Goal: Task Accomplishment & Management: Complete application form

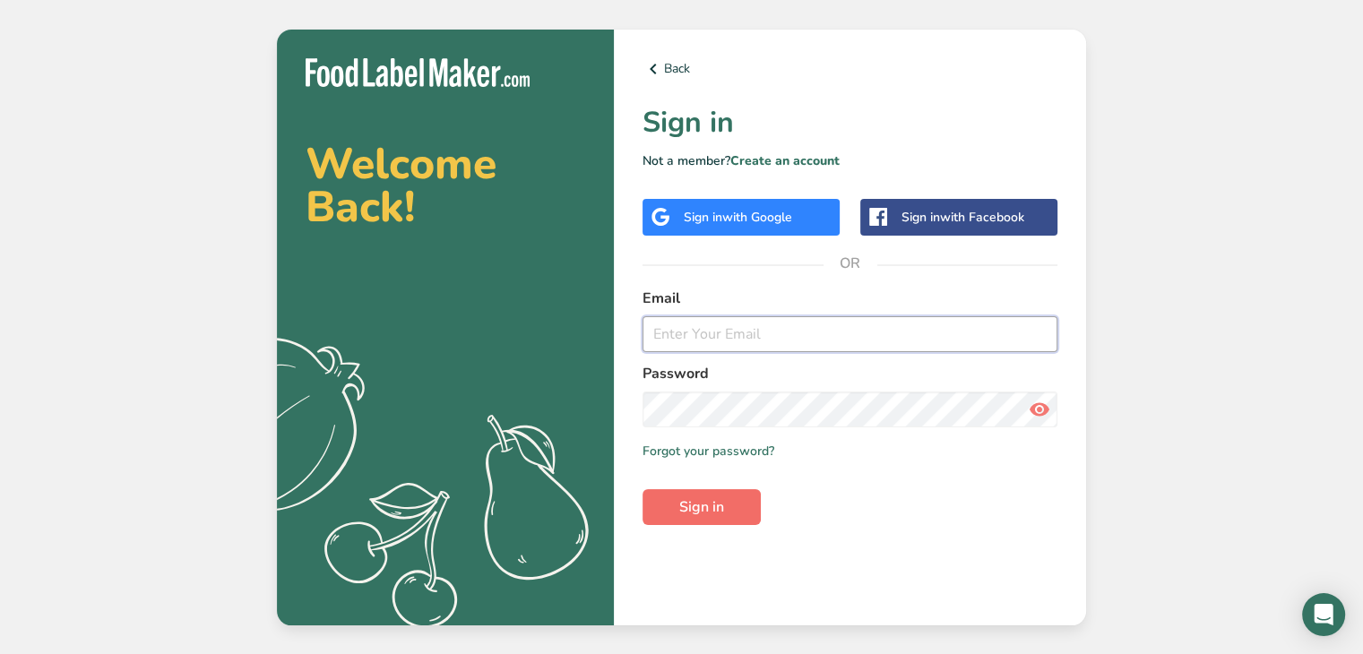
type input "[EMAIL_ADDRESS][DOMAIN_NAME]"
click at [722, 499] on span "Sign in" at bounding box center [701, 508] width 45 height 22
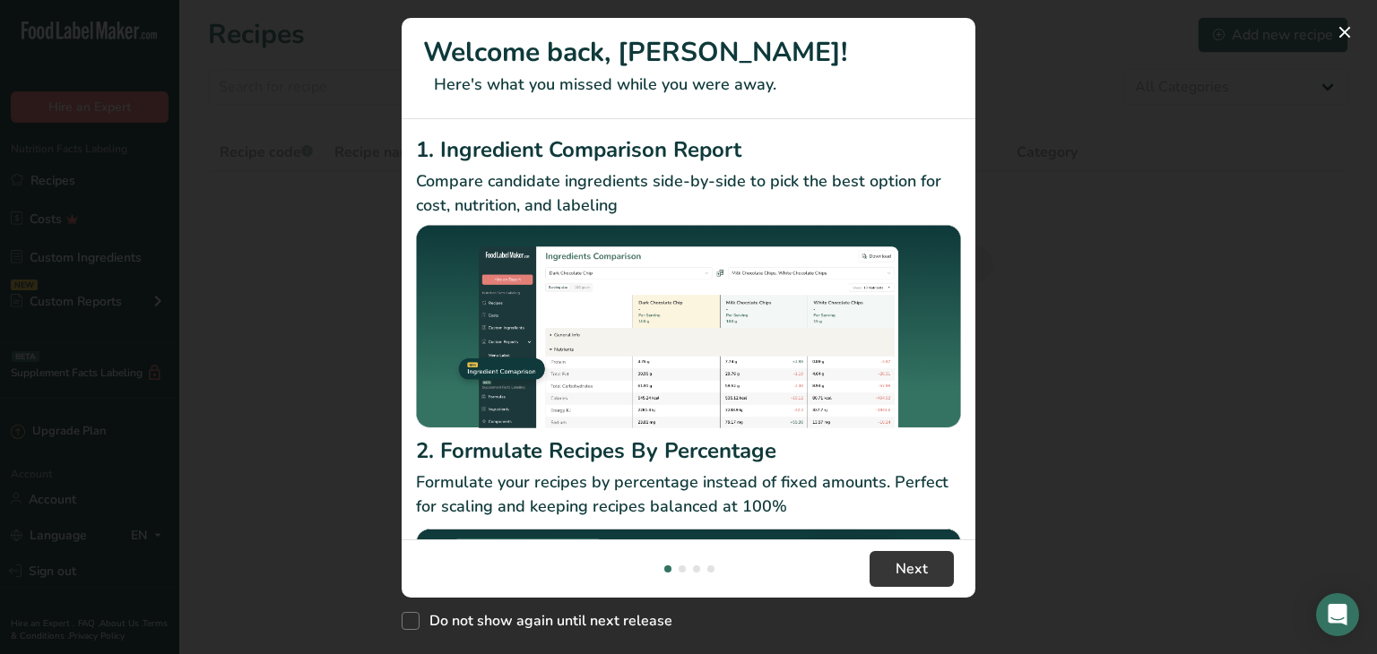
click at [1055, 539] on div "New Features" at bounding box center [688, 327] width 1377 height 654
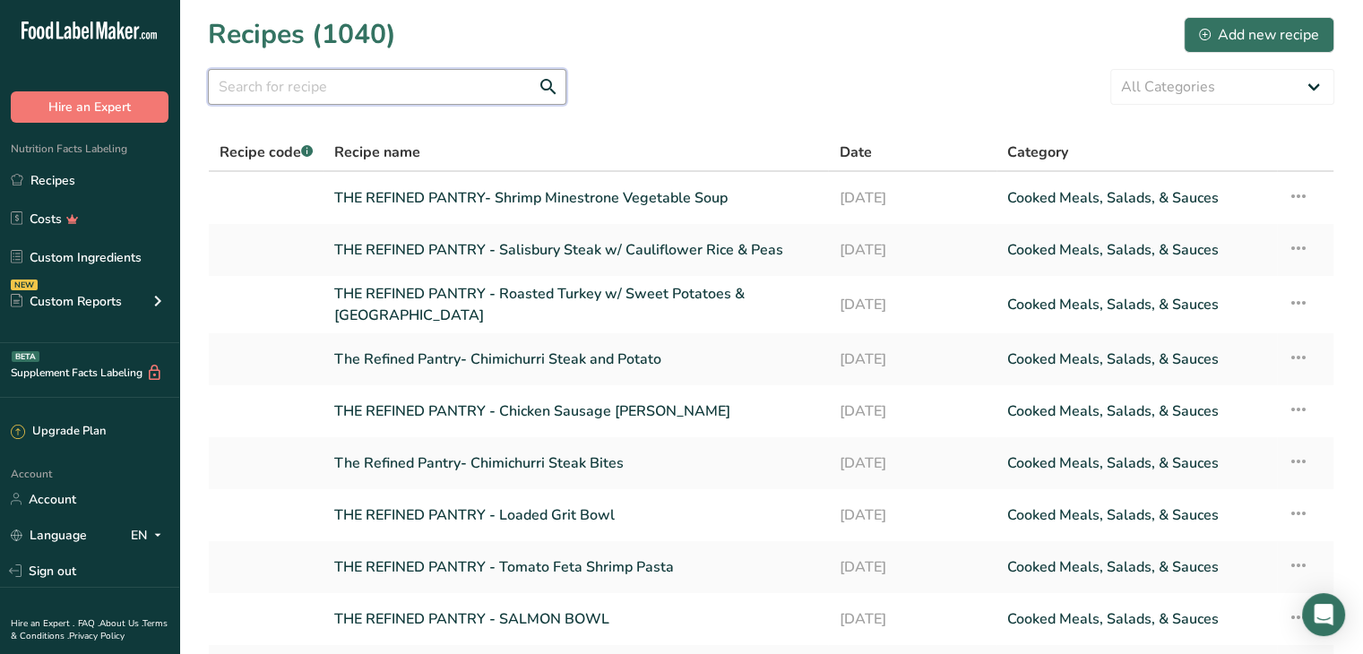
click at [393, 89] on input "text" at bounding box center [387, 87] width 359 height 36
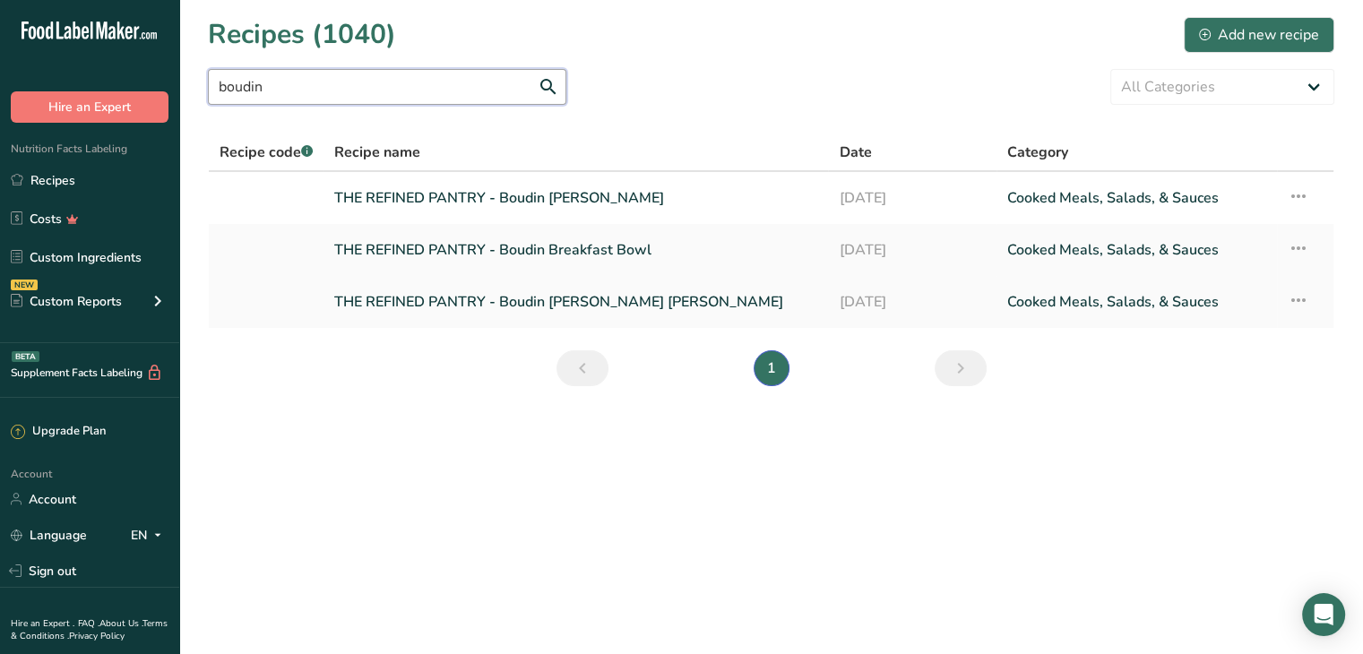
type input "boudin"
click at [567, 302] on link "THE REFINED PANTRY - Boudin Pepper Jack Sammy" at bounding box center [575, 302] width 483 height 38
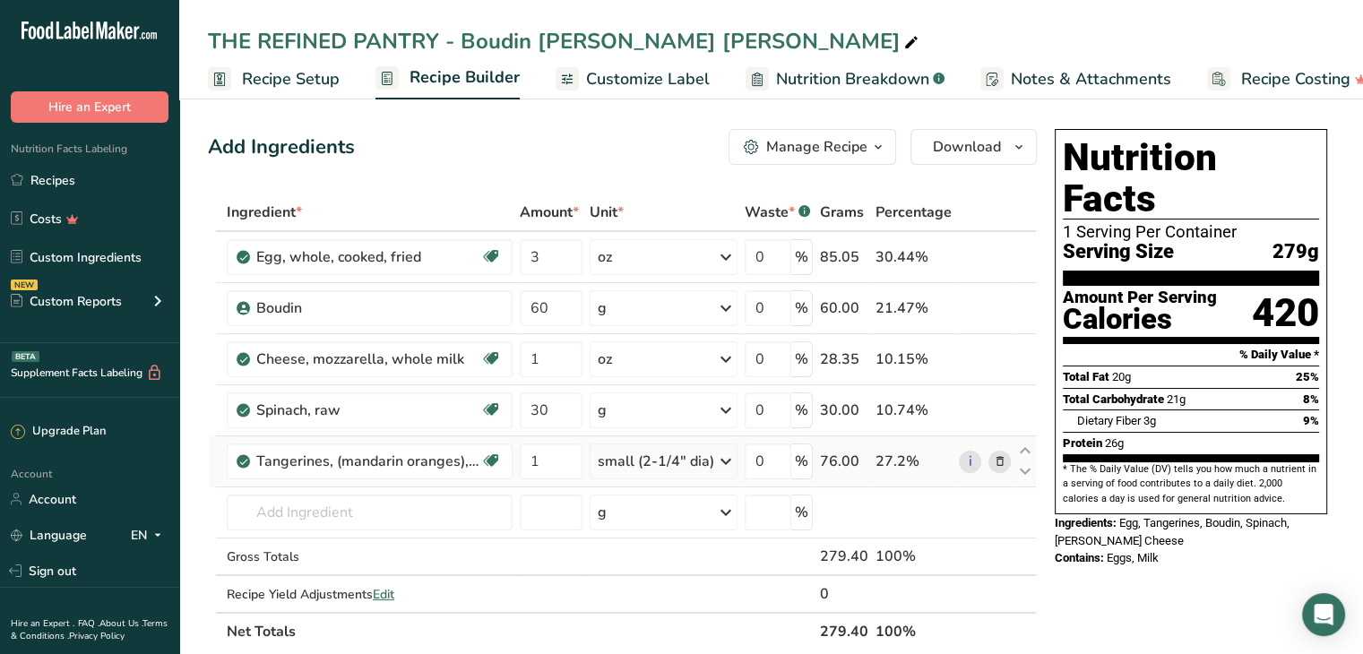
click at [1000, 457] on icon at bounding box center [999, 462] width 13 height 19
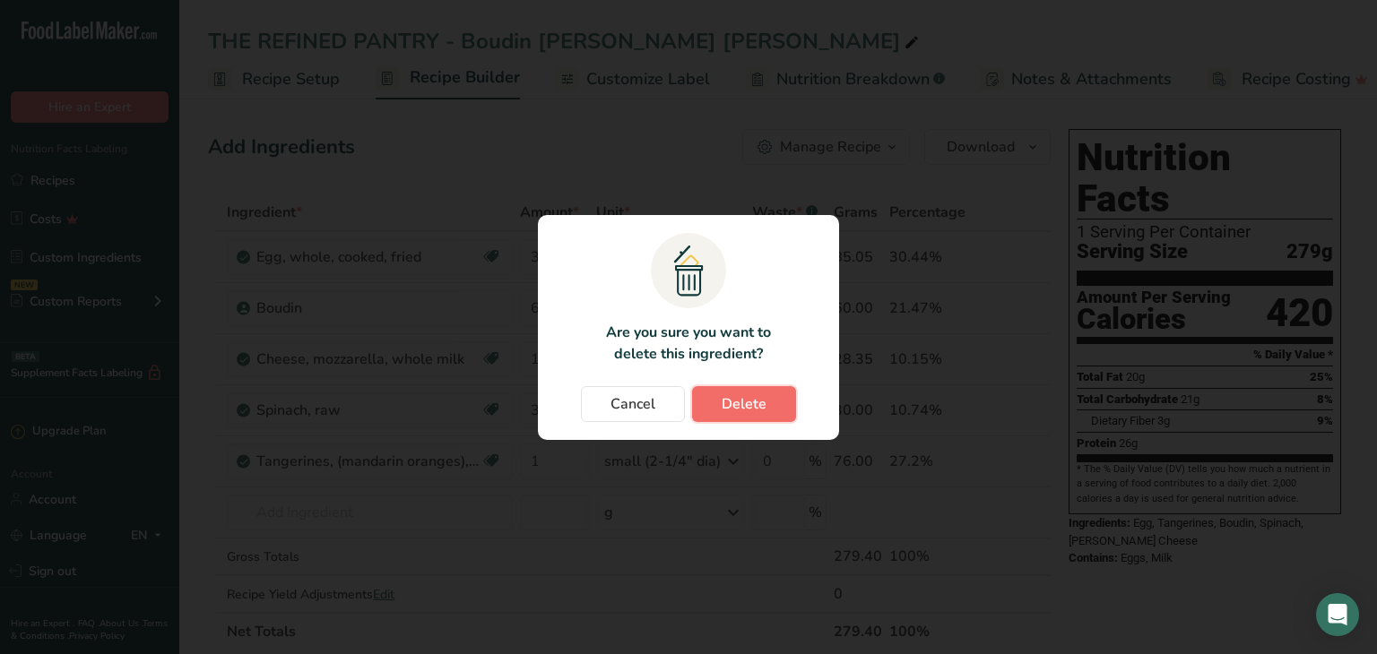
click at [743, 410] on span "Delete" at bounding box center [744, 404] width 45 height 22
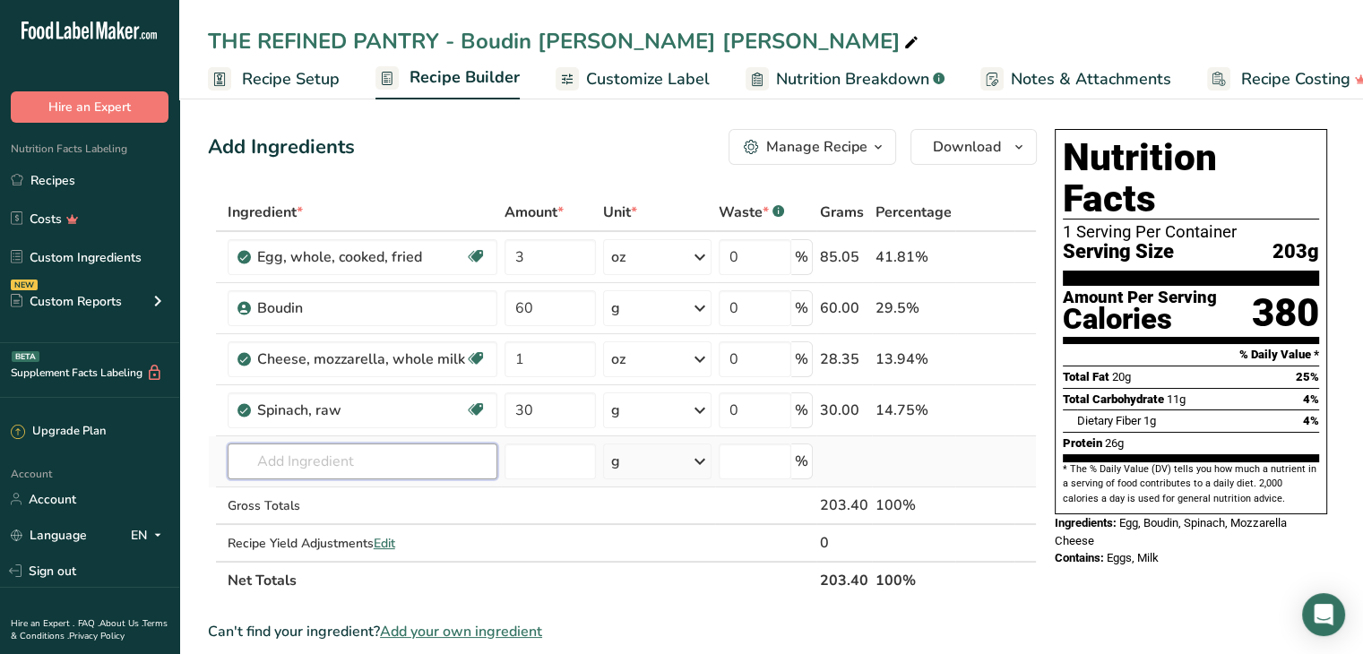
click at [367, 460] on input "text" at bounding box center [363, 462] width 270 height 36
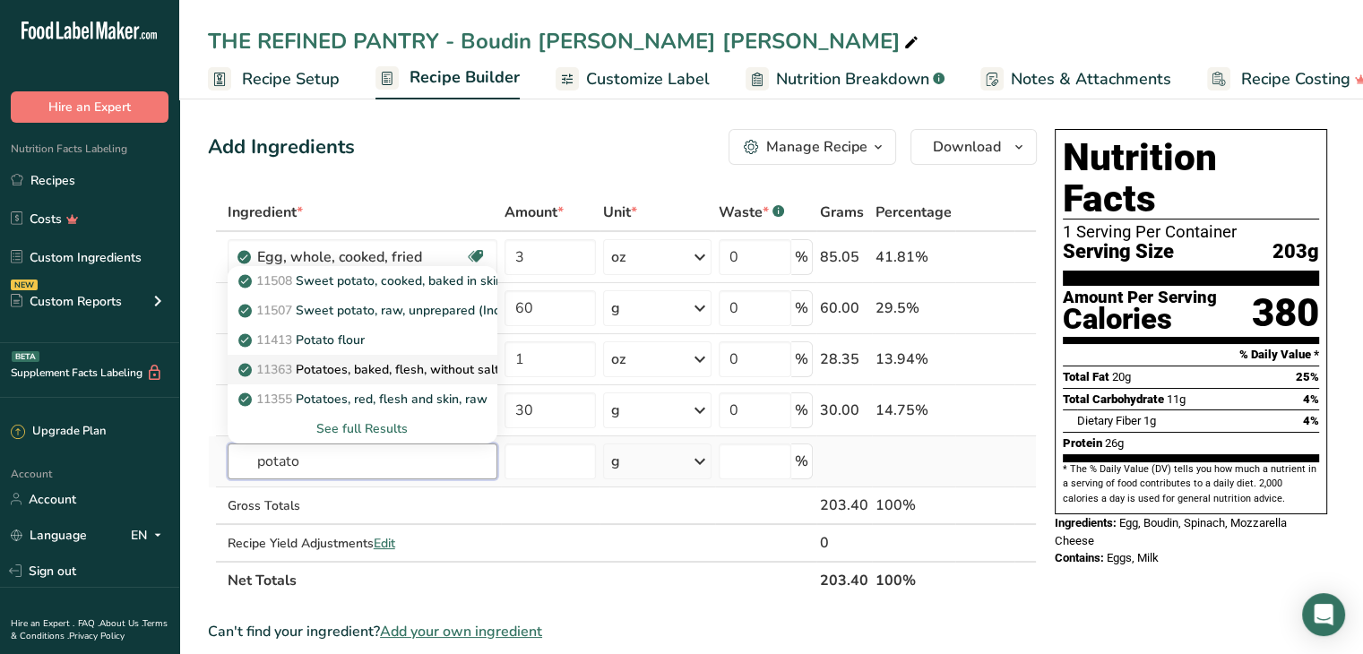
type input "potato"
click at [390, 374] on p "11363 Potatoes, baked, flesh, without salt" at bounding box center [370, 369] width 257 height 19
type input "Potatoes, baked, flesh, without salt"
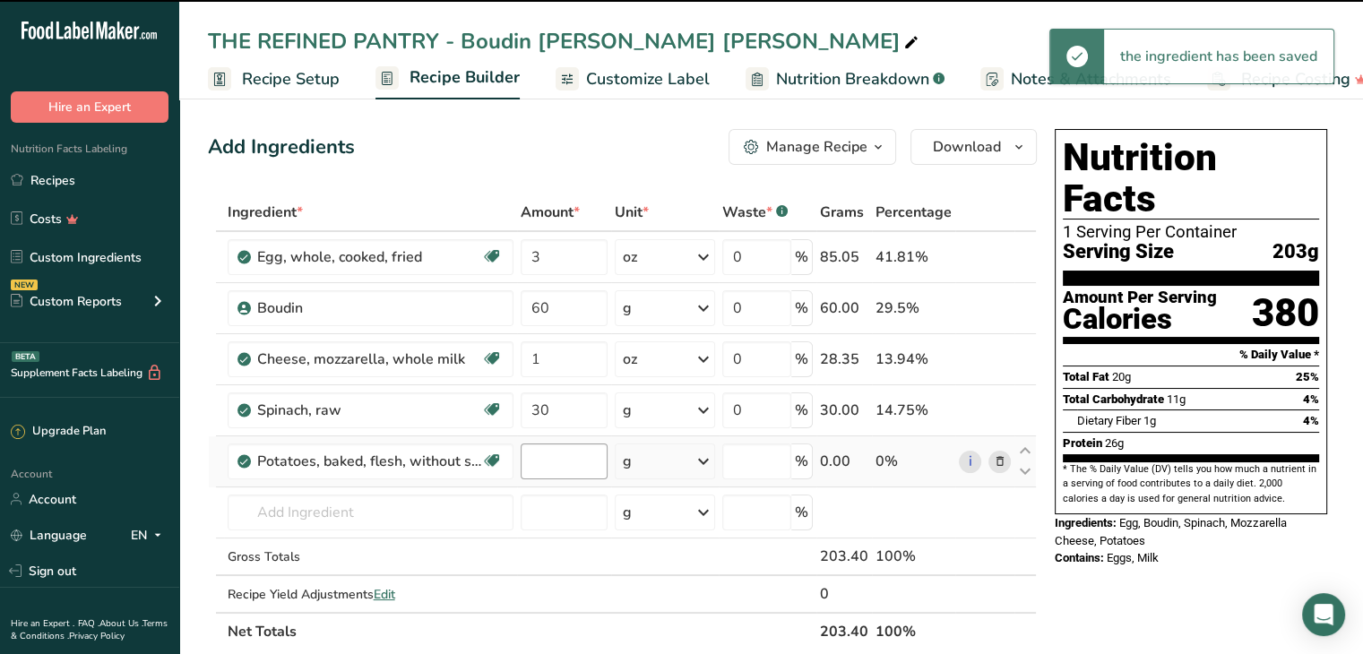
type input "0"
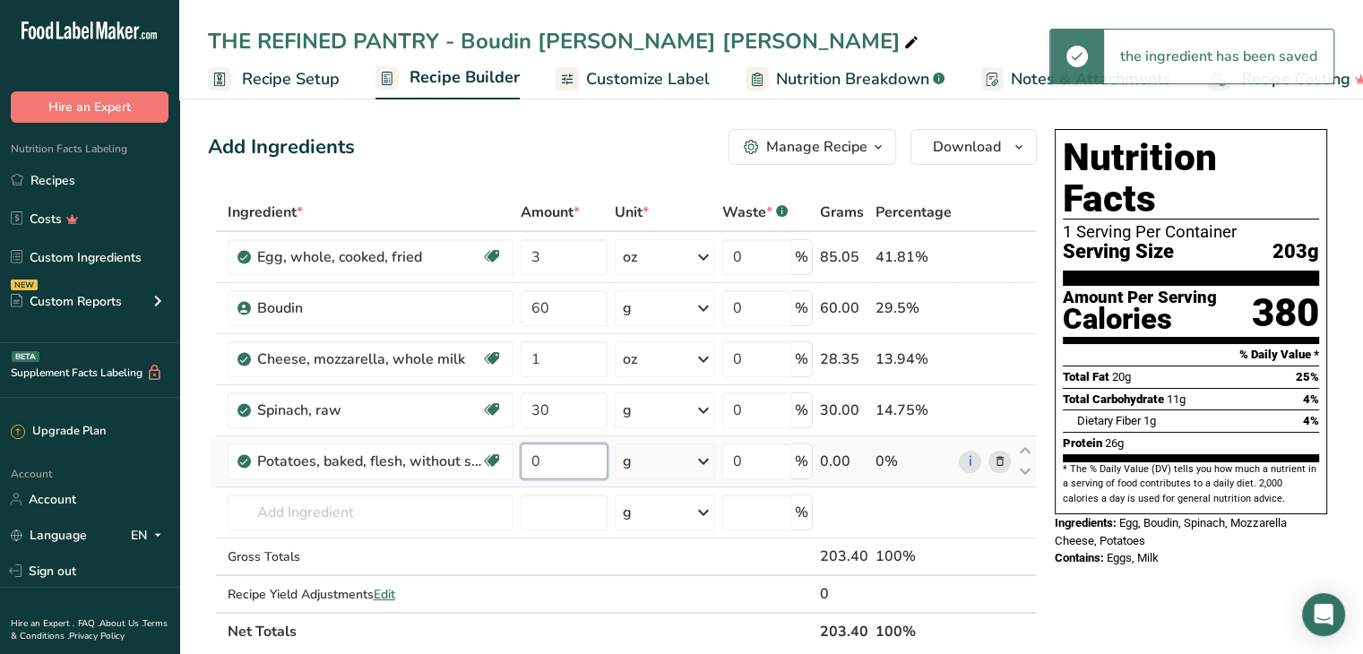
click at [537, 458] on input "0" at bounding box center [564, 462] width 87 height 36
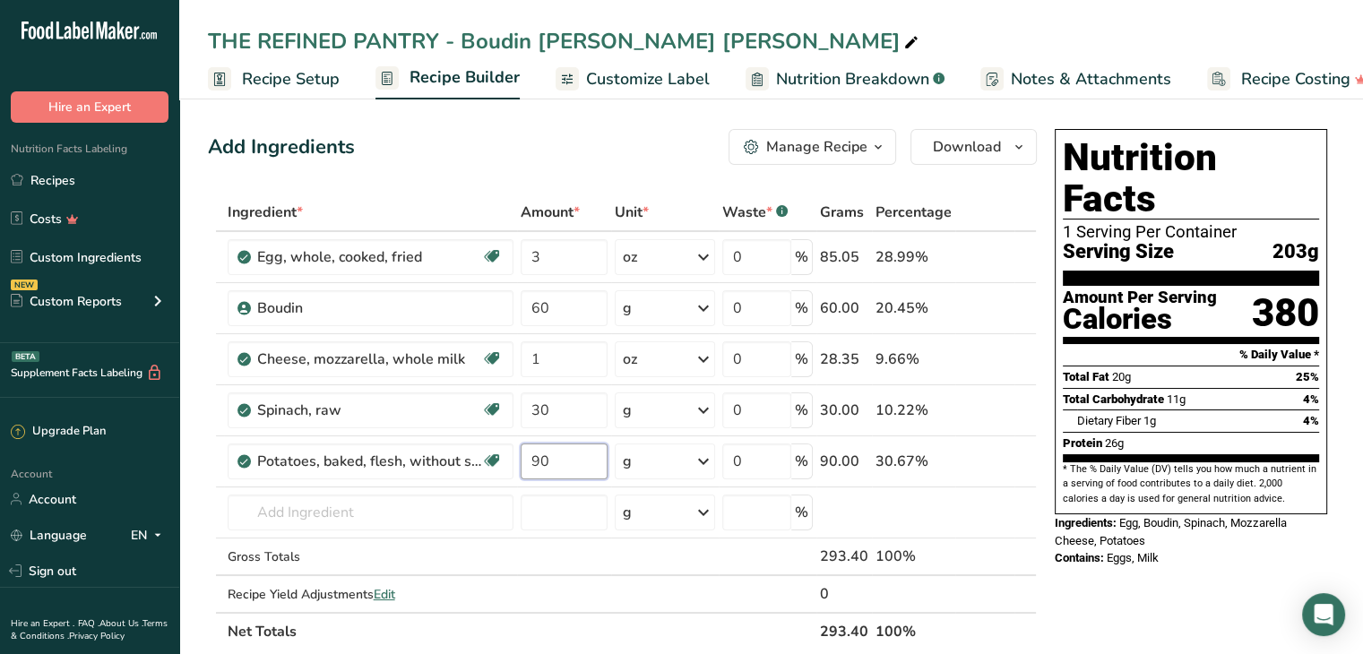
type input "90"
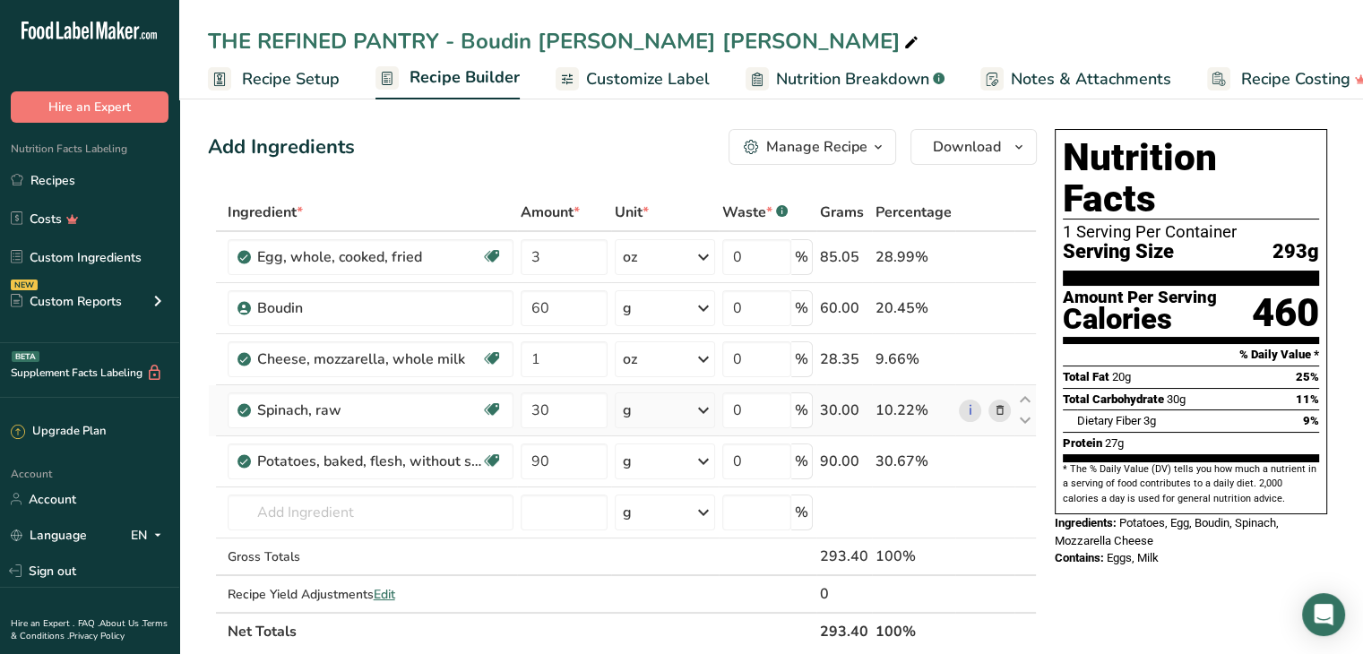
click at [1004, 409] on icon at bounding box center [999, 411] width 13 height 19
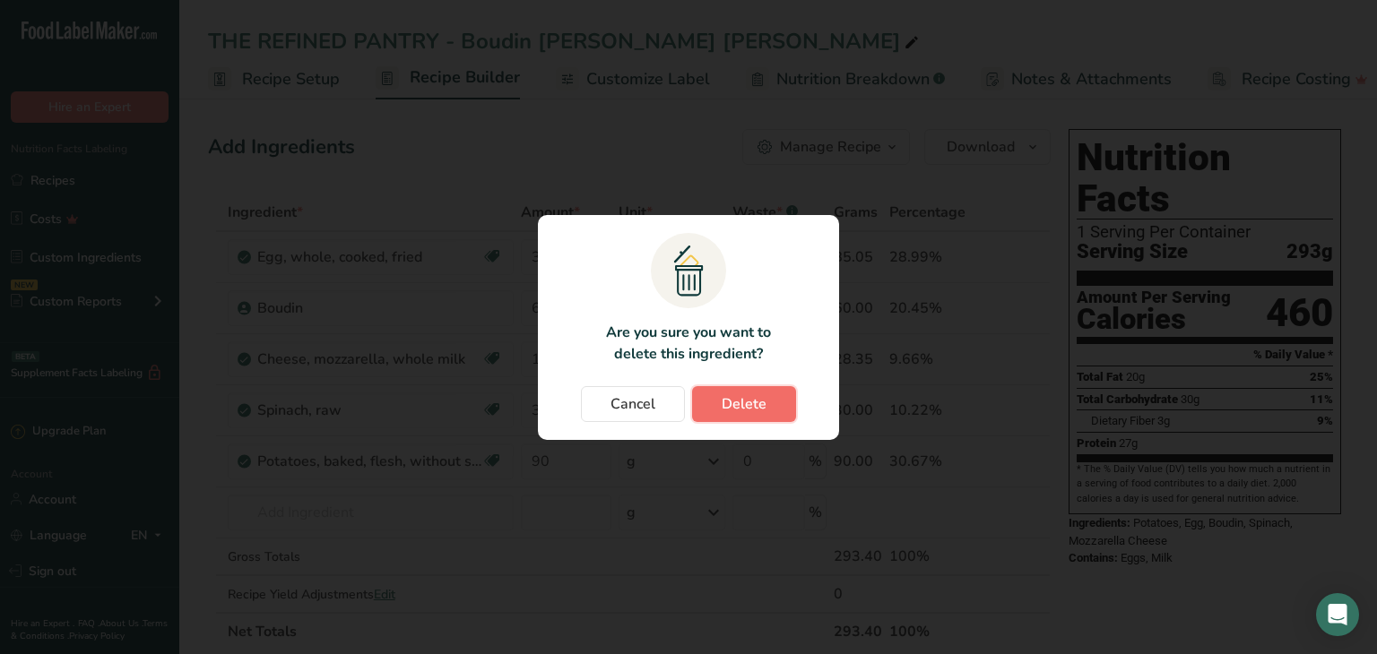
click at [752, 402] on span "Delete" at bounding box center [744, 404] width 45 height 22
type input "90"
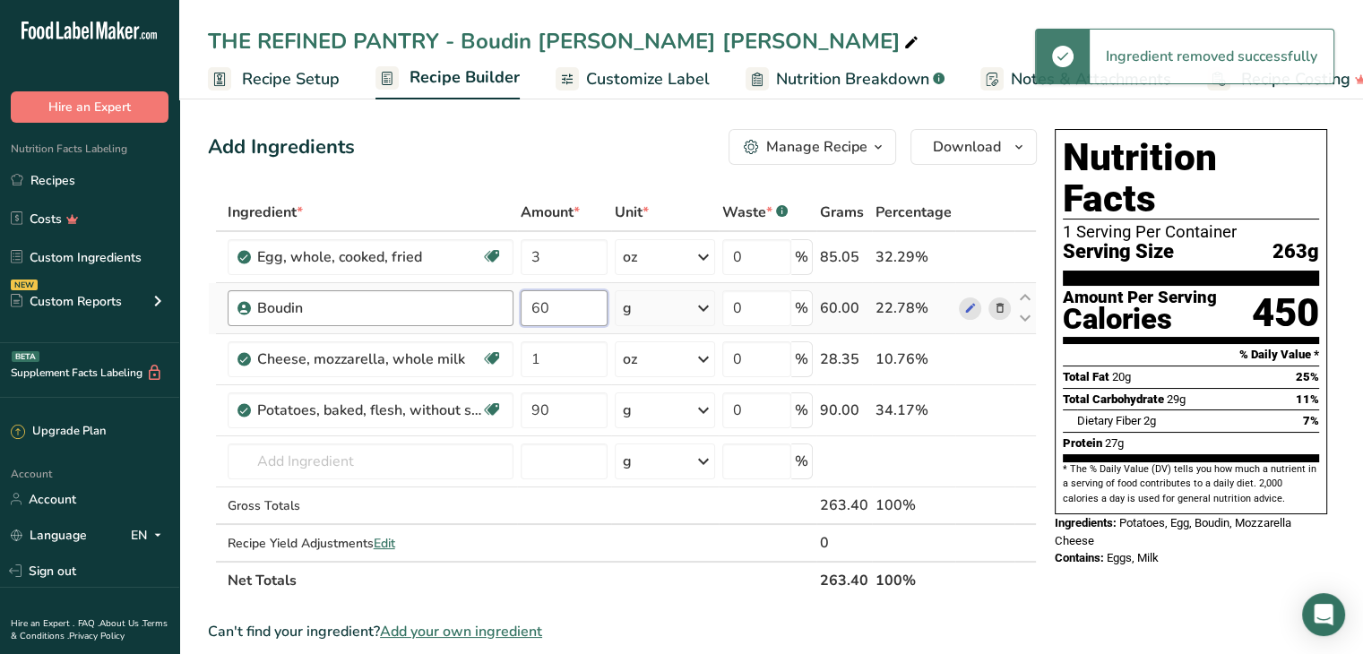
drag, startPoint x: 551, startPoint y: 305, endPoint x: 502, endPoint y: 298, distance: 49.7
click at [502, 298] on tr "Boudin 60 g Weight Units g kg mg See more Volume Units l Volume units require a…" at bounding box center [622, 308] width 827 height 51
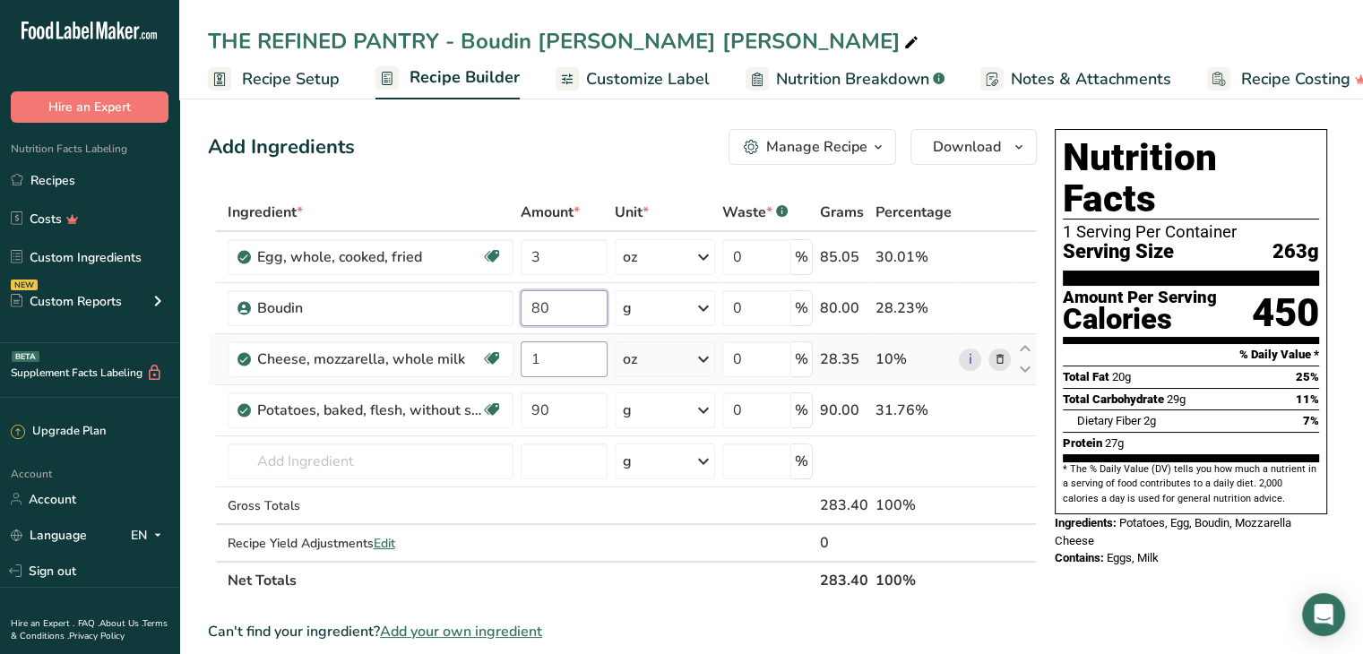
type input "80"
click at [559, 370] on div "Ingredient * Amount * Unit * Waste * .a-a{fill:#347362;}.b-a{fill:#fff;} Grams …" at bounding box center [622, 397] width 829 height 406
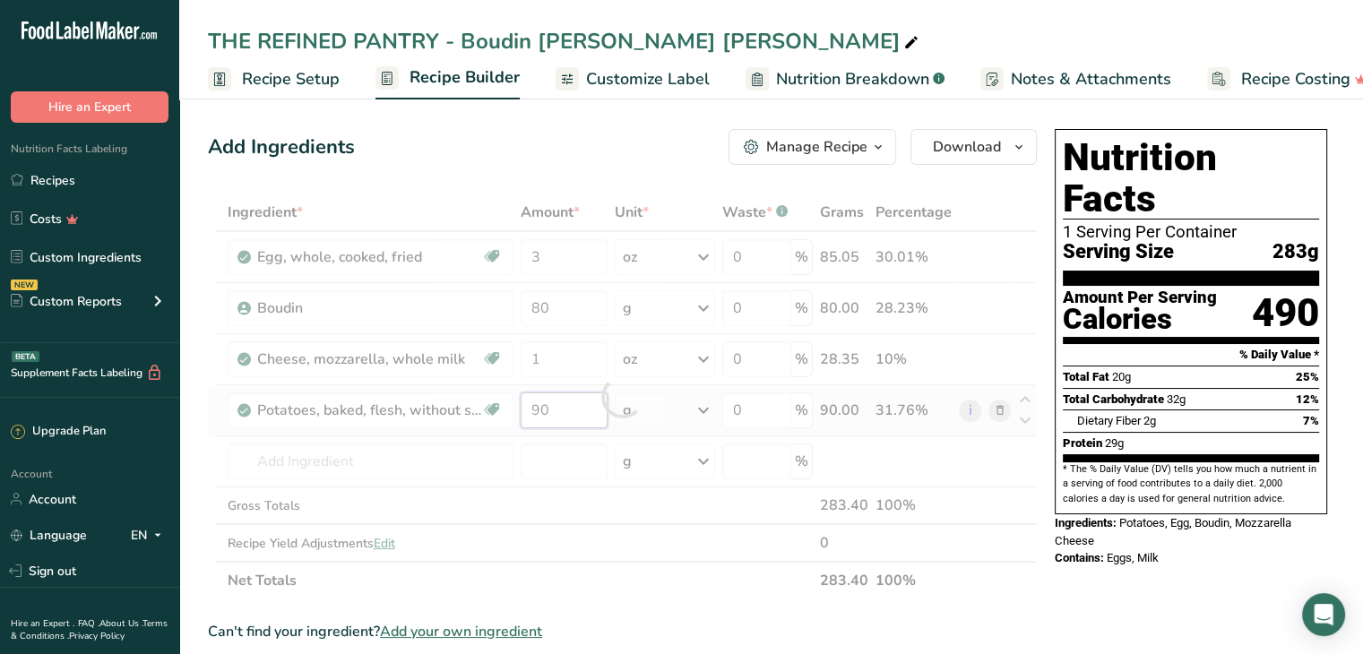
click at [558, 408] on div "Ingredient * Amount * Unit * Waste * .a-a{fill:#347362;}.b-a{fill:#fff;} Grams …" at bounding box center [622, 397] width 829 height 406
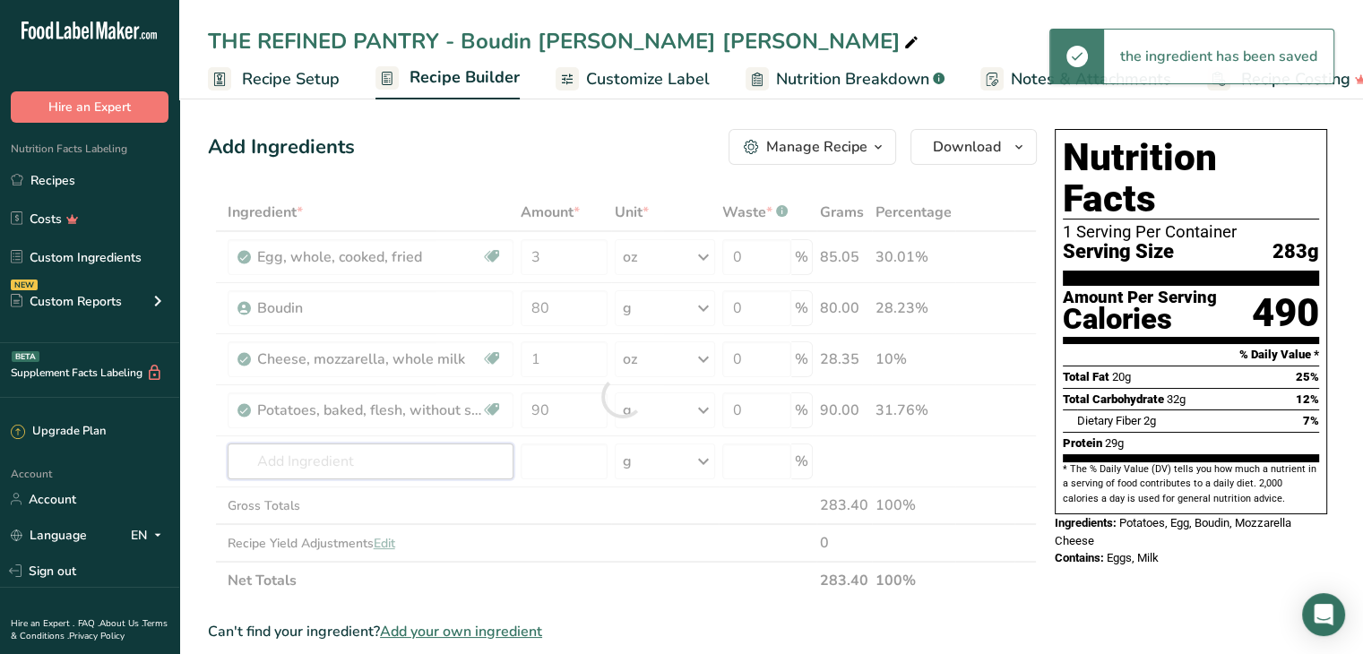
click at [323, 454] on div "Ingredient * Amount * Unit * Waste * .a-a{fill:#347362;}.b-a{fill:#fff;} Grams …" at bounding box center [622, 397] width 829 height 406
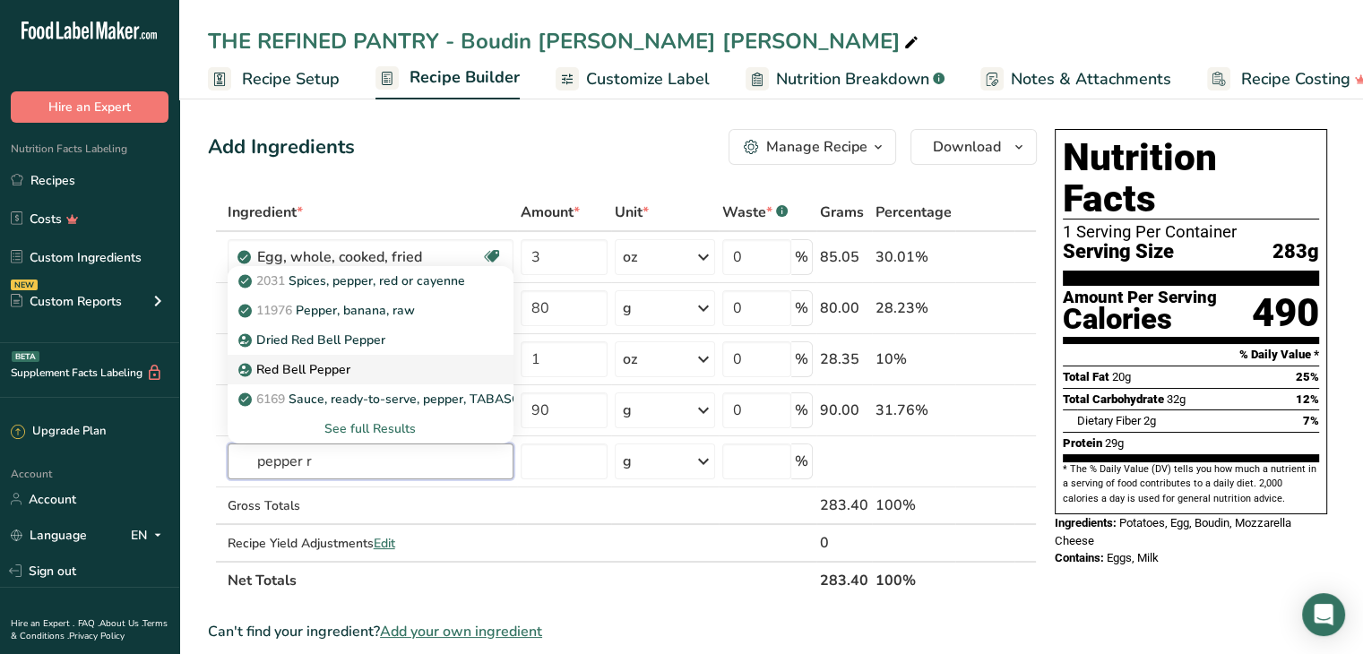
type input "pepper r"
click at [353, 363] on div "Red Bell Pepper" at bounding box center [356, 369] width 229 height 19
type input "Red Bell Pepper"
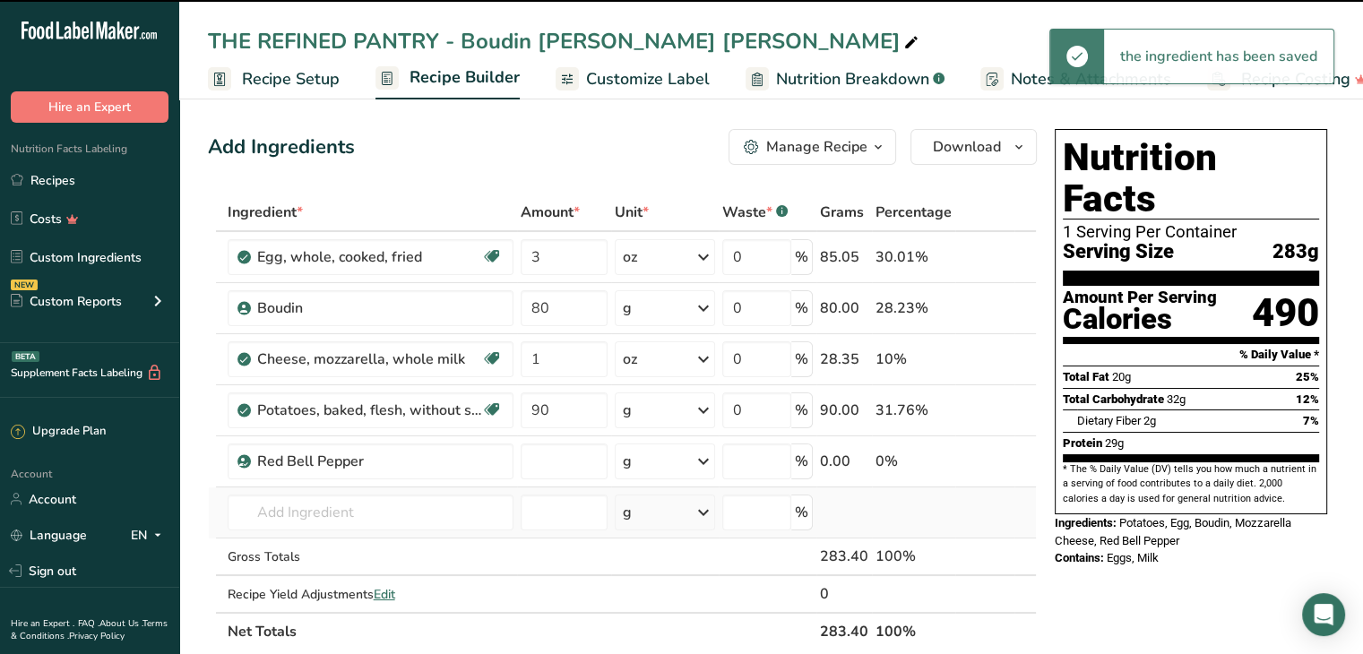
type input "0"
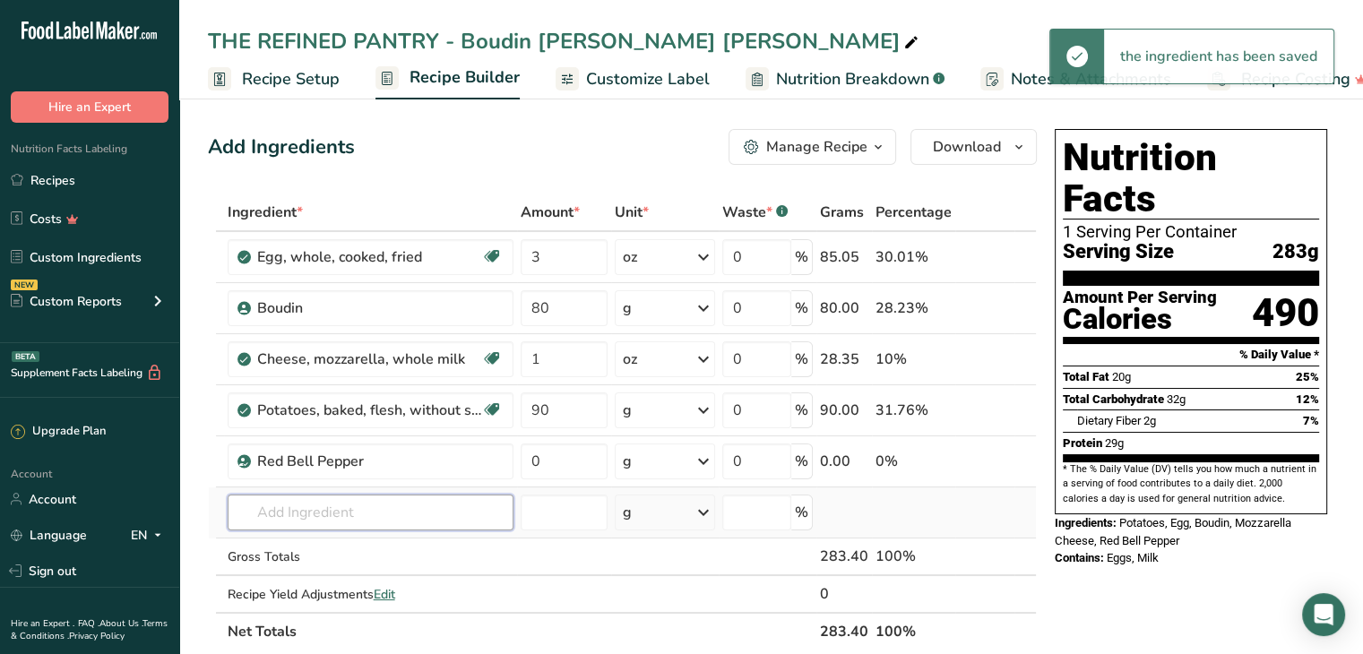
click at [334, 516] on input "text" at bounding box center [371, 513] width 286 height 36
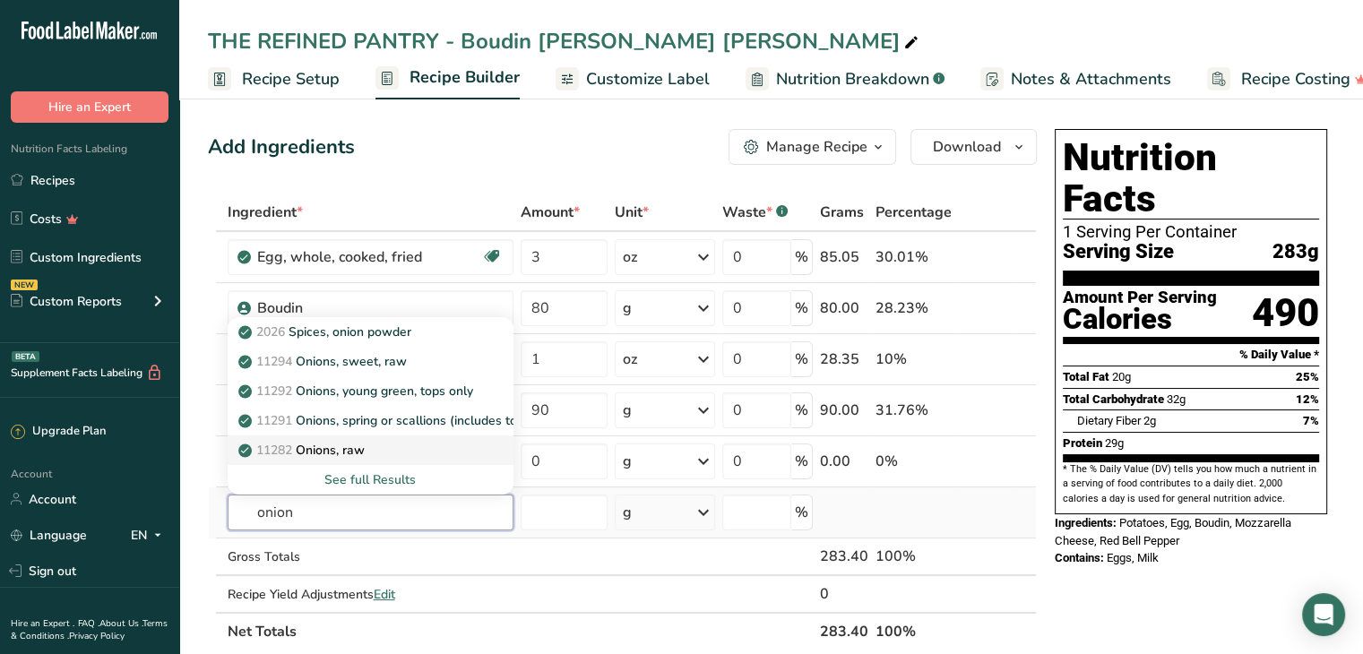
type input "onion"
click at [337, 452] on p "11282 Onions, raw" at bounding box center [303, 450] width 123 height 19
type input "Onions, raw"
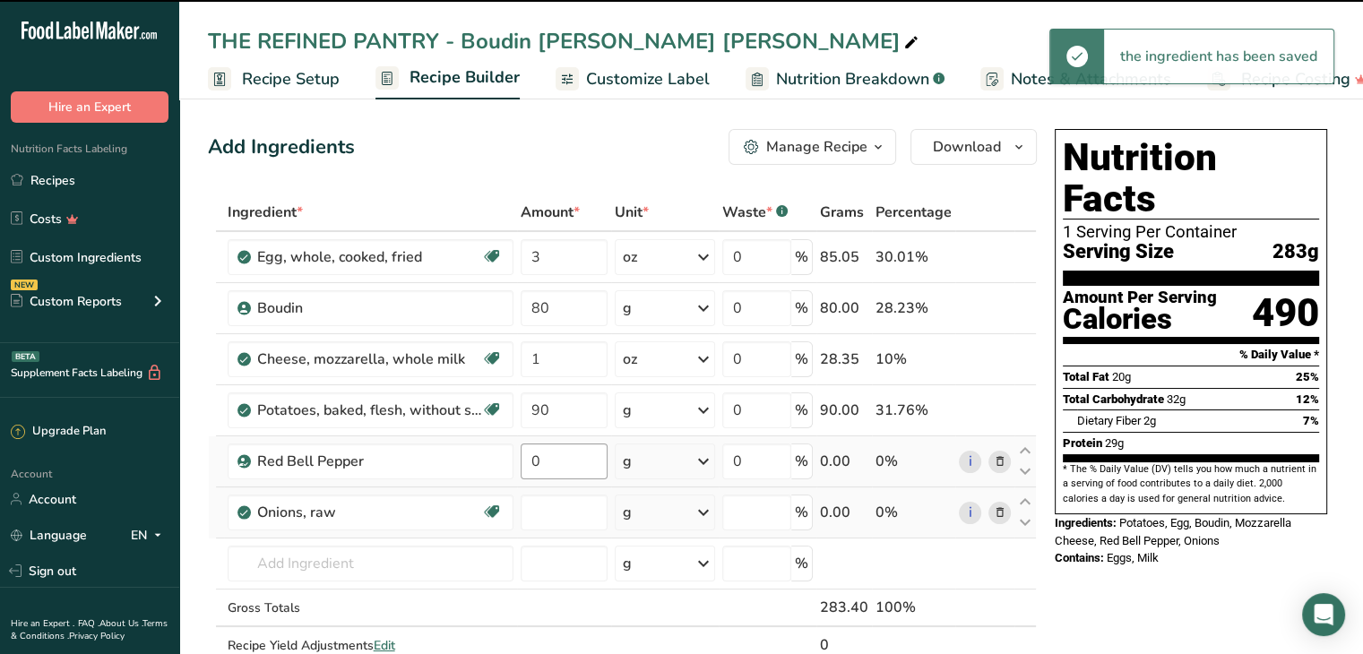
type input "0"
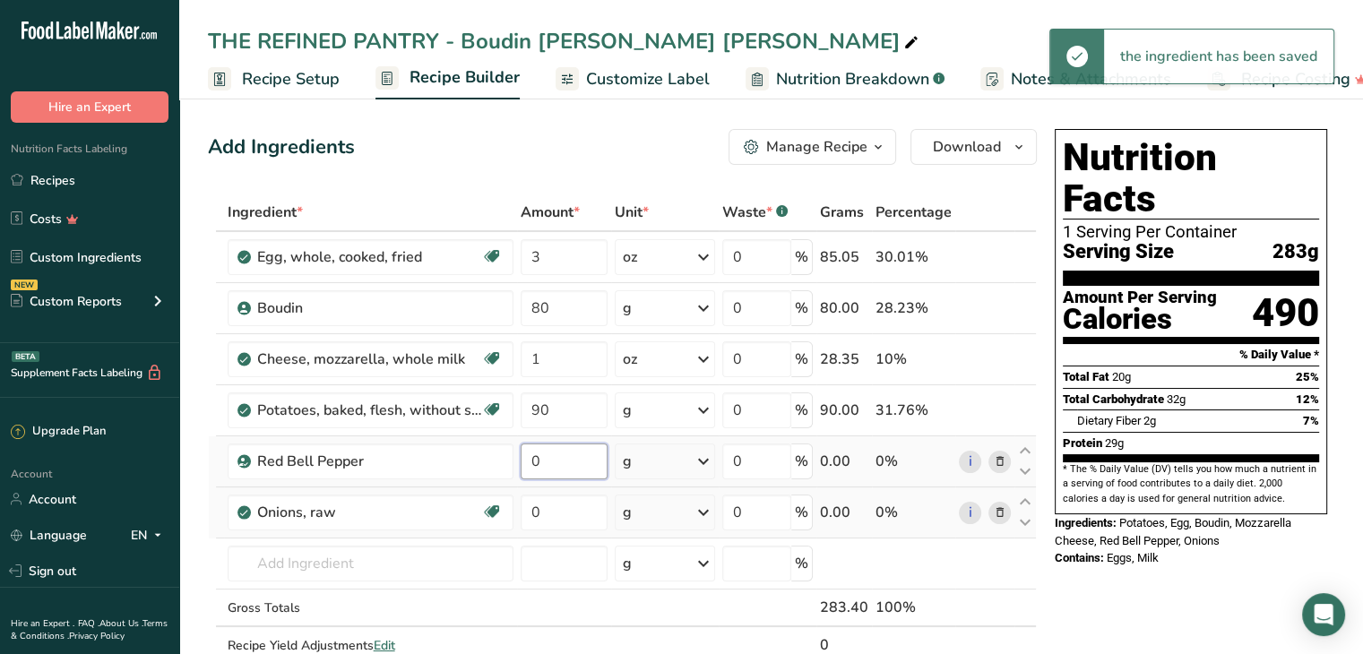
click at [558, 462] on input "0" at bounding box center [564, 462] width 87 height 36
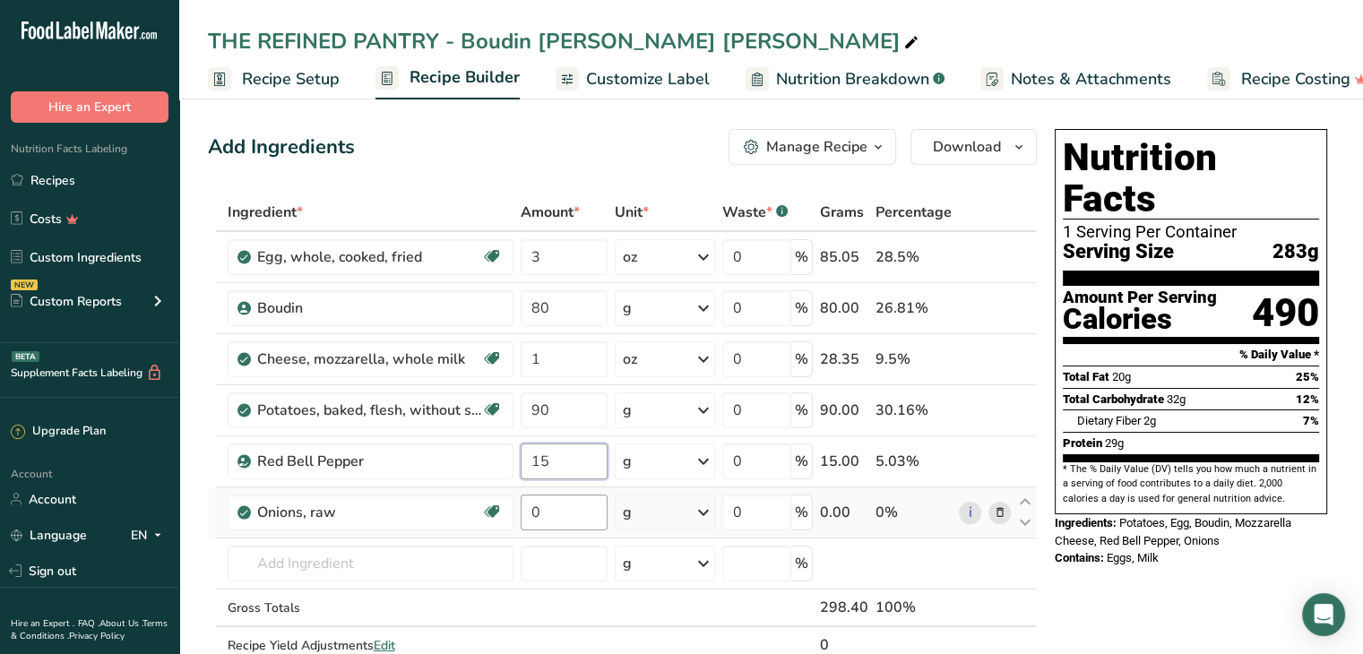
type input "15"
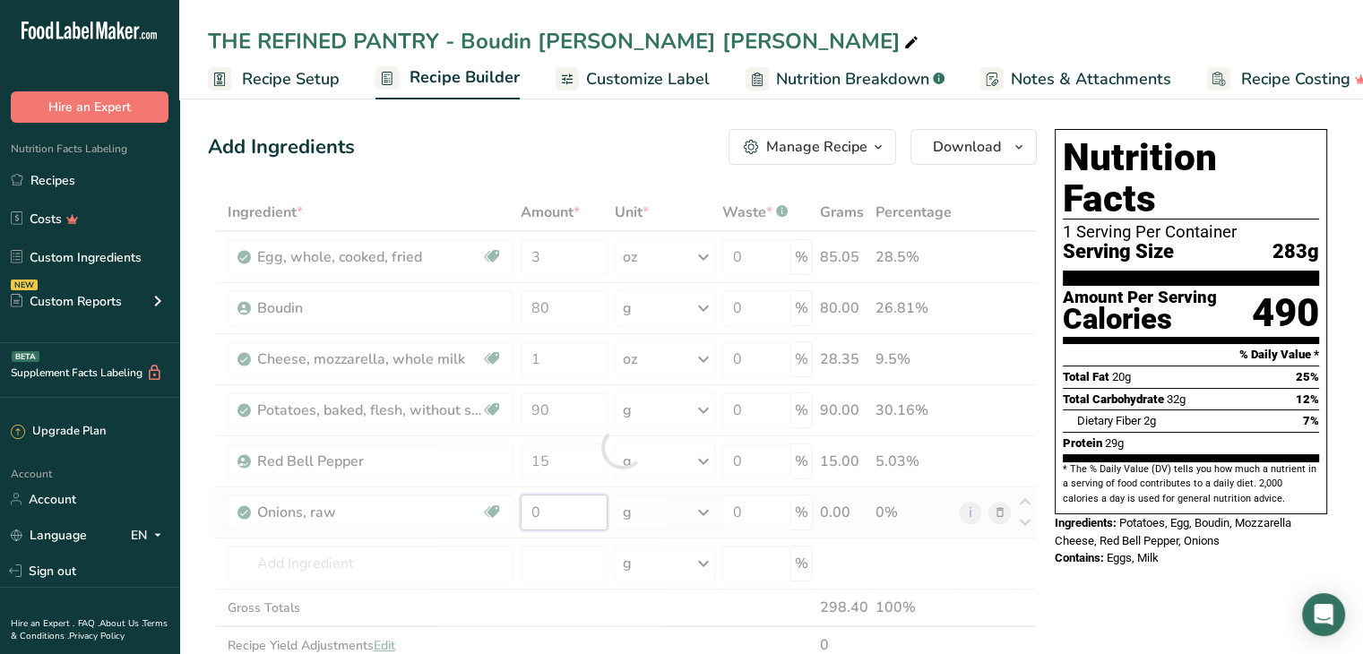
click at [557, 506] on div "Ingredient * Amount * Unit * Waste * .a-a{fill:#347362;}.b-a{fill:#fff;} Grams …" at bounding box center [622, 448] width 829 height 508
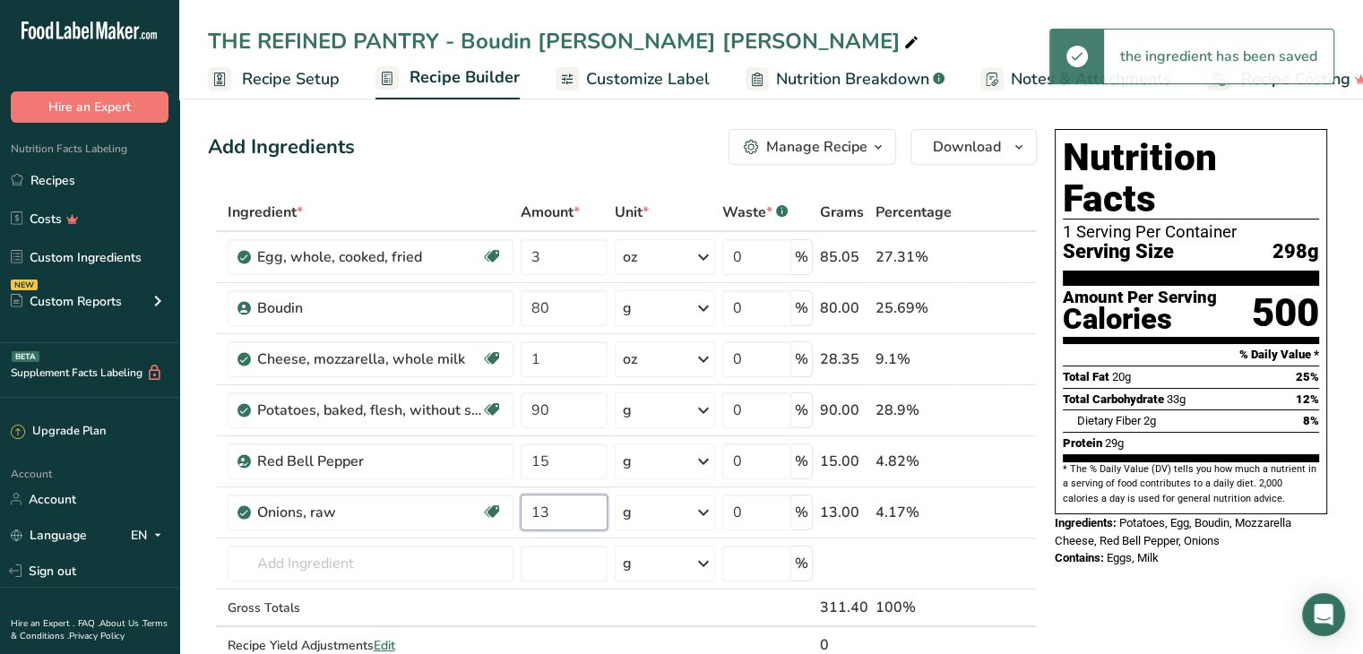
type input "13"
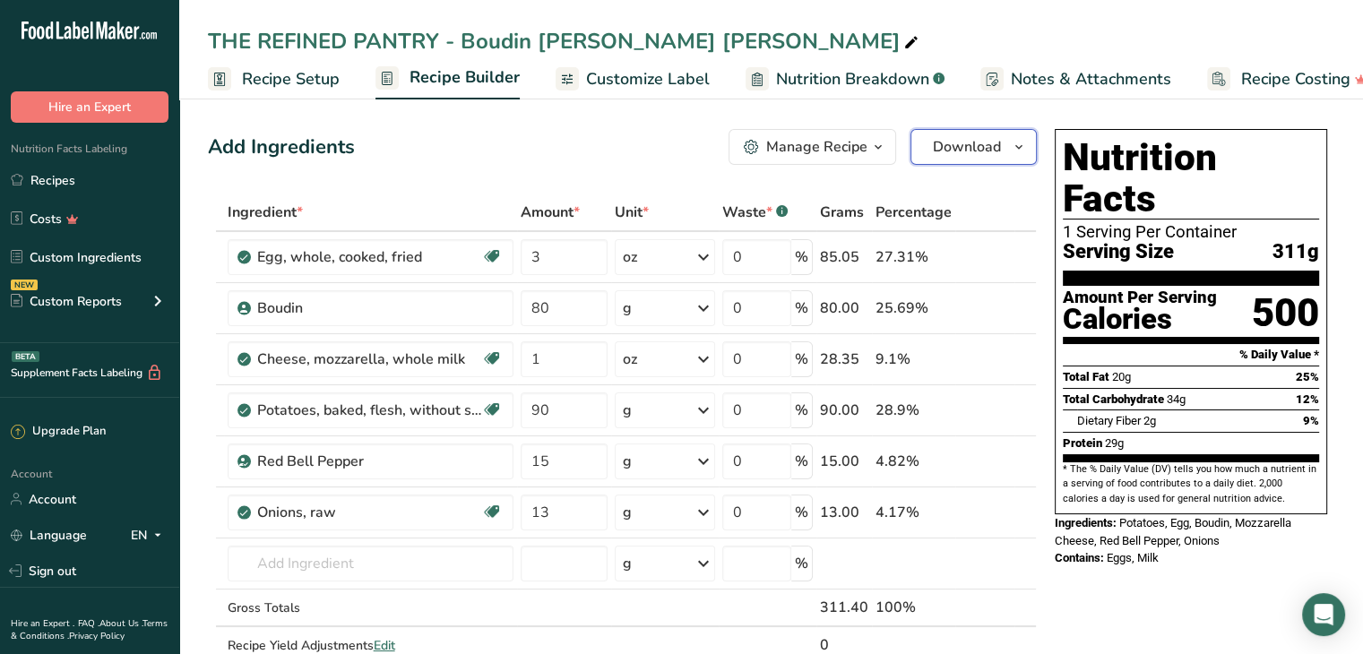
click at [970, 159] on button "Download" at bounding box center [974, 147] width 126 height 36
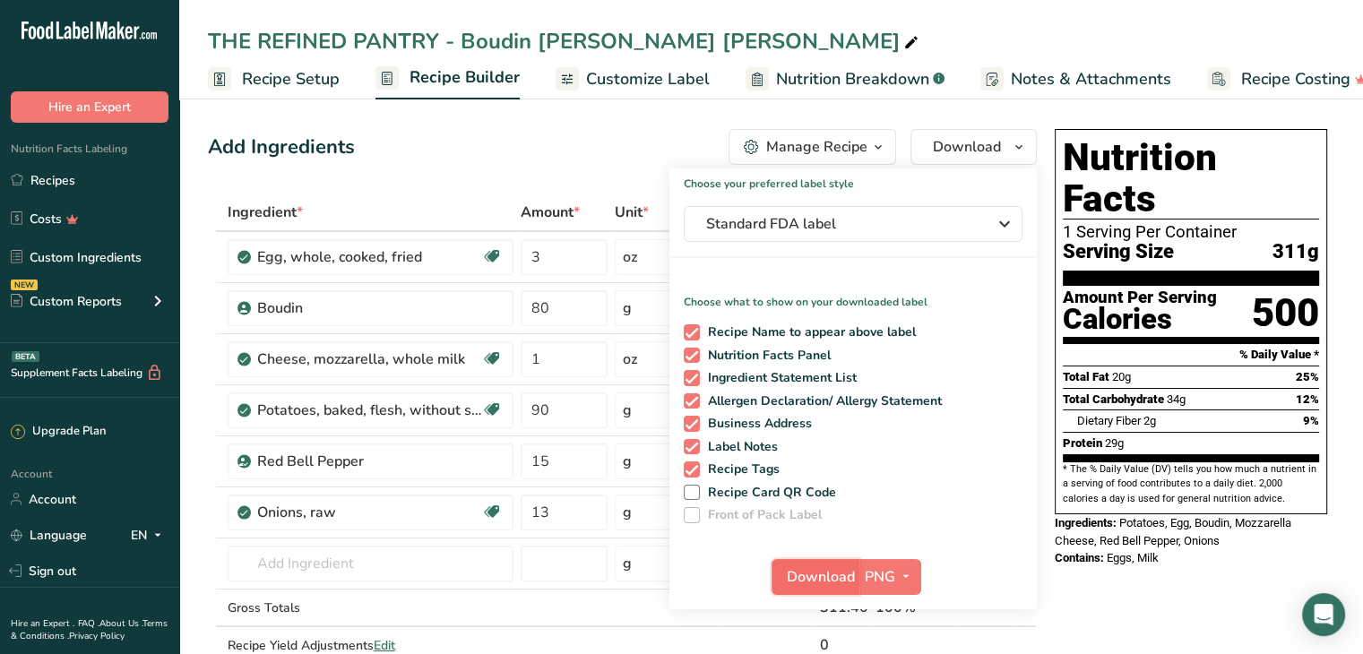
click at [811, 571] on span "Download" at bounding box center [821, 577] width 68 height 22
click at [56, 189] on link "Recipes" at bounding box center [89, 180] width 179 height 34
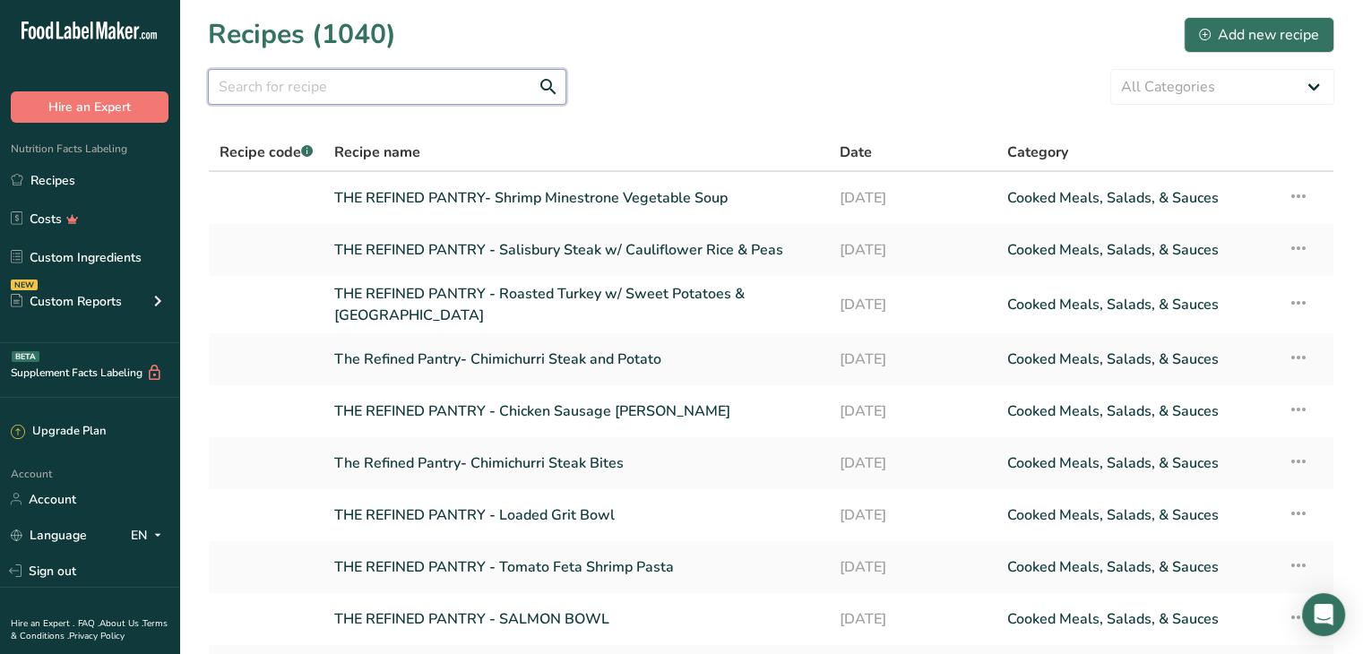
click at [287, 84] on input "text" at bounding box center [387, 87] width 359 height 36
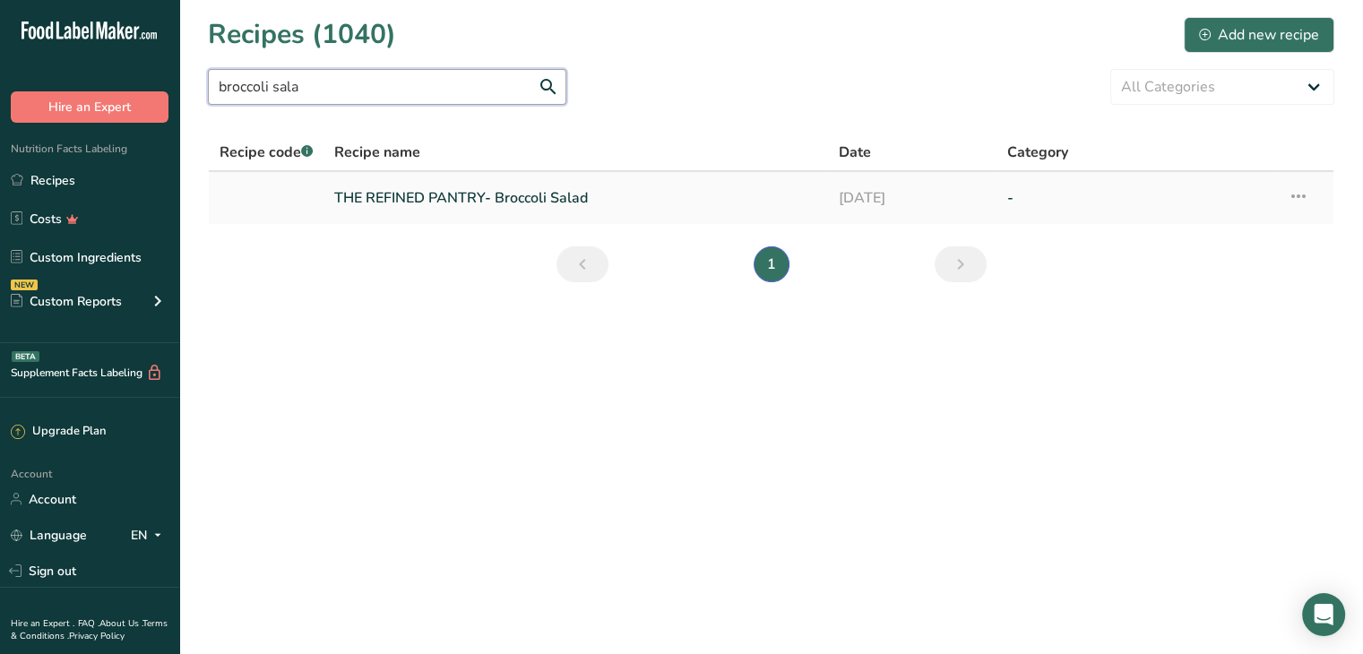
type input "broccoli sala"
click at [523, 192] on link "THE REFINED PANTRY- Broccoli Salad" at bounding box center [575, 198] width 483 height 38
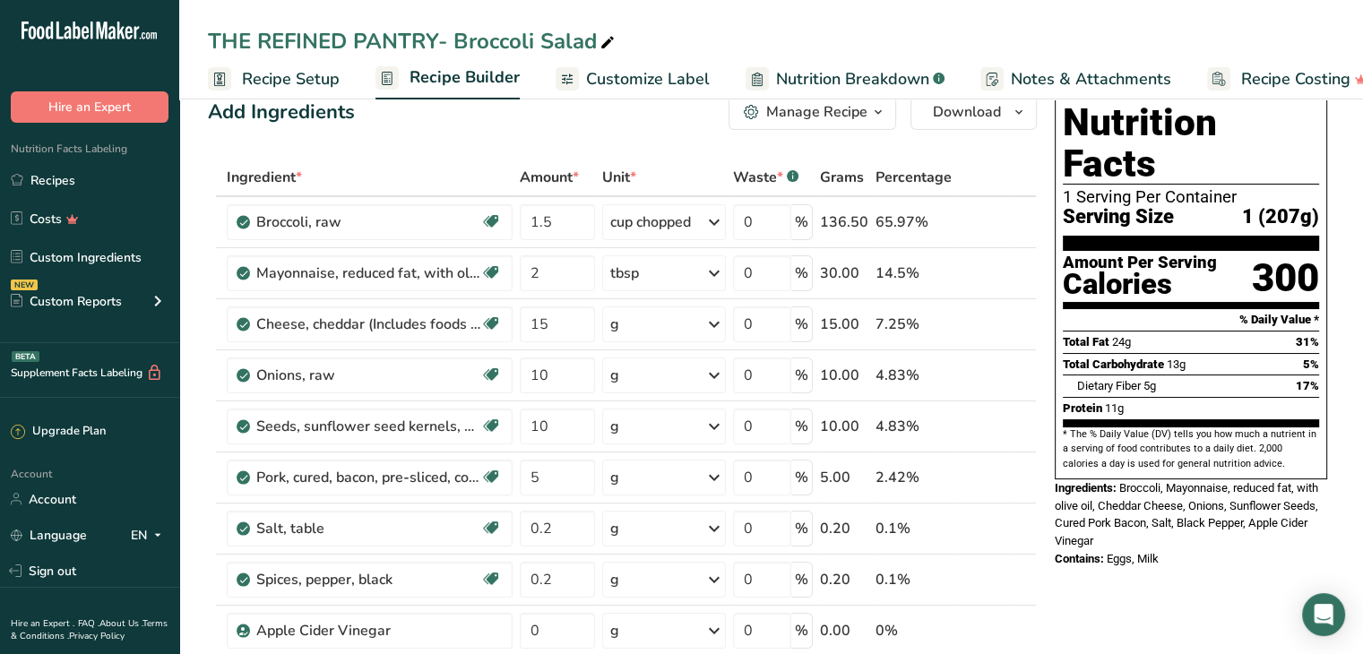
scroll to position [31, 0]
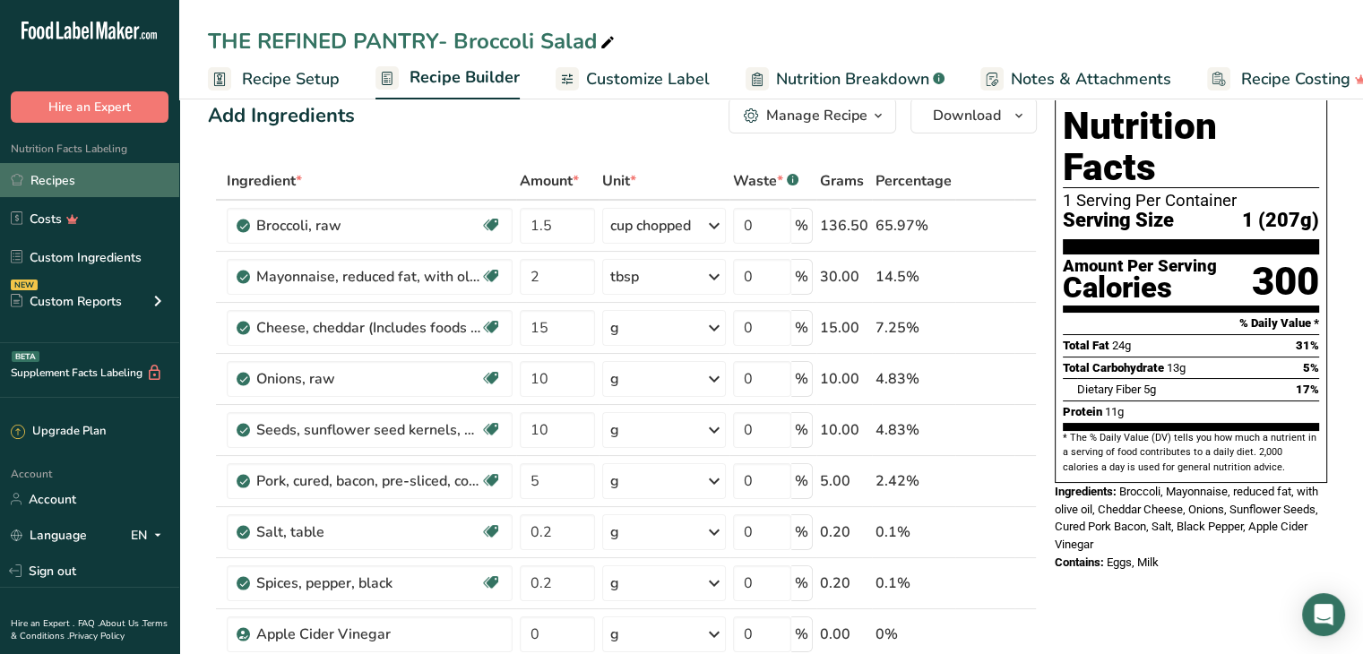
click at [54, 177] on link "Recipes" at bounding box center [89, 180] width 179 height 34
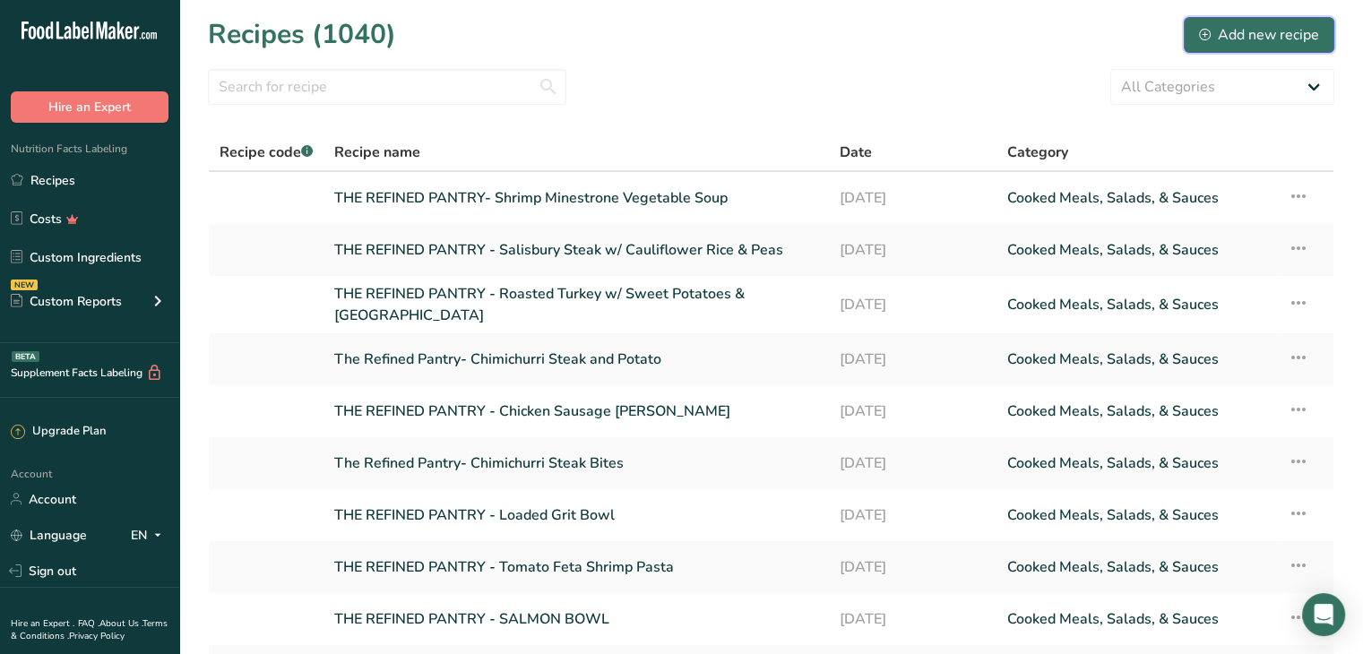
click at [1205, 30] on icon at bounding box center [1205, 35] width 12 height 12
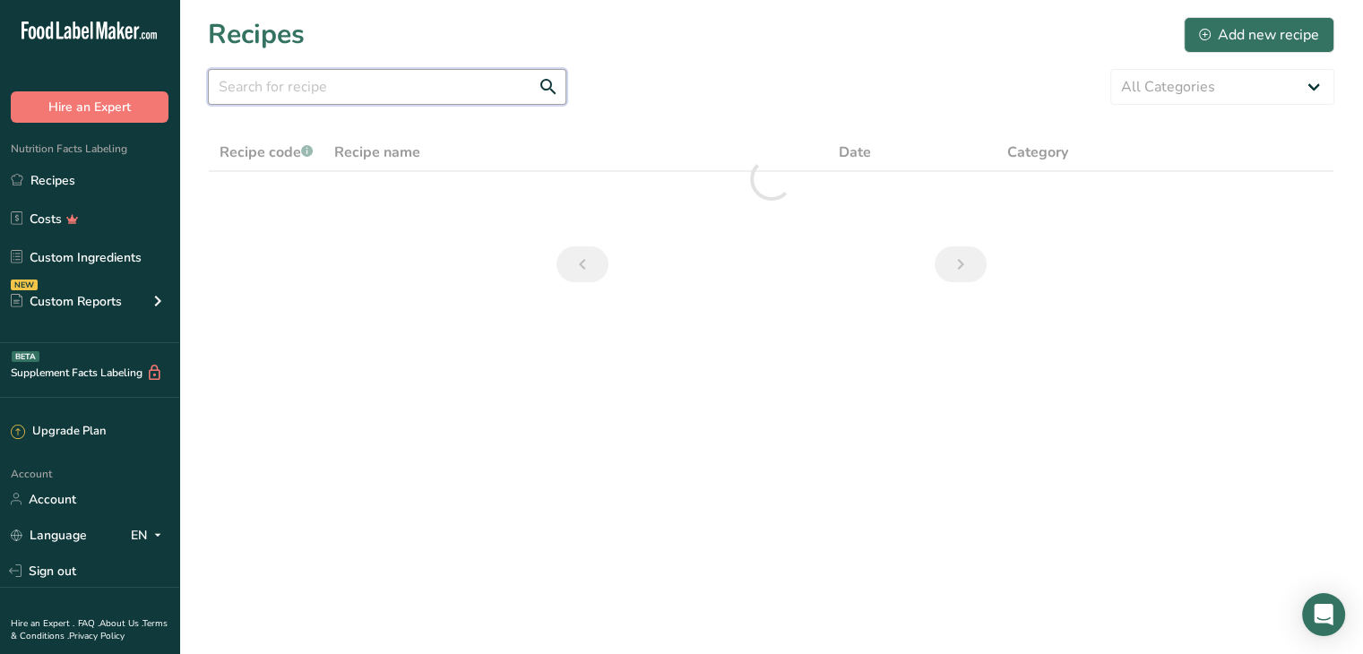
click at [326, 88] on input "text" at bounding box center [387, 87] width 359 height 36
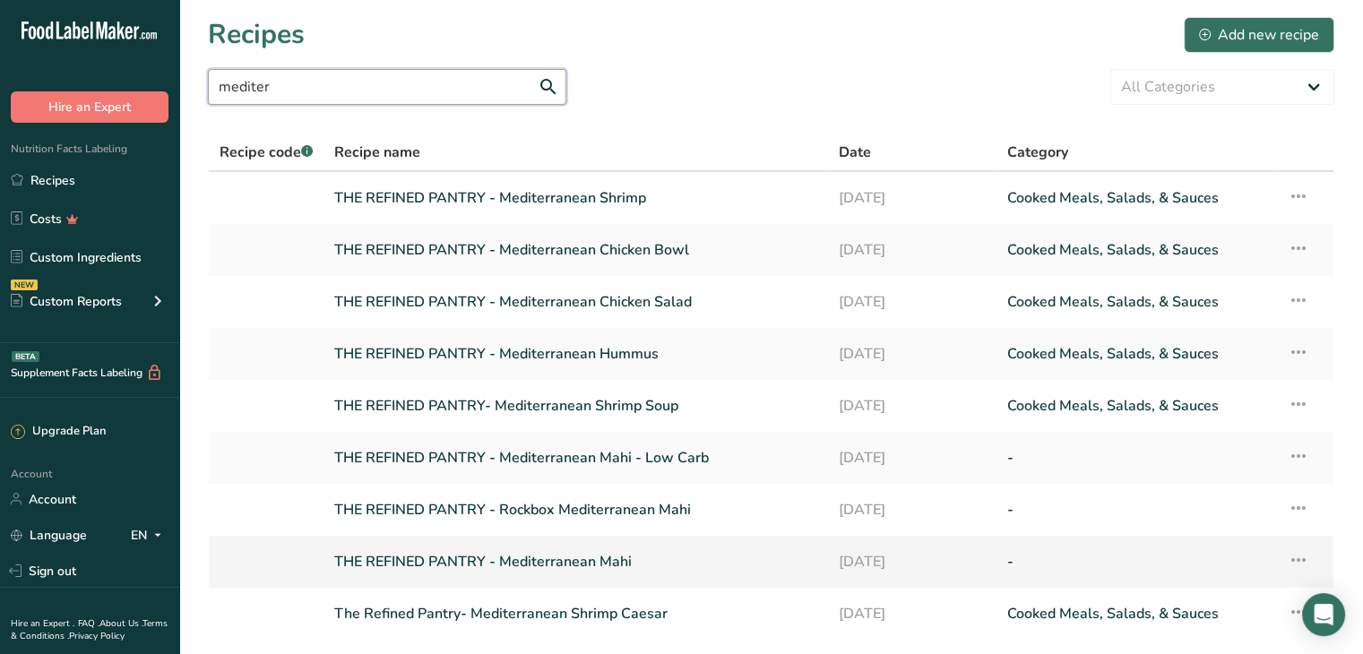
type input "mediter"
click at [601, 571] on link "THE REFINED PANTRY - Mediterranean Mahi" at bounding box center [575, 562] width 483 height 38
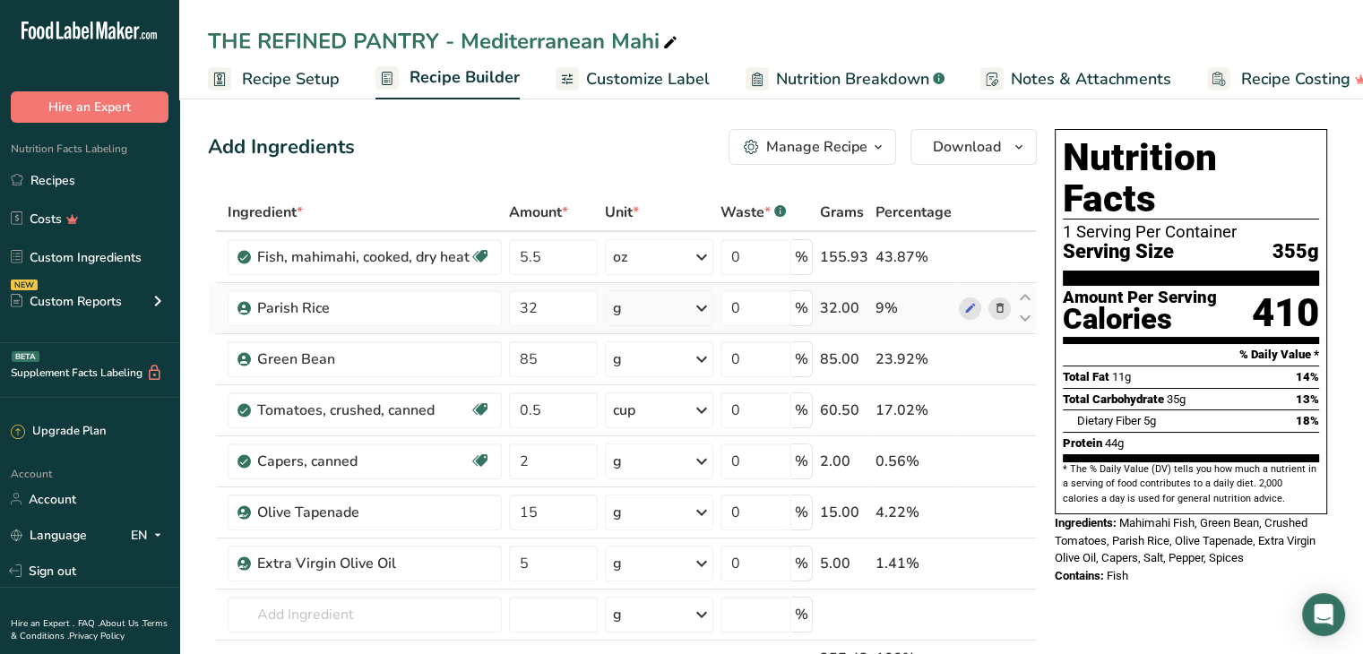
click at [998, 308] on icon at bounding box center [999, 308] width 13 height 19
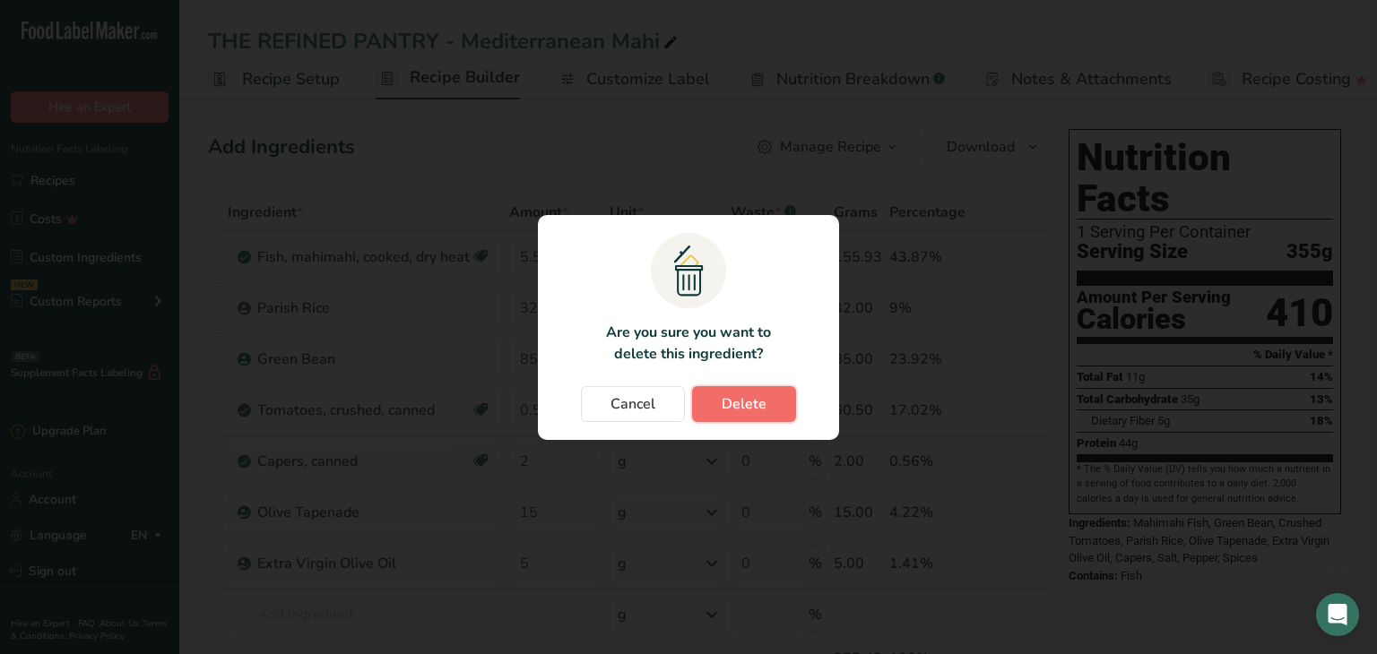
click at [742, 410] on span "Delete" at bounding box center [744, 404] width 45 height 22
type input "85"
type input "0.5"
type input "2"
type input "15"
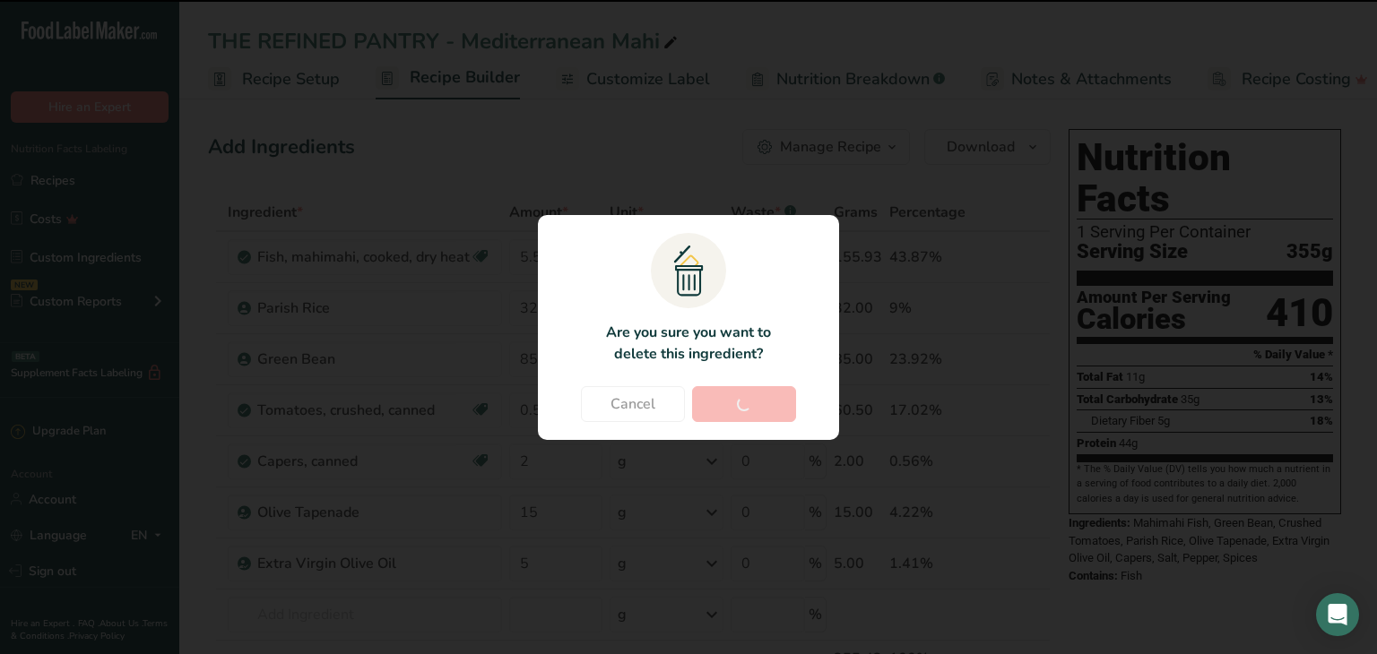
type input "5"
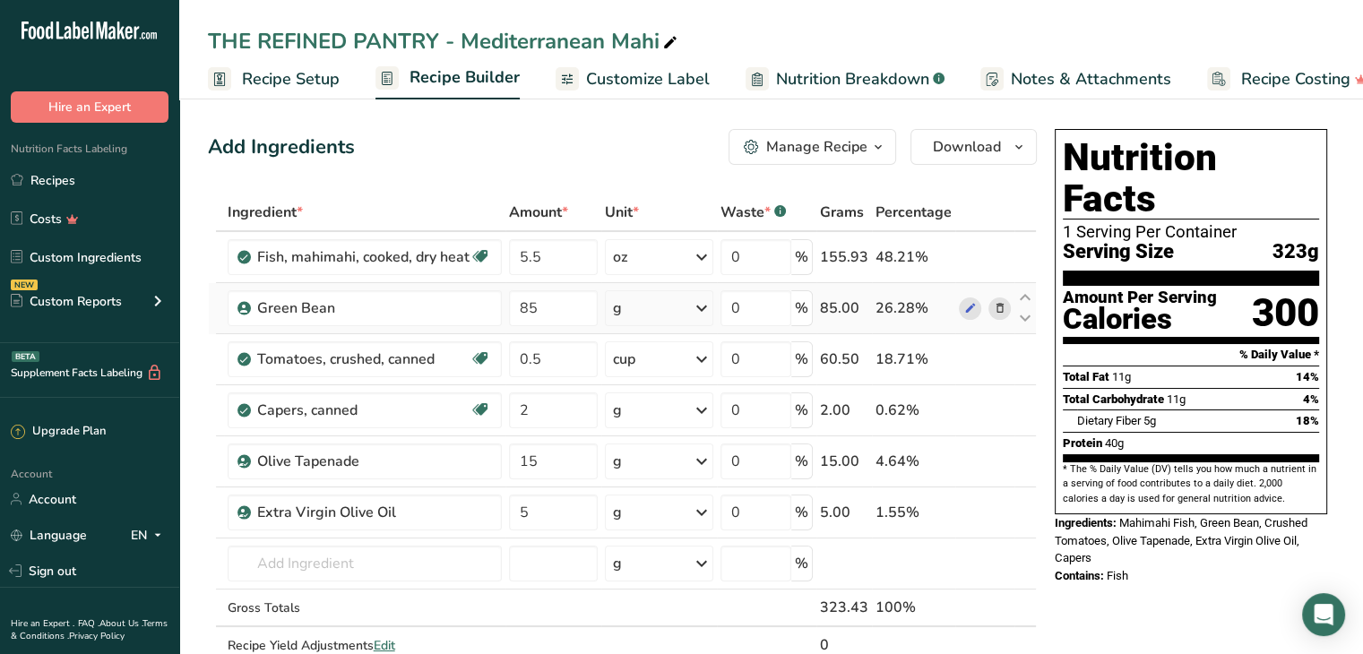
click at [1001, 306] on icon at bounding box center [999, 308] width 13 height 19
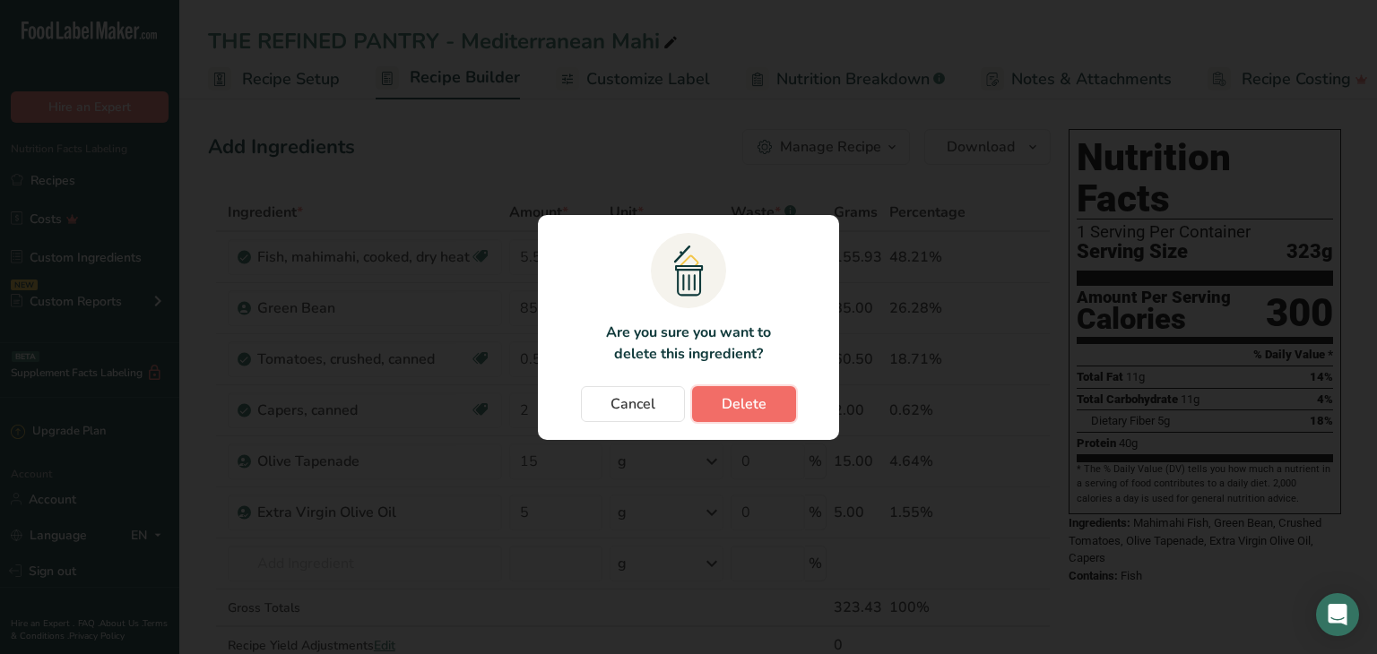
click at [752, 406] on span "Delete" at bounding box center [744, 404] width 45 height 22
type input "0.5"
type input "2"
type input "15"
type input "5"
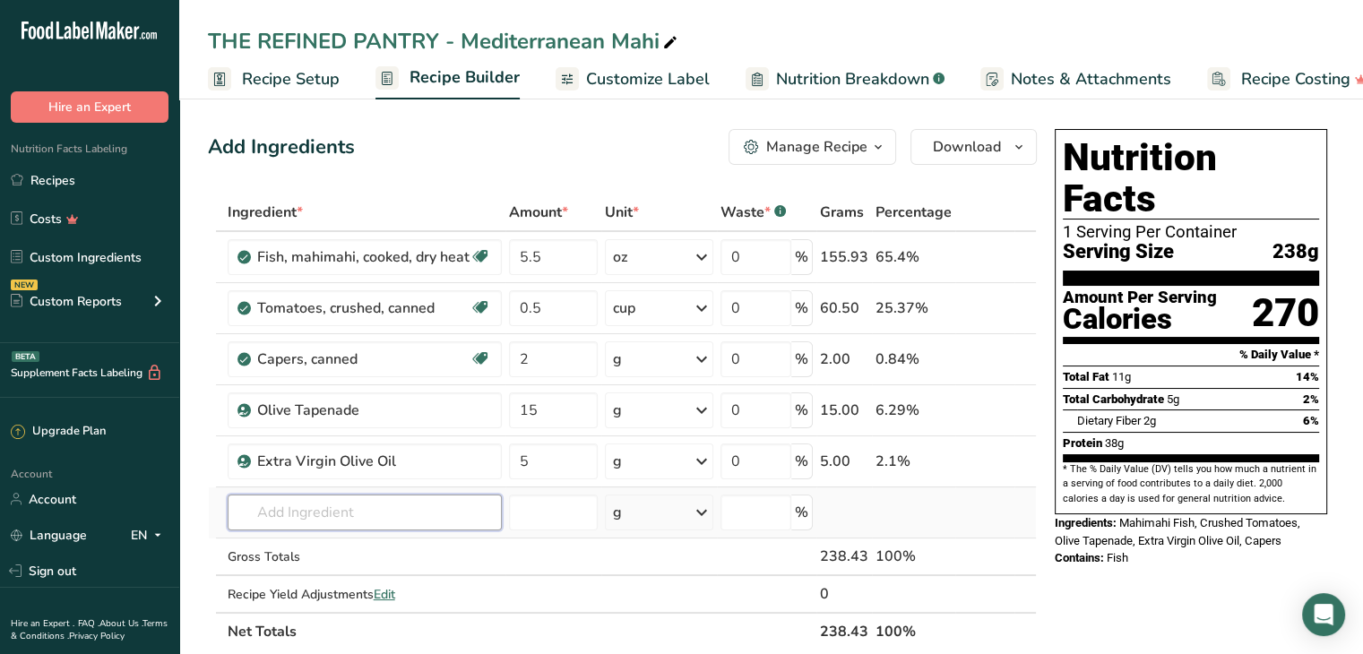
click at [372, 511] on input "text" at bounding box center [365, 513] width 274 height 36
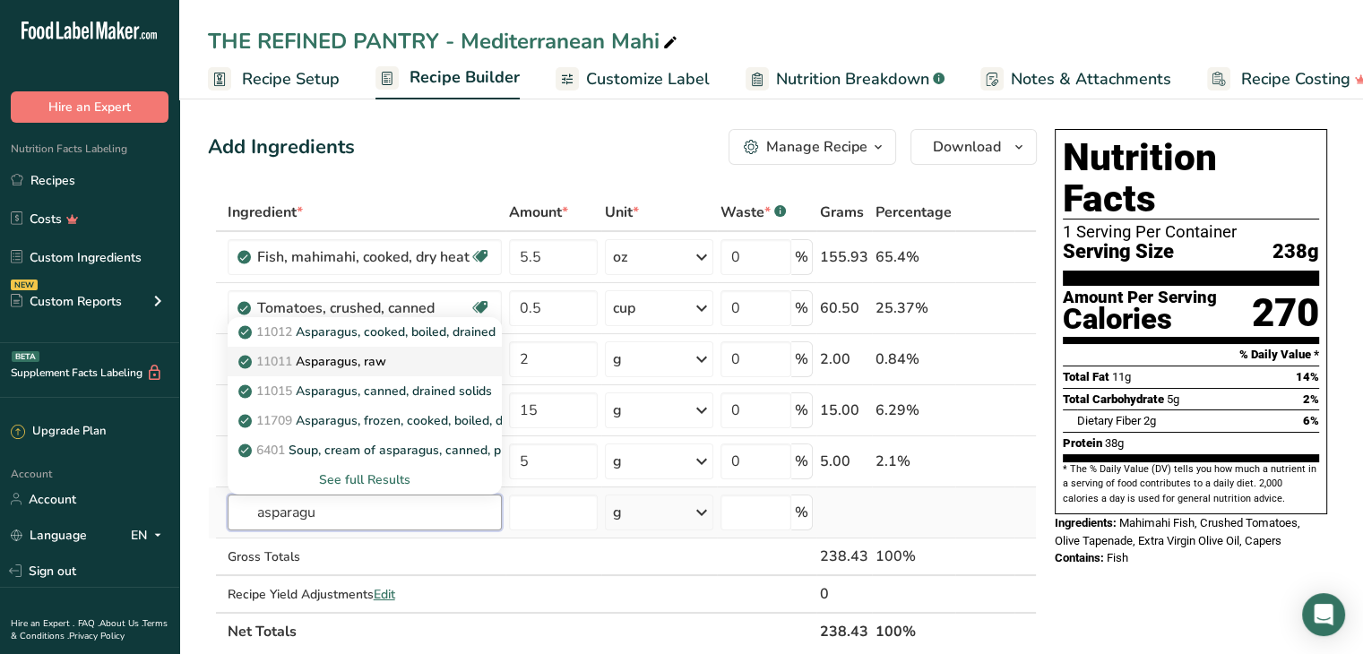
type input "asparagu"
click at [412, 371] on link "11011 Asparagus, raw" at bounding box center [365, 362] width 274 height 30
type input "Asparagus, raw"
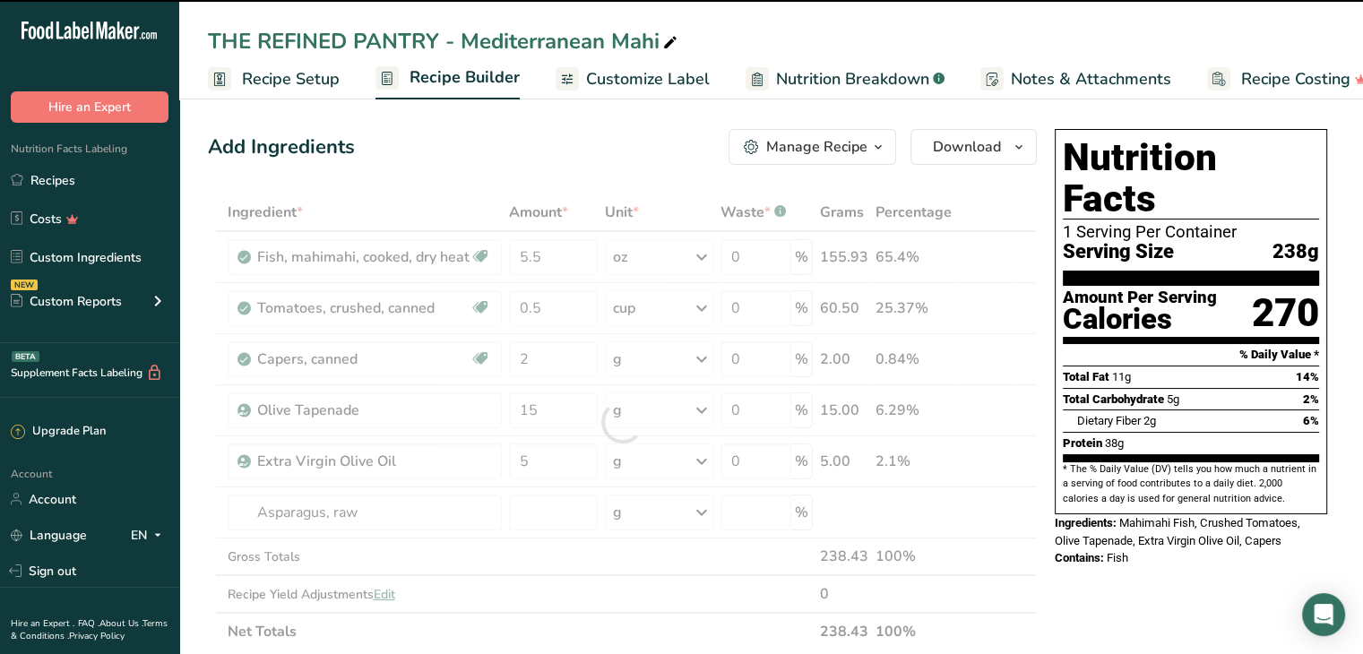
type input "0"
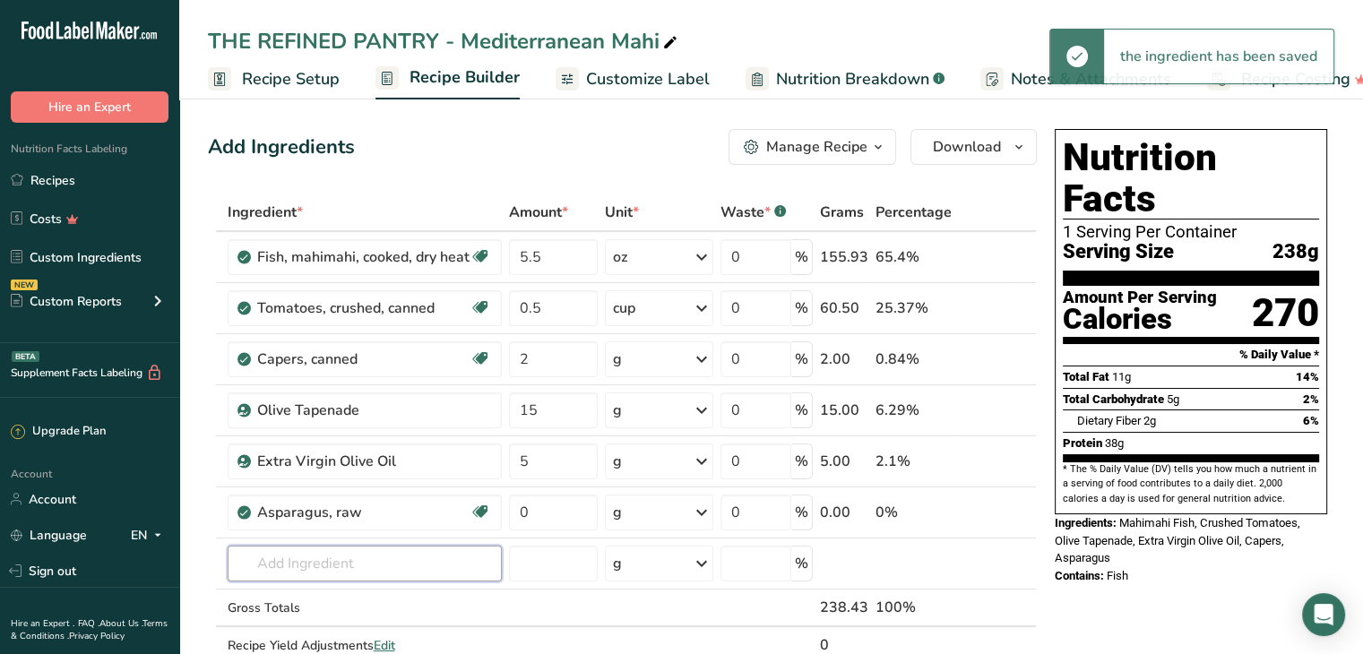
click at [333, 556] on input "text" at bounding box center [365, 564] width 274 height 36
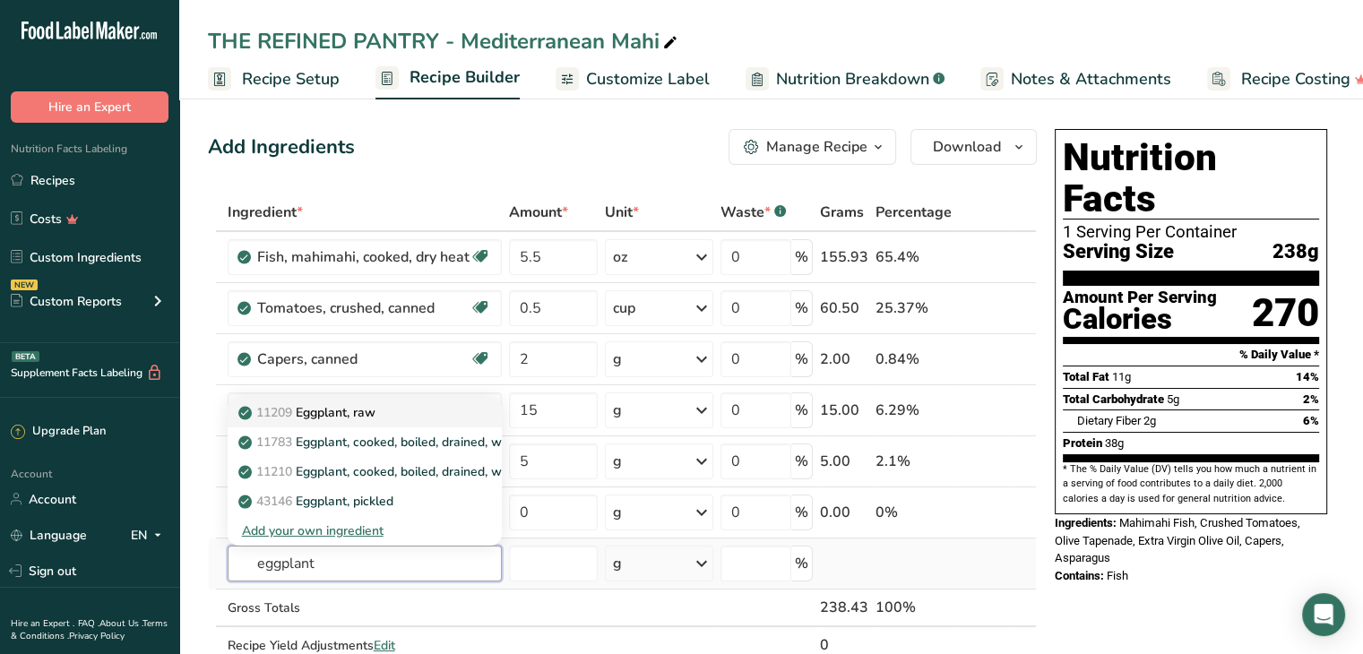
type input "eggplant"
click at [346, 423] on link "11209 Eggplant, raw" at bounding box center [365, 413] width 274 height 30
type input "Eggplant, raw"
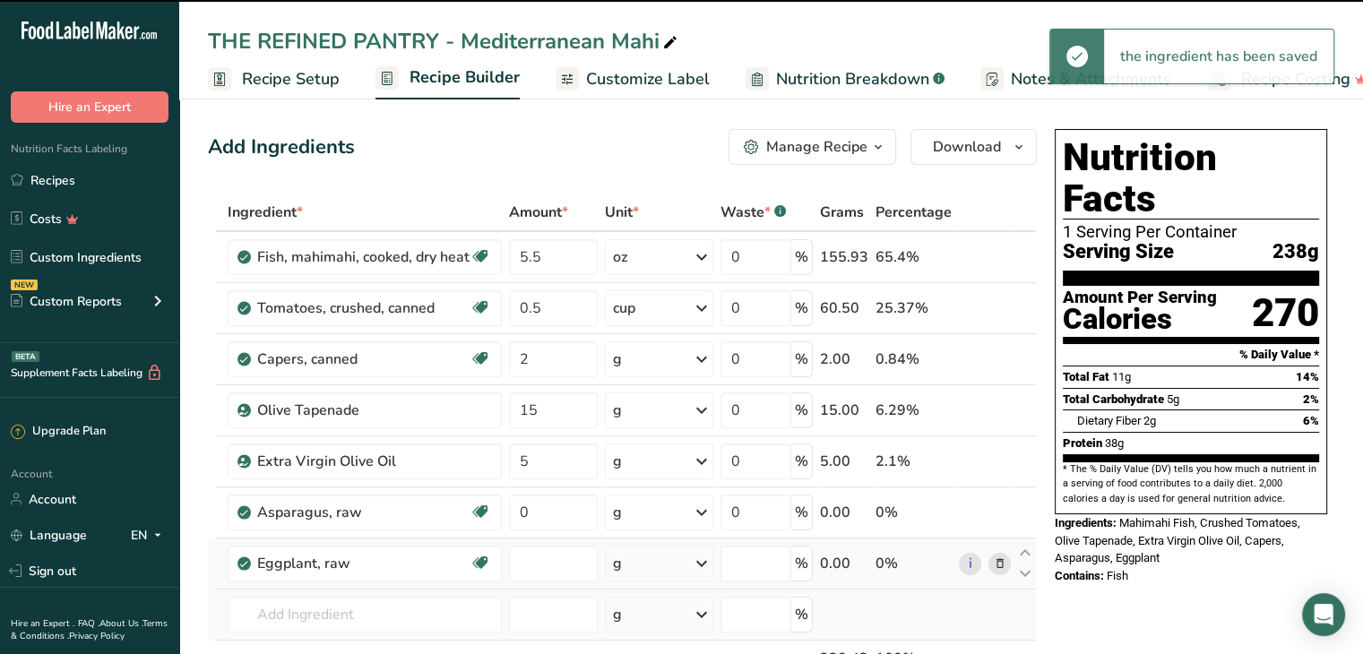
type input "0"
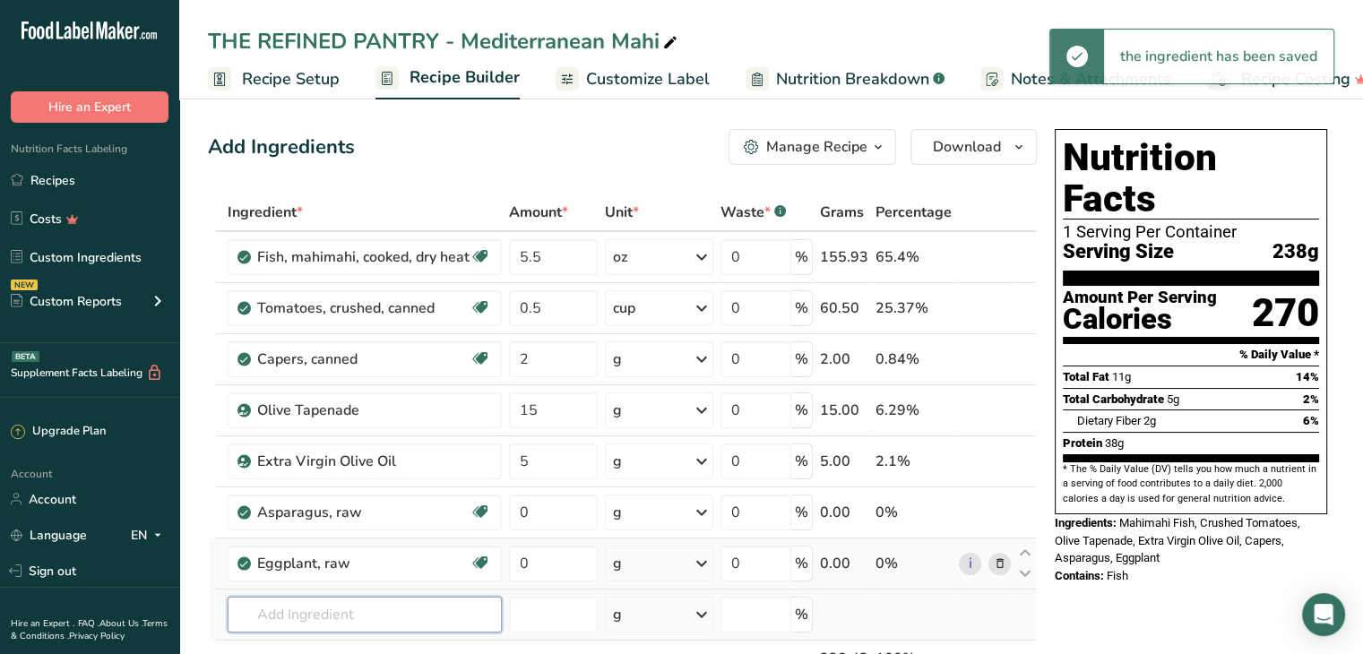
click at [321, 601] on input "text" at bounding box center [365, 615] width 274 height 36
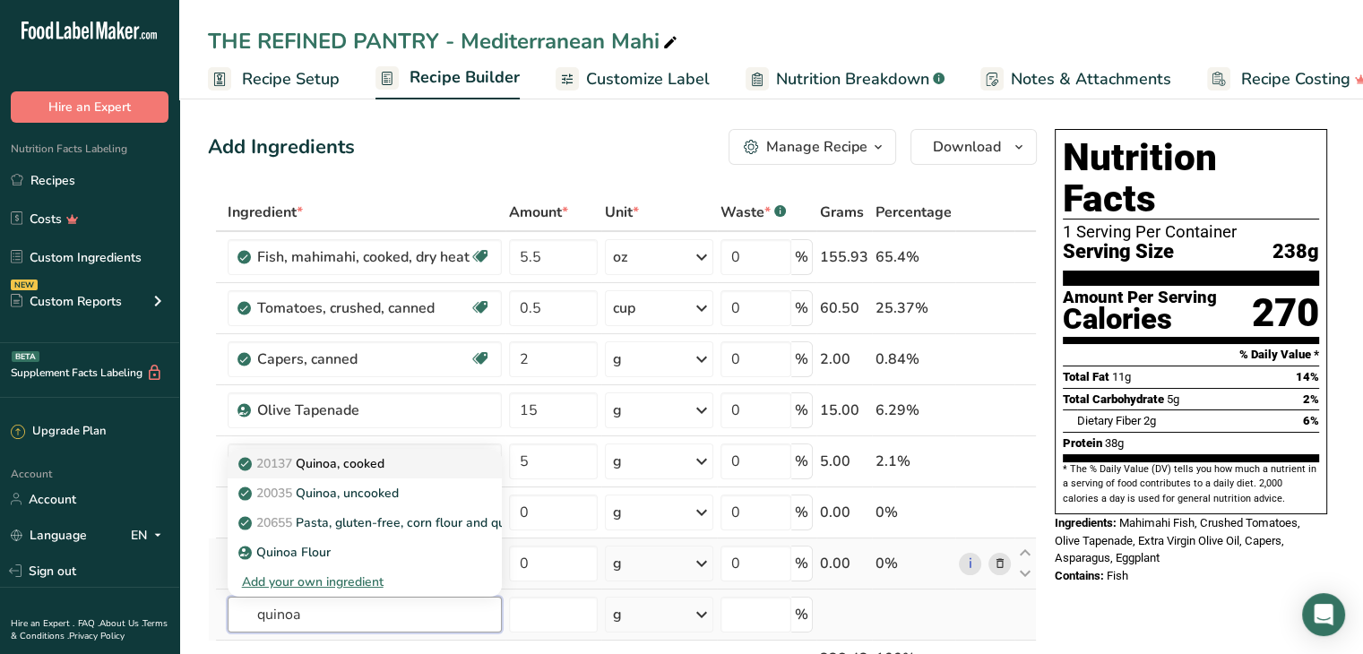
type input "quinoa"
click at [405, 455] on div "20137 Quinoa, cooked" at bounding box center [350, 463] width 217 height 19
type input "Quinoa, cooked"
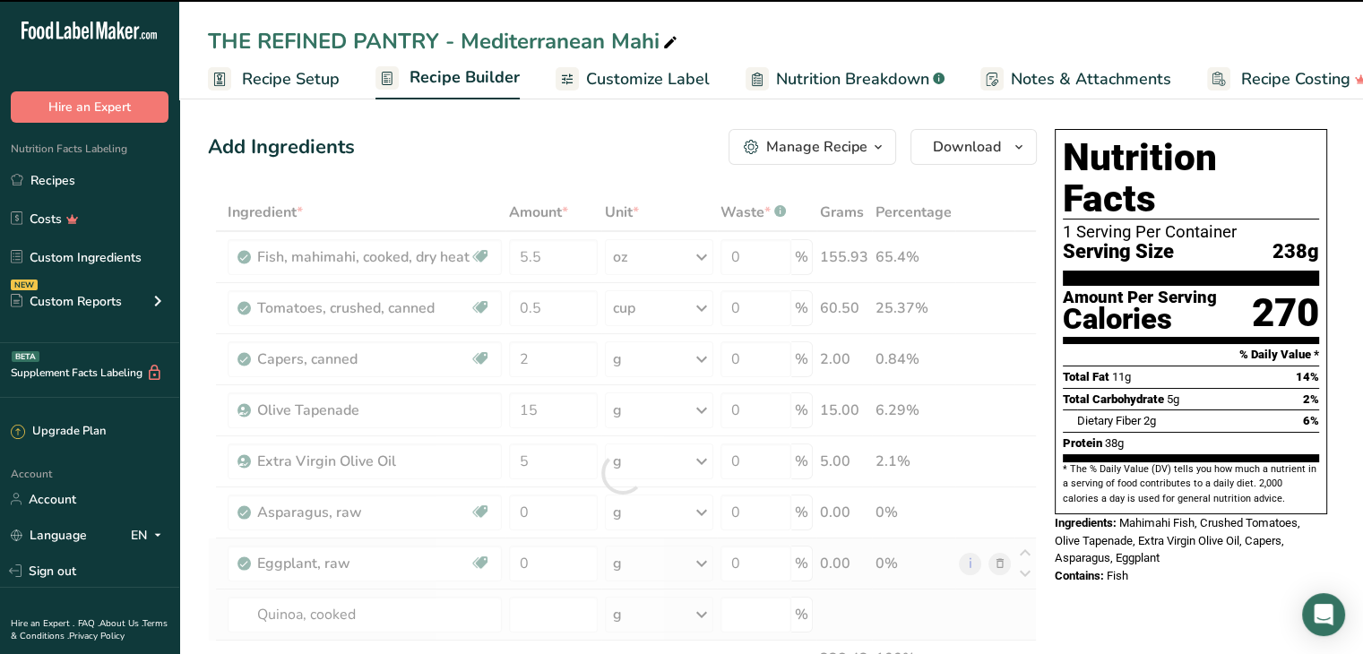
type input "0"
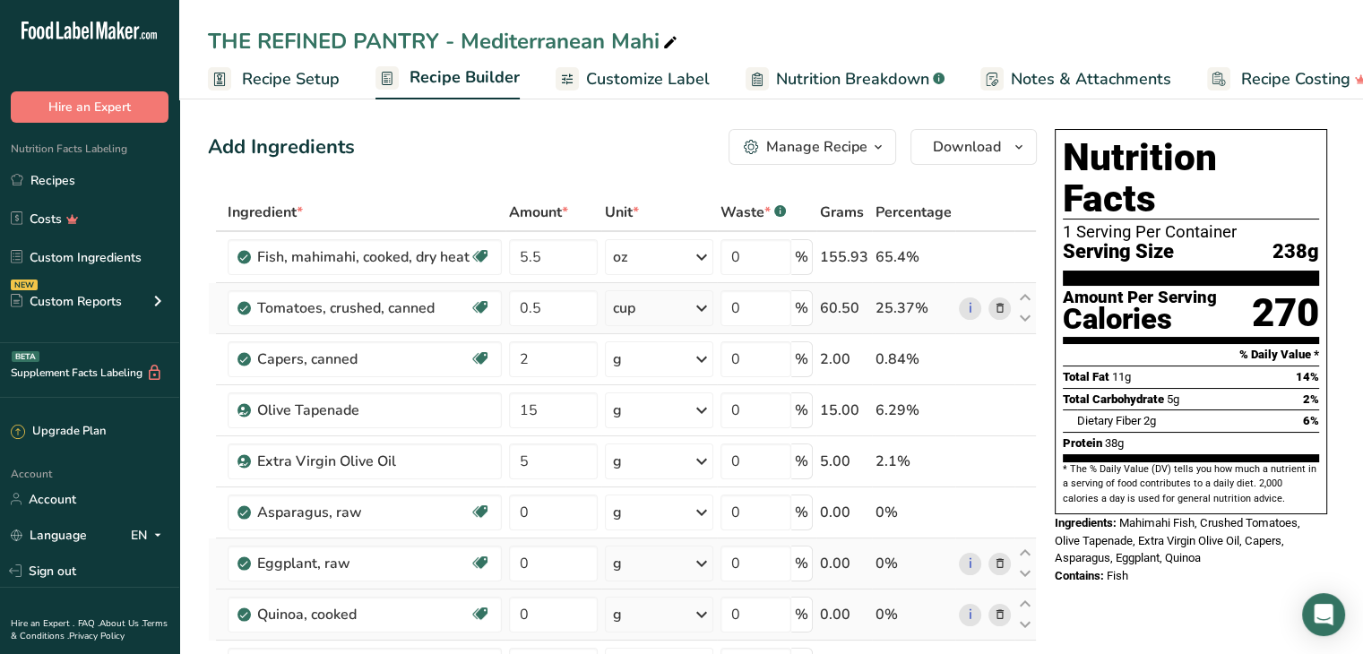
click at [1000, 309] on icon at bounding box center [999, 308] width 13 height 19
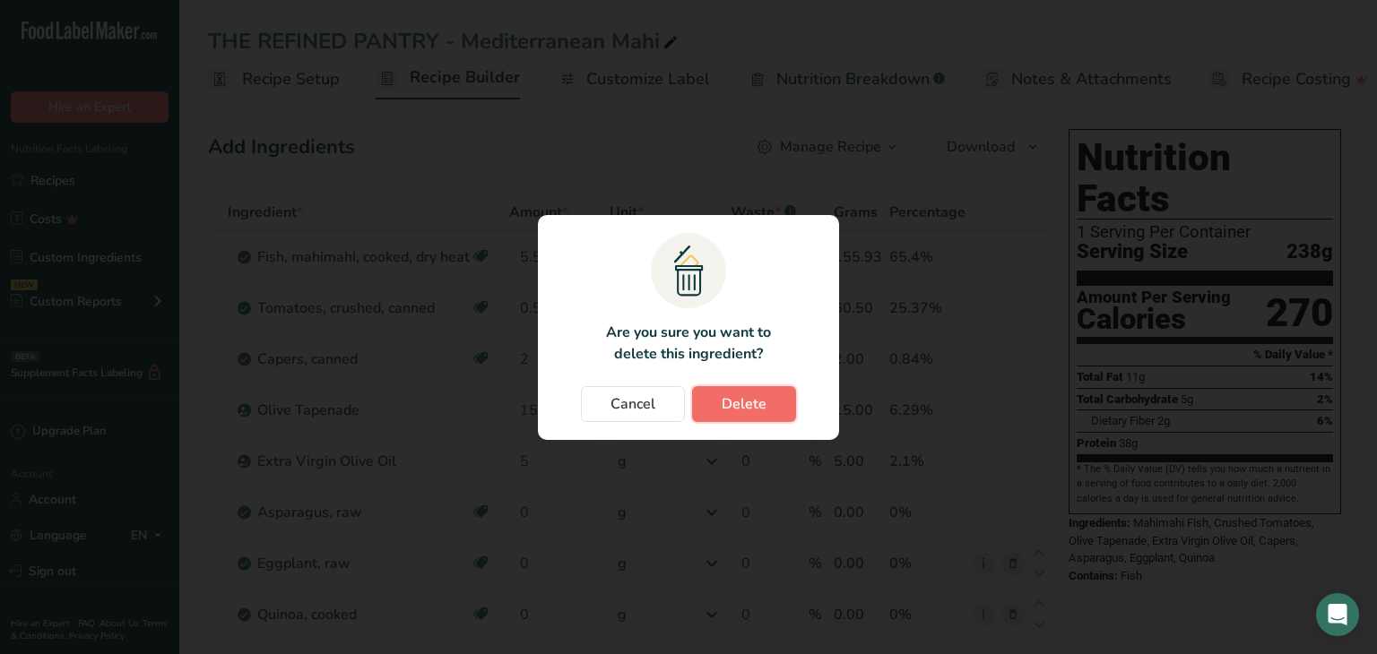
click at [757, 411] on span "Delete" at bounding box center [744, 404] width 45 height 22
type input "2"
type input "15"
type input "5"
type input "0"
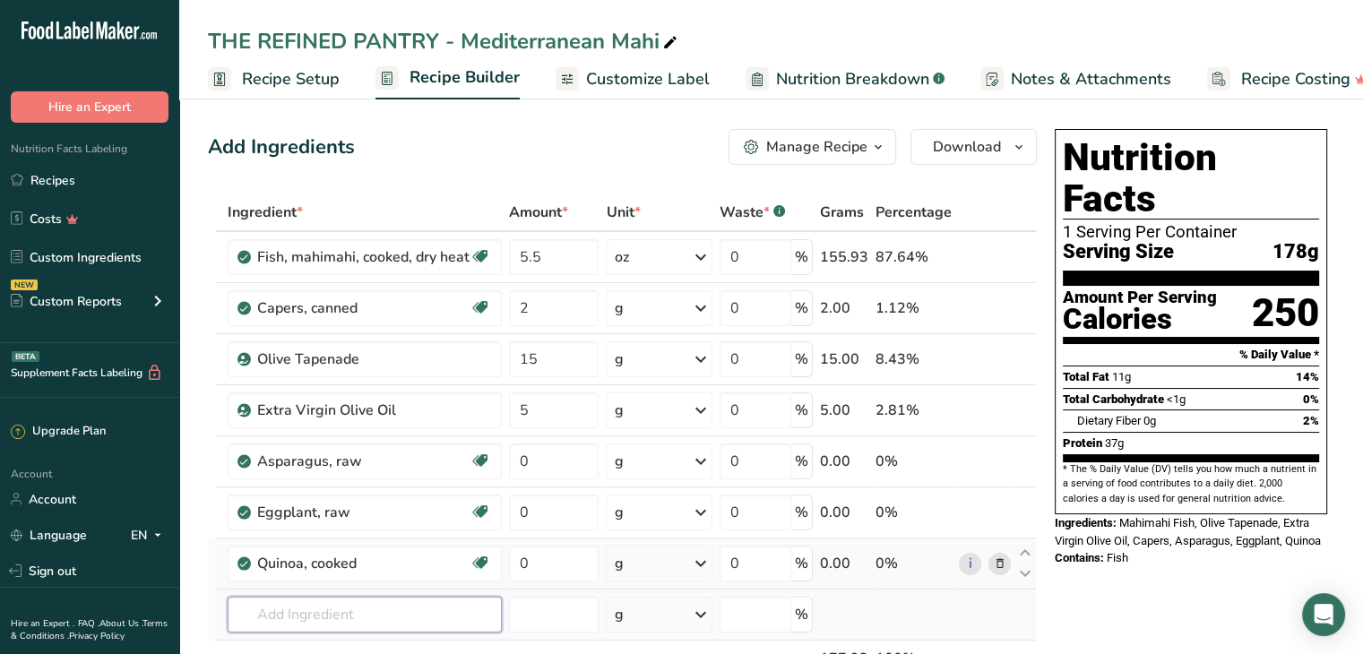
click at [394, 624] on input "text" at bounding box center [365, 615] width 274 height 36
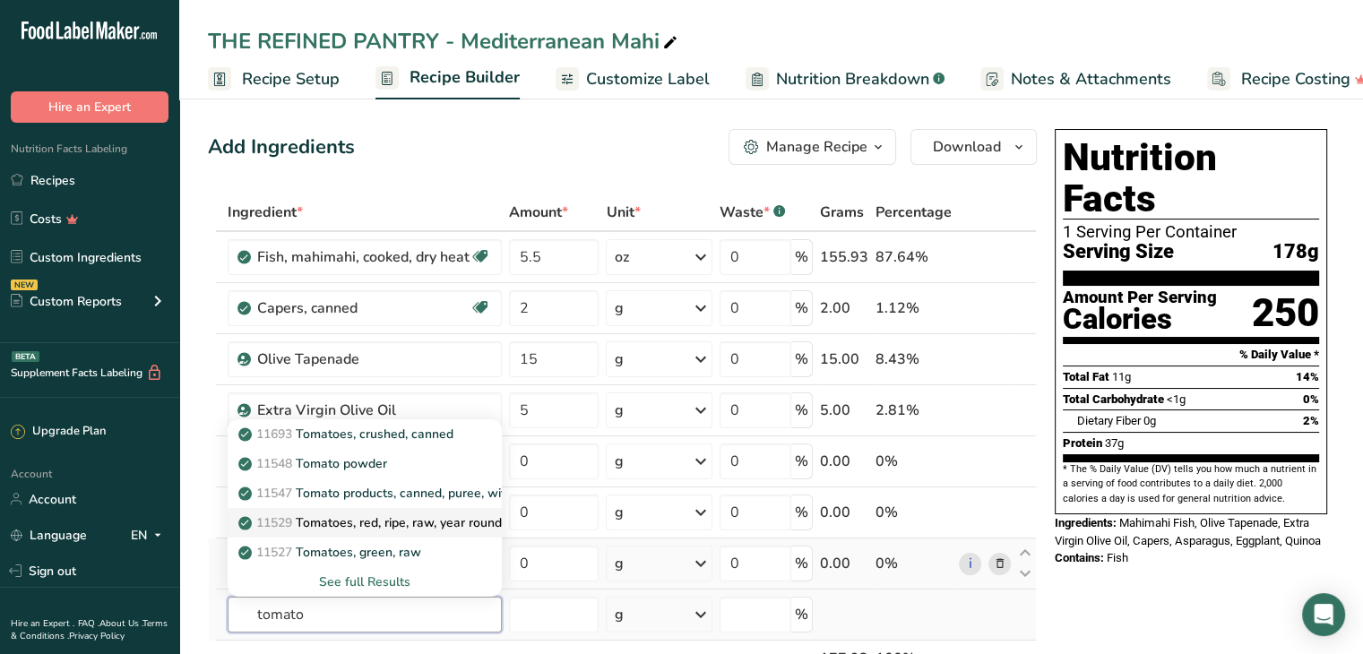
type input "tomato"
click at [416, 524] on p "11529 Tomatoes, red, ripe, raw, year round average" at bounding box center [397, 523] width 310 height 19
type input "Tomatoes, red, ripe, raw, year round average"
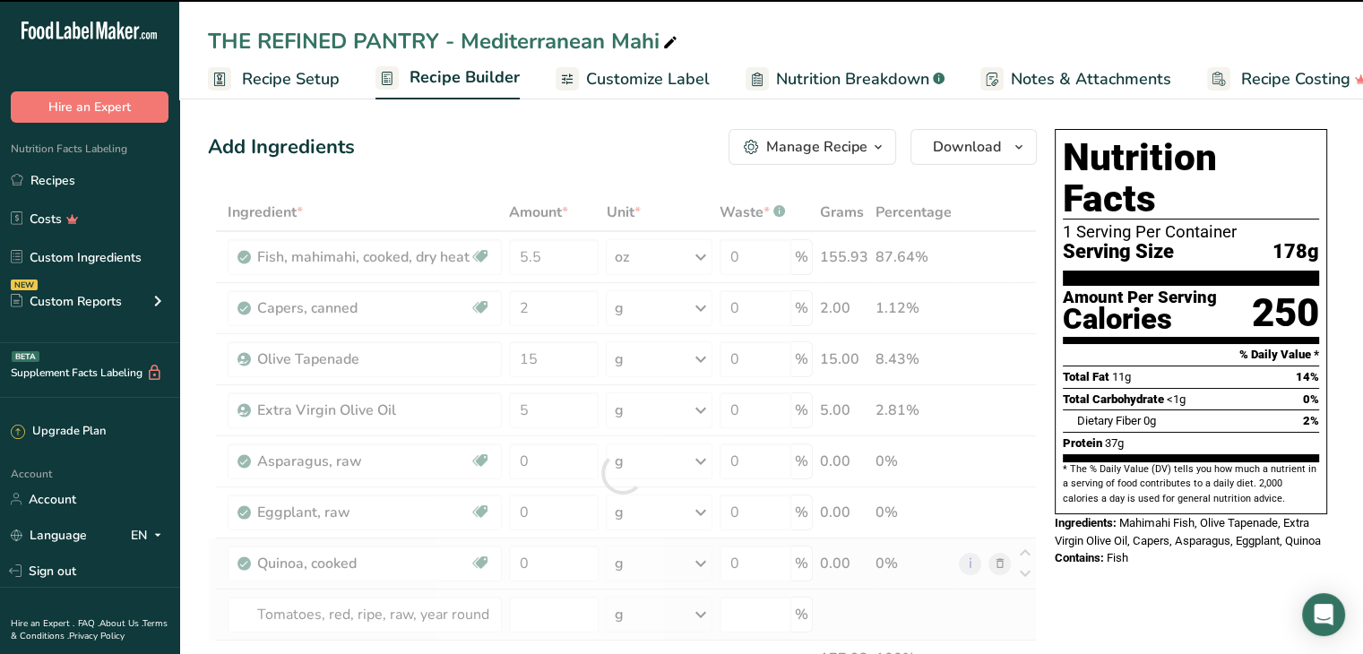
type input "0"
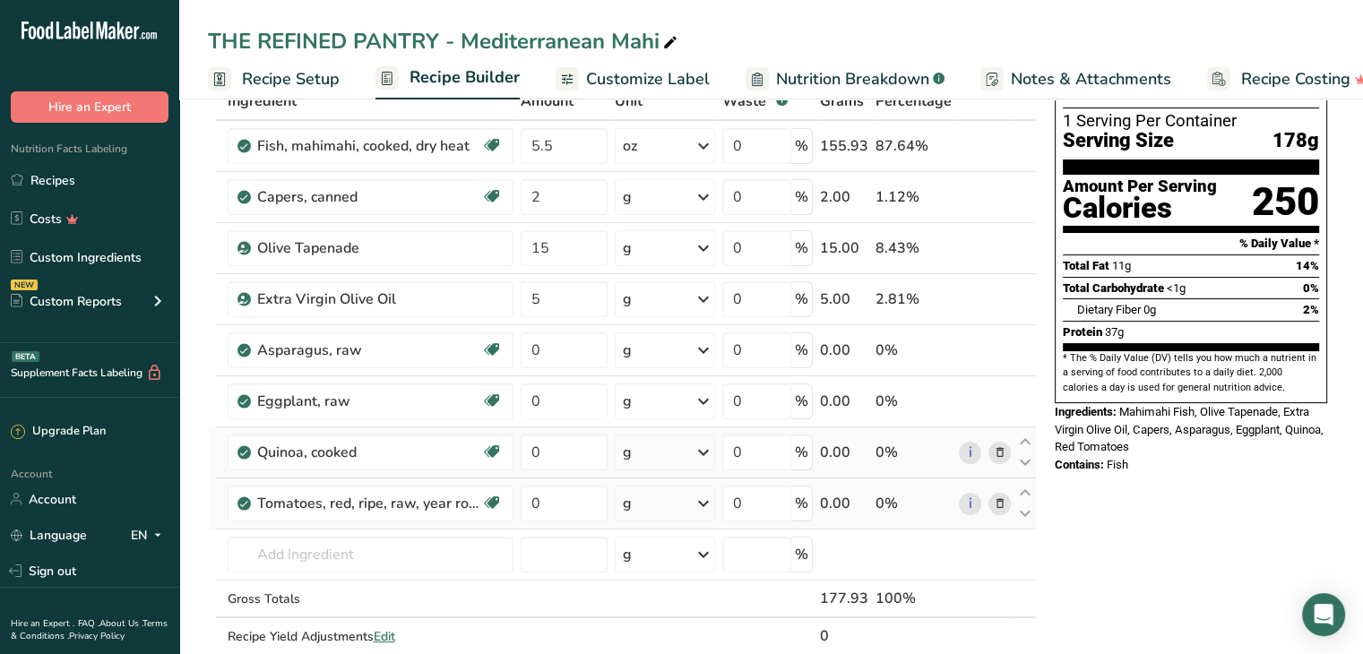
scroll to position [114, 0]
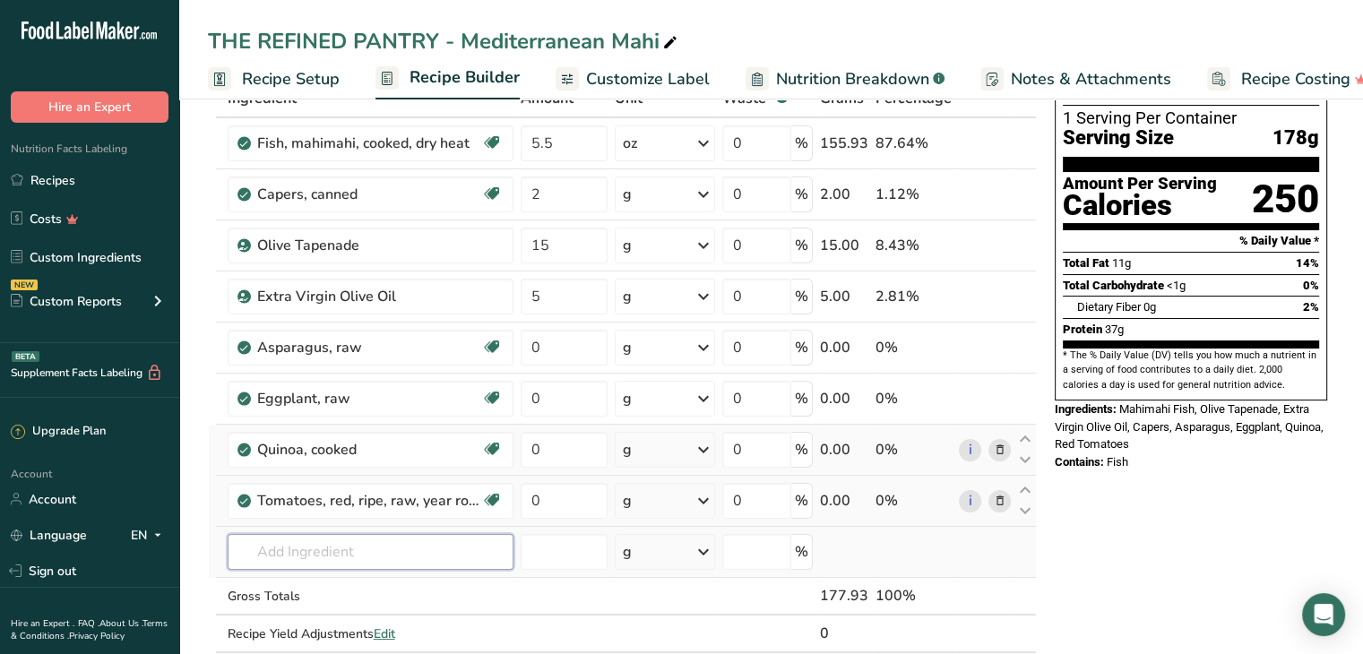
click at [435, 552] on input "text" at bounding box center [371, 552] width 286 height 36
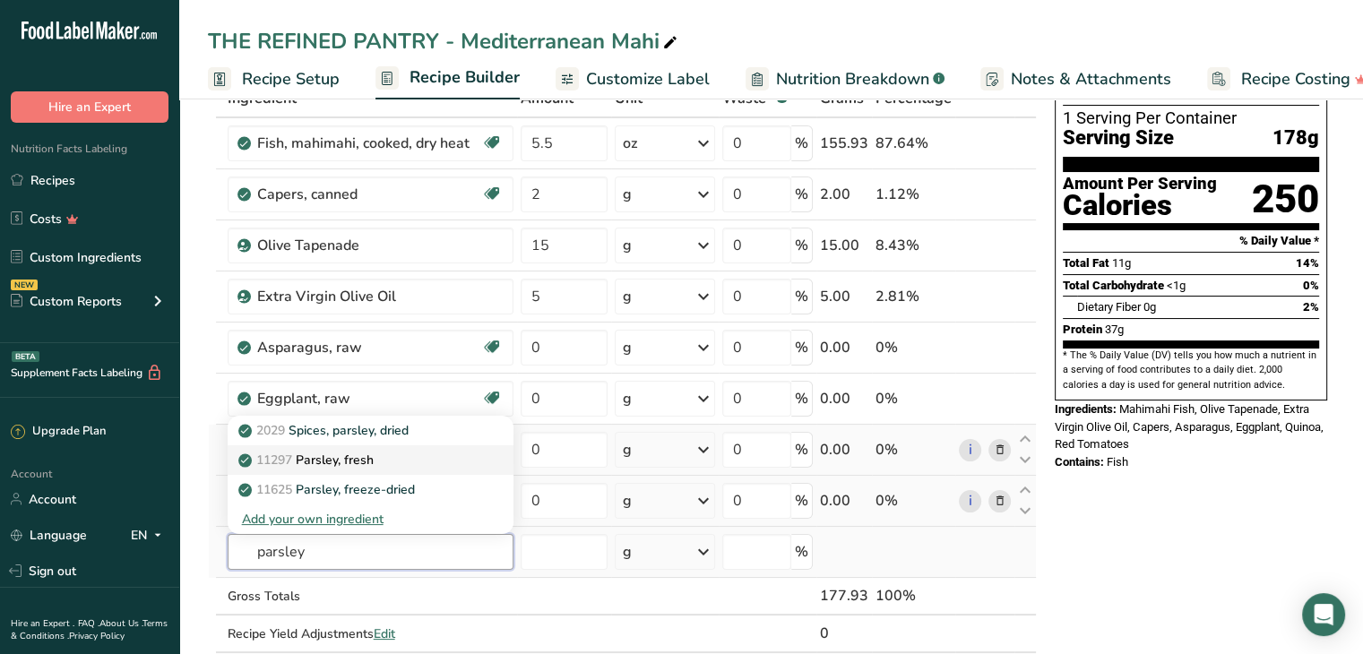
type input "parsley"
click at [436, 456] on div "11297 Parsley, fresh" at bounding box center [356, 460] width 229 height 19
type input "Parsley, fresh"
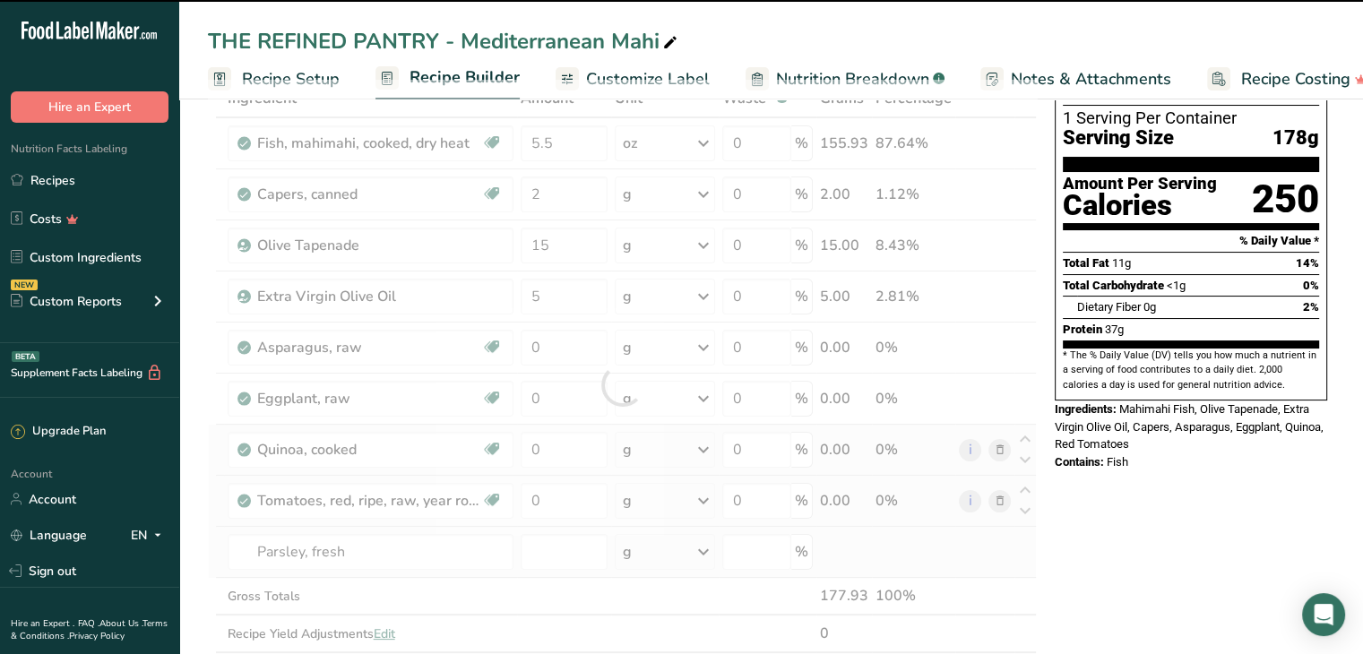
type input "0"
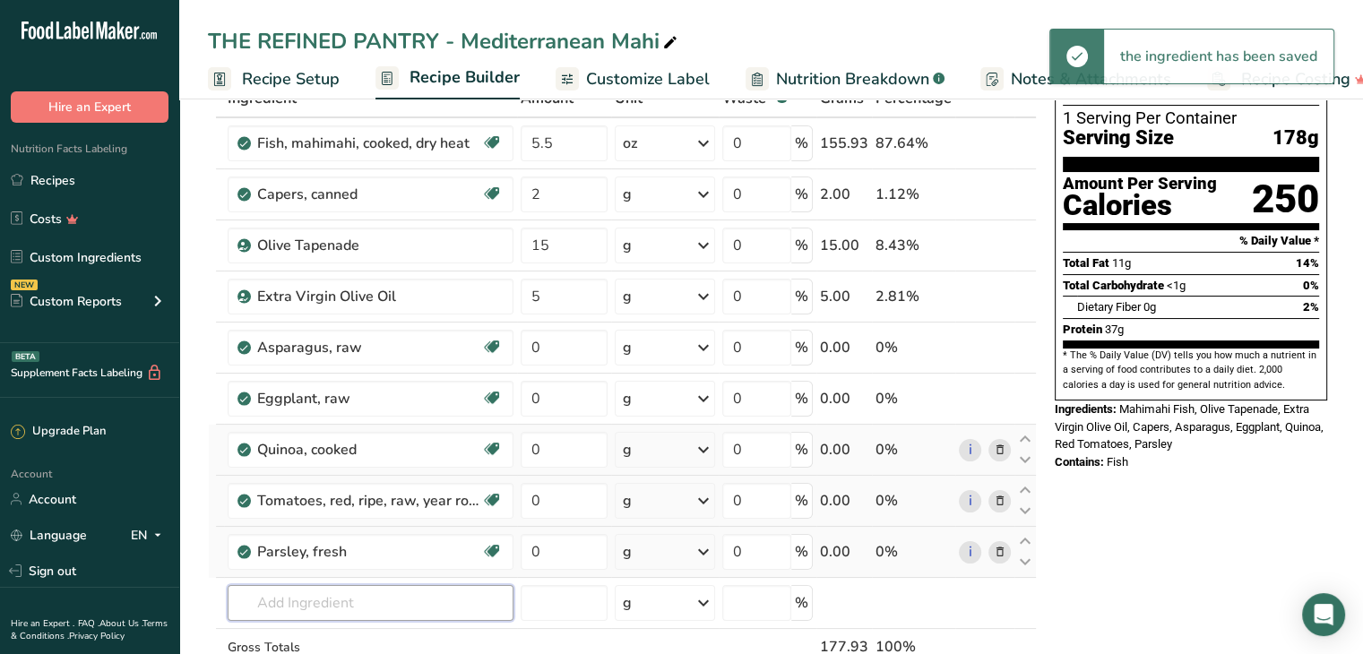
click at [324, 585] on input "text" at bounding box center [371, 603] width 286 height 36
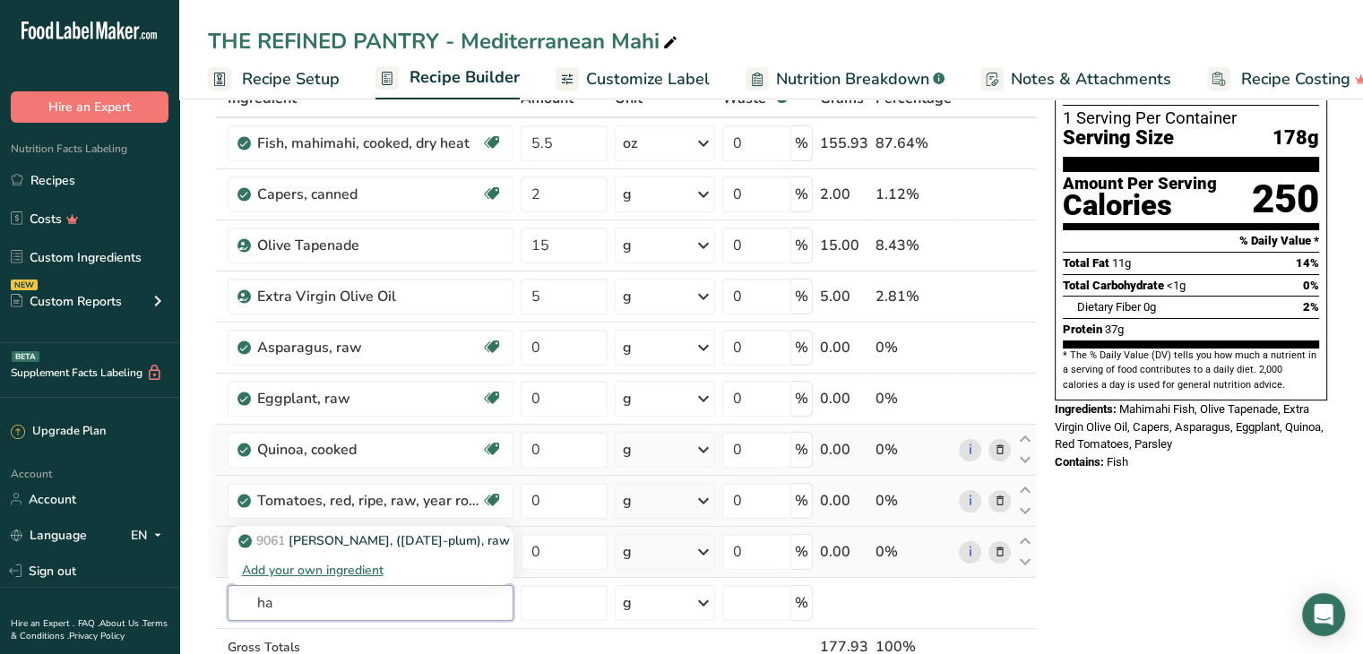
type input "h"
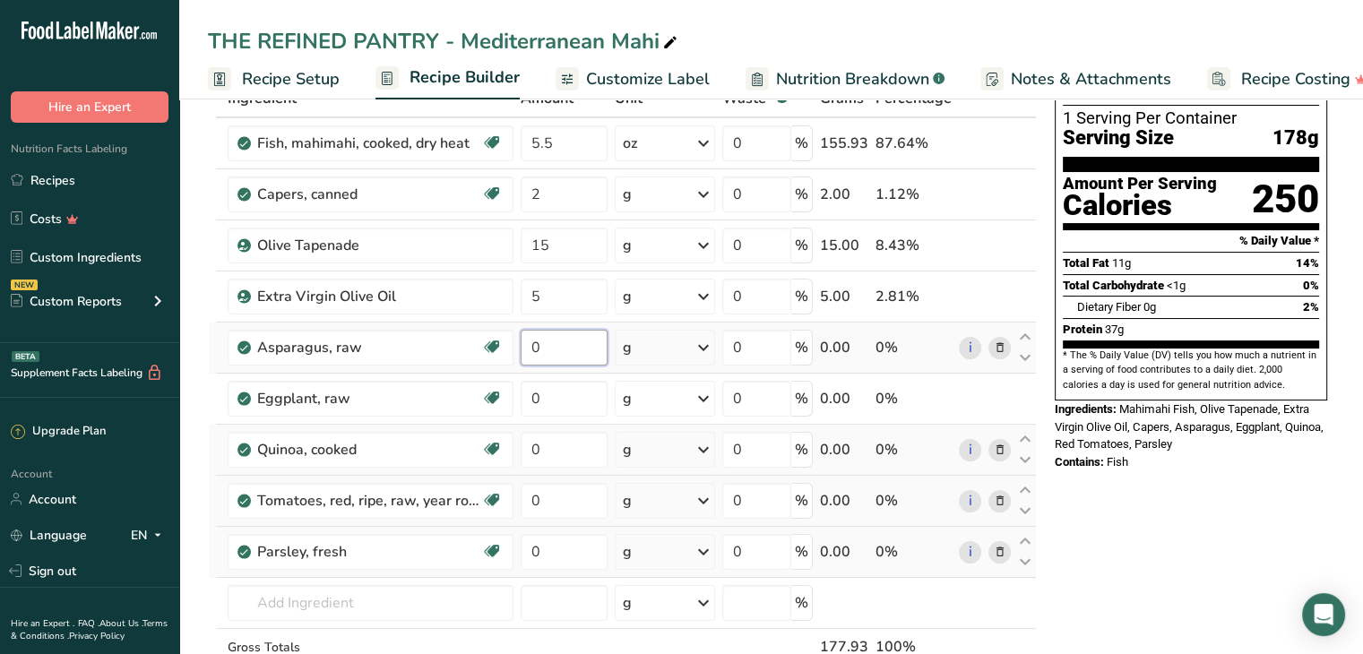
click at [545, 345] on input "0" at bounding box center [564, 348] width 87 height 36
type input "30"
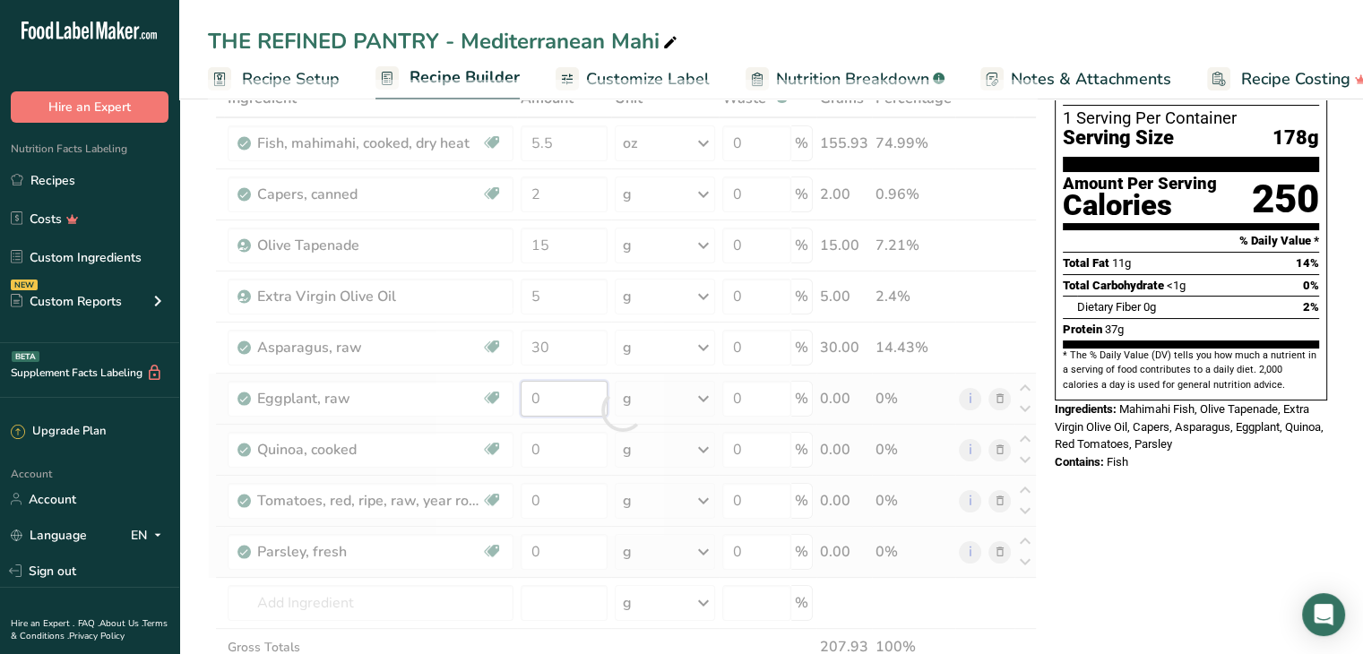
click at [546, 394] on div "Ingredient * Amount * Unit * Waste * .a-a{fill:#347362;}.b-a{fill:#fff;} Grams …" at bounding box center [622, 410] width 829 height 661
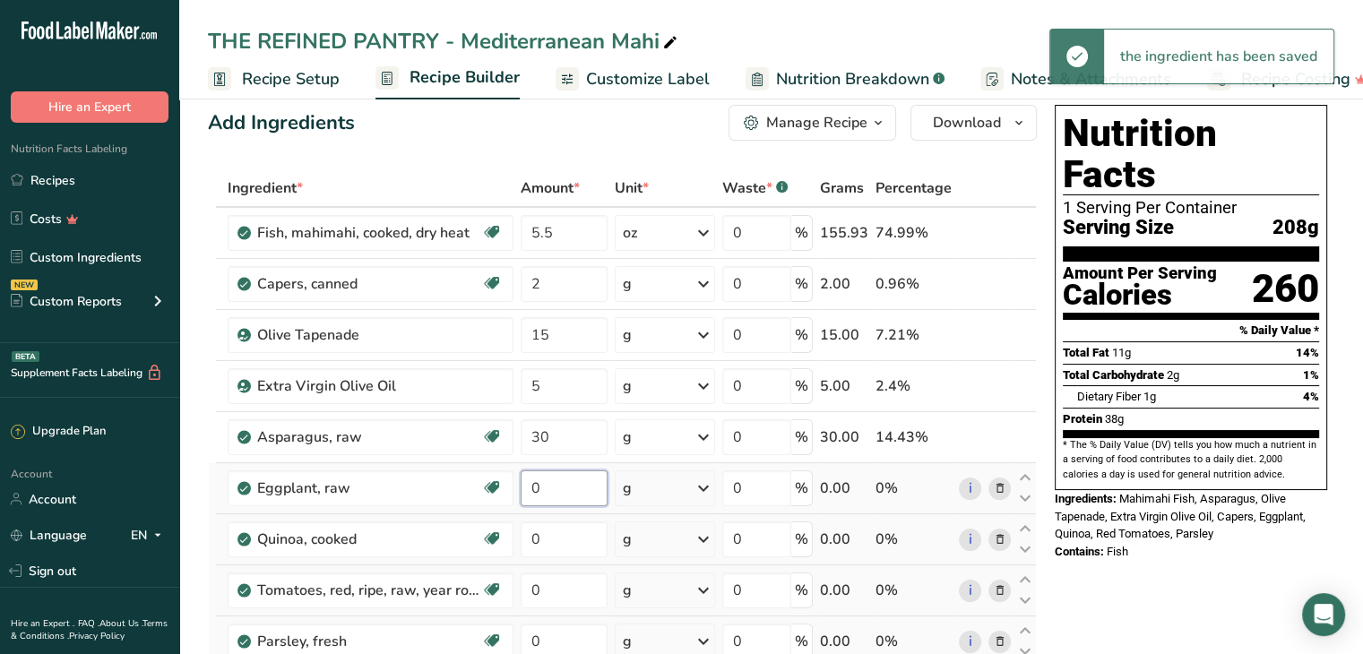
scroll to position [23, 0]
type input "8"
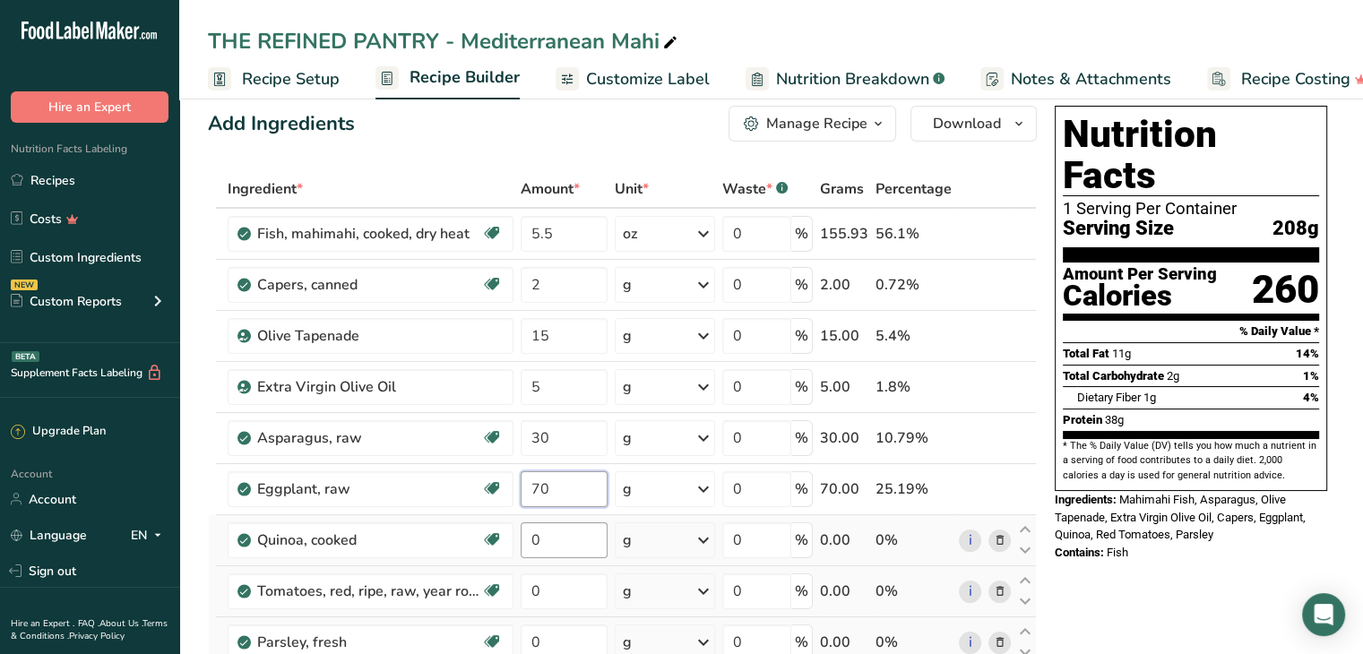
type input "70"
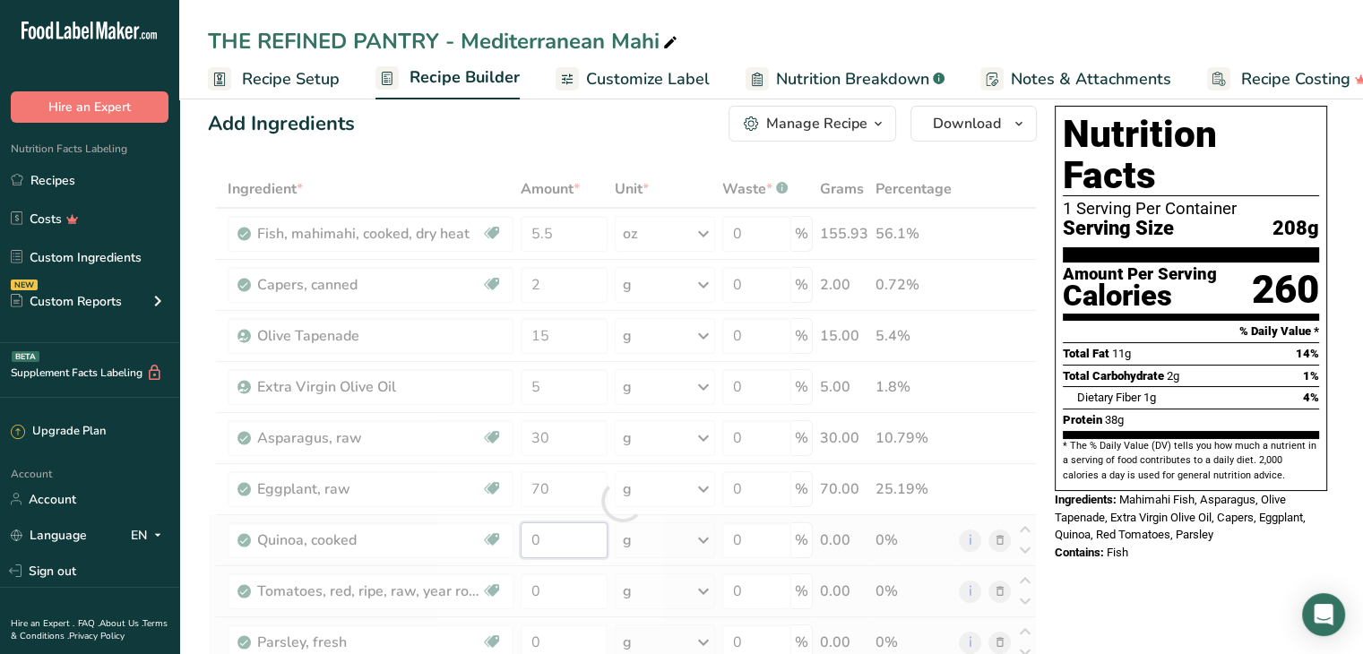
click at [547, 539] on div "Ingredient * Amount * Unit * Waste * .a-a{fill:#347362;}.b-a{fill:#fff;} Grams …" at bounding box center [622, 500] width 829 height 661
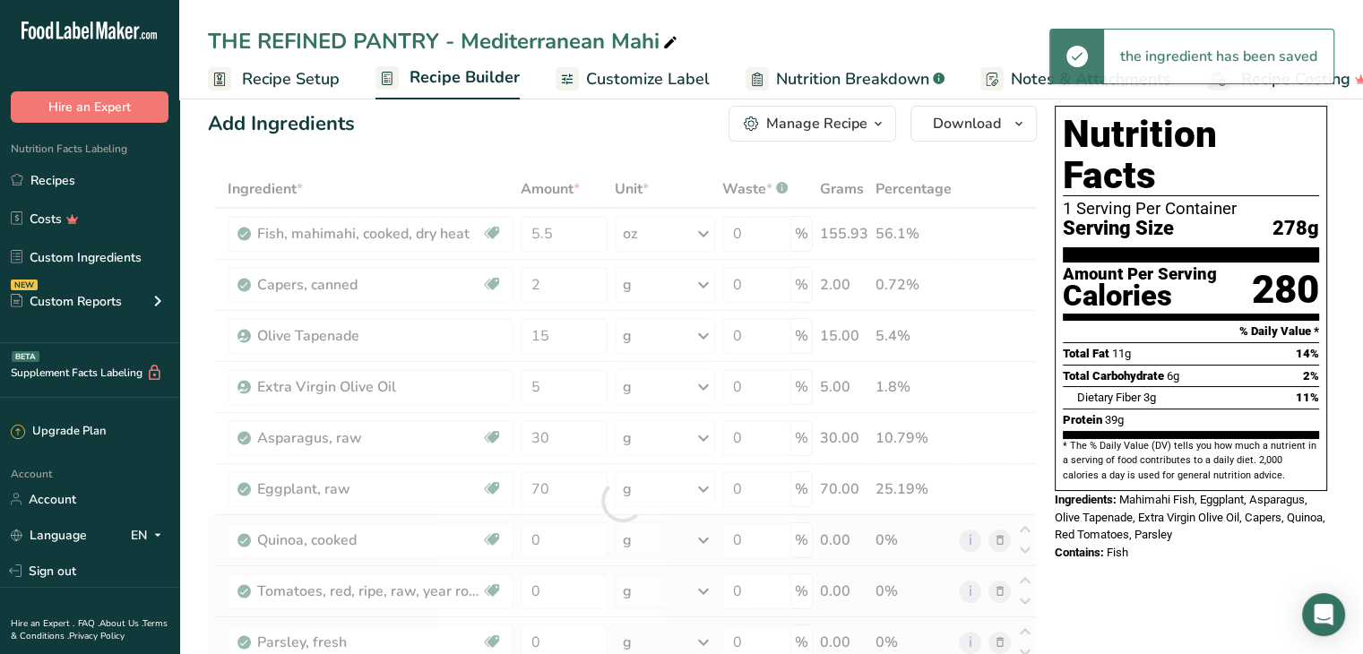
click at [657, 537] on div "Ingredient * Amount * Unit * Waste * .a-a{fill:#347362;}.b-a{fill:#fff;} Grams …" at bounding box center [622, 500] width 829 height 661
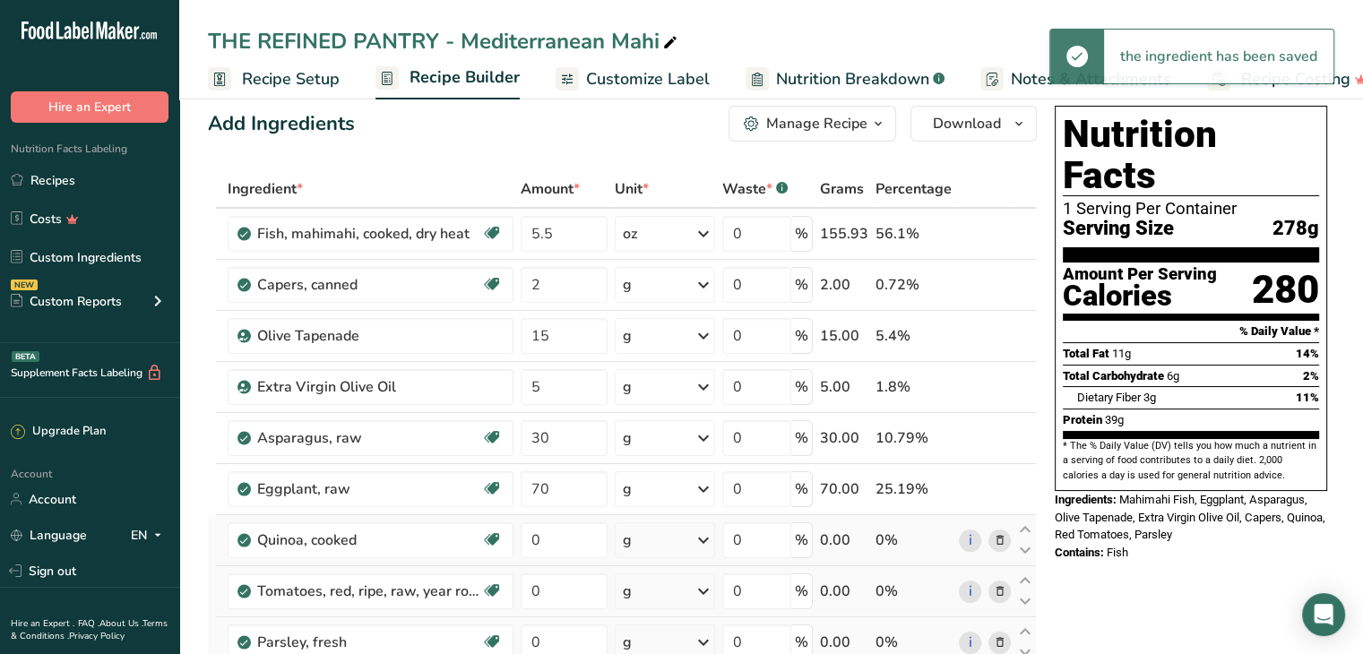
click at [657, 537] on div "g" at bounding box center [665, 541] width 100 height 36
click at [656, 606] on div "1 cup" at bounding box center [701, 601] width 151 height 26
click at [541, 538] on input "0" at bounding box center [564, 541] width 86 height 36
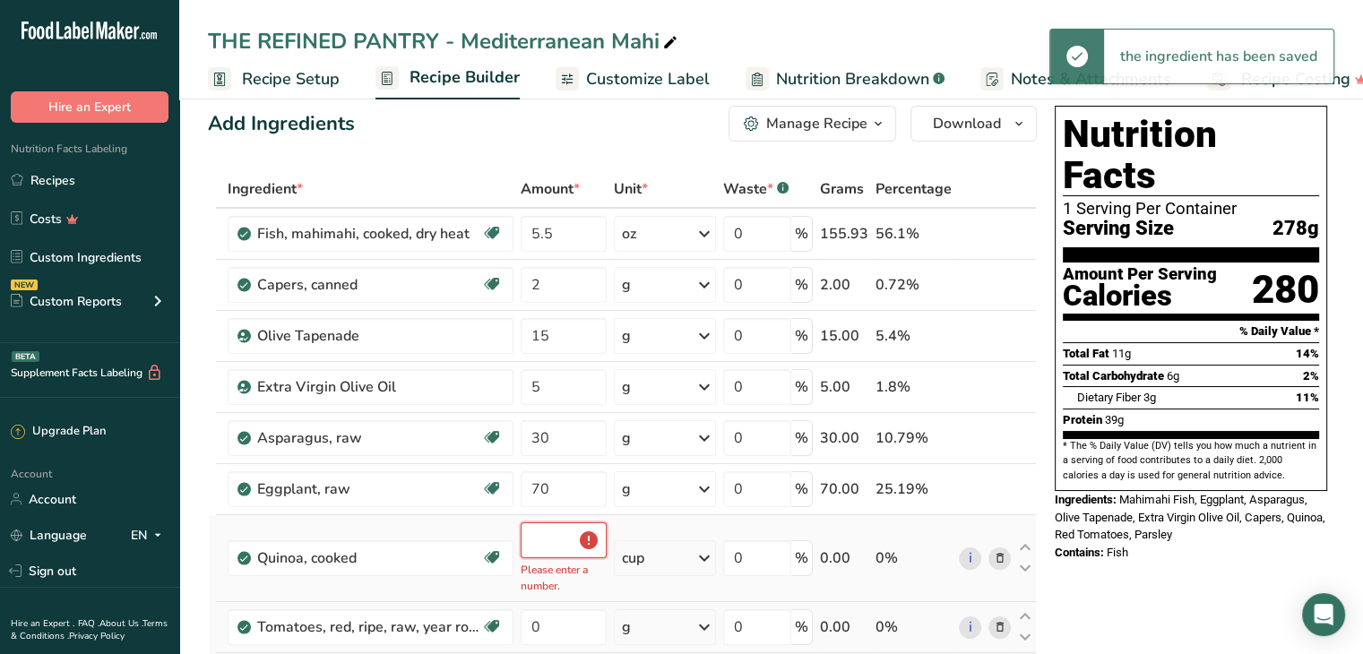
click at [541, 538] on input "number" at bounding box center [564, 541] width 86 height 36
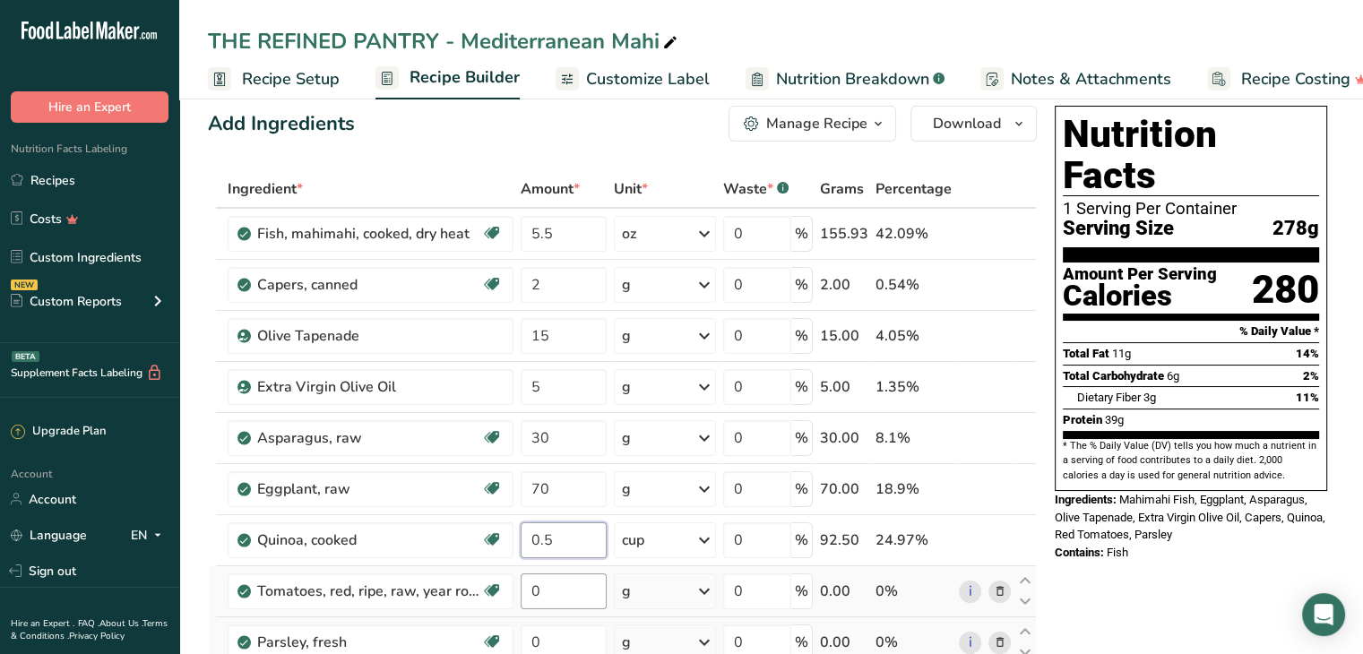
type input "0.5"
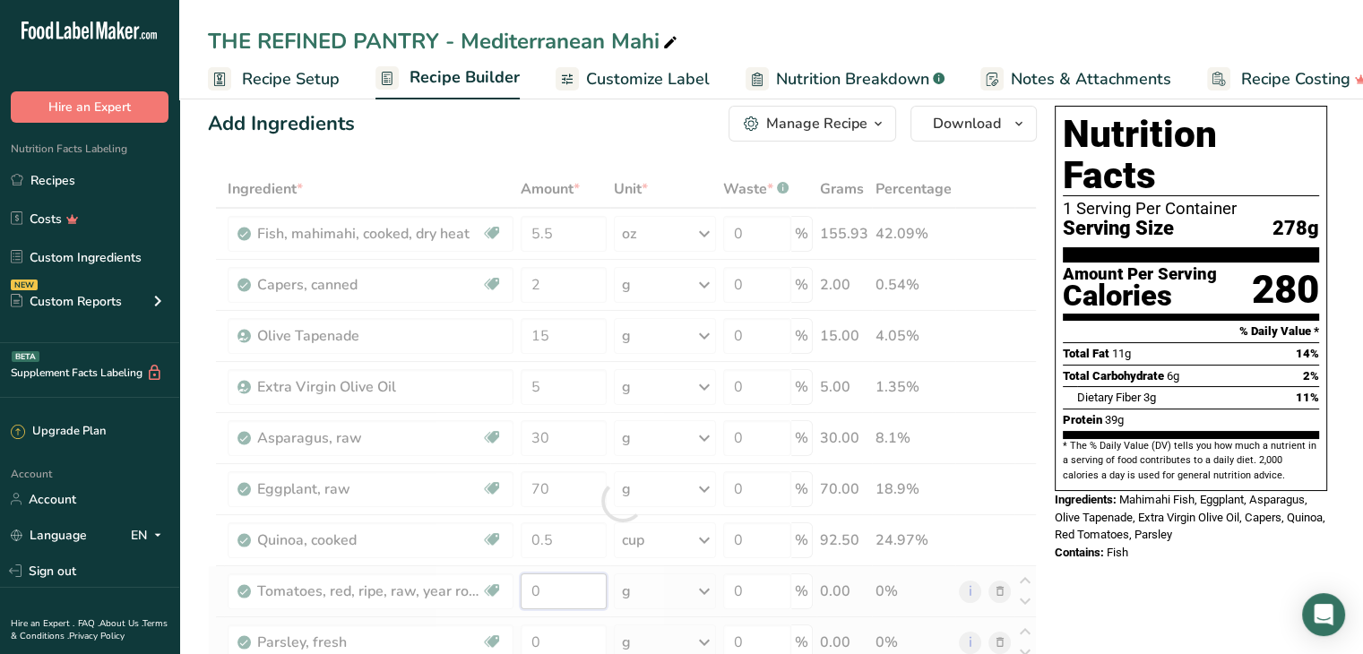
click at [561, 593] on div "Ingredient * Amount * Unit * Waste * .a-a{fill:#347362;}.b-a{fill:#fff;} Grams …" at bounding box center [622, 500] width 829 height 661
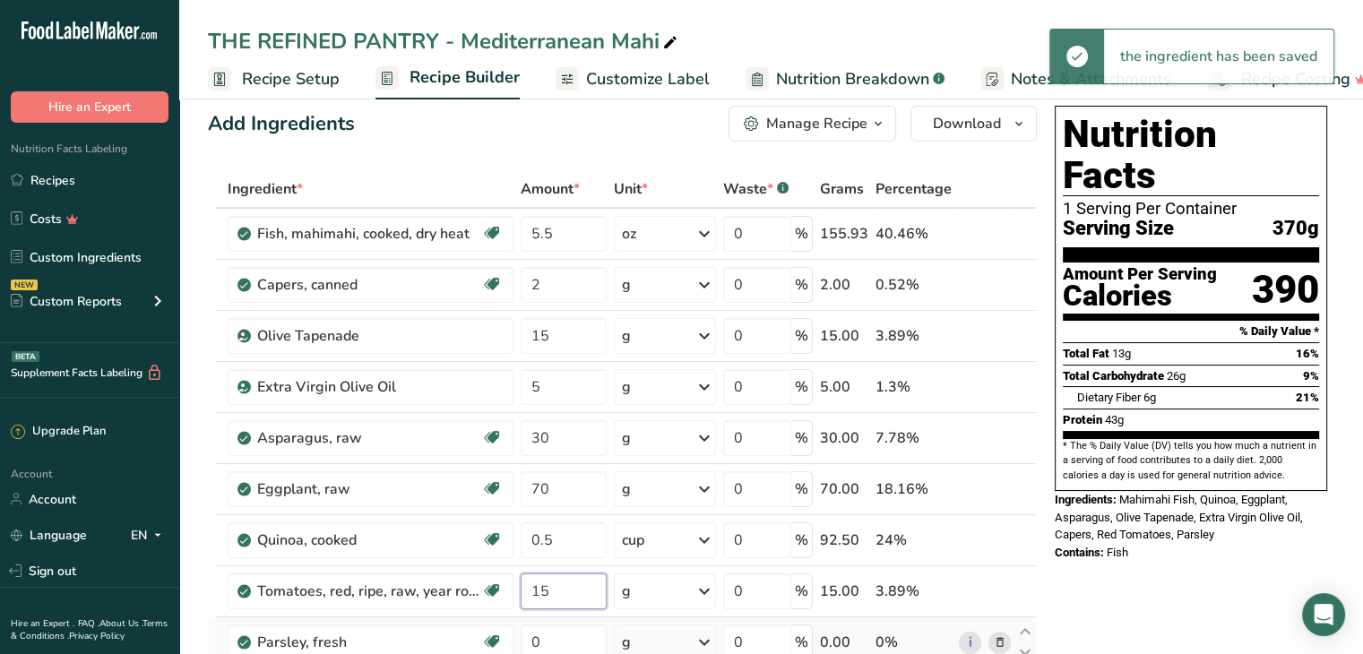
type input "15"
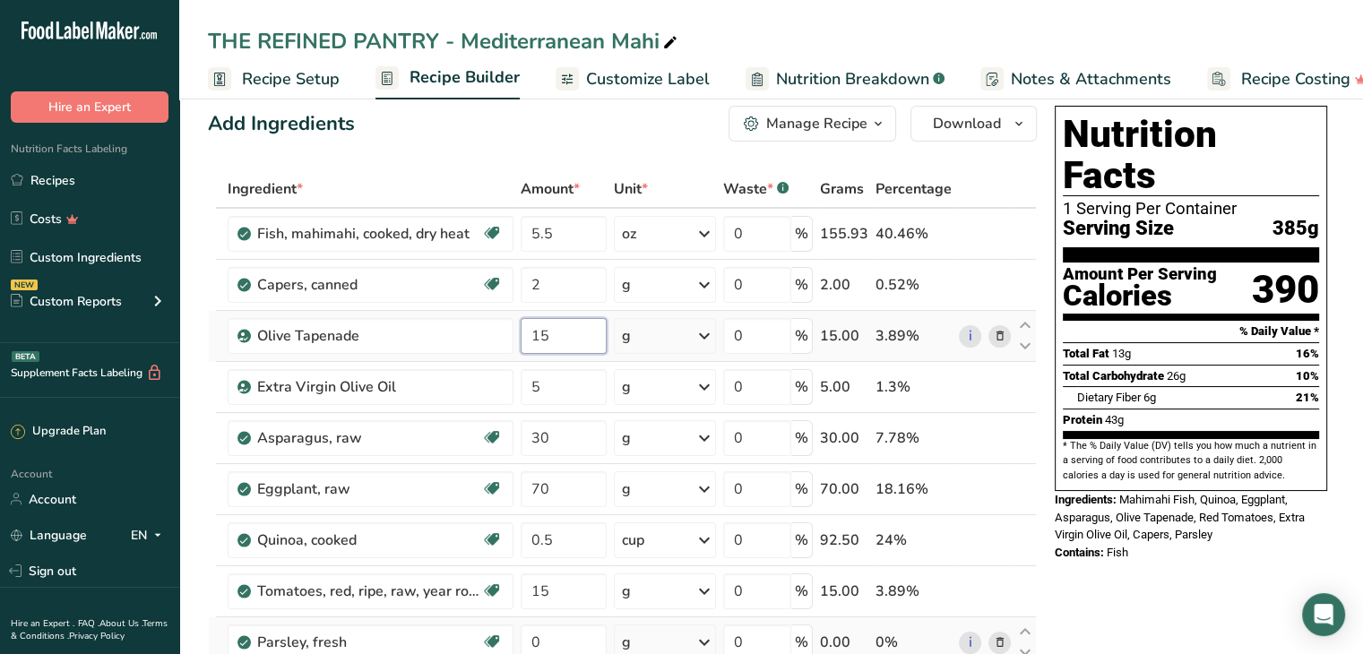
click at [578, 342] on input "15" at bounding box center [564, 336] width 86 height 36
type input "1"
type input "10"
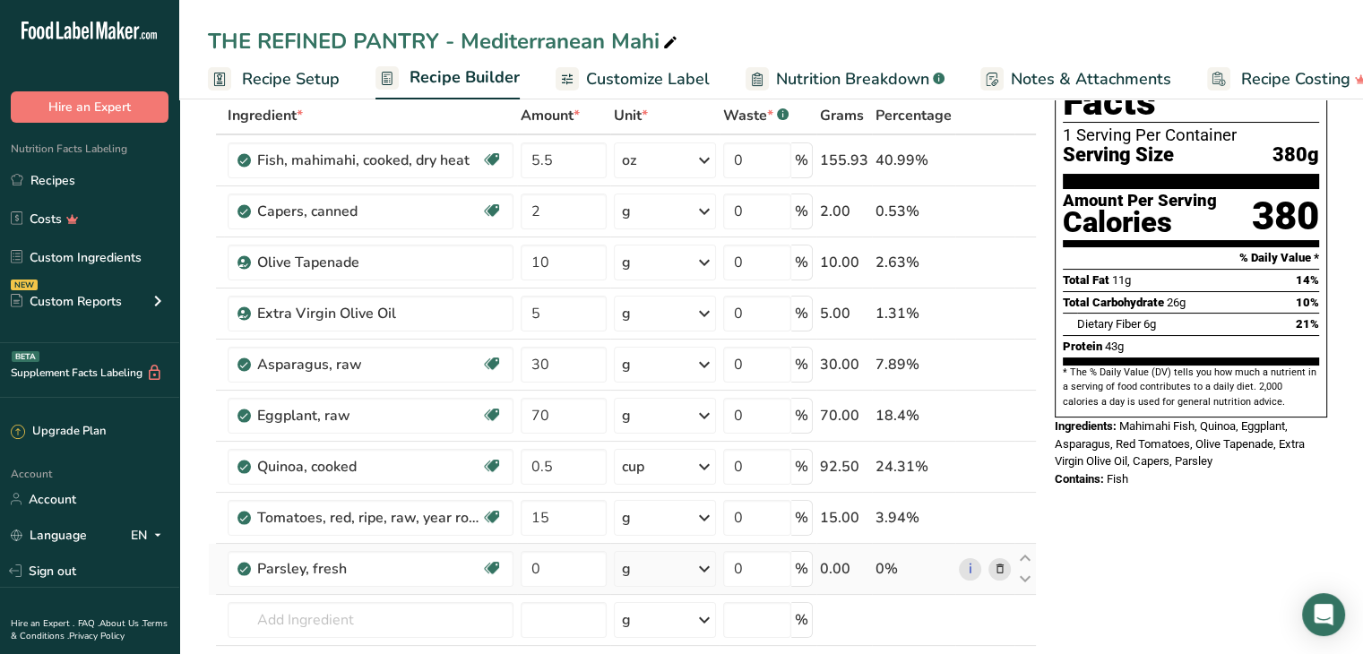
scroll to position [100, 0]
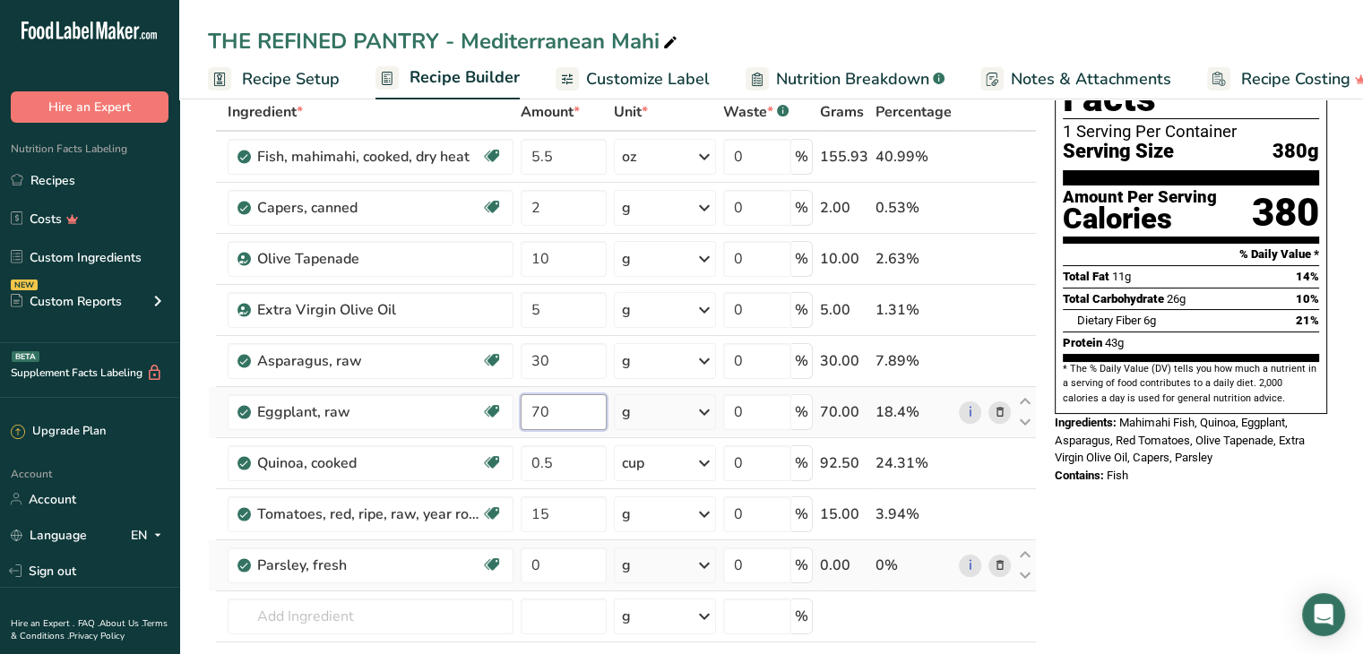
click at [574, 406] on input "70" at bounding box center [564, 412] width 86 height 36
type input "7"
type input "40"
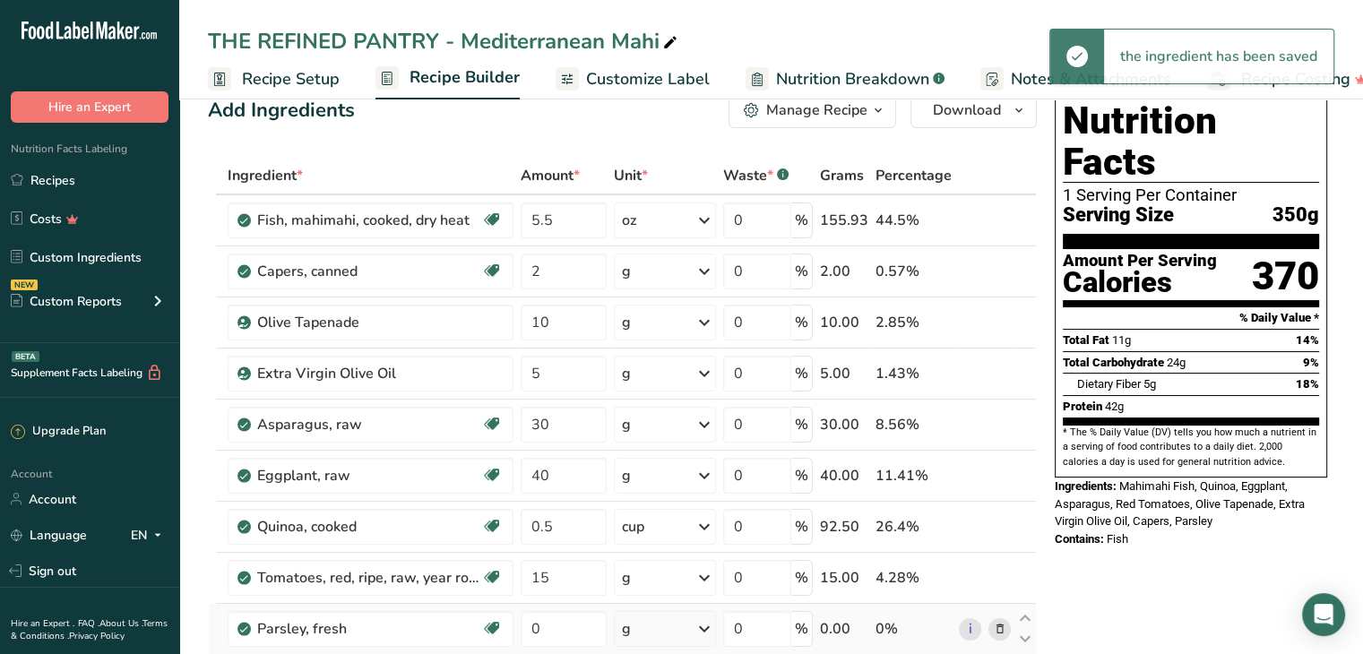
scroll to position [36, 0]
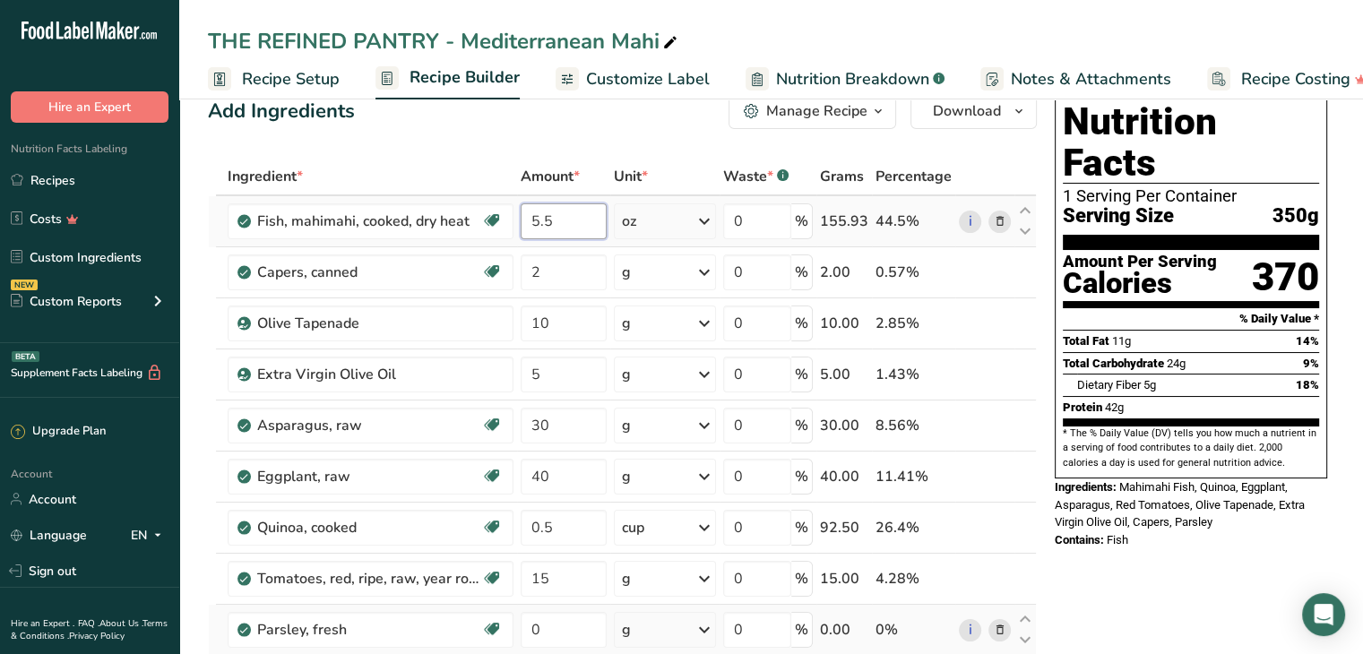
click at [575, 212] on input "5.5" at bounding box center [564, 221] width 86 height 36
type input "5"
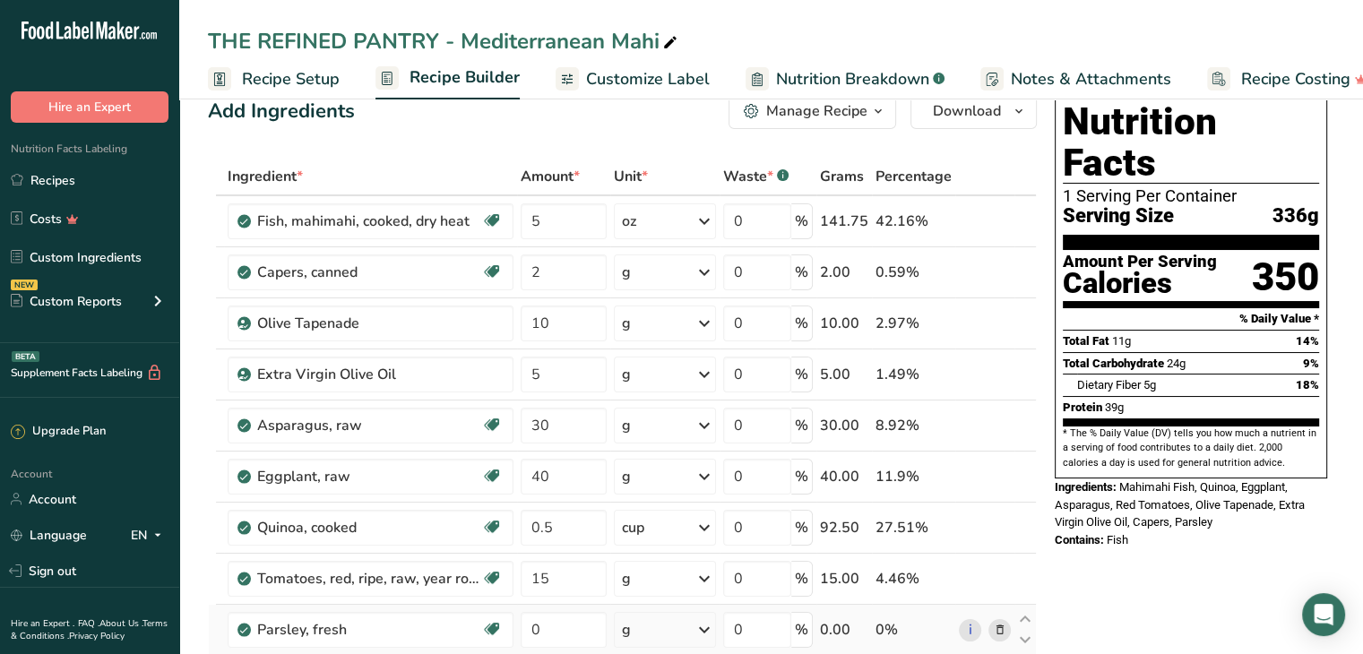
scroll to position [0, 0]
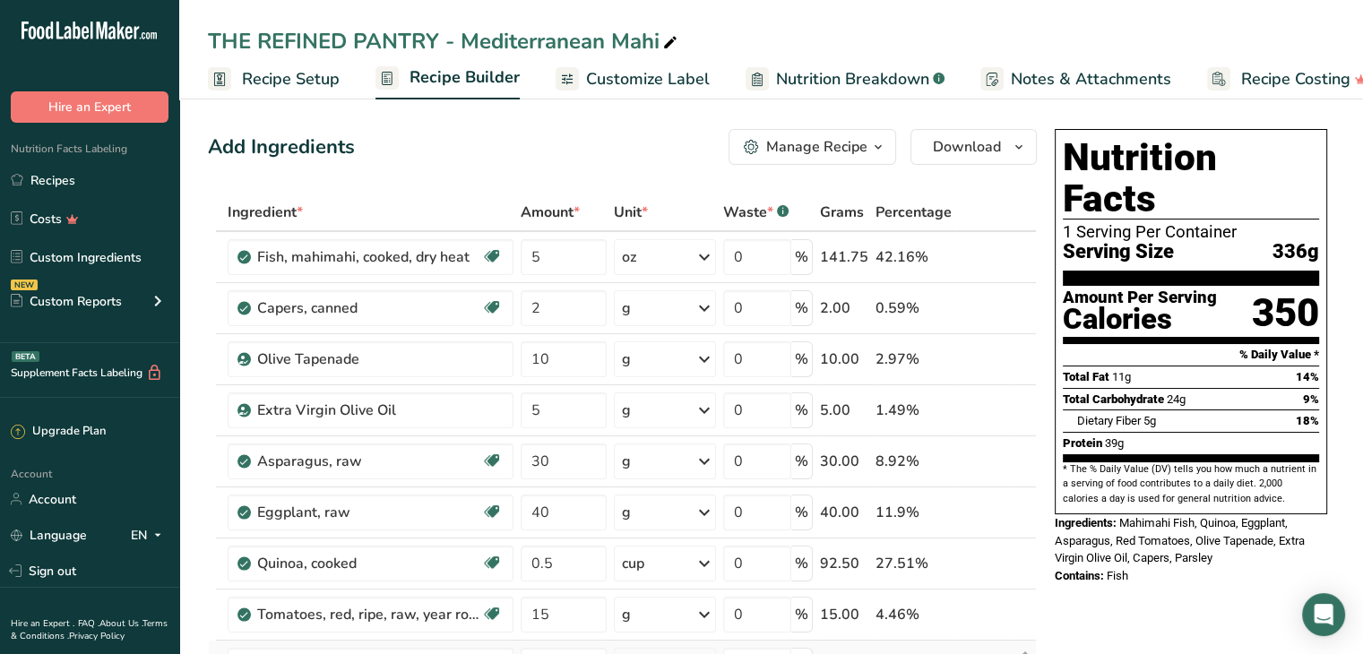
click at [660, 74] on span "Customize Label" at bounding box center [648, 79] width 124 height 24
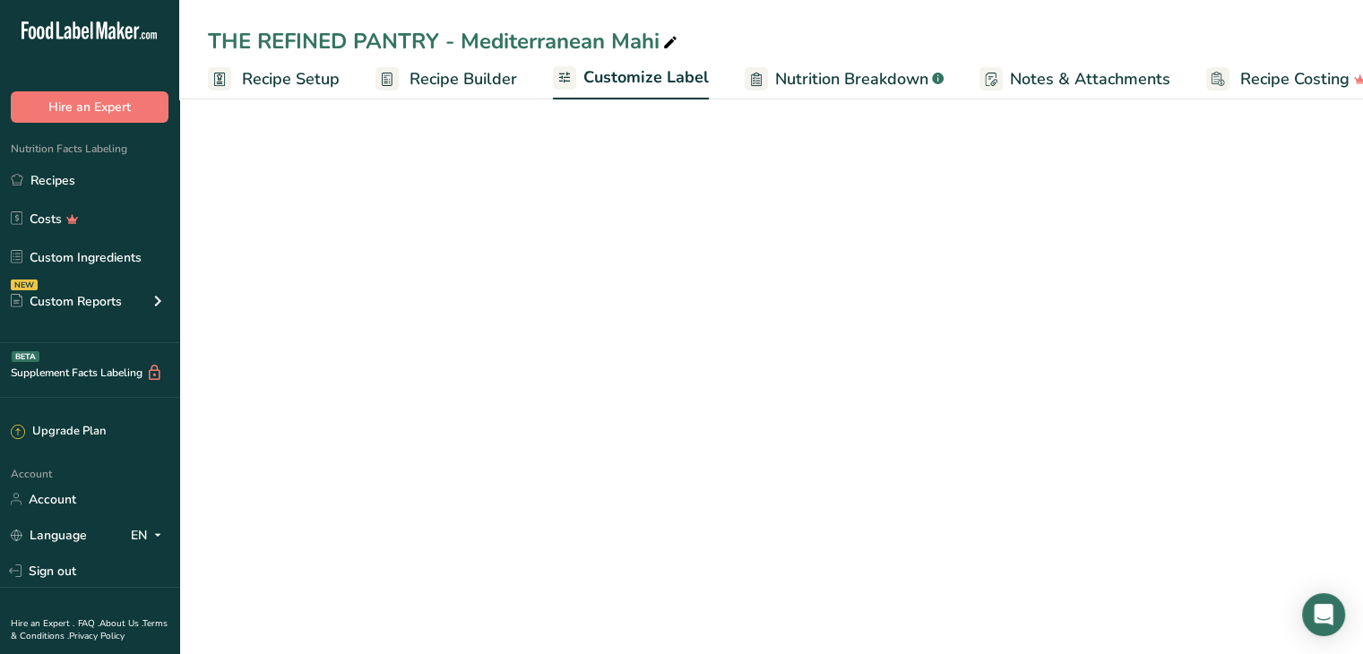
scroll to position [0, 32]
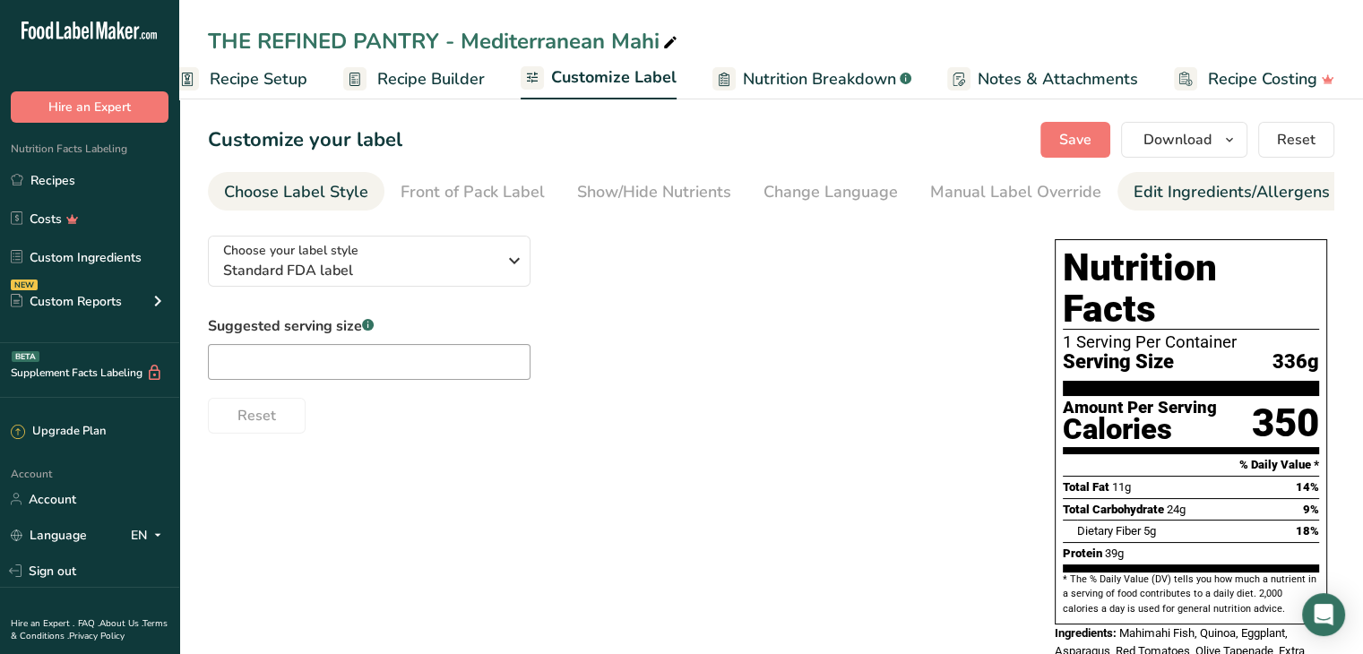
click at [1158, 195] on div "Edit Ingredients/Allergens List" at bounding box center [1248, 192] width 228 height 24
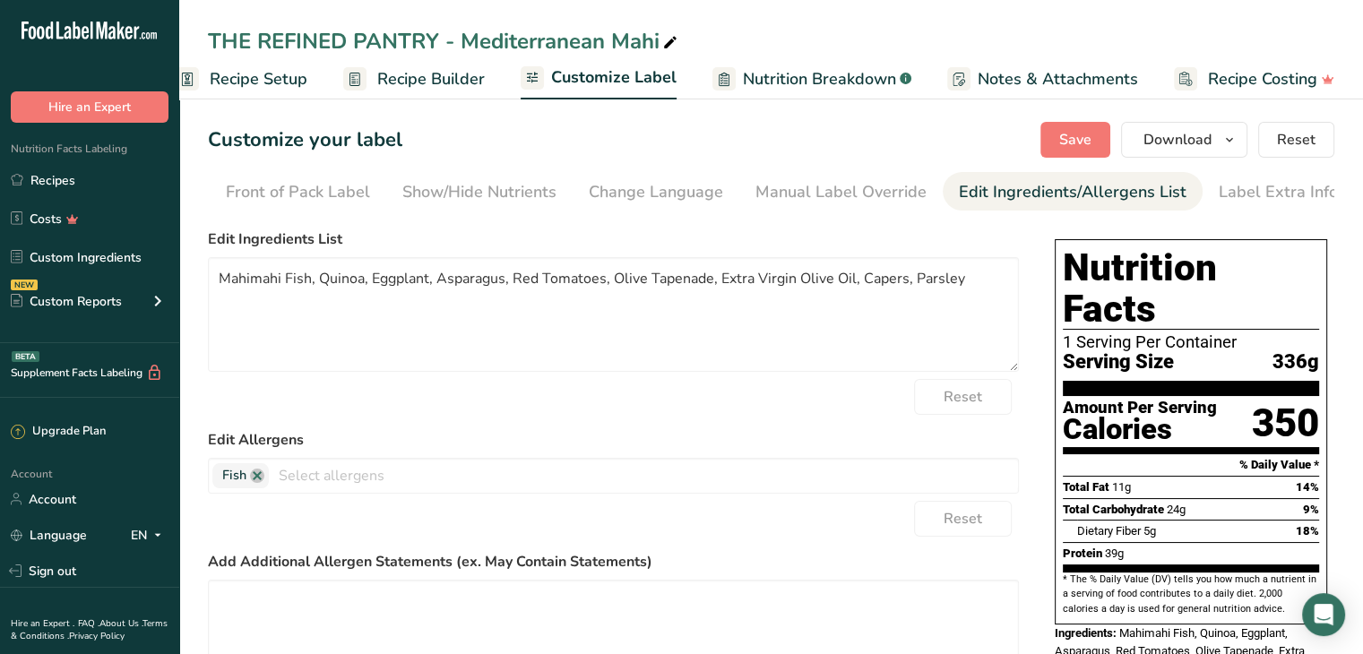
scroll to position [0, 176]
click at [979, 284] on textarea "Mahimahi Fish, Quinoa, Eggplant, Asparagus, Red Tomatoes, Olive Tapenade, Extra…" at bounding box center [613, 314] width 811 height 115
click at [296, 302] on textarea "Mahimahi Fish, Quinoa, Eggplant, Asparagus, Red Tomatoes, Olive Tapenade, Extra…" at bounding box center [613, 314] width 811 height 115
click at [393, 316] on textarea "Mahimahi Fish, Quinoa, Eggplant, Asparagus, Red Tomatoes, Olive Tapenade, Extra…" at bounding box center [613, 314] width 811 height 115
click at [685, 277] on textarea "Mahimahi Fish, Quinoa, Eggplant, Asparagus, Red Tomatoes, Olive Tapenade, Extra…" at bounding box center [613, 314] width 811 height 115
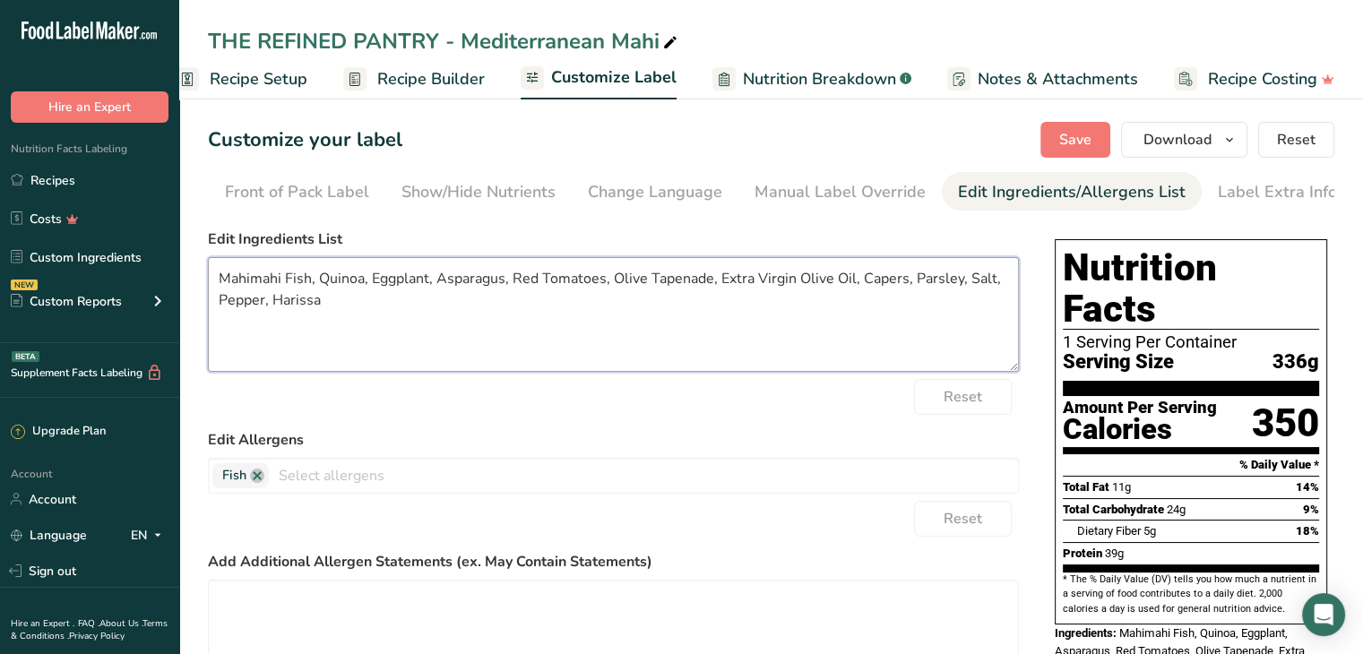
click at [685, 277] on textarea "Mahimahi Fish, Quinoa, Eggplant, Asparagus, Red Tomatoes, Olive Tapenade, Extra…" at bounding box center [613, 314] width 811 height 115
click at [1074, 131] on span "Save" at bounding box center [1075, 140] width 32 height 22
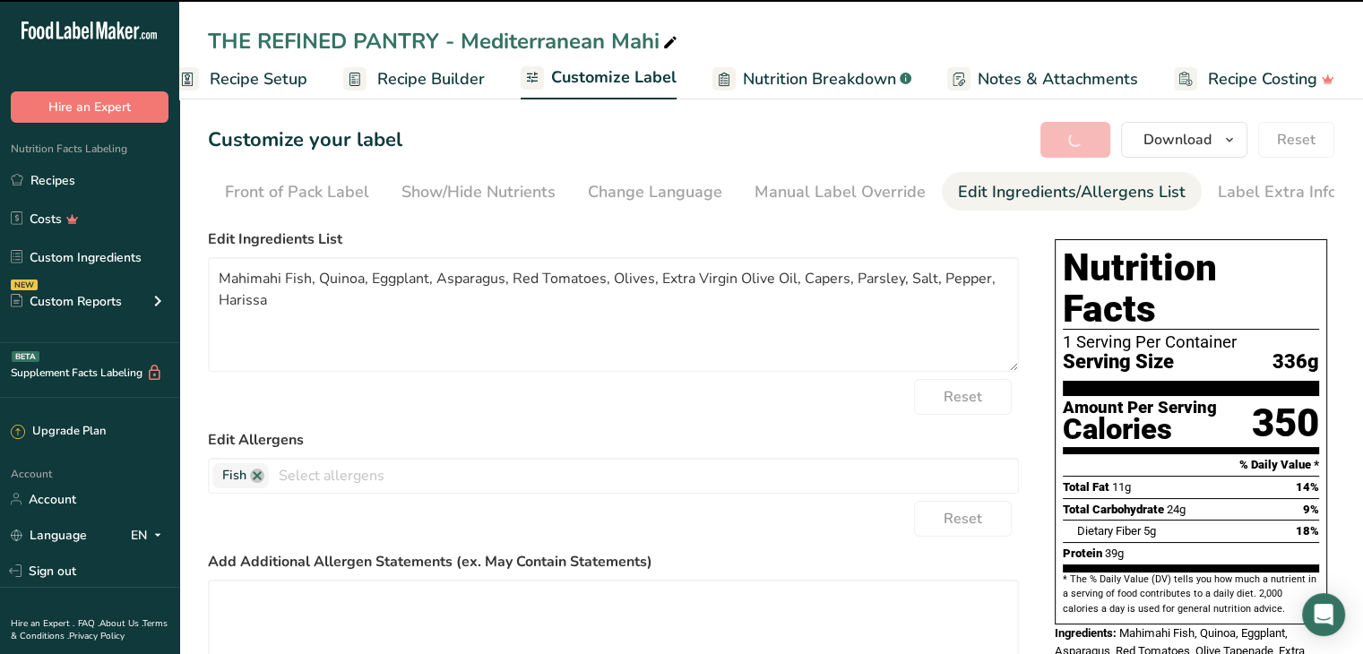
type textarea "Mahimahi Fish, Quinoa, Eggplant, Asparagus, Red Tomatoes, Olives, Extra Virgin …"
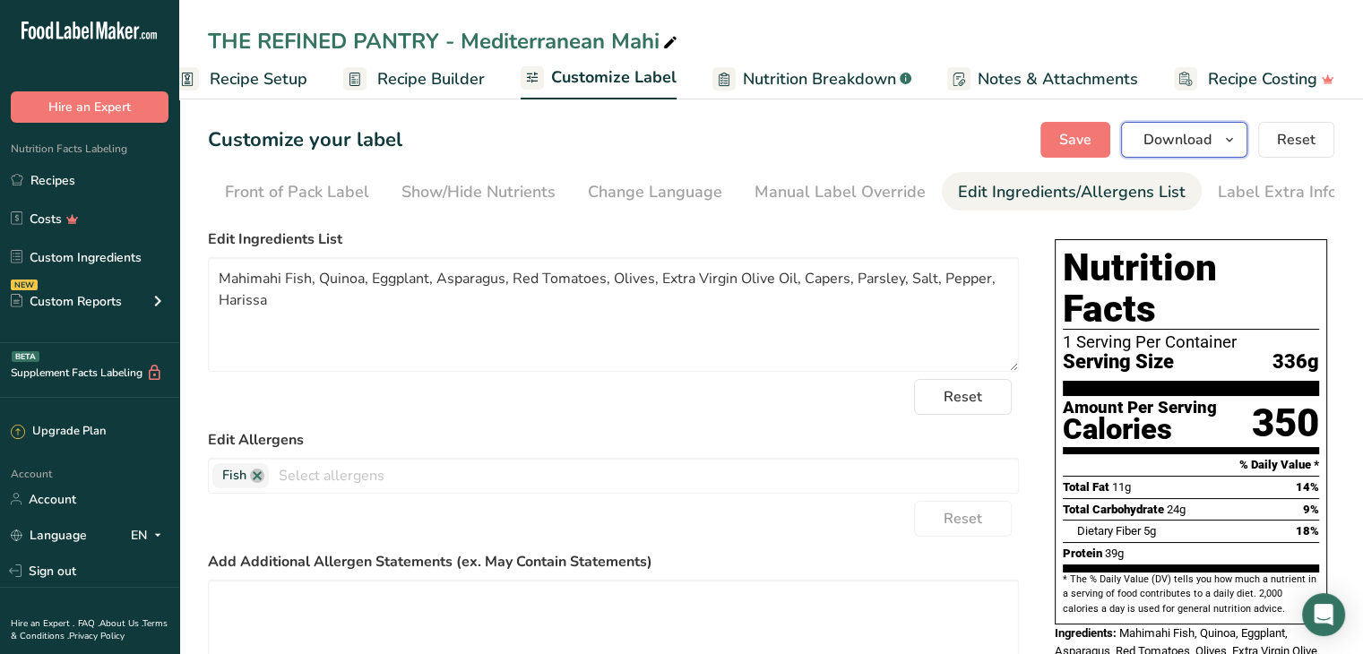
click at [1176, 141] on span "Download" at bounding box center [1178, 140] width 68 height 22
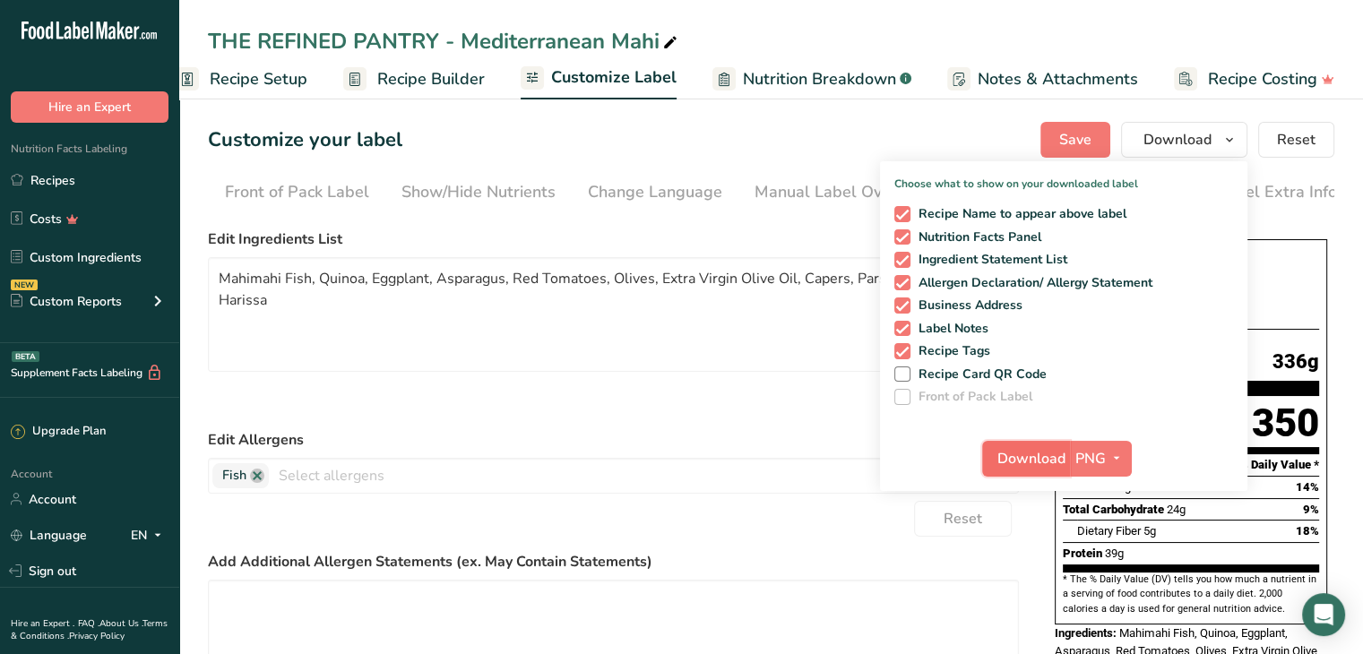
click at [1025, 449] on span "Download" at bounding box center [1032, 459] width 68 height 22
click at [68, 195] on link "Recipes" at bounding box center [89, 180] width 179 height 34
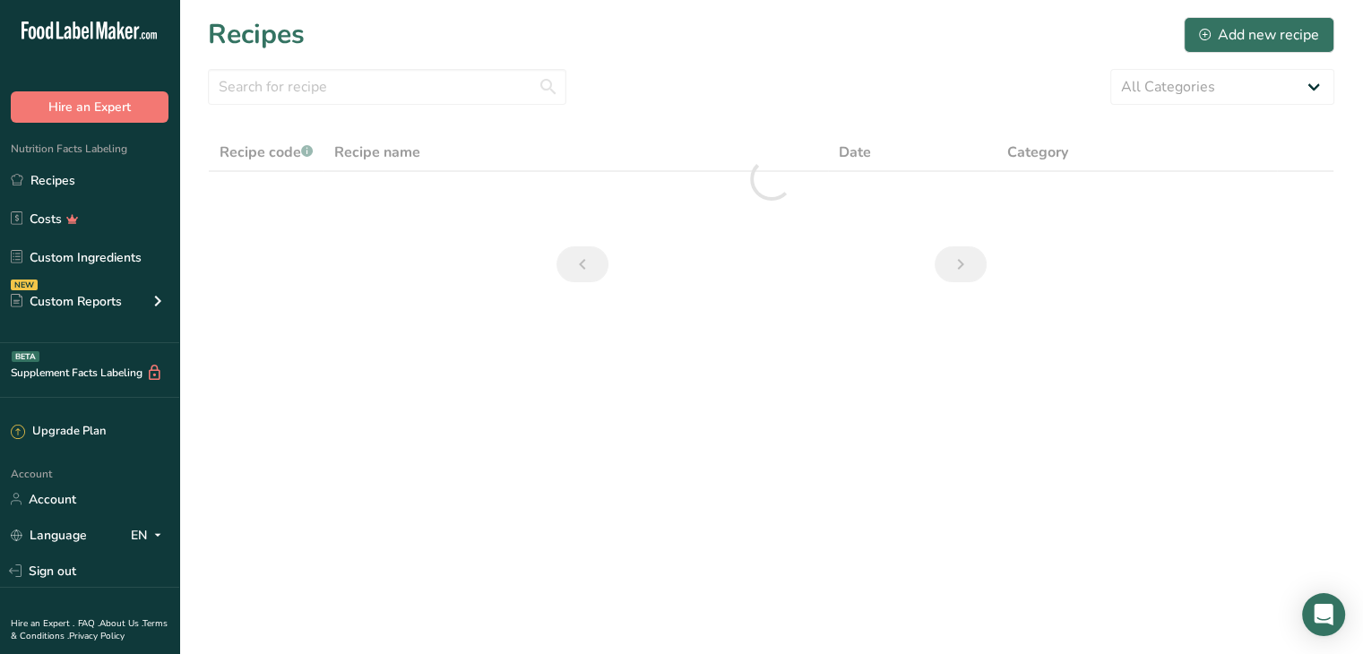
click at [816, 84] on div "All Categories Baked Goods Beverages Confectionery Cooked Meals, Salads, & Sauc…" at bounding box center [771, 87] width 1127 height 36
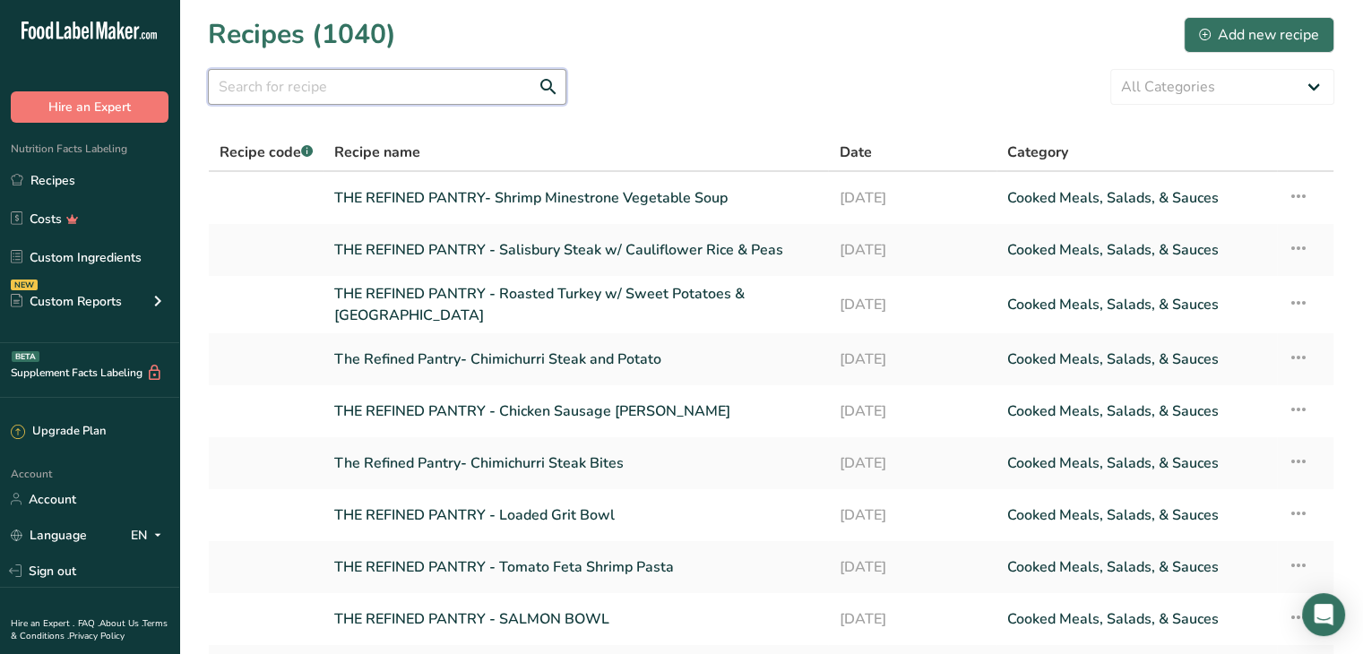
click at [358, 93] on input "text" at bounding box center [387, 87] width 359 height 36
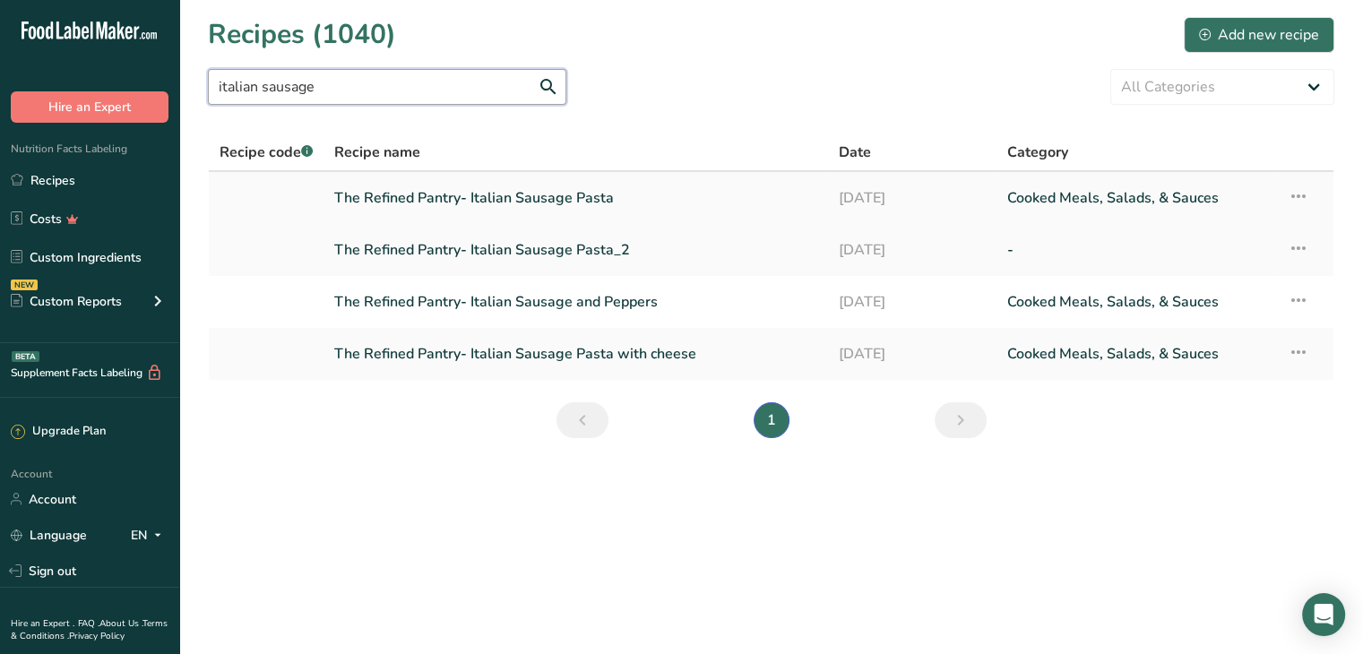
type input "italian sausage"
click at [525, 191] on link "The Refined Pantry- Italian Sausage Pasta" at bounding box center [575, 198] width 483 height 38
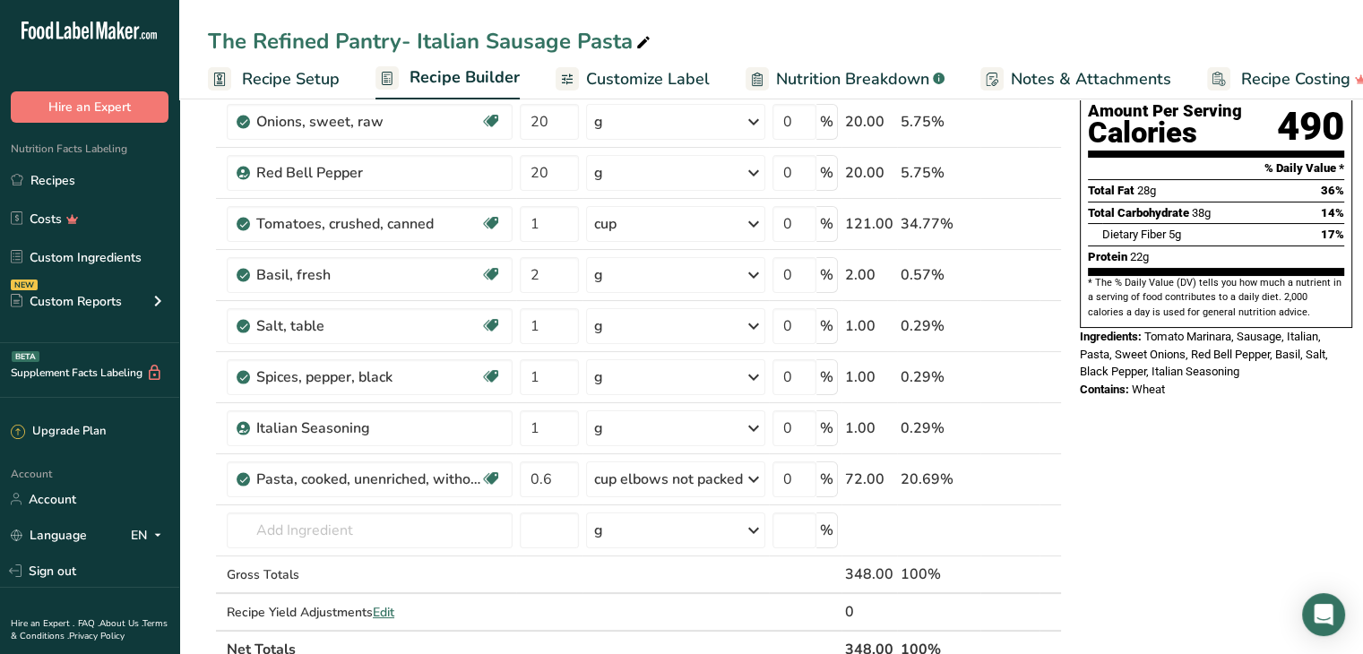
scroll to position [187, 0]
click at [391, 527] on input "text" at bounding box center [370, 530] width 286 height 36
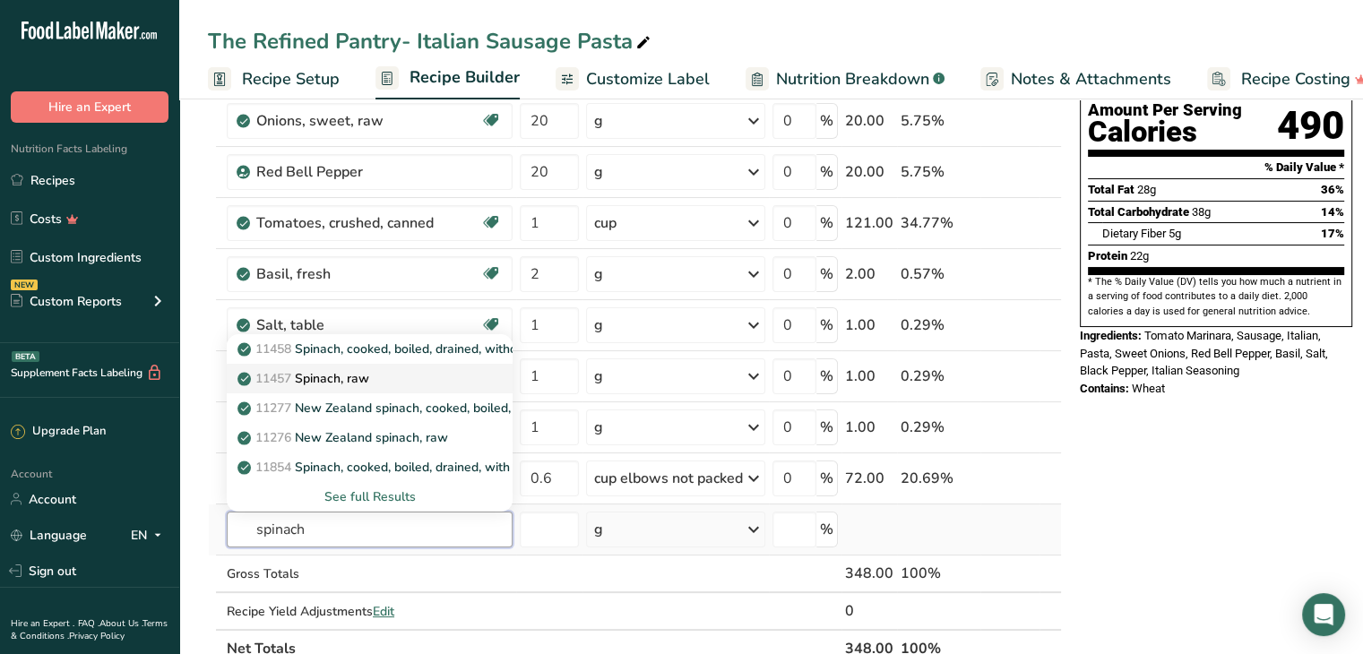
type input "spinach"
click at [402, 381] on div "11457 Spinach, raw" at bounding box center [355, 378] width 229 height 19
type input "Spinach, raw"
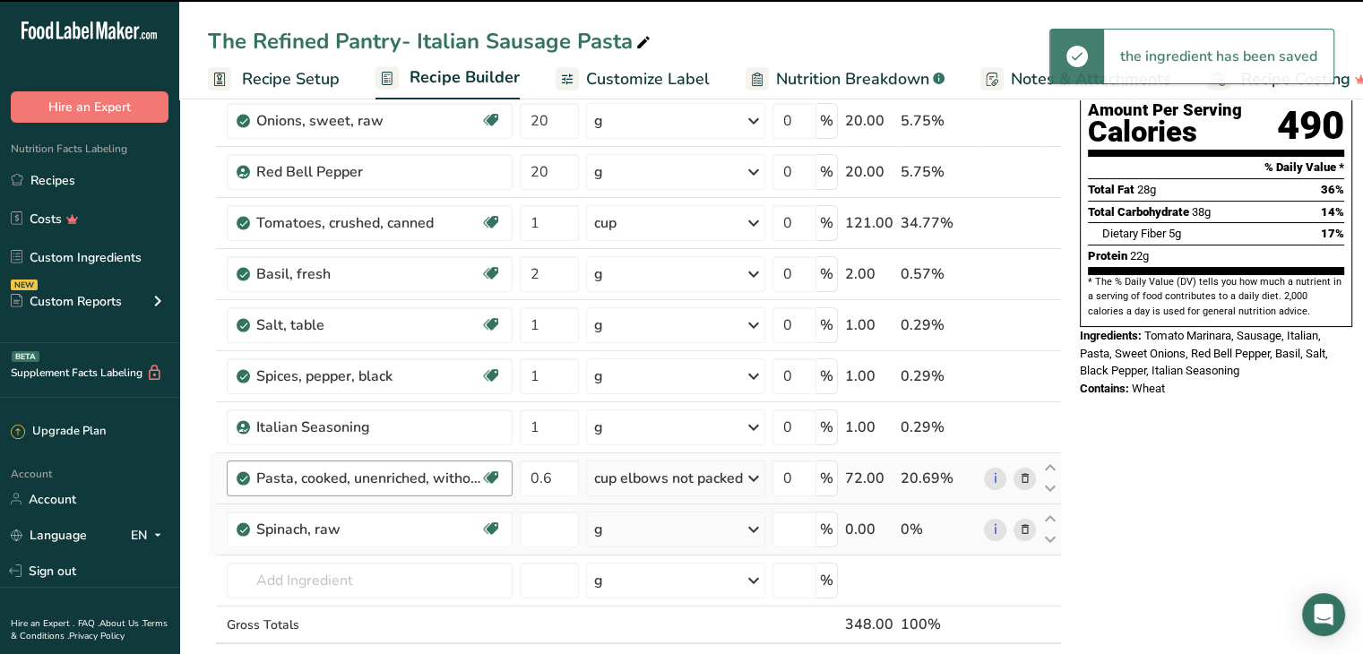
type input "0"
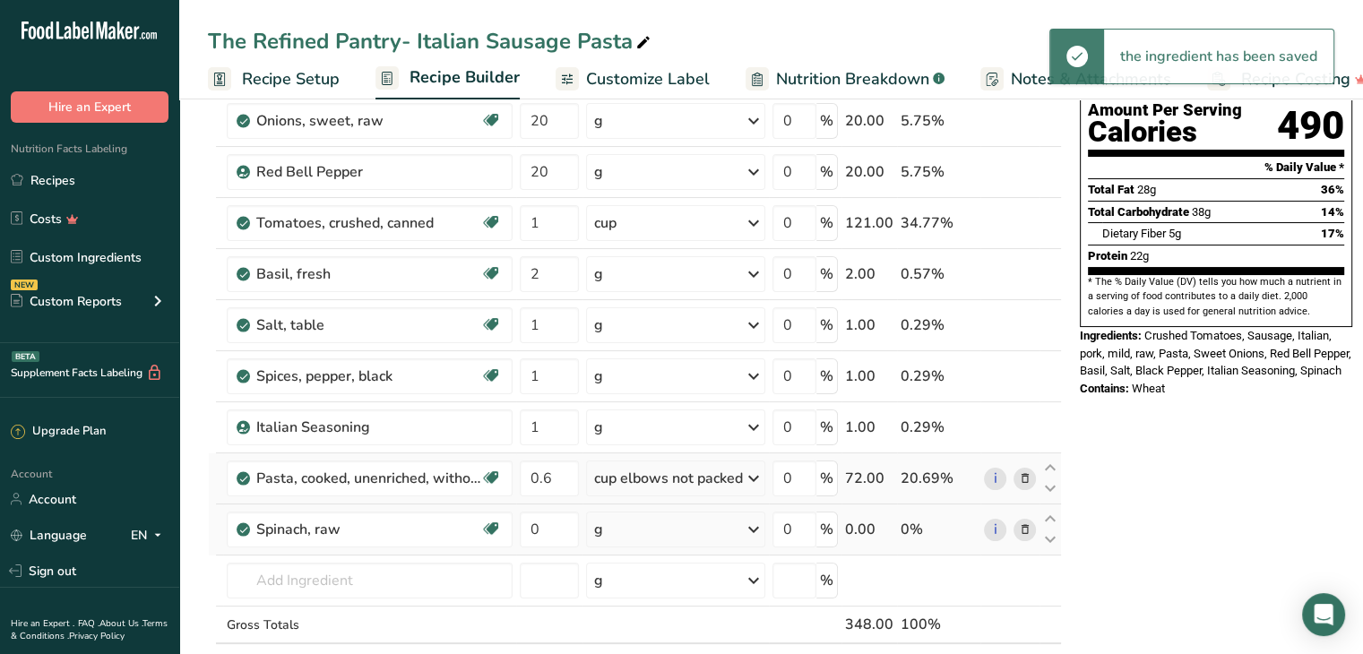
click at [1019, 476] on icon at bounding box center [1025, 479] width 13 height 19
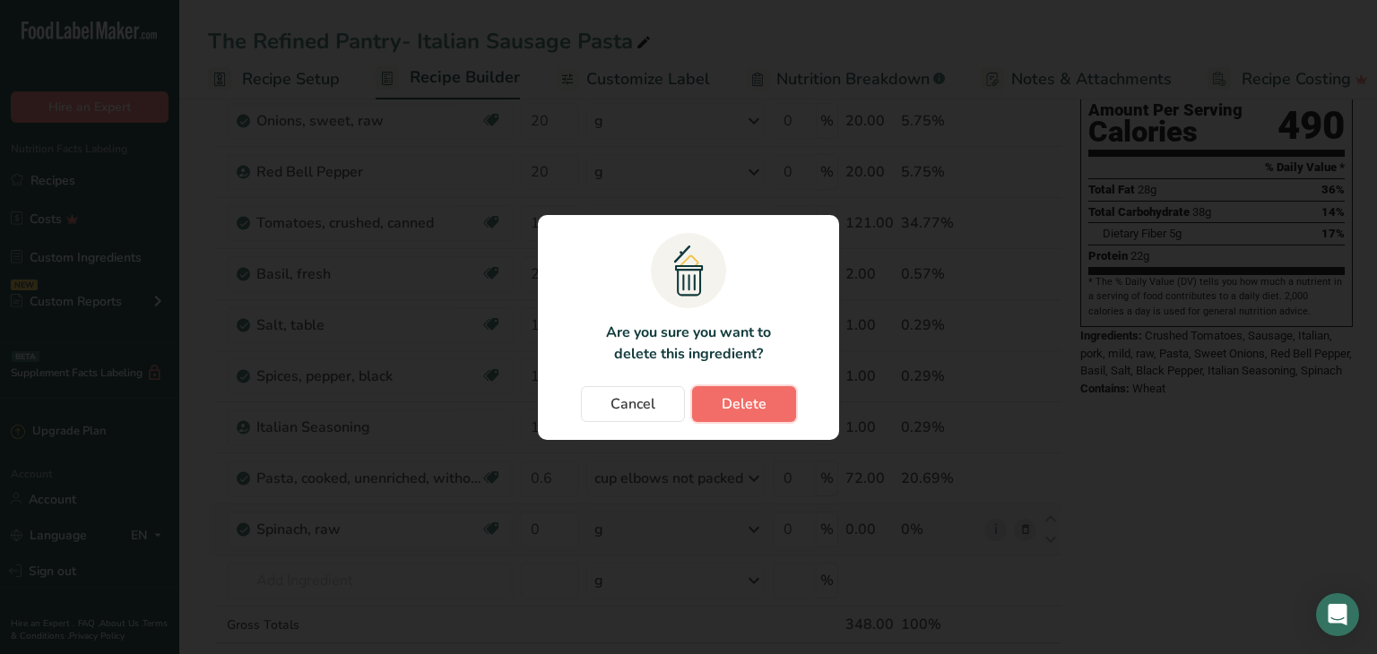
click at [766, 402] on button "Delete" at bounding box center [744, 404] width 104 height 36
type input "0"
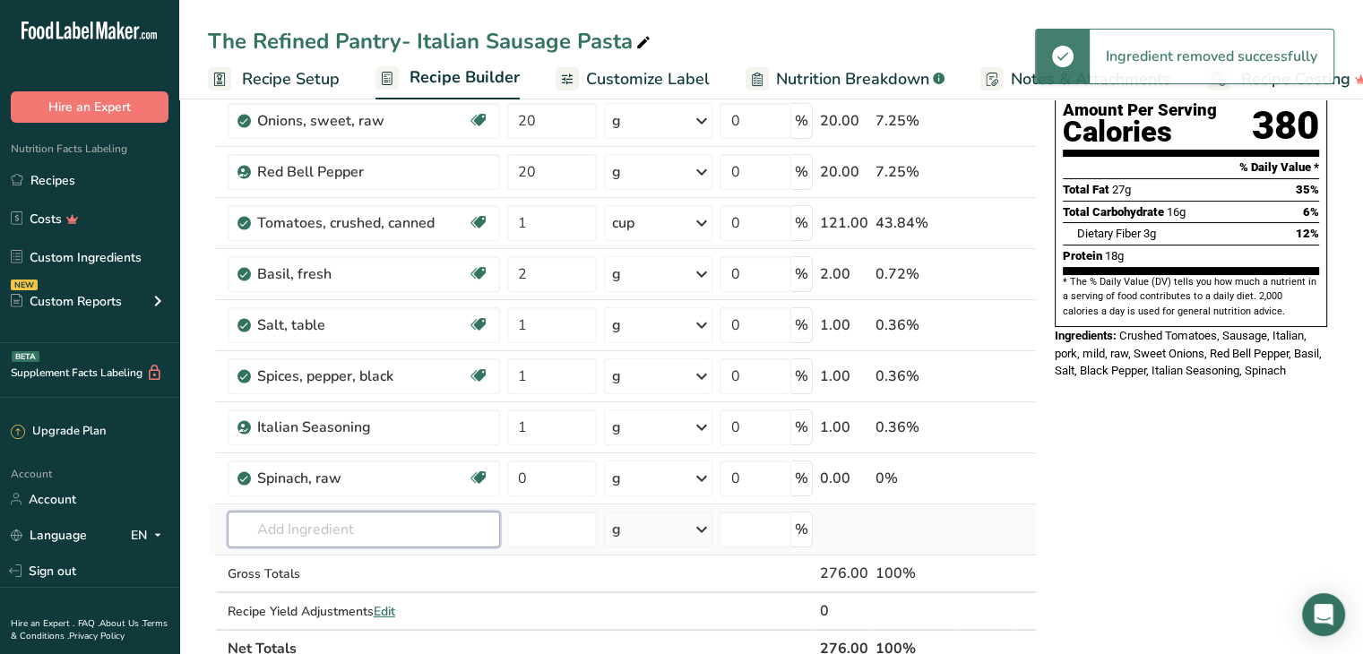
click at [294, 529] on input "text" at bounding box center [364, 530] width 272 height 36
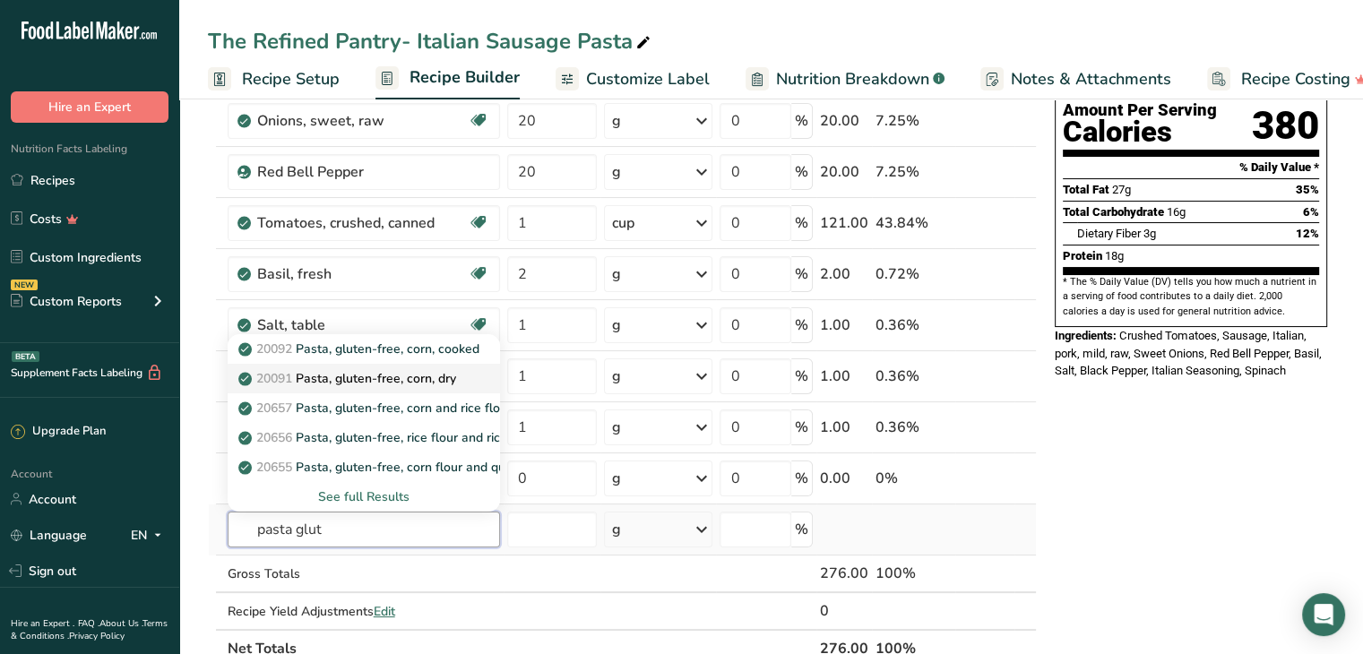
type input "pasta glut"
drag, startPoint x: 434, startPoint y: 379, endPoint x: 425, endPoint y: 348, distance: 32.6
click at [425, 348] on div "20092 Pasta, gluten-free, corn, cooked 20091 Pasta, gluten-free, corn, dry 2065…" at bounding box center [364, 422] width 272 height 177
click at [425, 348] on p "20092 Pasta, gluten-free, corn, cooked" at bounding box center [361, 349] width 238 height 19
type input "Pasta, gluten-free, corn, cooked"
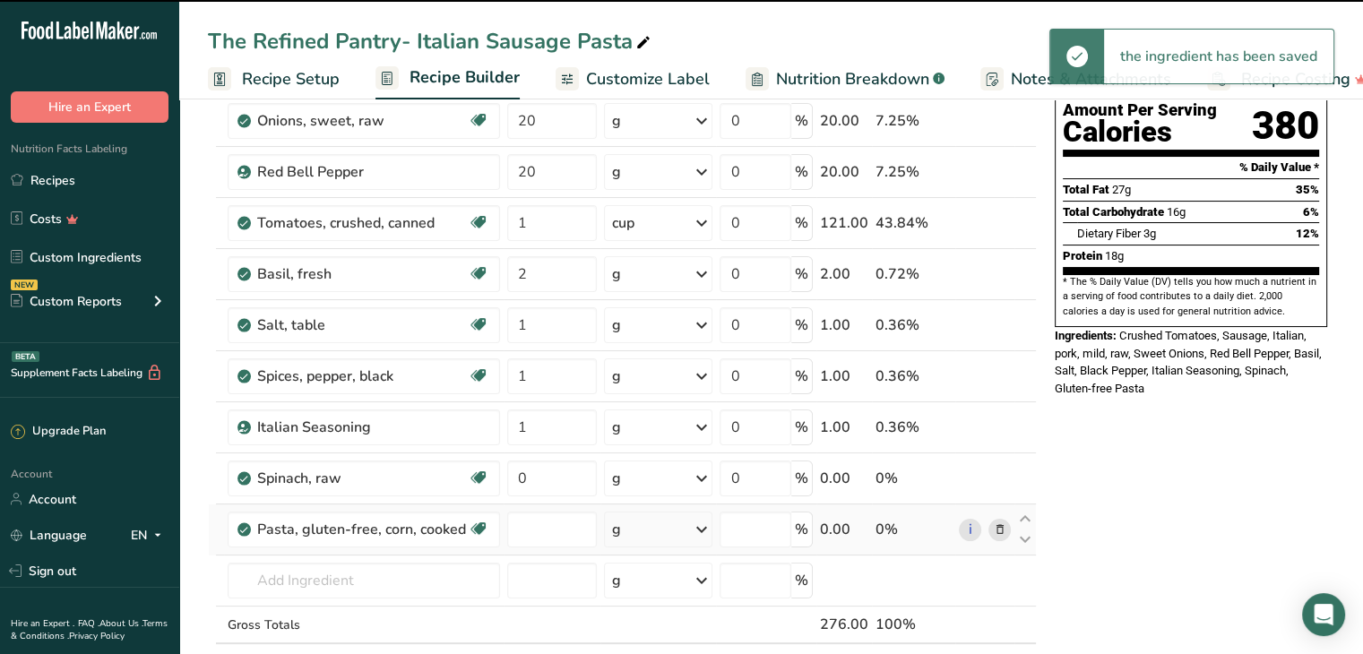
type input "0"
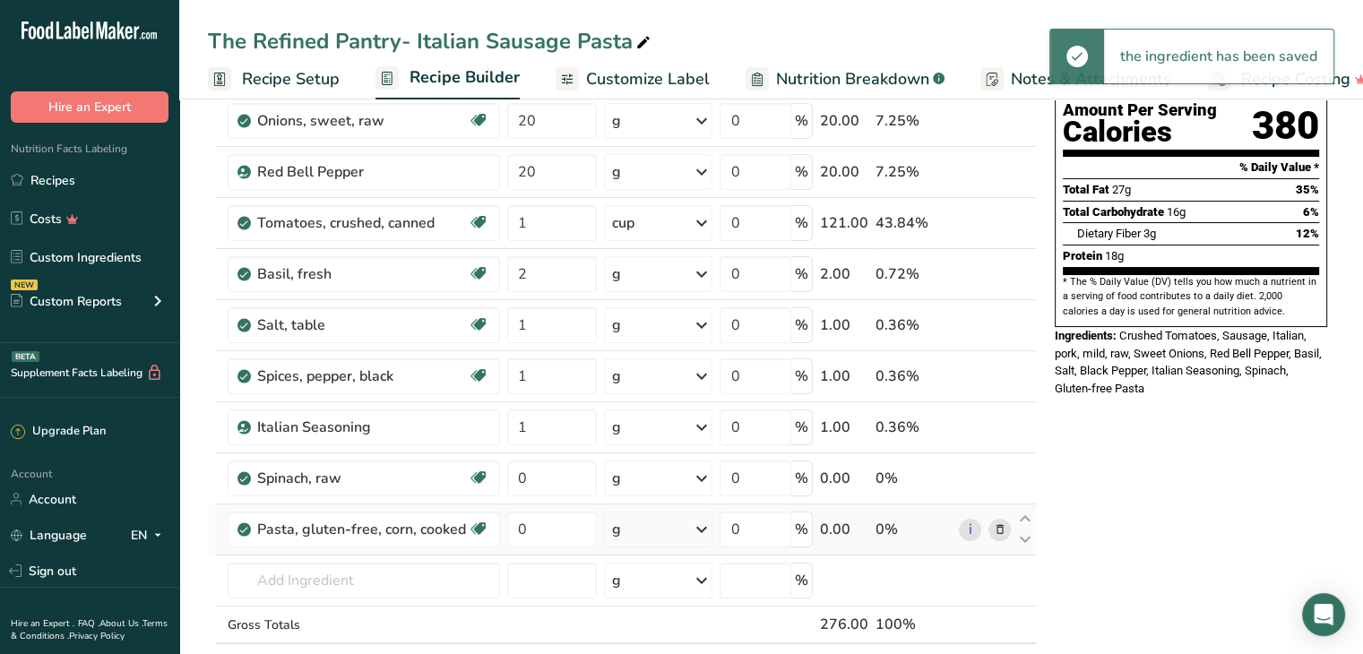
click at [670, 521] on div "g" at bounding box center [658, 530] width 109 height 36
click at [651, 593] on div "1 cup" at bounding box center [690, 590] width 151 height 26
click at [534, 532] on input "0" at bounding box center [552, 530] width 90 height 36
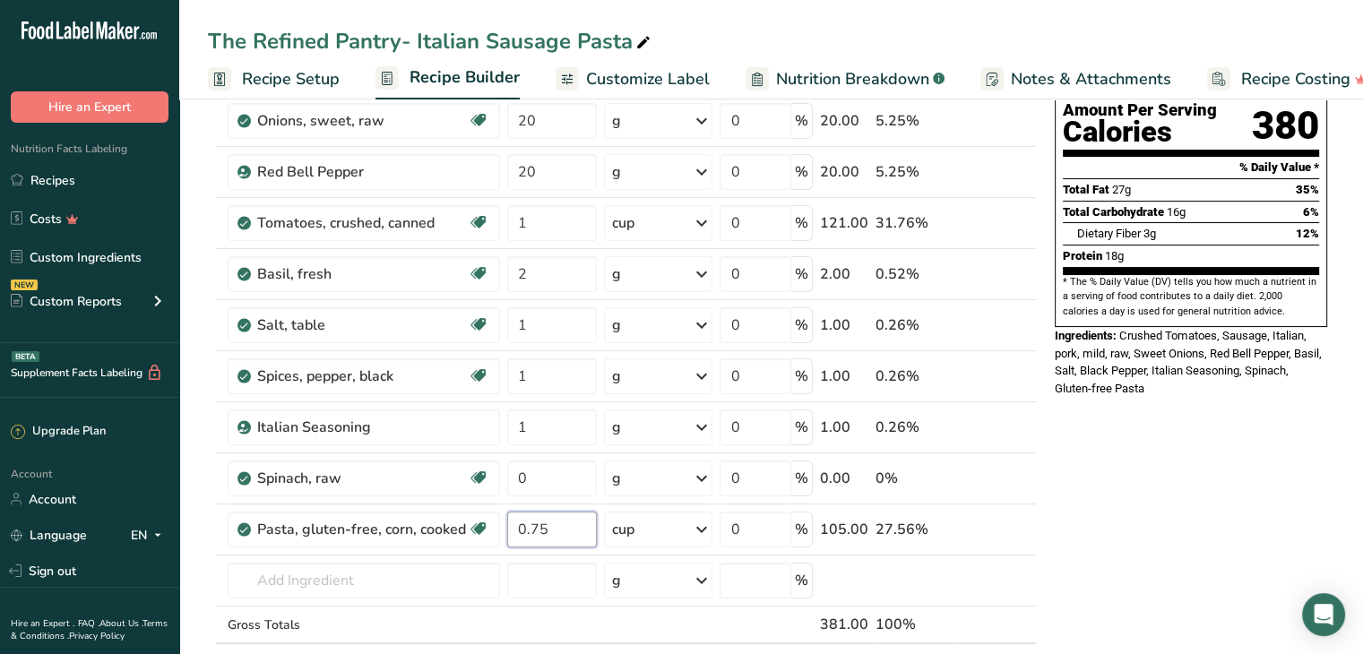
type input "0.75"
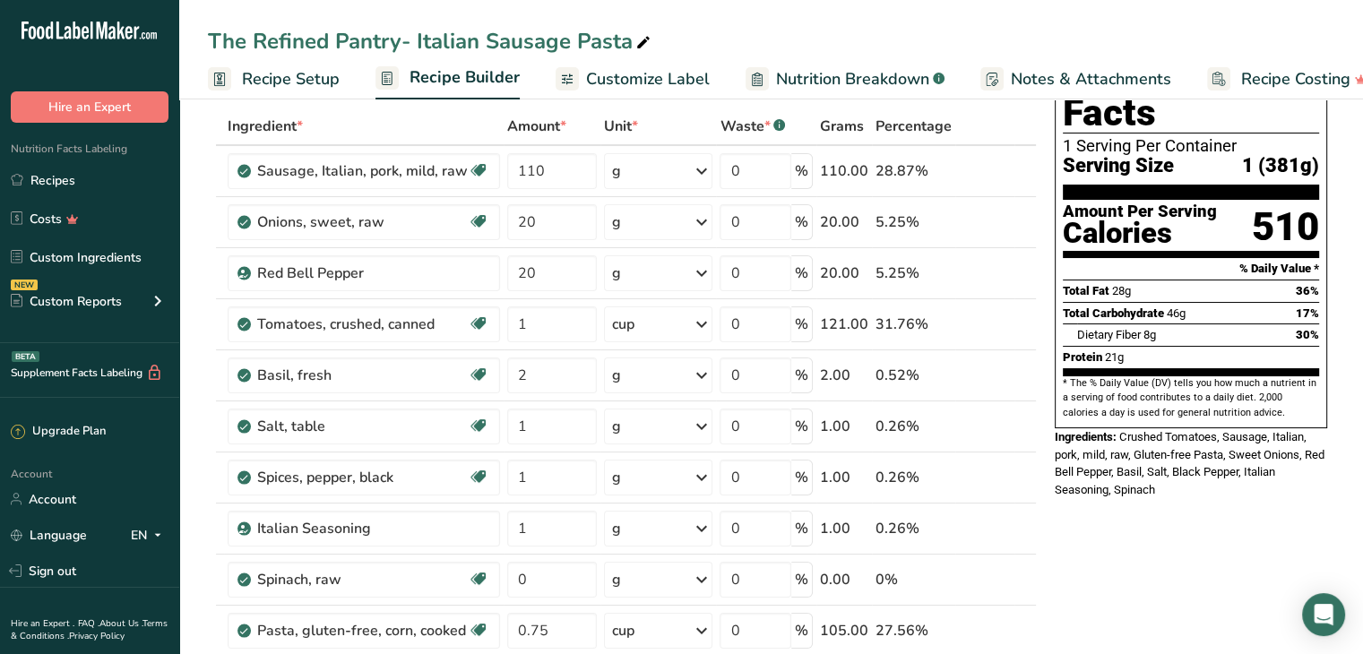
scroll to position [12, 0]
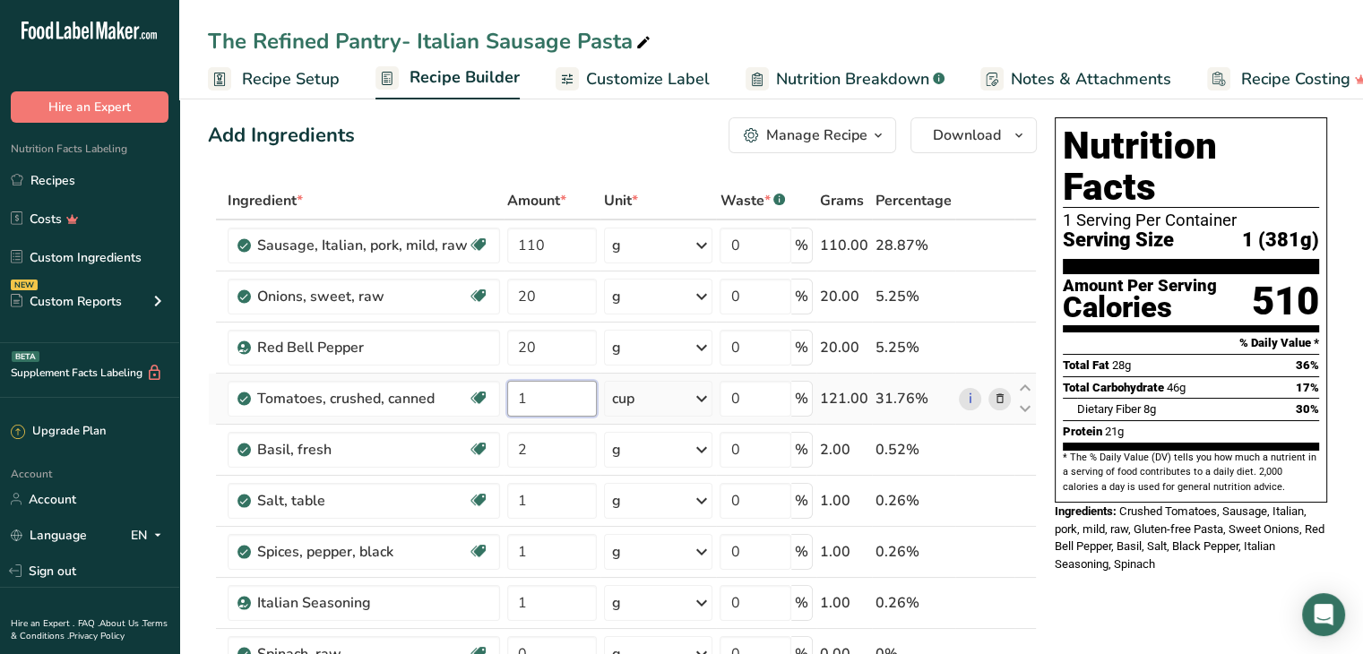
click at [571, 395] on input "1" at bounding box center [552, 399] width 90 height 36
type input "0.5"
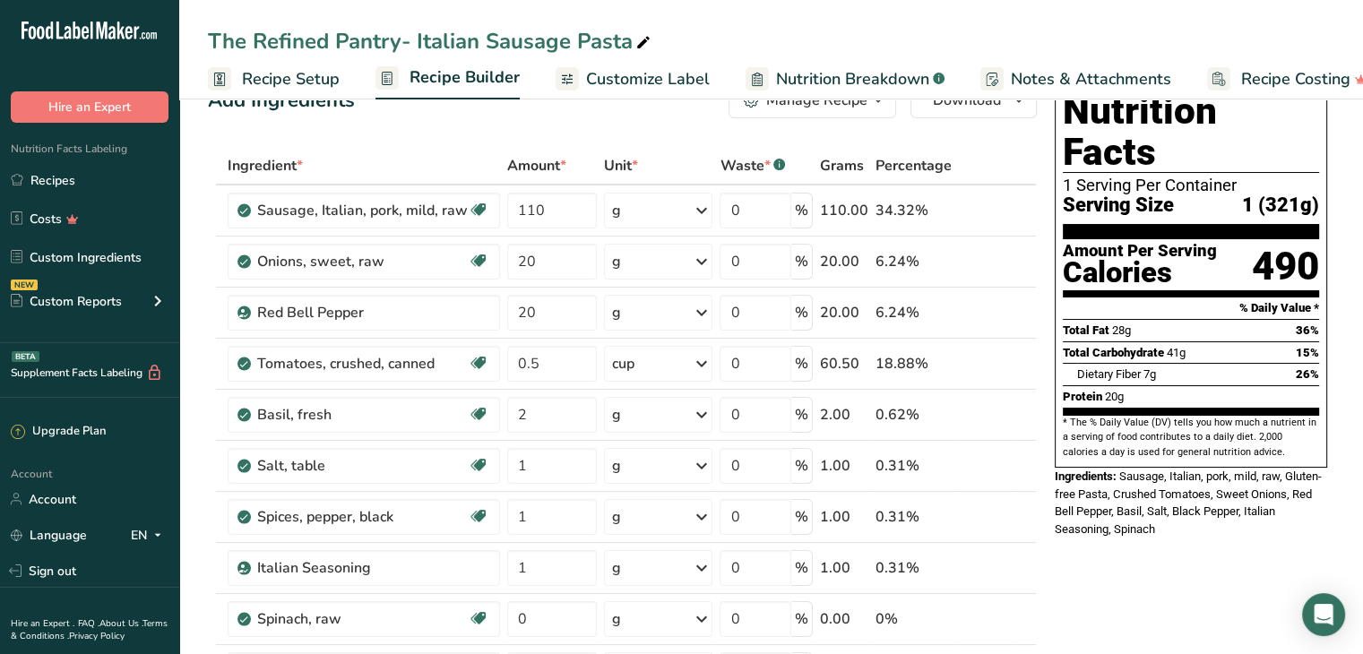
scroll to position [45, 0]
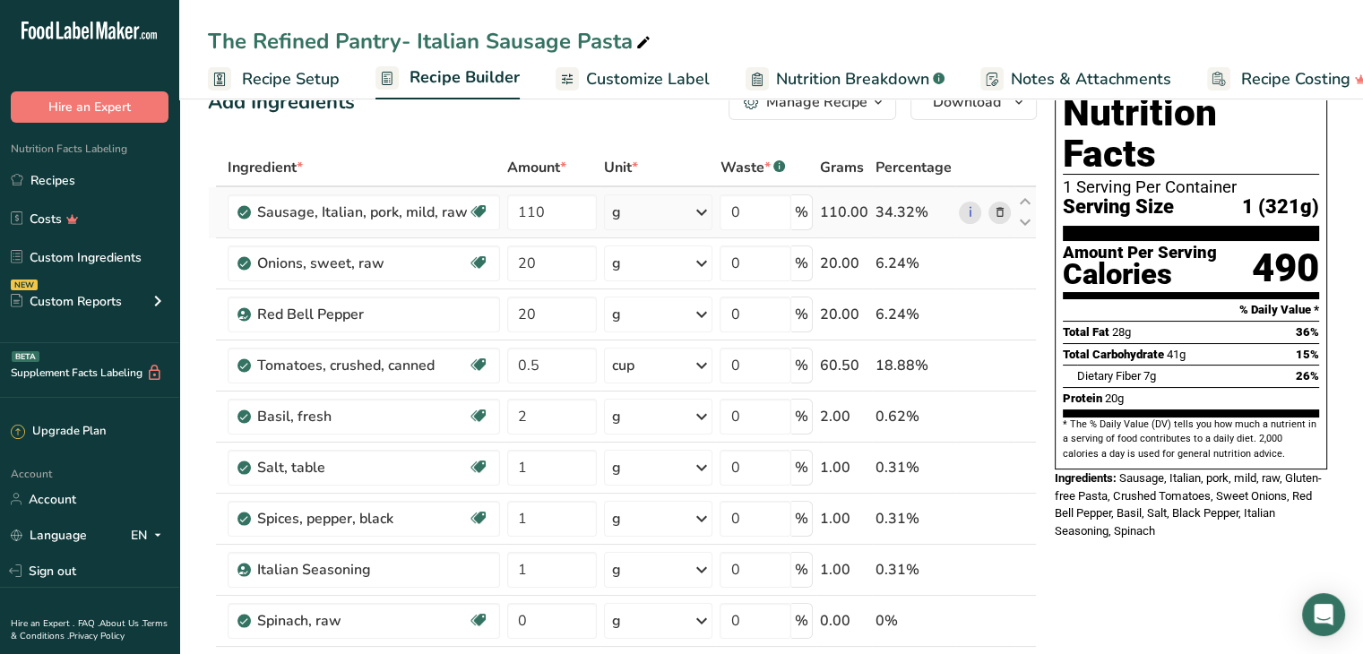
click at [696, 217] on icon at bounding box center [701, 212] width 22 height 32
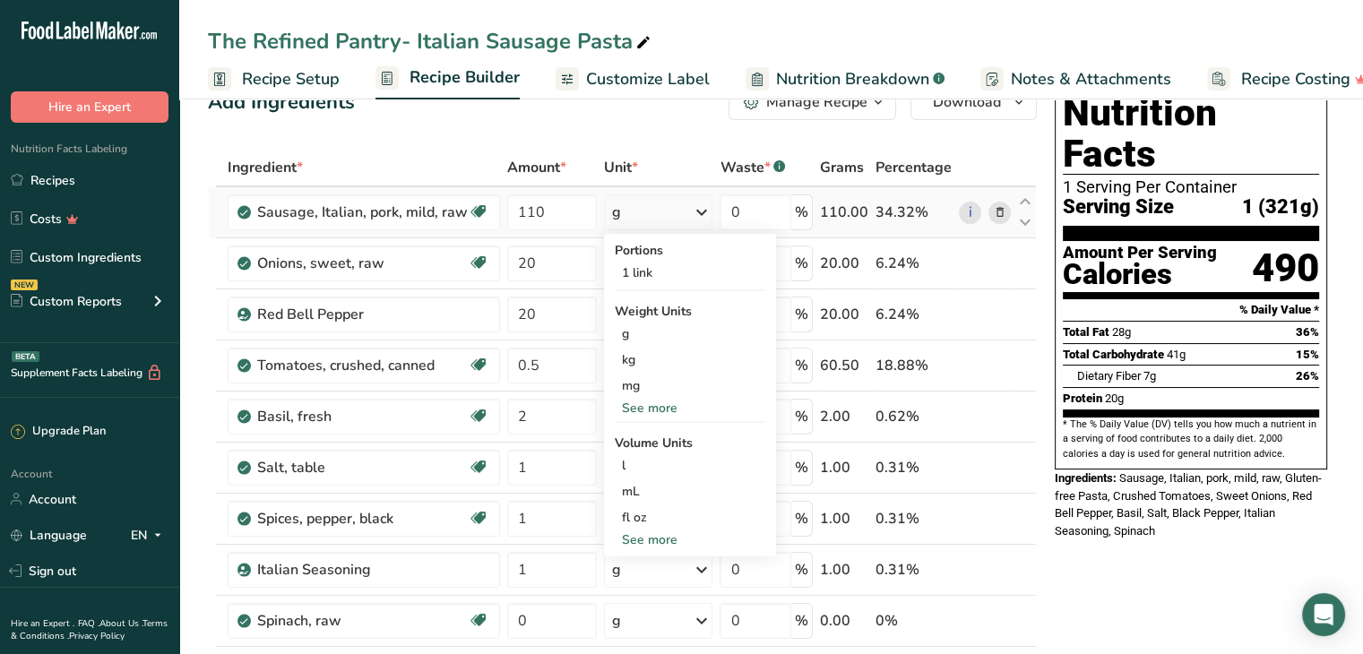
click at [678, 402] on div "See more" at bounding box center [690, 408] width 151 height 19
click at [662, 460] on div "oz" at bounding box center [690, 464] width 151 height 26
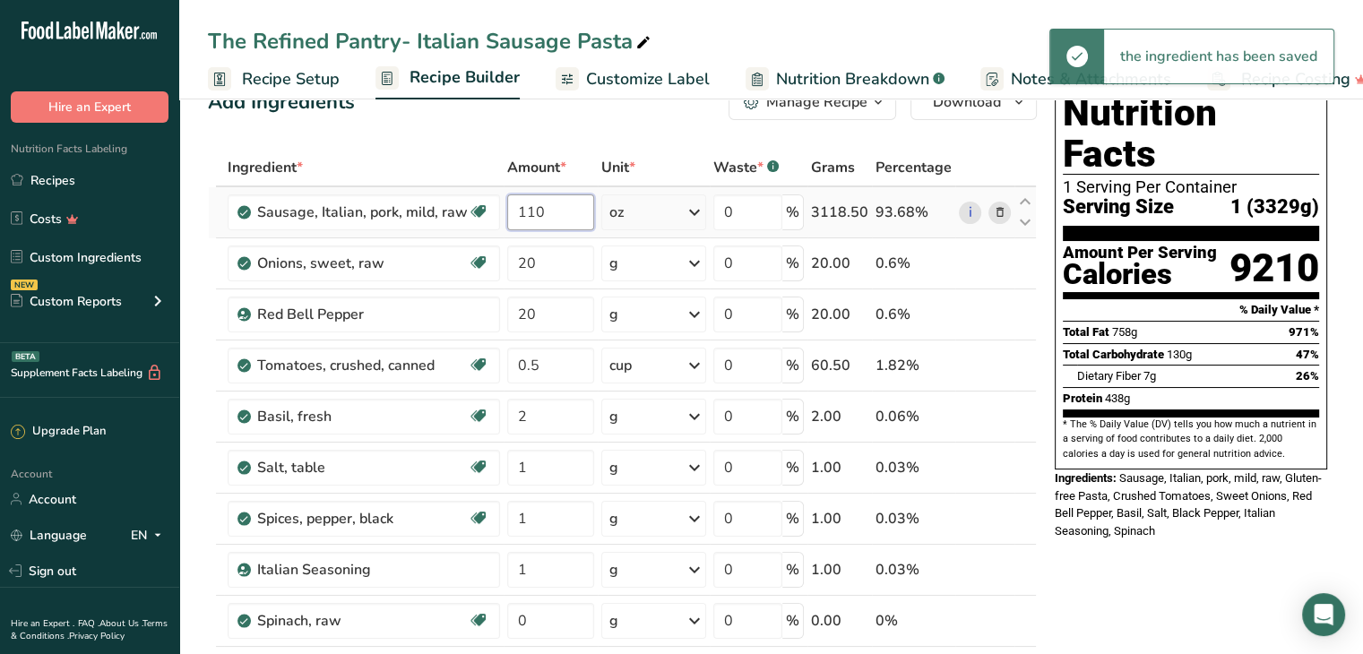
click at [553, 217] on input "110" at bounding box center [551, 213] width 88 height 36
type input "1"
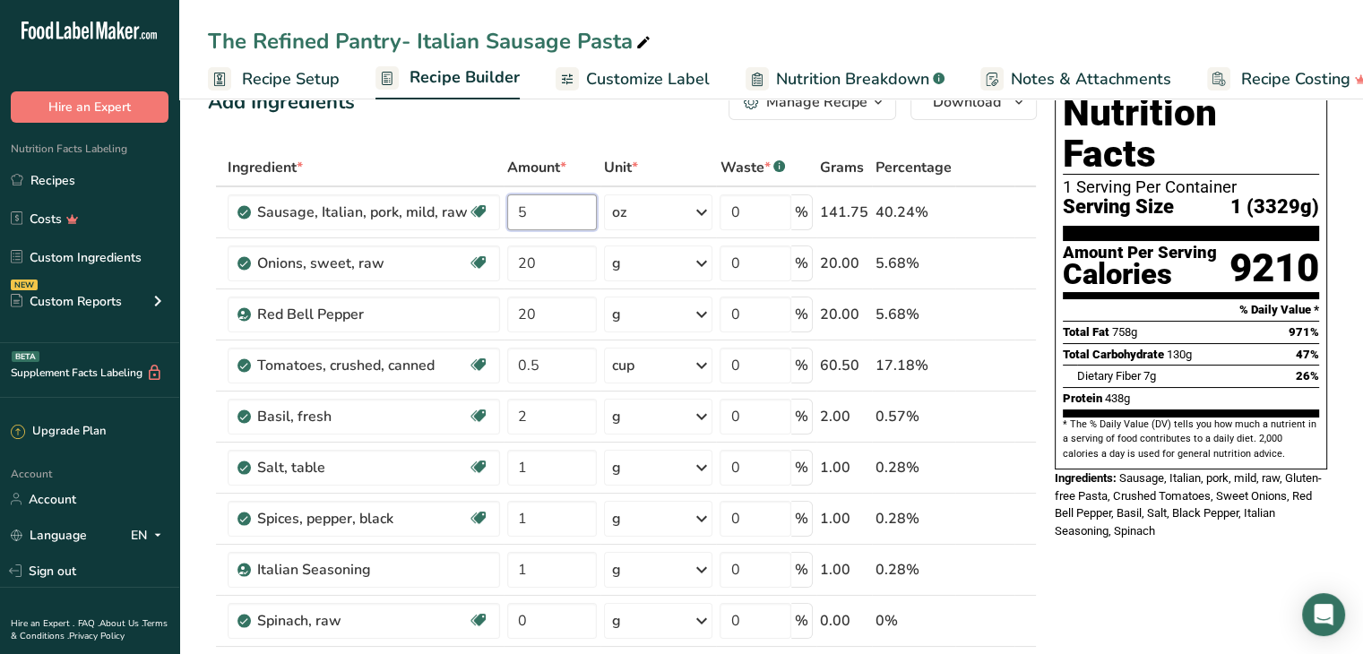
type input "5"
click at [557, 211] on input "5" at bounding box center [552, 213] width 90 height 36
type input "4.5"
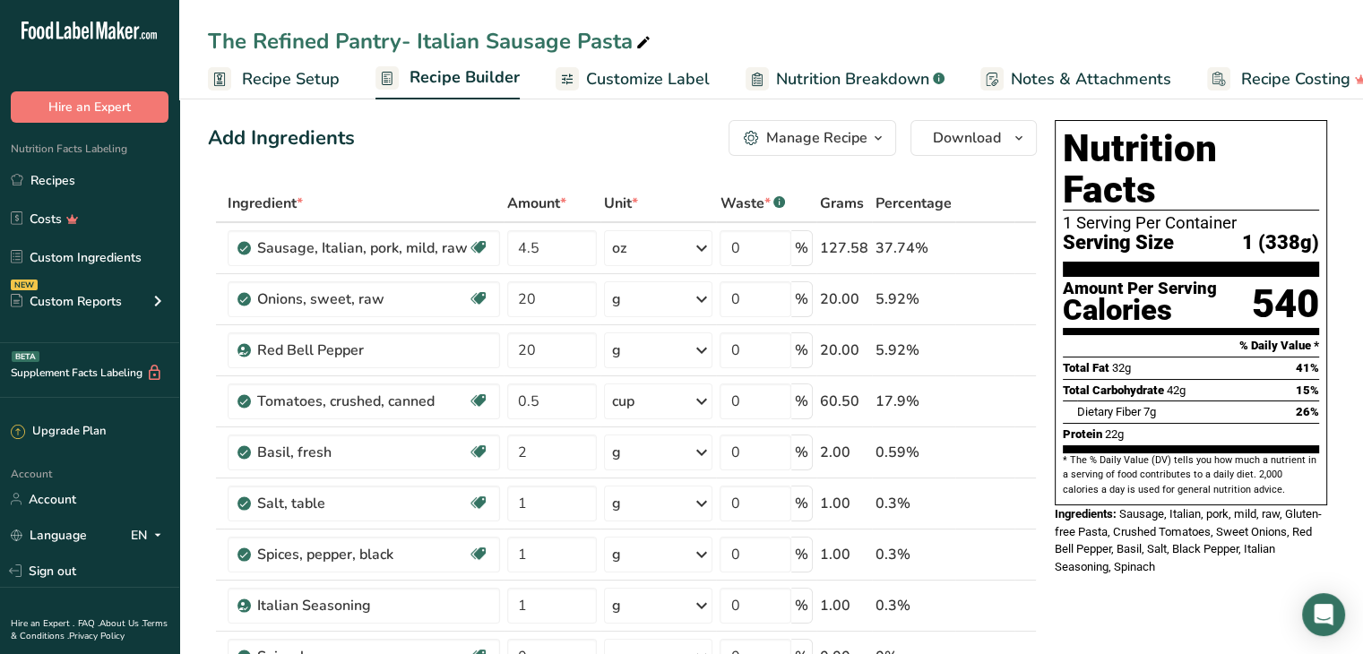
scroll to position [0, 0]
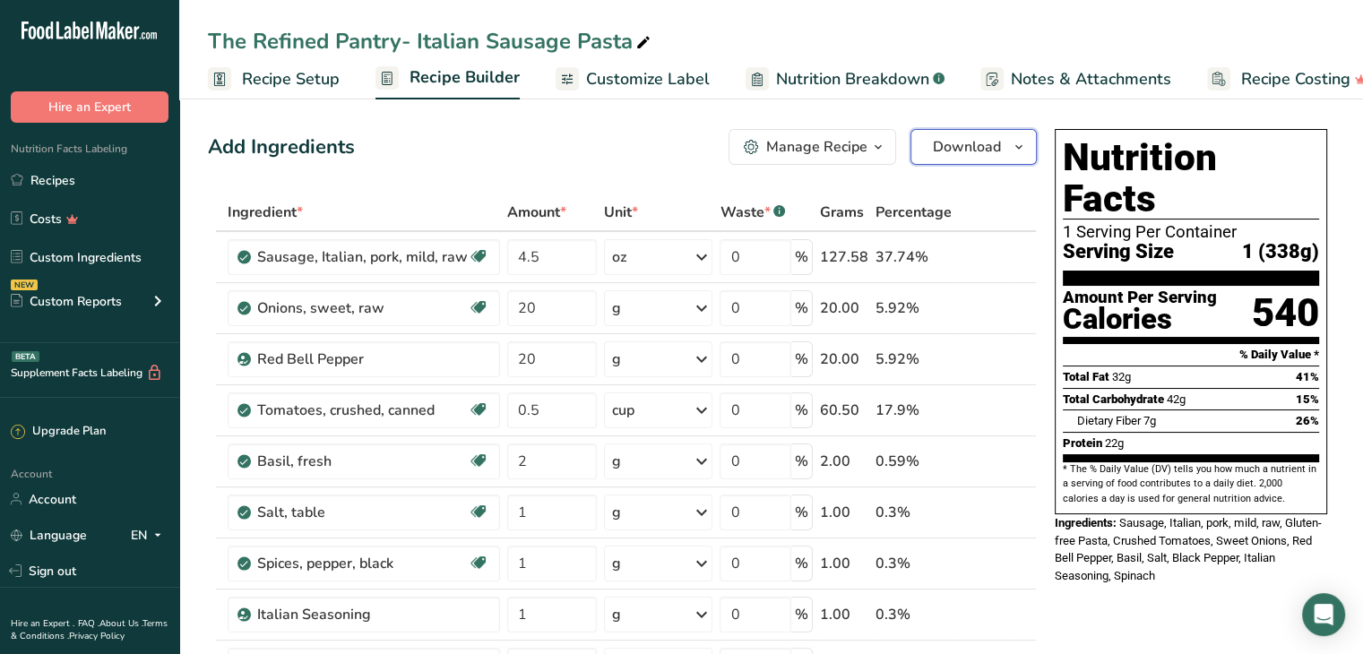
click at [954, 138] on span "Download" at bounding box center [967, 147] width 68 height 22
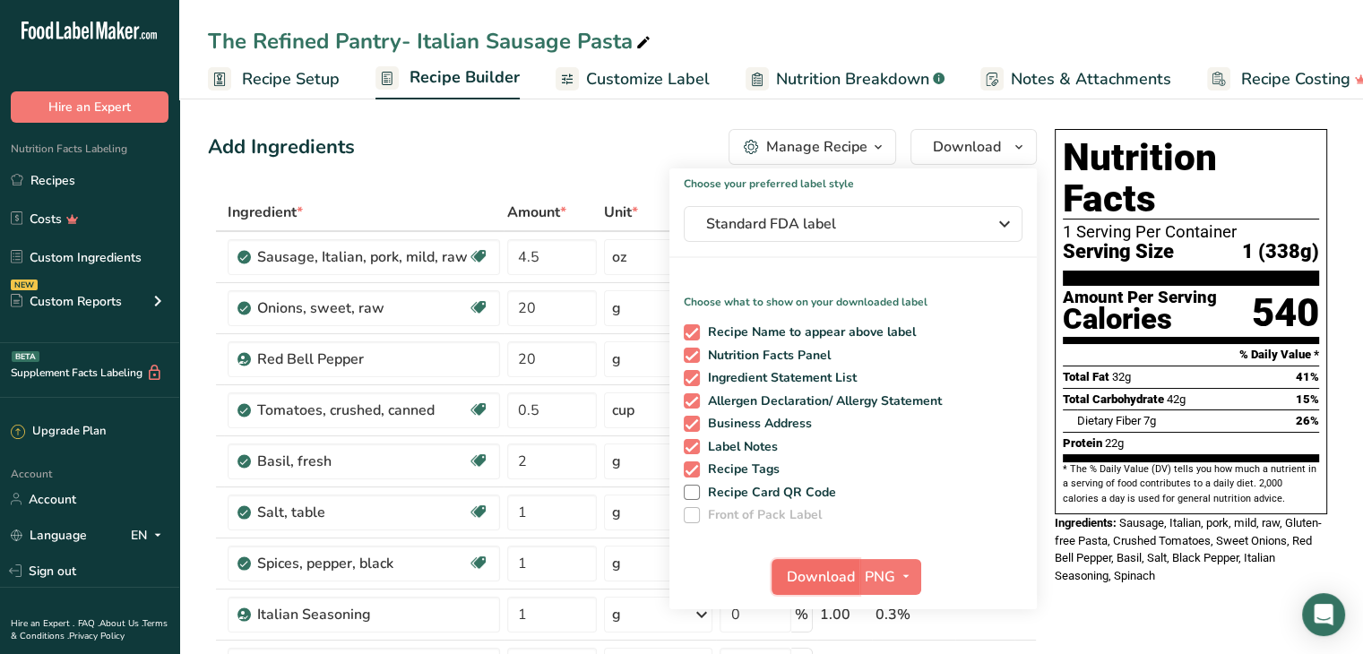
click at [821, 570] on span "Download" at bounding box center [821, 577] width 68 height 22
click at [65, 180] on link "Recipes" at bounding box center [89, 180] width 179 height 34
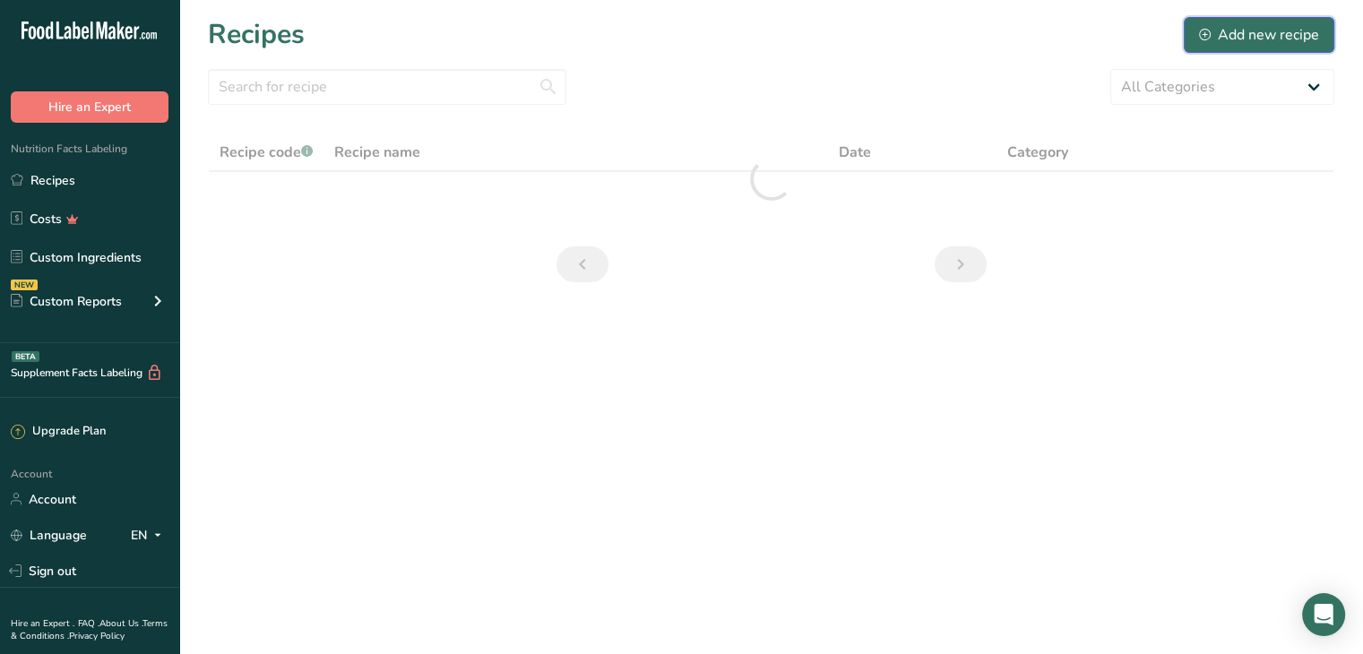
click at [1278, 44] on div "Add new recipe" at bounding box center [1259, 35] width 120 height 22
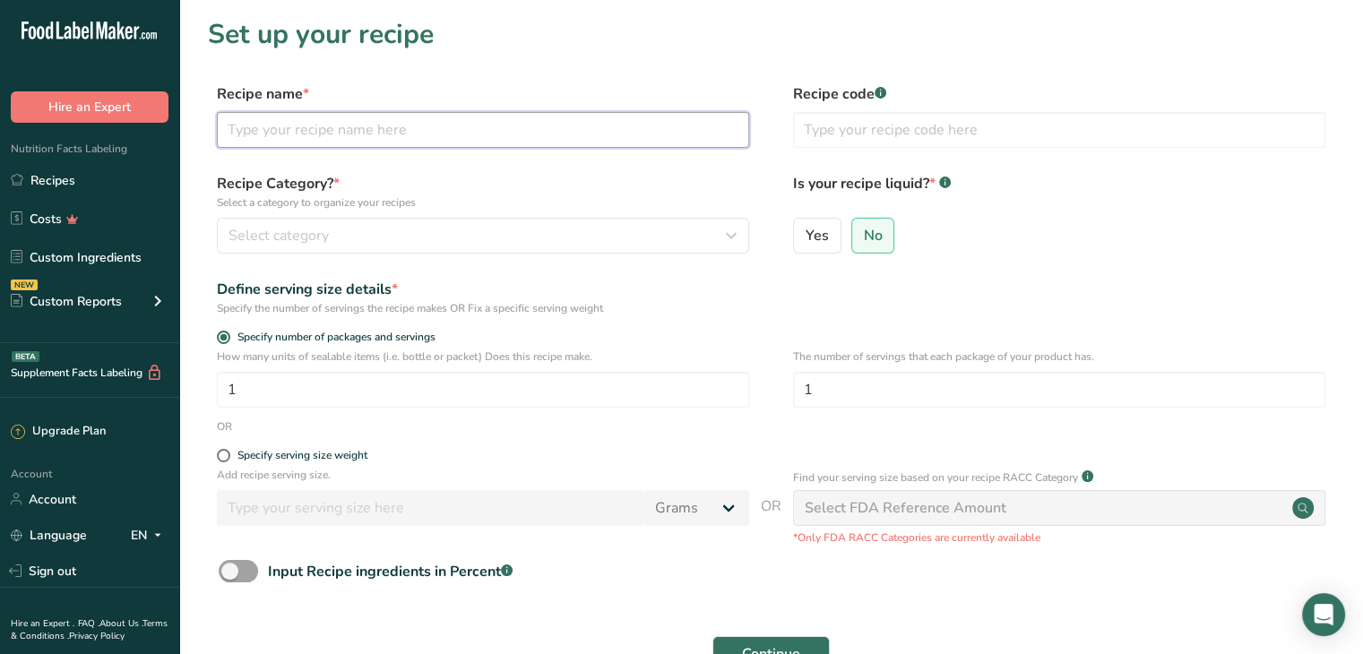
click at [556, 134] on input "text" at bounding box center [483, 130] width 532 height 36
type input "THE REFINED PANTRY - Chipotle Steak Sandwich"
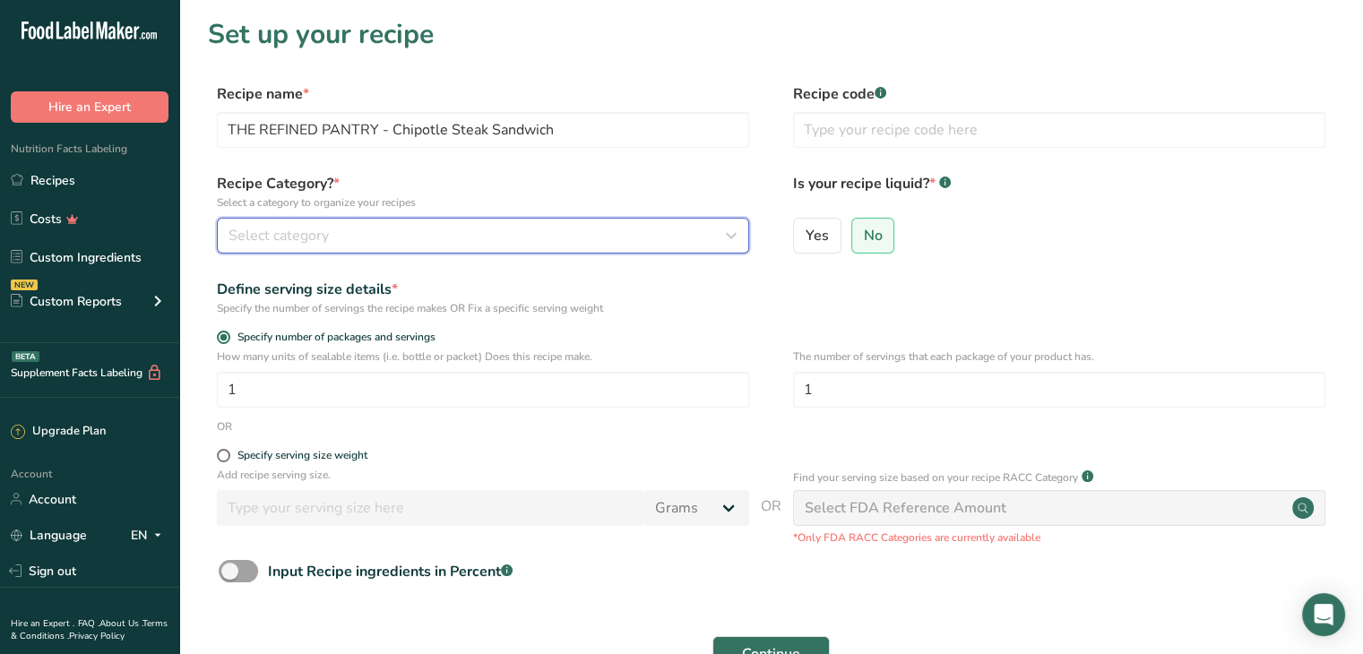
click at [516, 232] on div "Select category" at bounding box center [478, 236] width 498 height 22
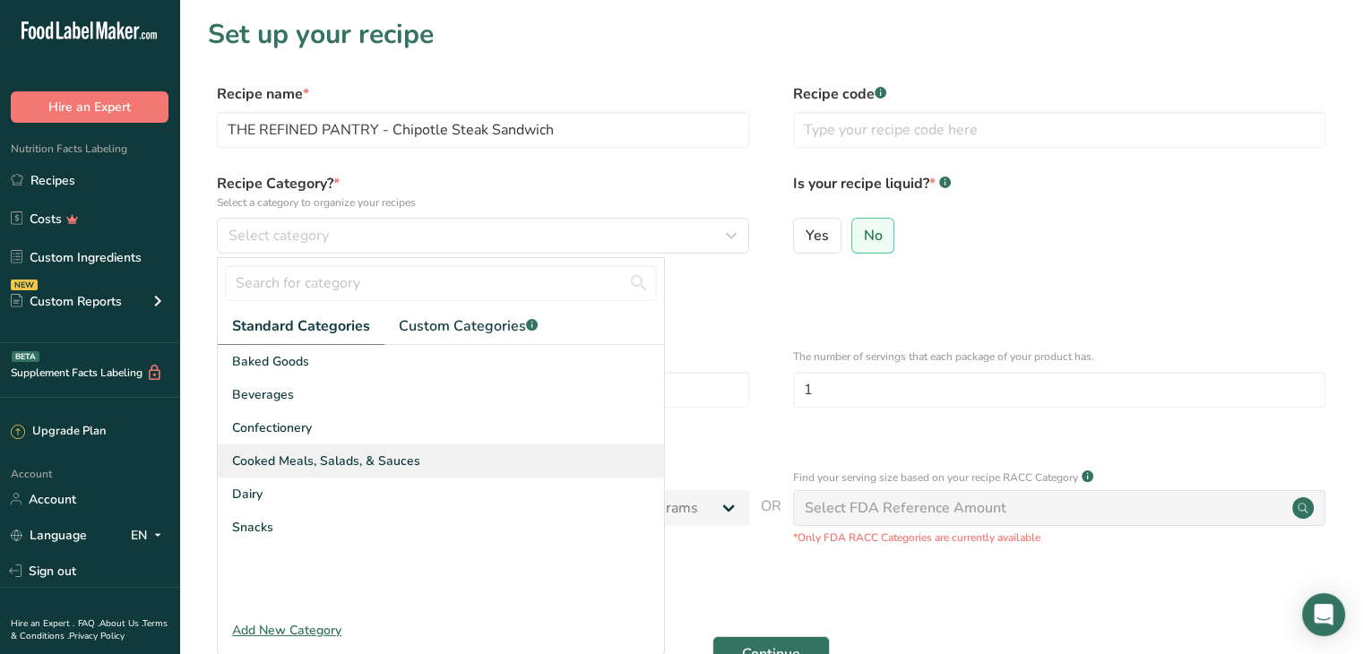
click at [310, 465] on span "Cooked Meals, Salads, & Sauces" at bounding box center [326, 461] width 188 height 19
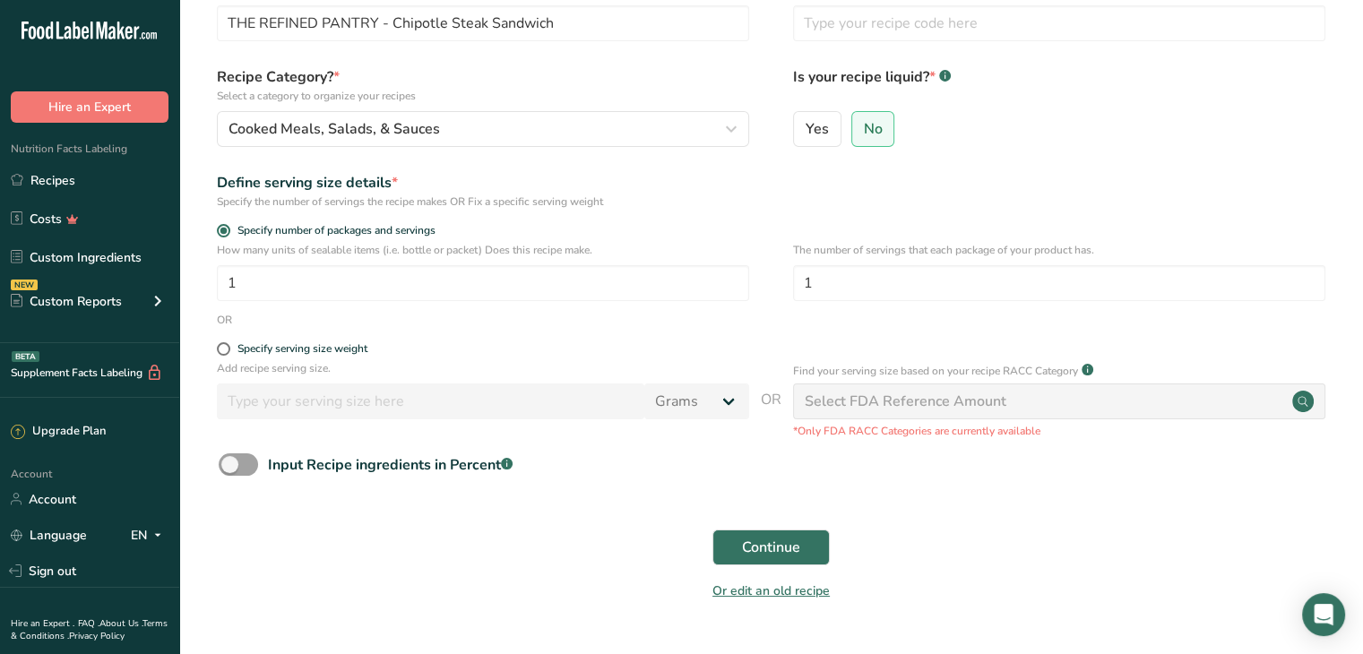
scroll to position [117, 0]
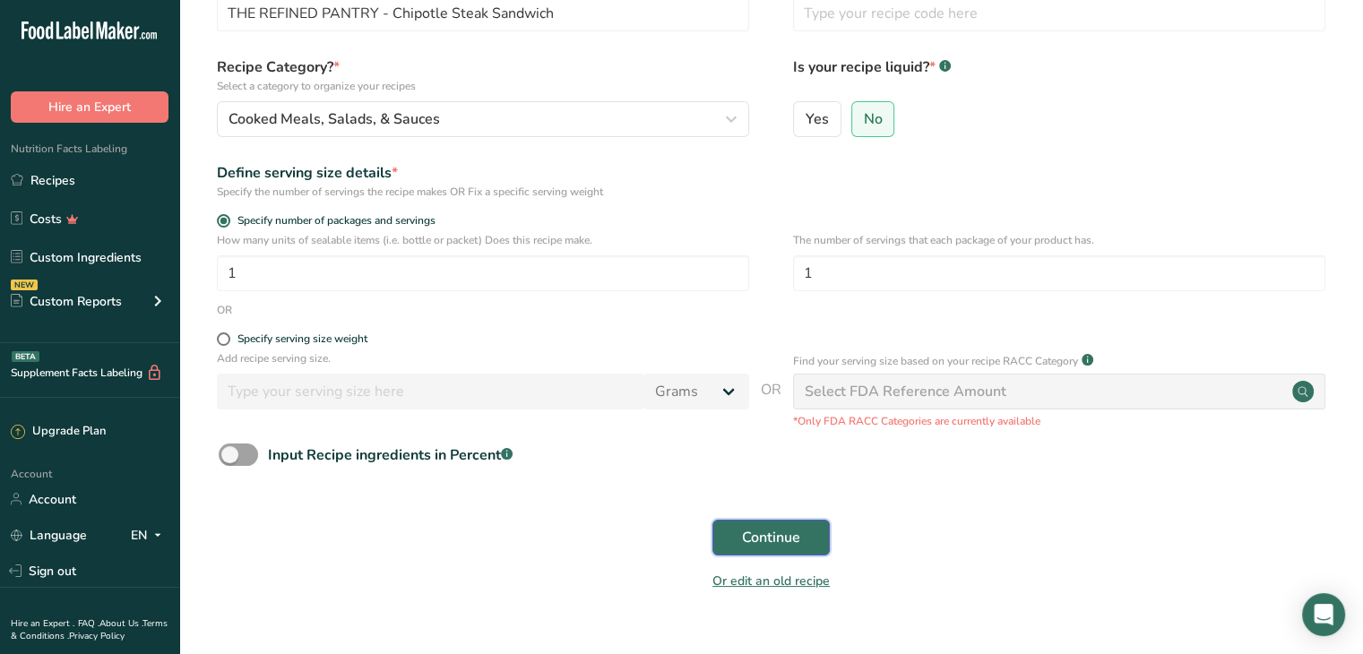
click at [771, 531] on span "Continue" at bounding box center [771, 538] width 58 height 22
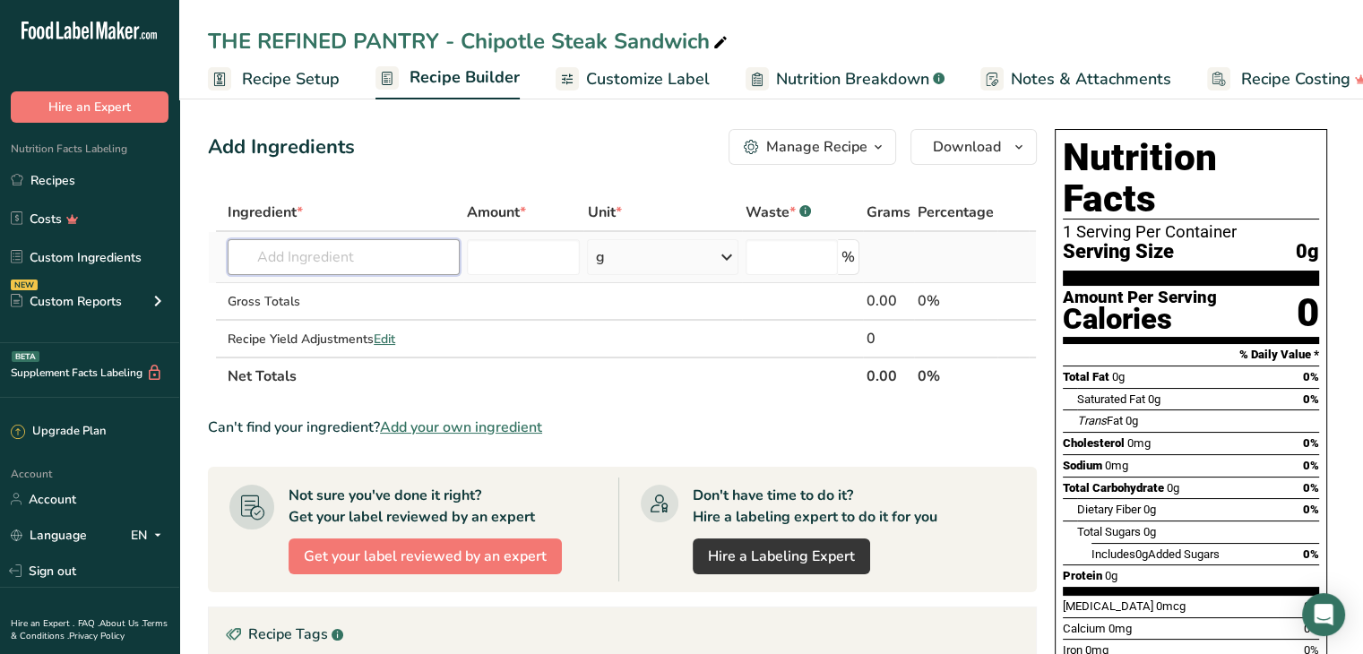
click at [305, 251] on input "text" at bounding box center [344, 257] width 232 height 36
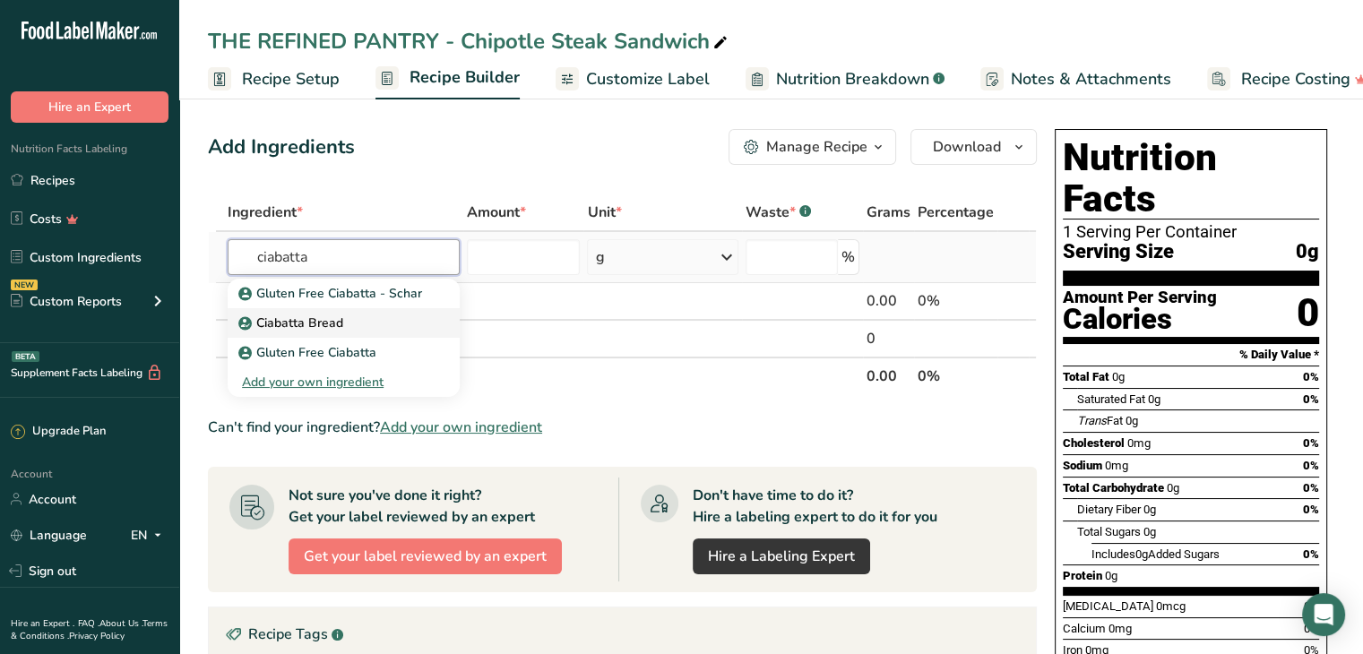
type input "ciabatta"
click at [352, 326] on div "Ciabatta Bread" at bounding box center [329, 323] width 175 height 19
type input "Ciabatta Bread"
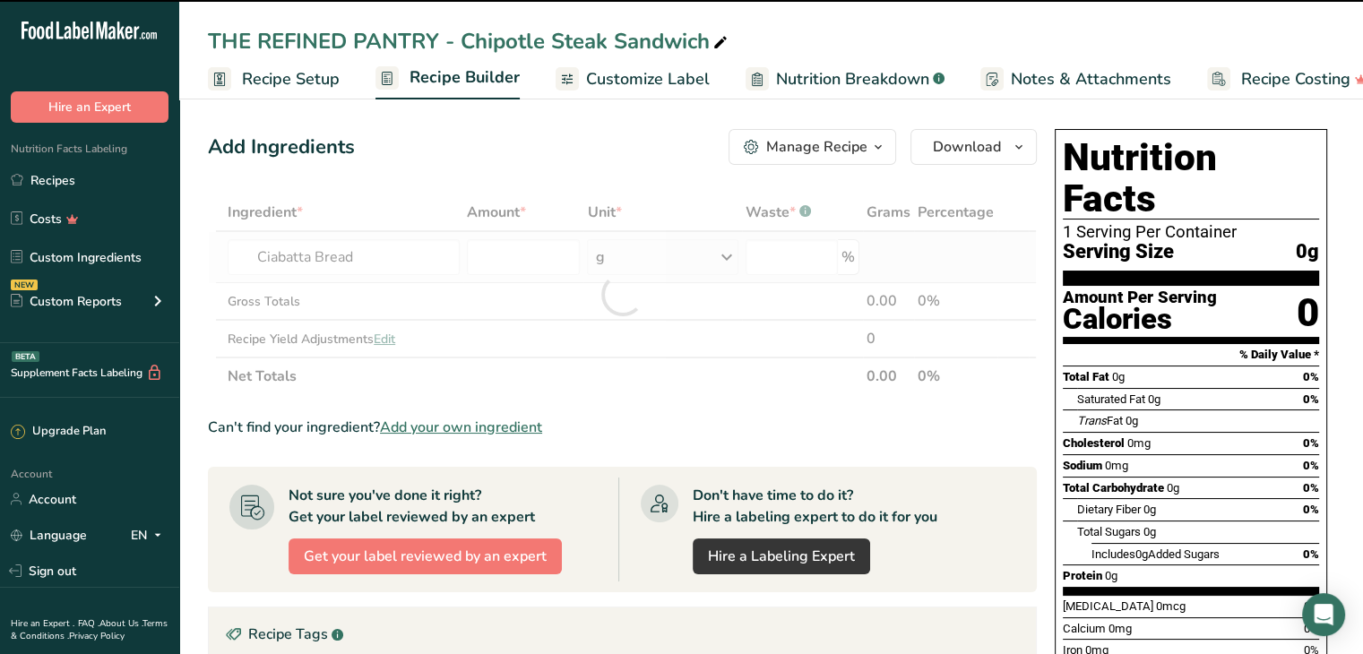
type input "0"
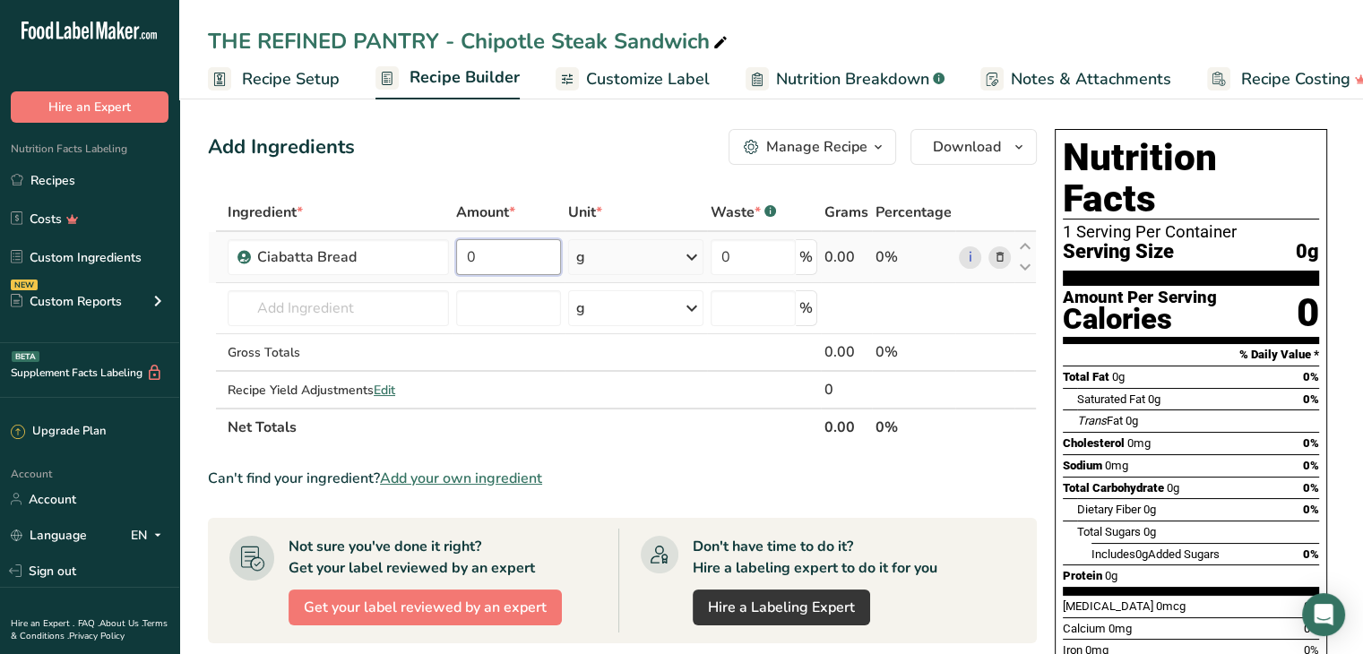
click at [519, 253] on input "0" at bounding box center [509, 257] width 106 height 36
click at [502, 147] on div "Add Ingredients Manage Recipe Delete Recipe Duplicate Recipe Scale Recipe Save …" at bounding box center [622, 147] width 829 height 36
click at [648, 267] on div "g" at bounding box center [633, 257] width 134 height 36
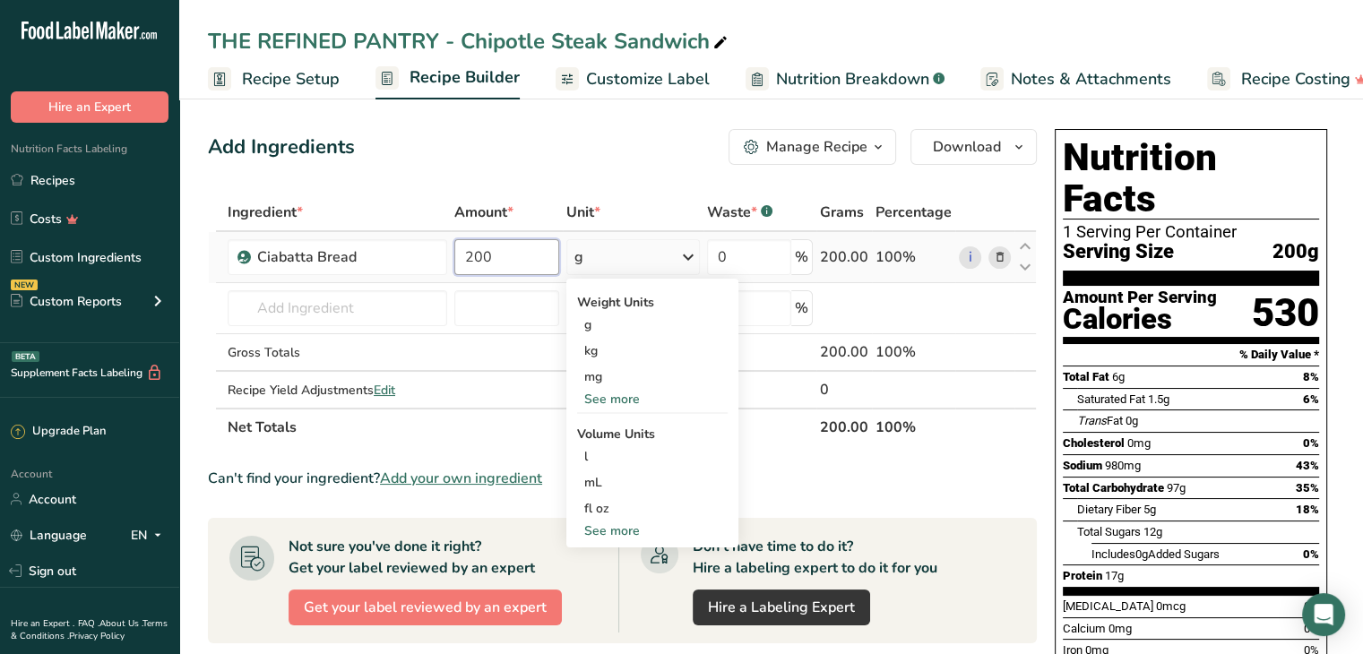
click at [498, 269] on input "200" at bounding box center [506, 257] width 105 height 36
type input "2"
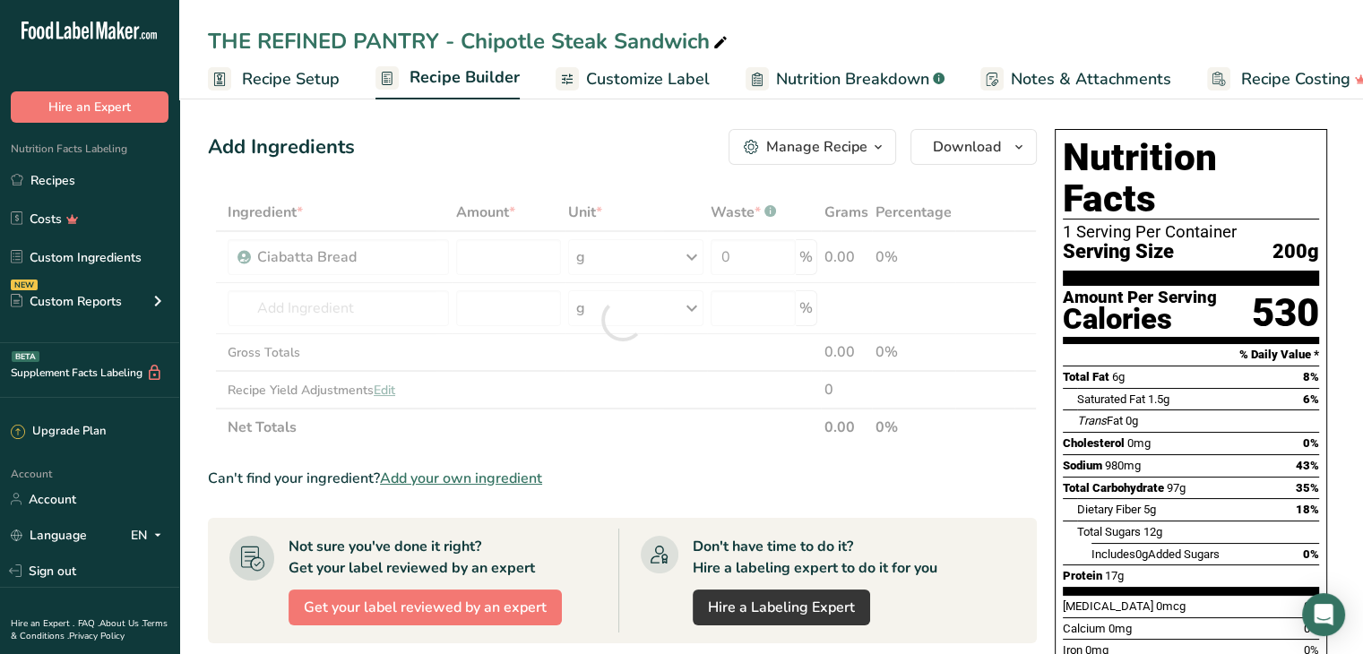
type input "0"
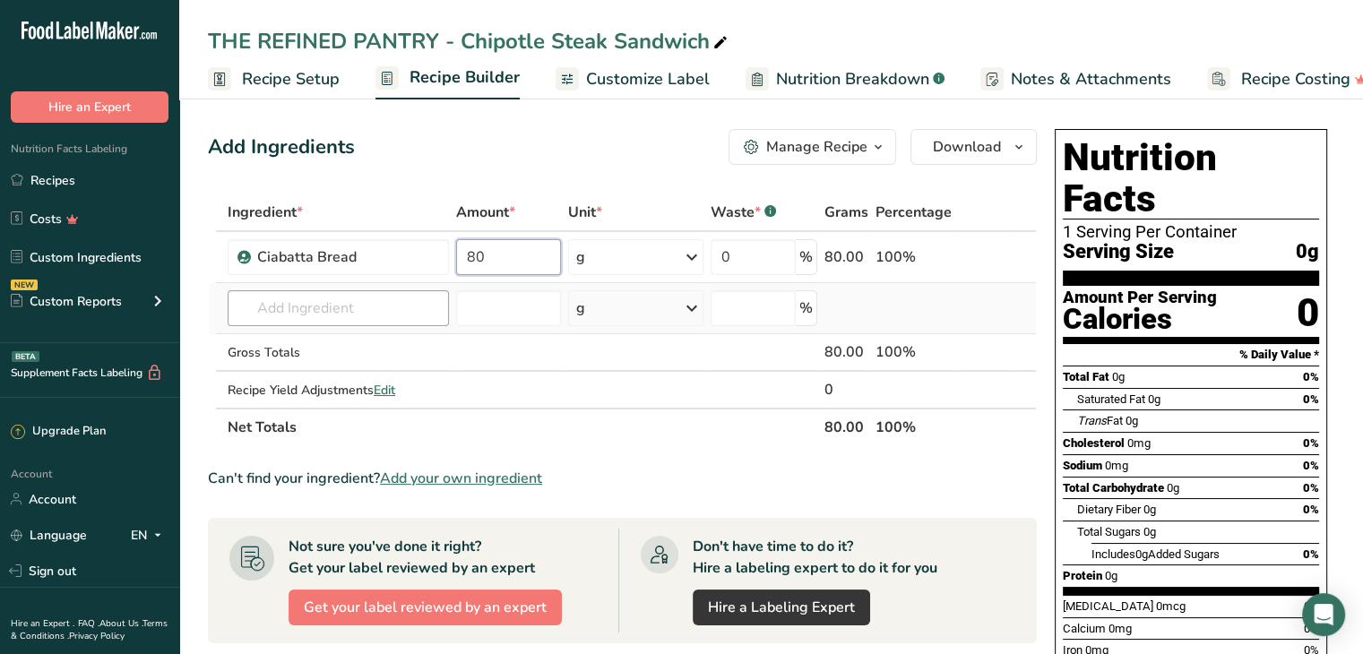
type input "80"
click at [323, 298] on div "Ingredient * Amount * Unit * Waste * .a-a{fill:#347362;}.b-a{fill:#fff;} Grams …" at bounding box center [622, 320] width 829 height 253
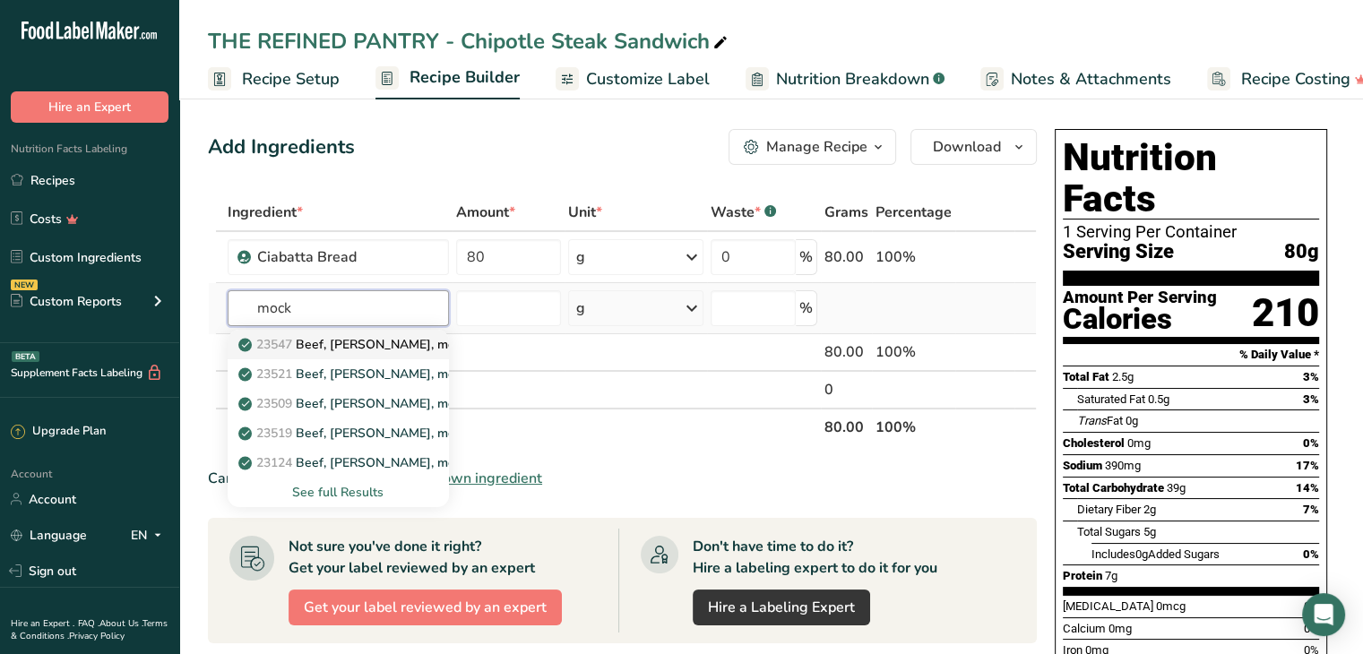
type input "mock"
click at [349, 349] on p "23547 Beef, chuck, mock tender steak, separable lean and fat, trimmed to 0" fat…" at bounding box center [592, 344] width 701 height 19
type input "Beef, chuck, mock tender steak, separable lean and fat, trimmed to 0" fat, all …"
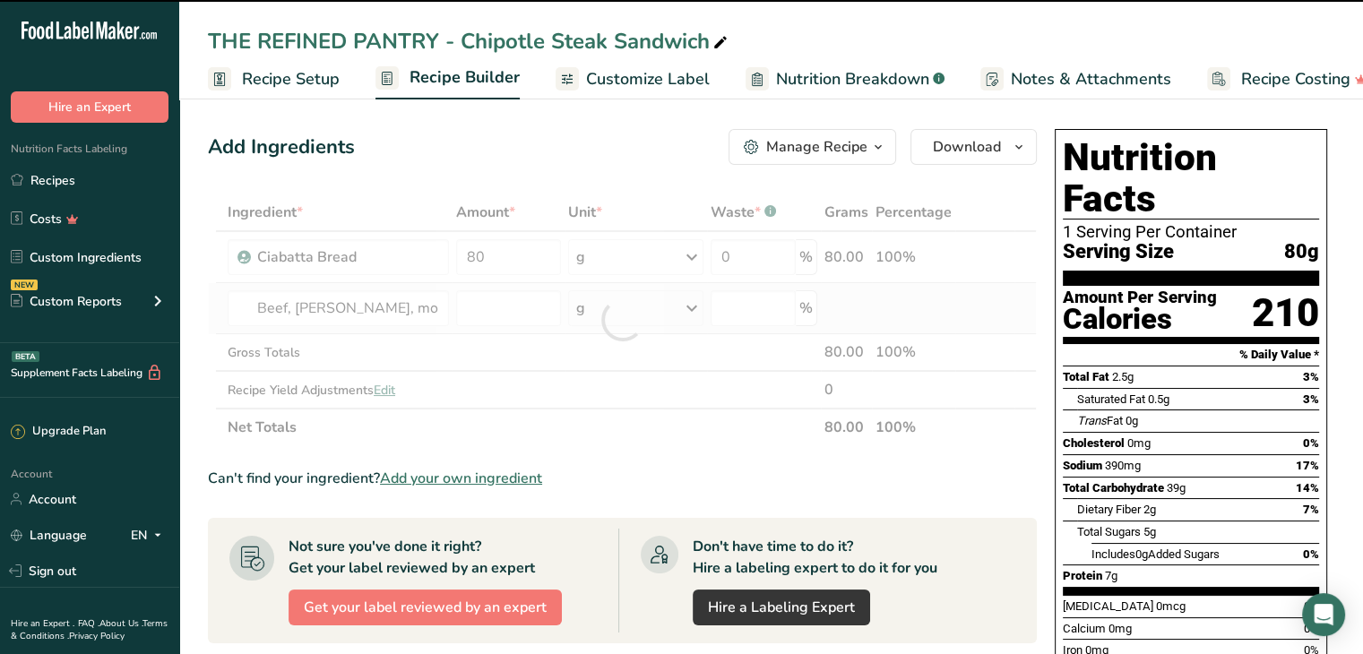
type input "0"
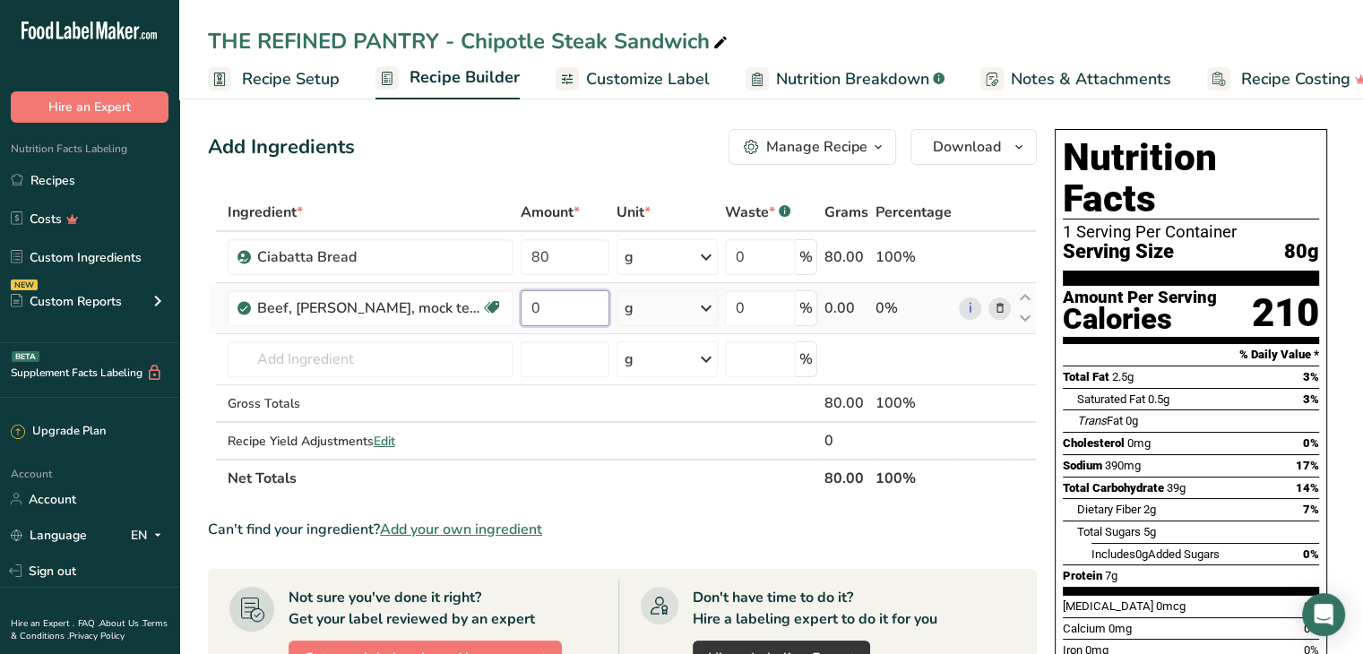
click at [557, 298] on input "0" at bounding box center [566, 308] width 90 height 36
click at [658, 309] on div "Ingredient * Amount * Unit * Waste * .a-a{fill:#347362;}.b-a{fill:#fff;} Grams …" at bounding box center [622, 346] width 829 height 304
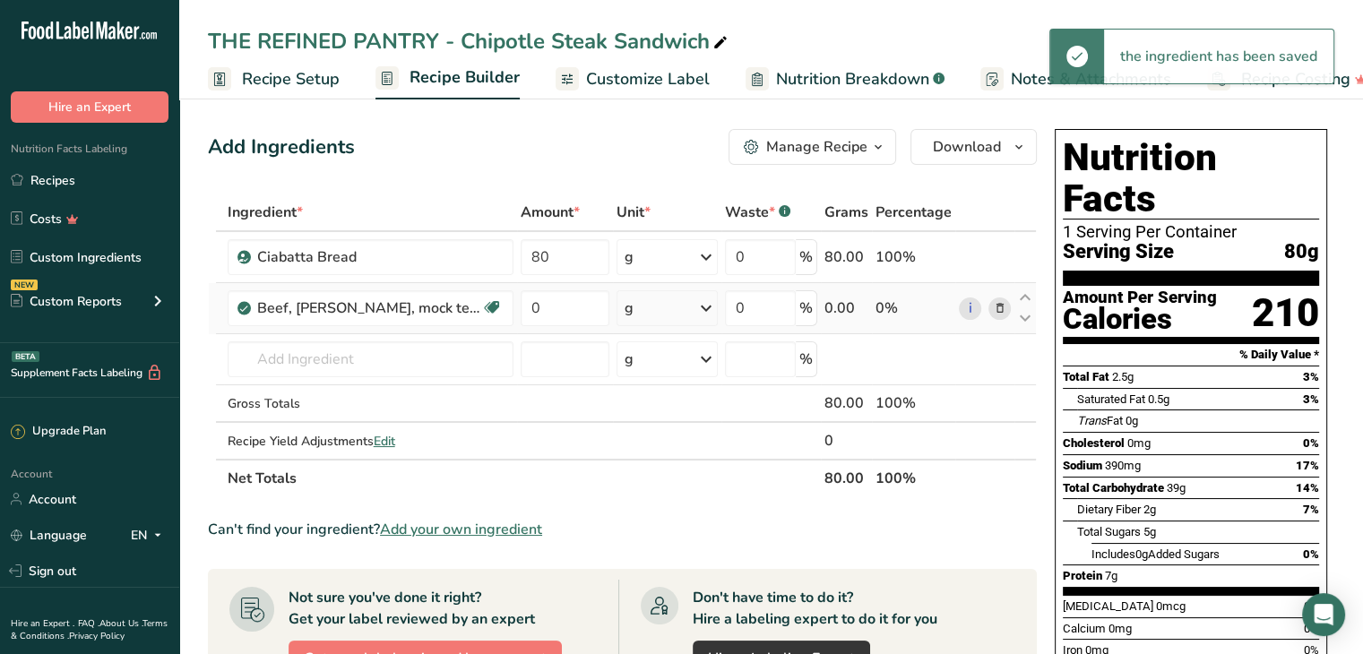
click at [658, 309] on div "g" at bounding box center [667, 308] width 101 height 36
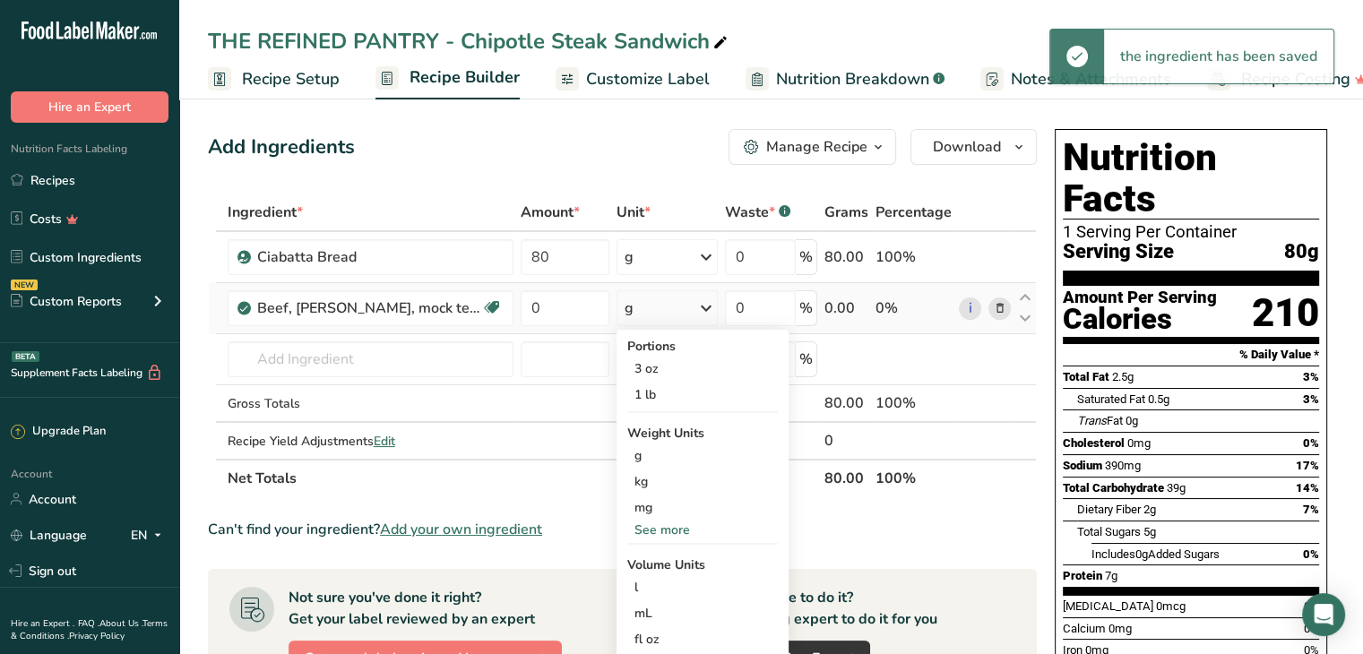
click at [667, 534] on div "See more" at bounding box center [702, 530] width 151 height 19
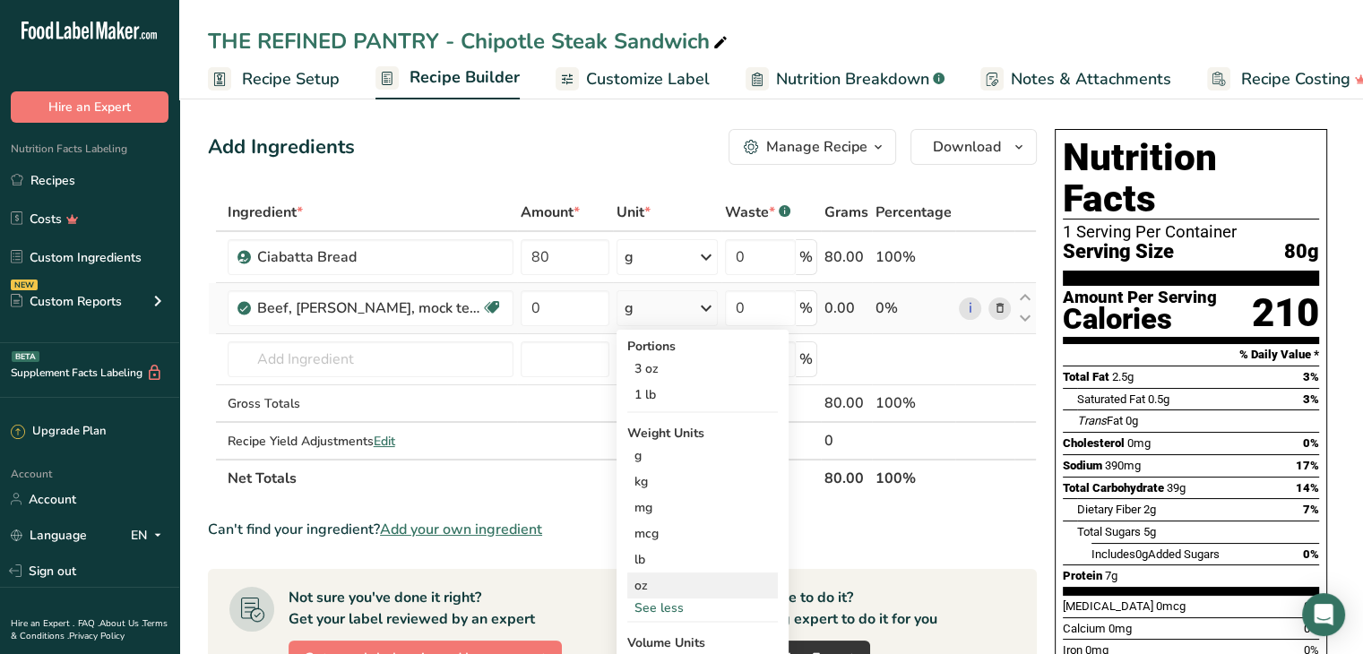
click at [653, 594] on div "oz" at bounding box center [702, 586] width 151 height 26
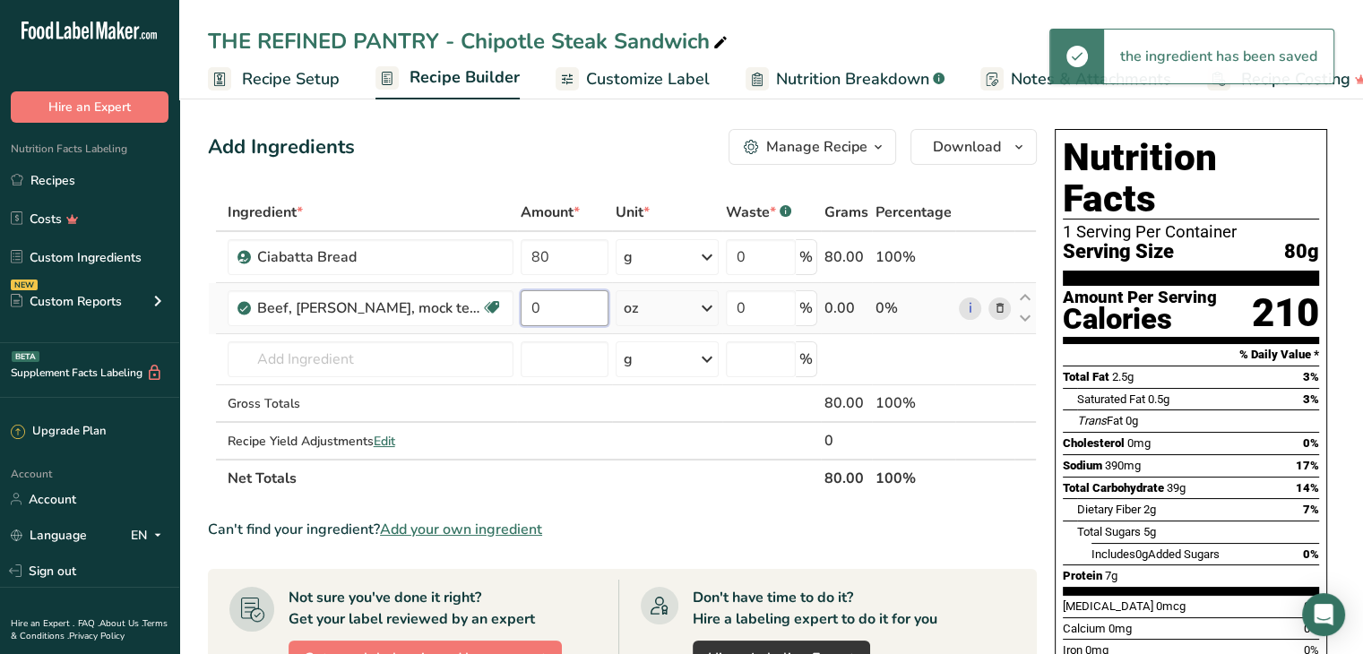
click at [556, 298] on input "0" at bounding box center [565, 308] width 89 height 36
type input "5"
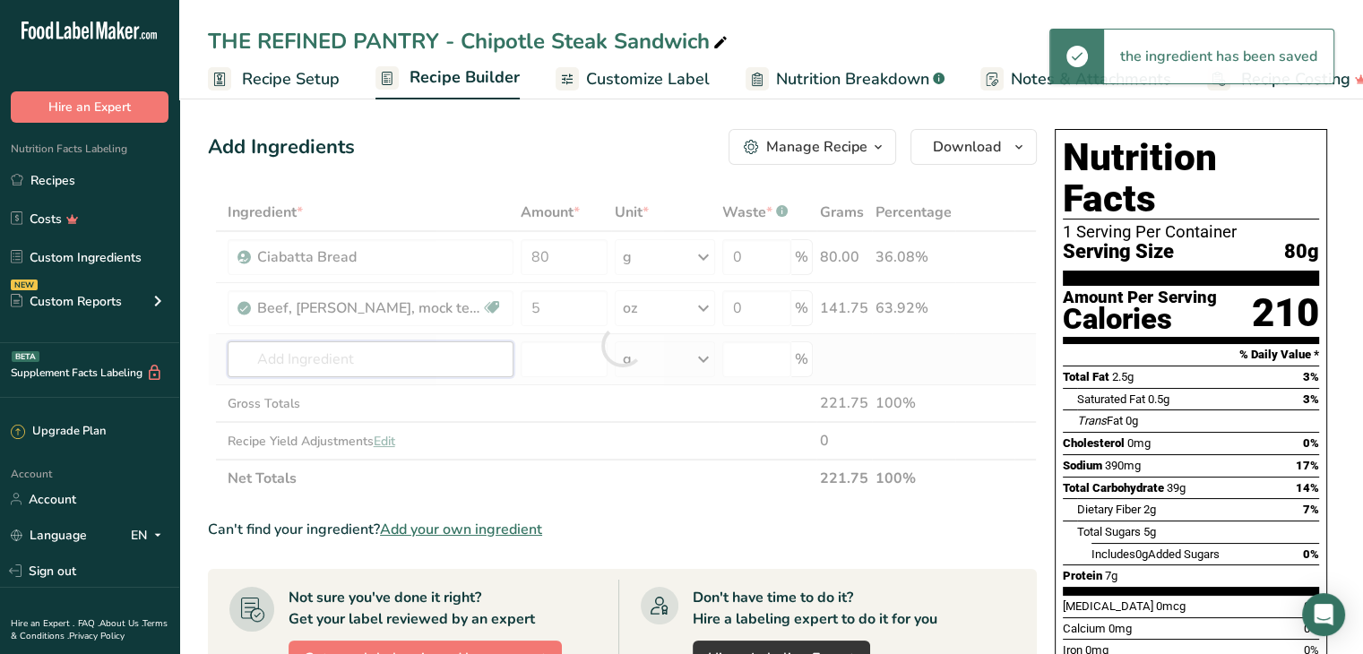
click at [391, 352] on div "Ingredient * Amount * Unit * Waste * .a-a{fill:#347362;}.b-a{fill:#fff;} Grams …" at bounding box center [622, 346] width 829 height 304
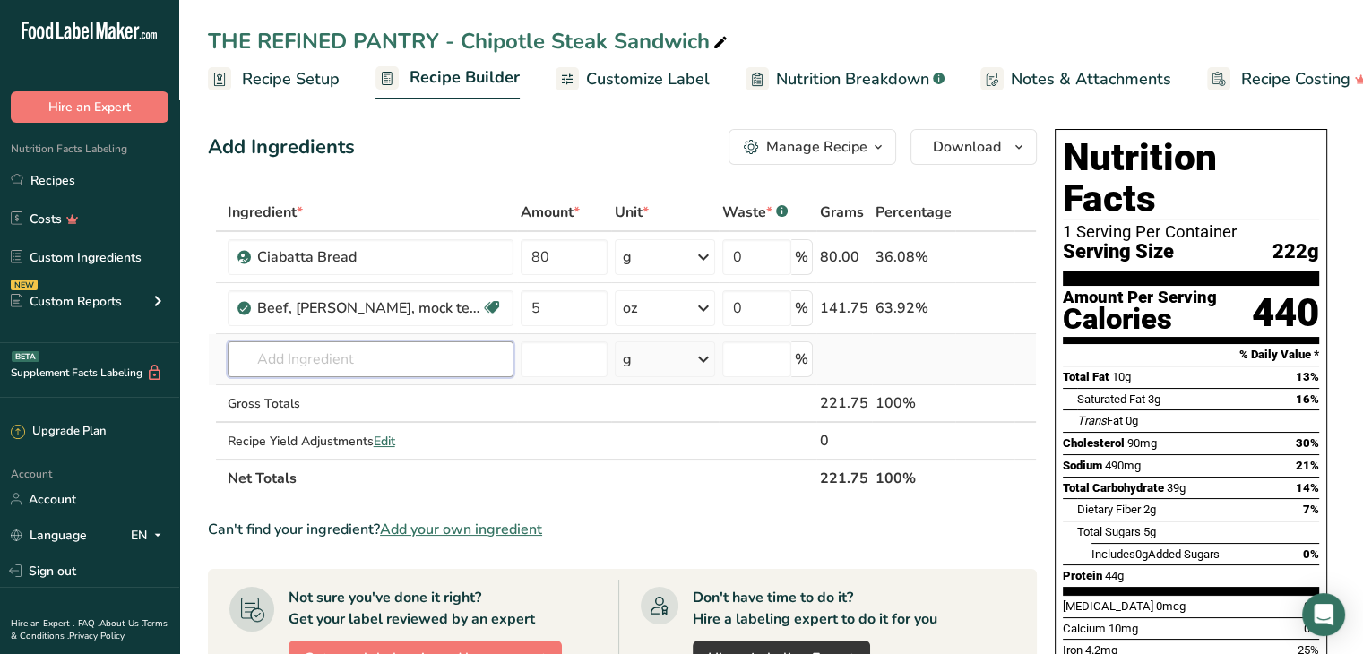
click at [391, 352] on input "text" at bounding box center [371, 360] width 286 height 36
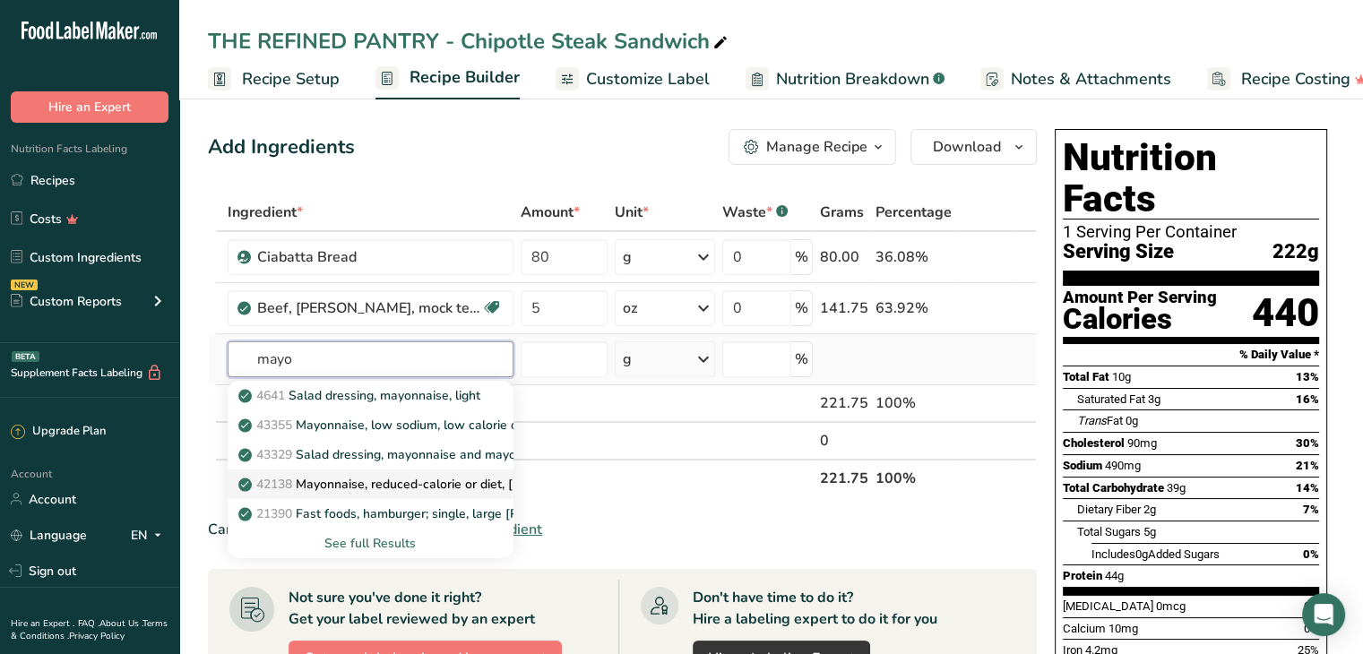
type input "mayo"
click at [411, 475] on p "42138 Mayonnaise, reduced-calorie or diet, cholesterol-free" at bounding box center [442, 484] width 400 height 19
type input "Mayonnaise, reduced-calorie or diet, cholesterol-free"
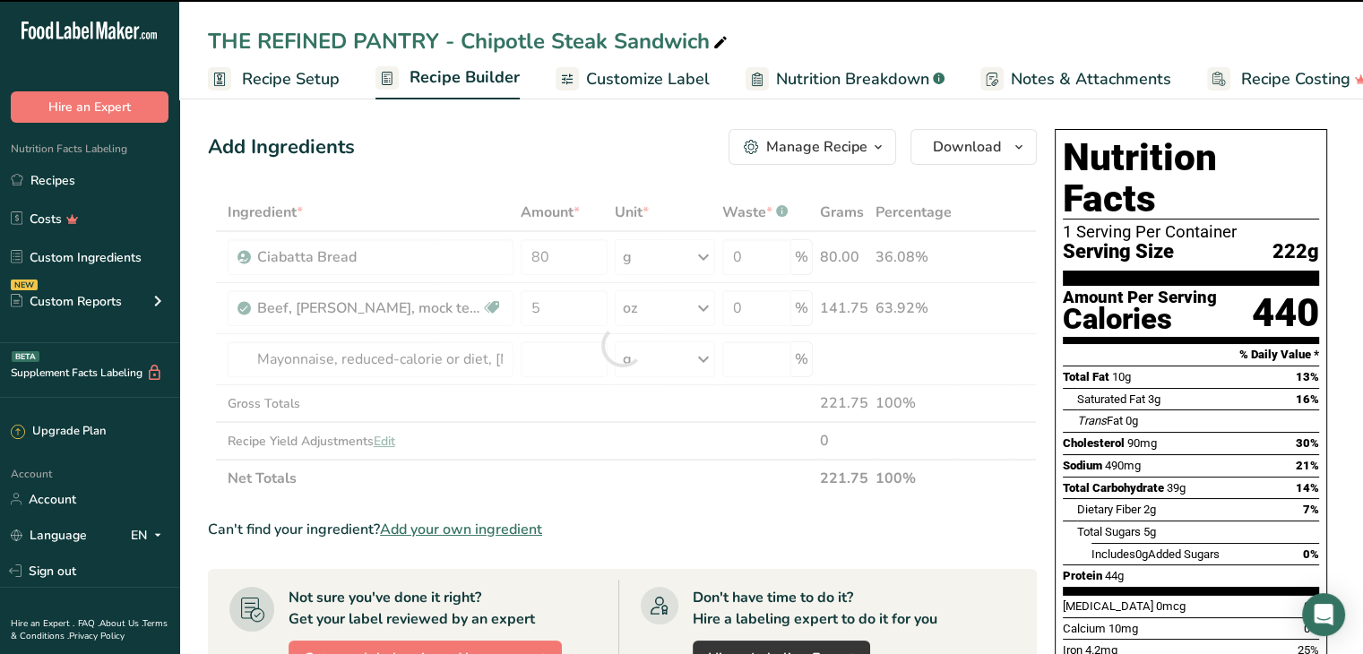
type input "0"
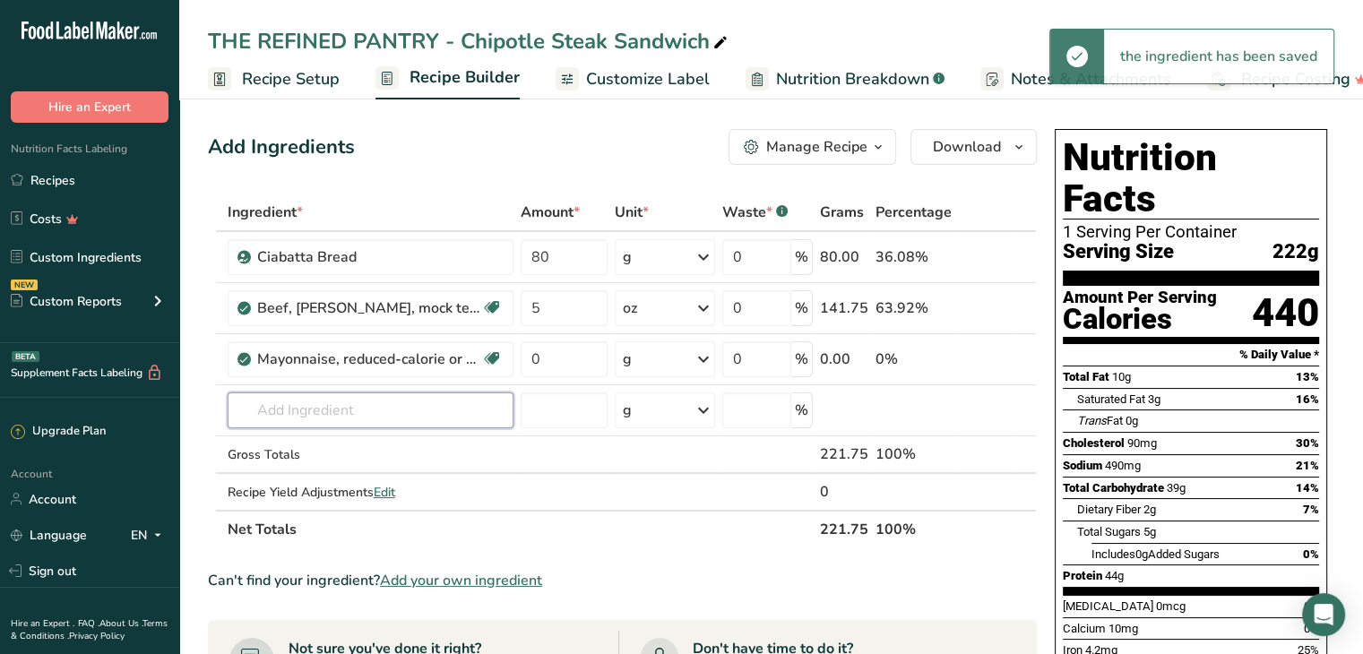
click at [280, 393] on input "text" at bounding box center [371, 411] width 286 height 36
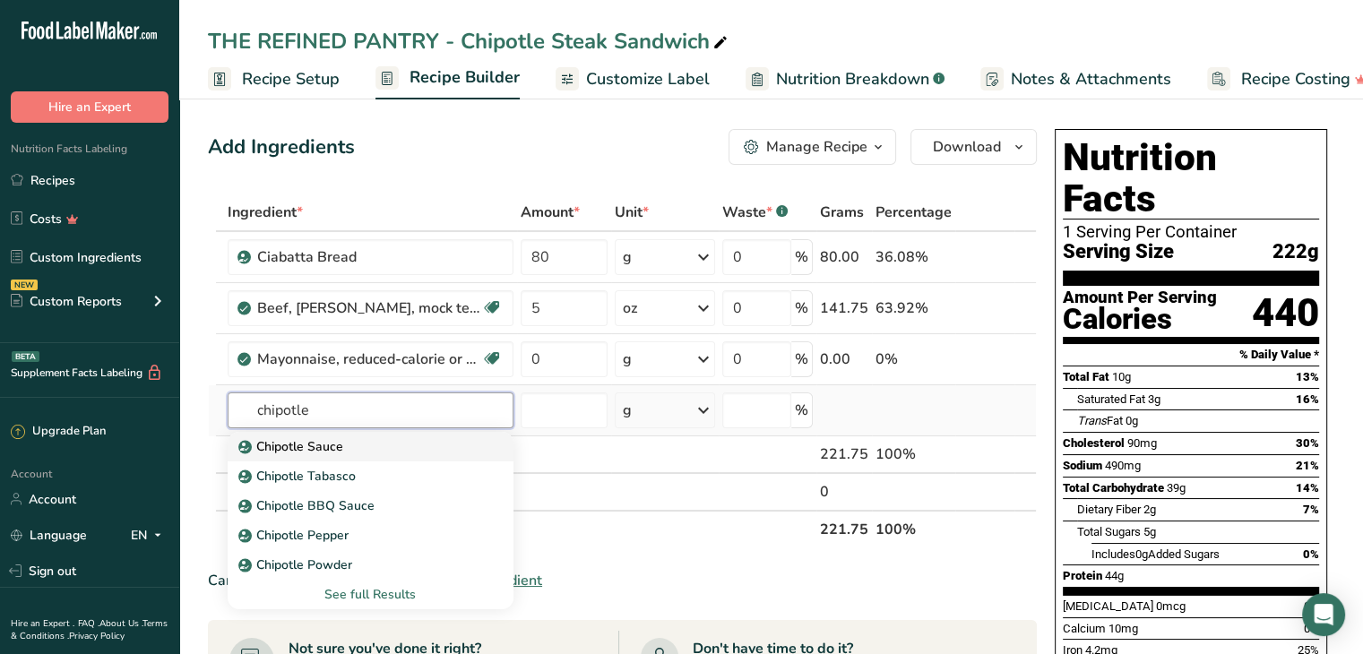
type input "chipotle"
click at [322, 445] on p "Chipotle Sauce" at bounding box center [292, 446] width 101 height 19
type input "Chipotle Sauce"
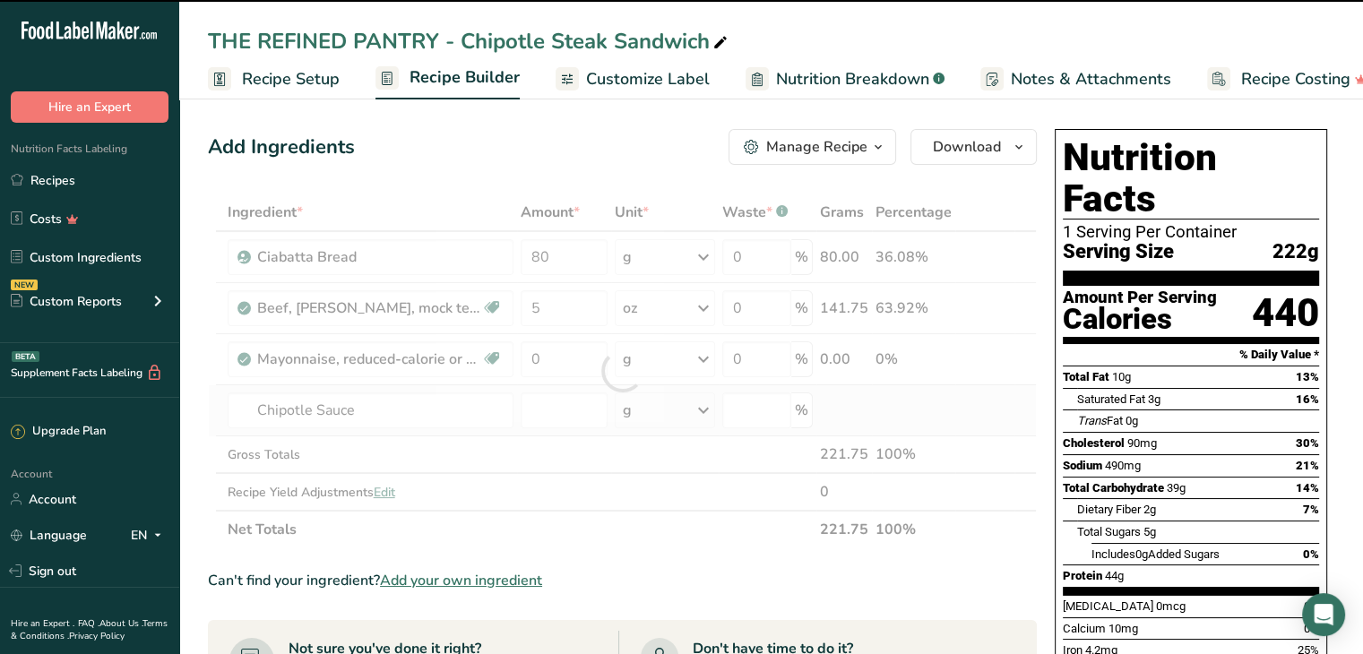
type input "0"
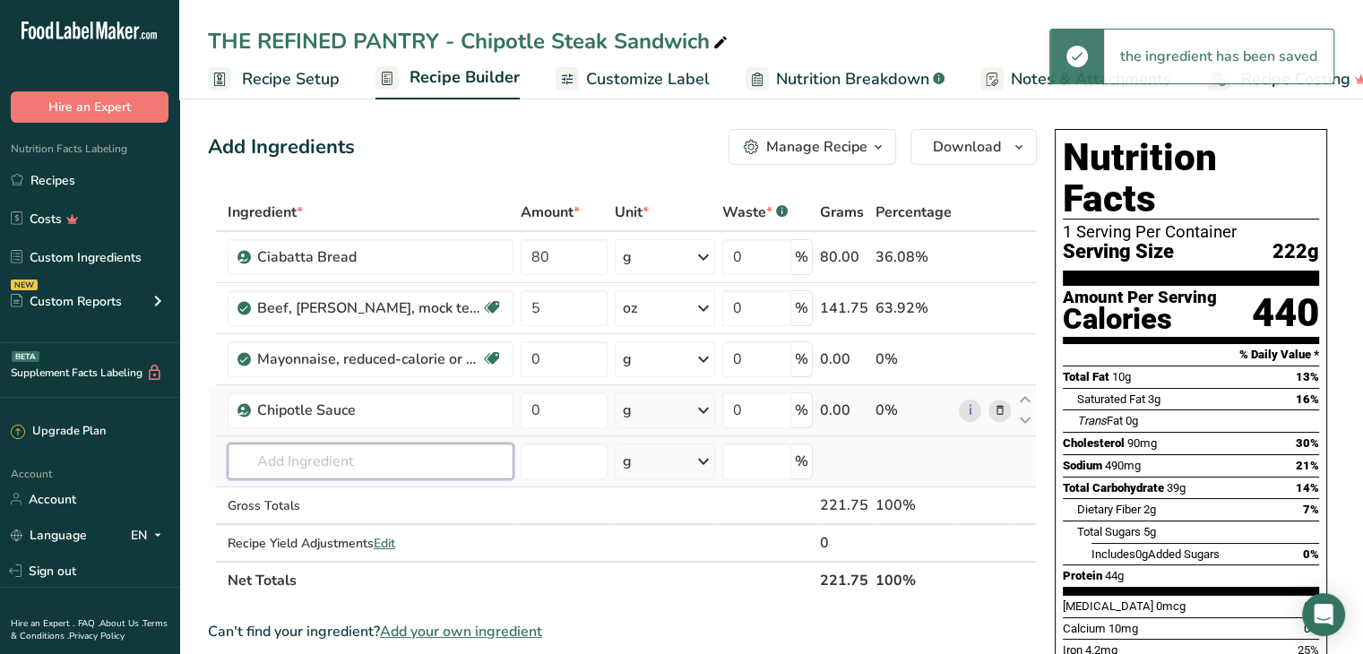
click at [319, 454] on input "text" at bounding box center [371, 462] width 286 height 36
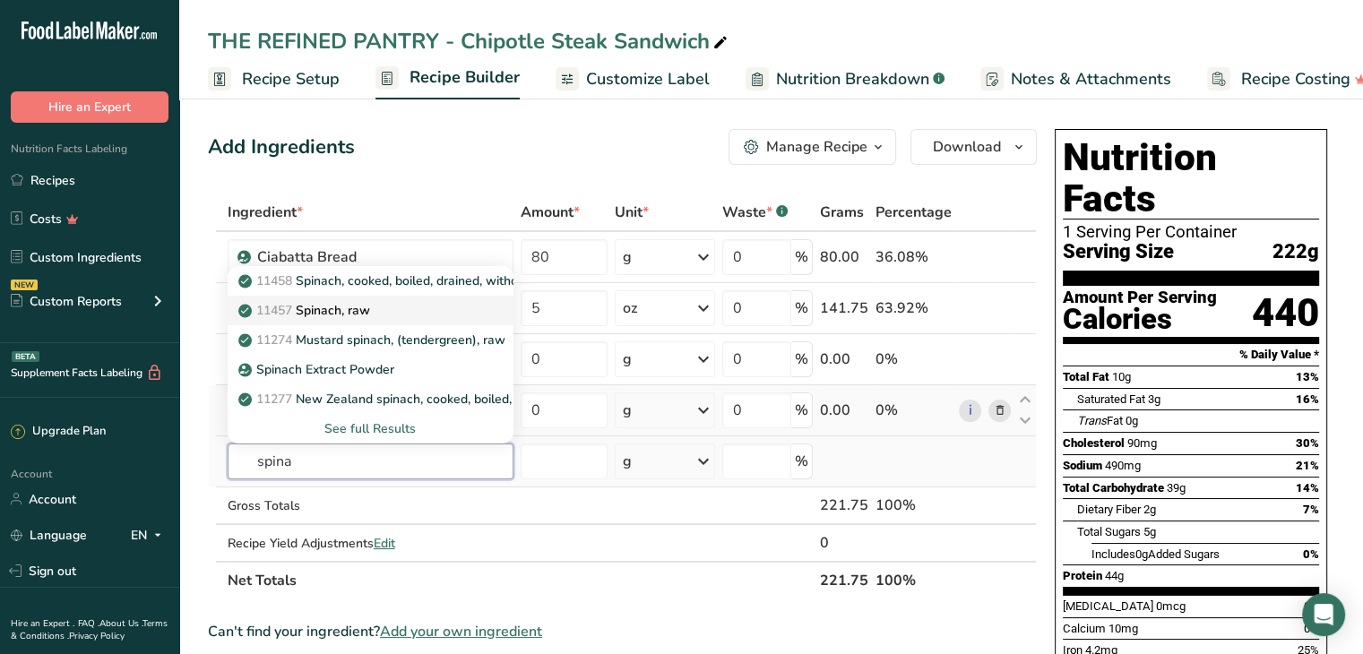
type input "spina"
click at [352, 317] on p "11457 Spinach, raw" at bounding box center [306, 310] width 128 height 19
type input "Spinach, raw"
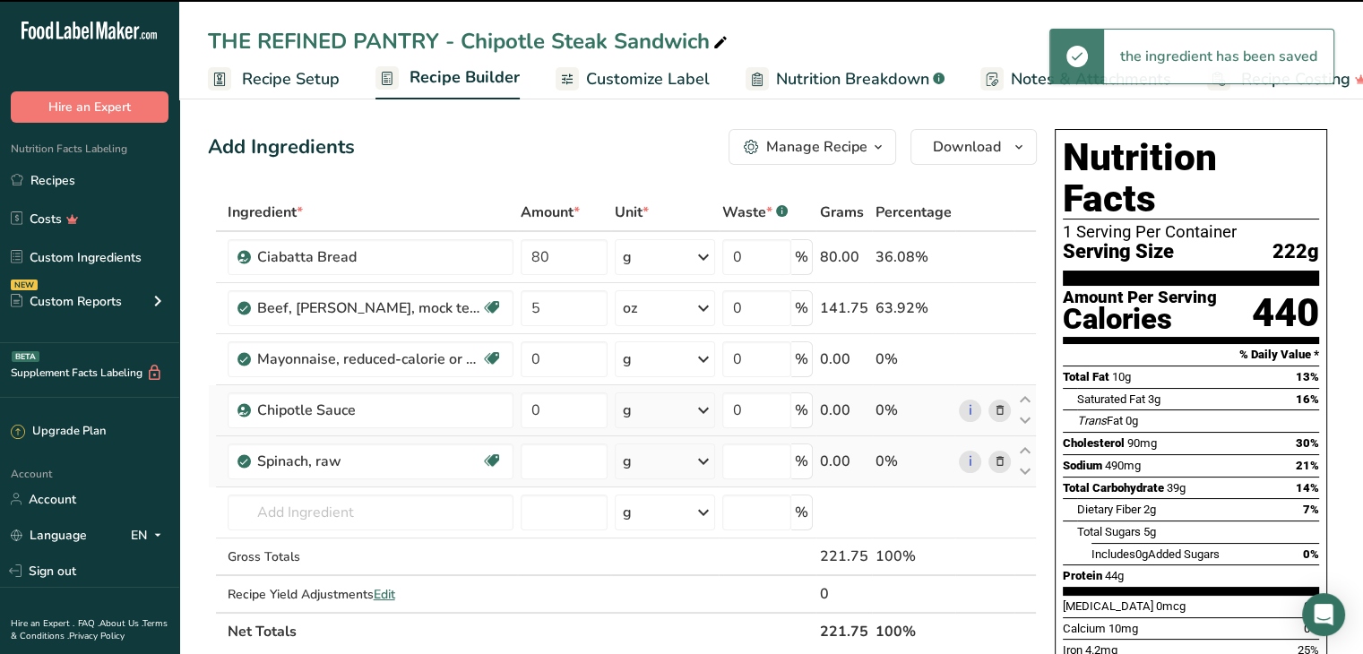
type input "0"
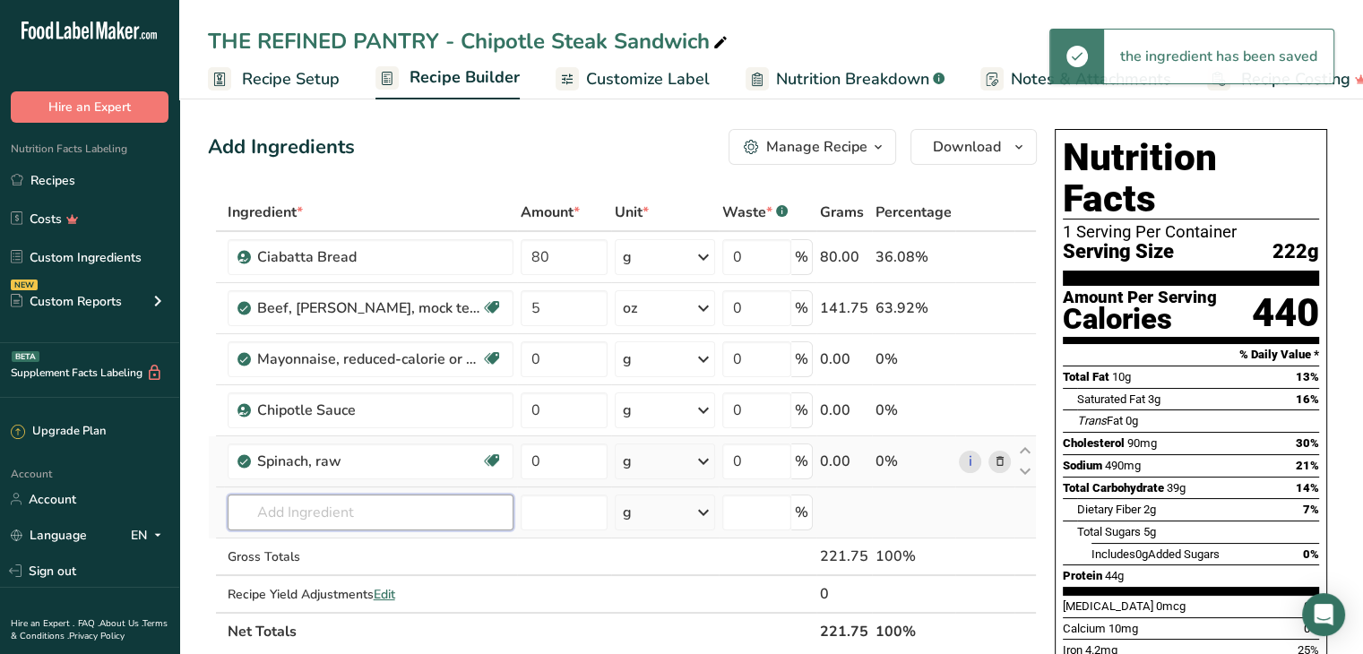
click at [329, 517] on input "text" at bounding box center [371, 513] width 286 height 36
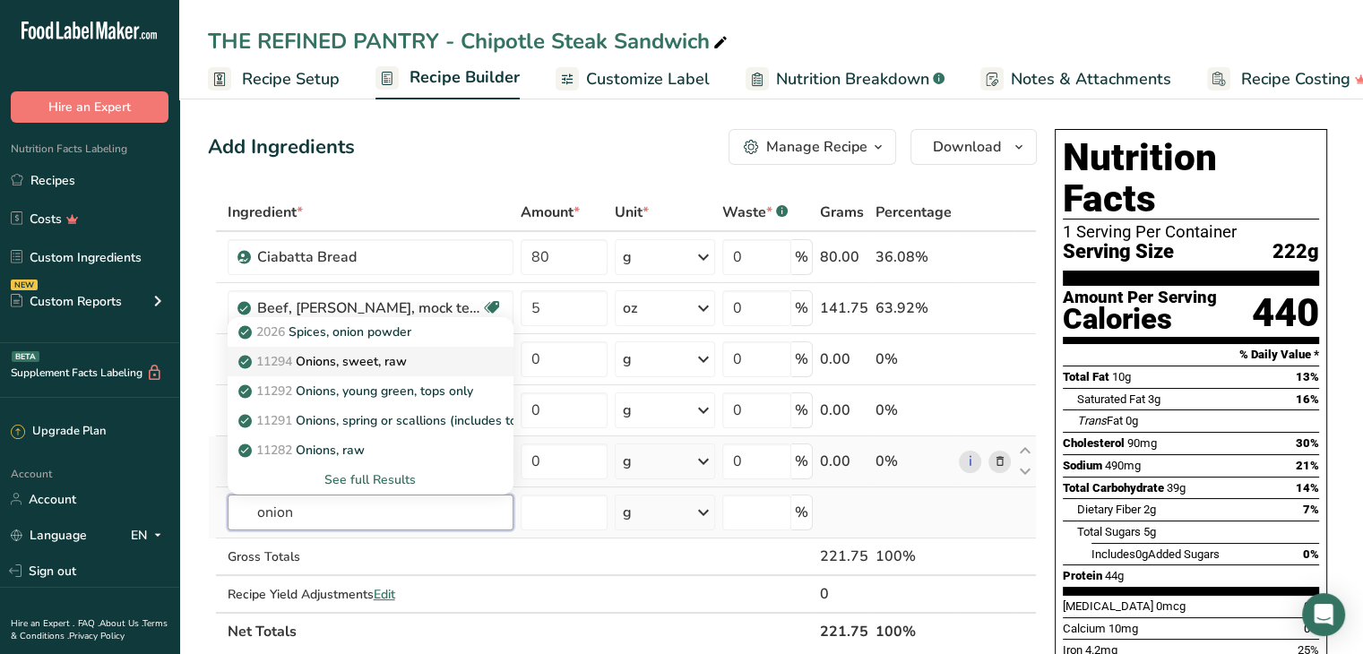
type input "onion"
click at [348, 367] on p "11294 Onions, sweet, raw" at bounding box center [324, 361] width 165 height 19
type input "Onions, sweet, raw"
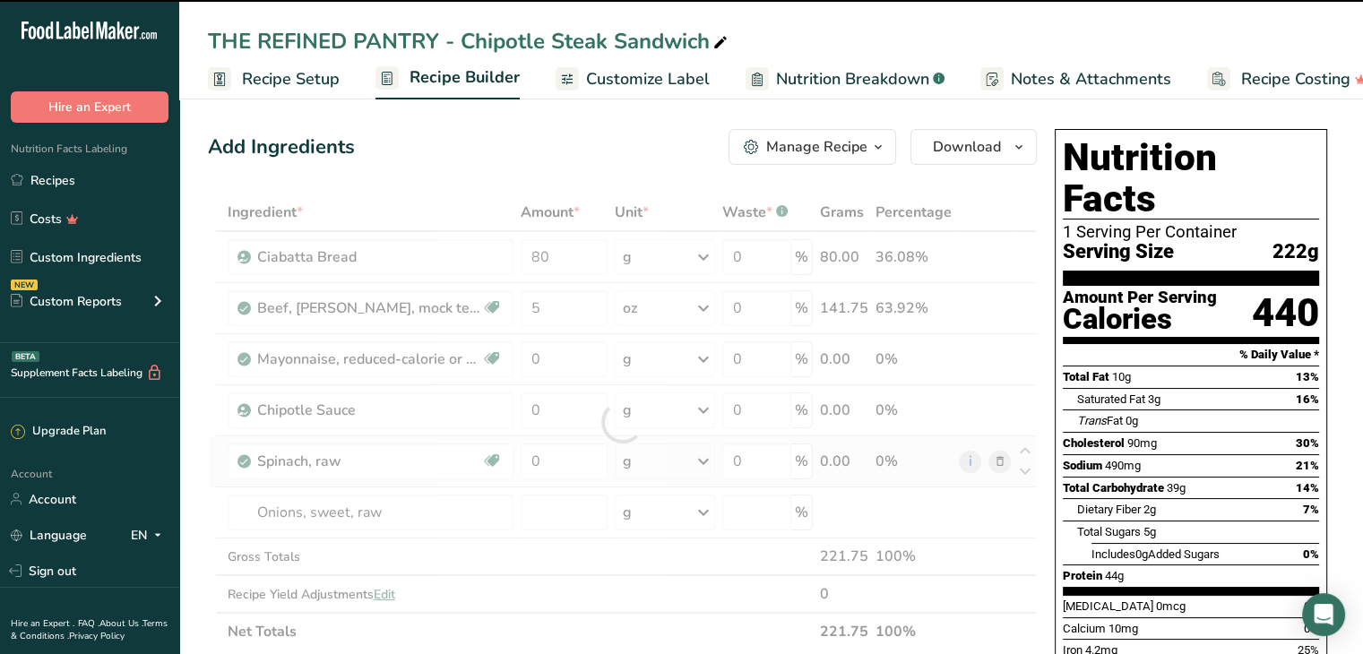
type input "0"
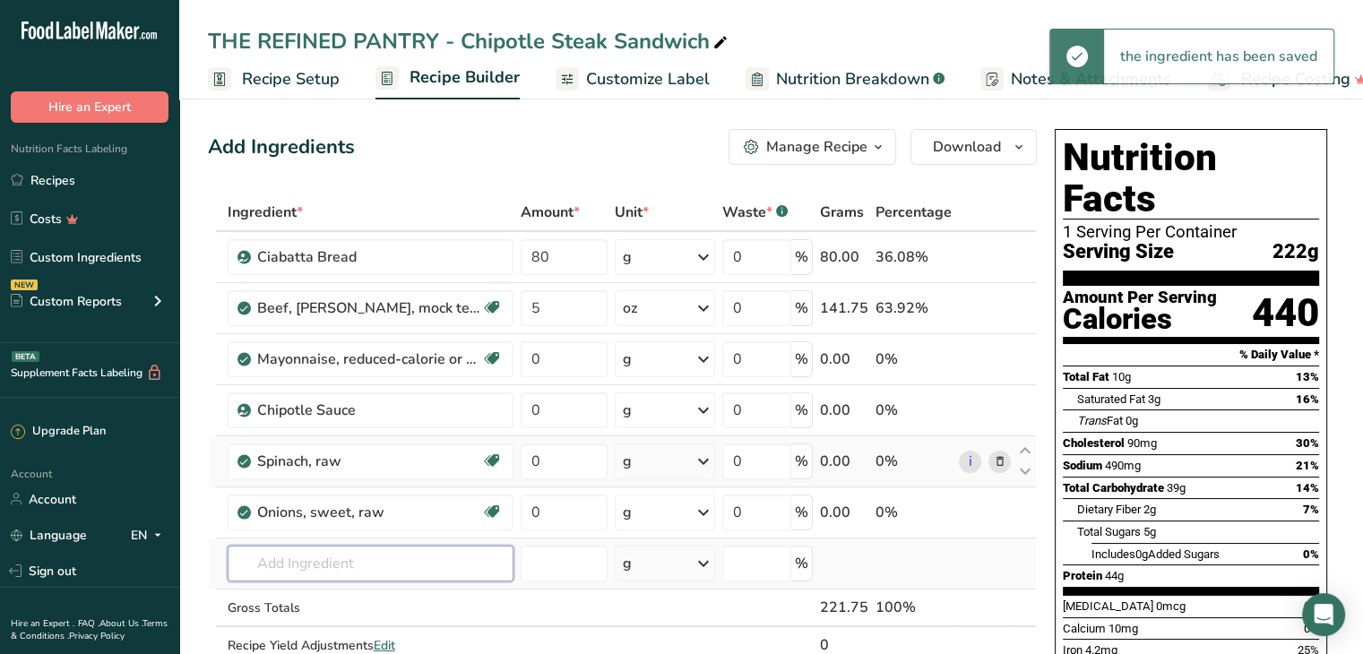
click at [319, 555] on input "text" at bounding box center [371, 564] width 286 height 36
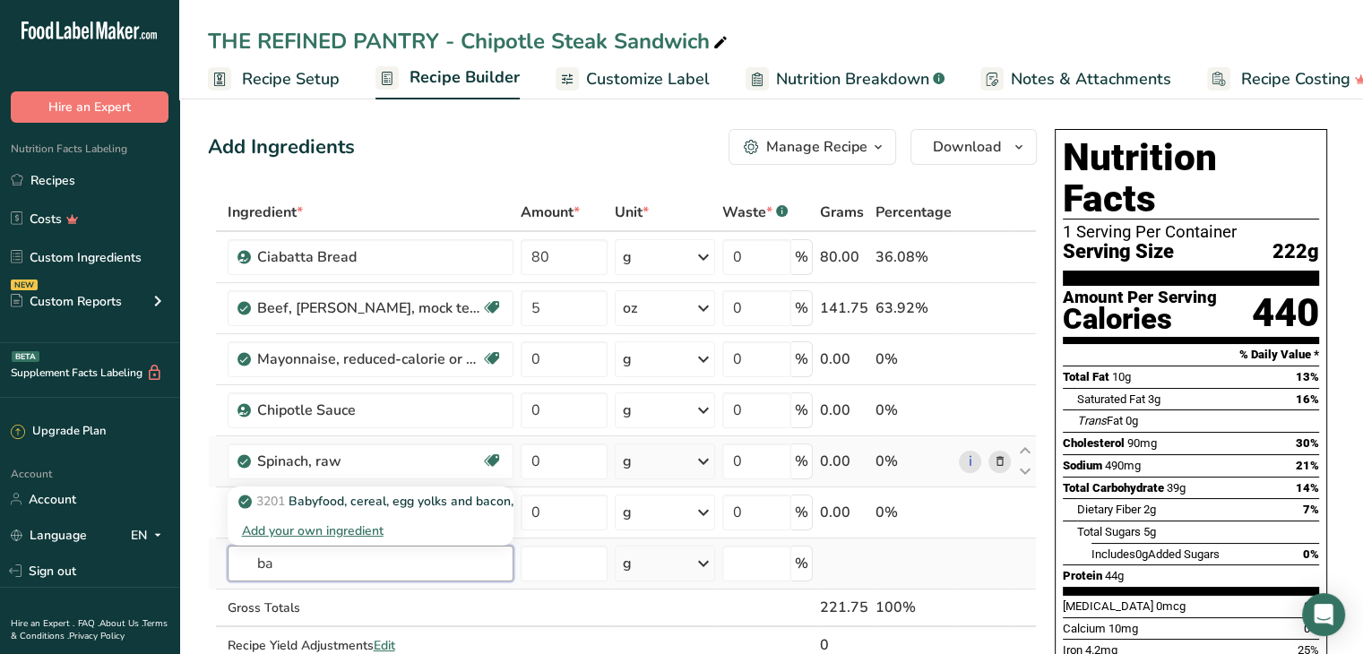
type input "b"
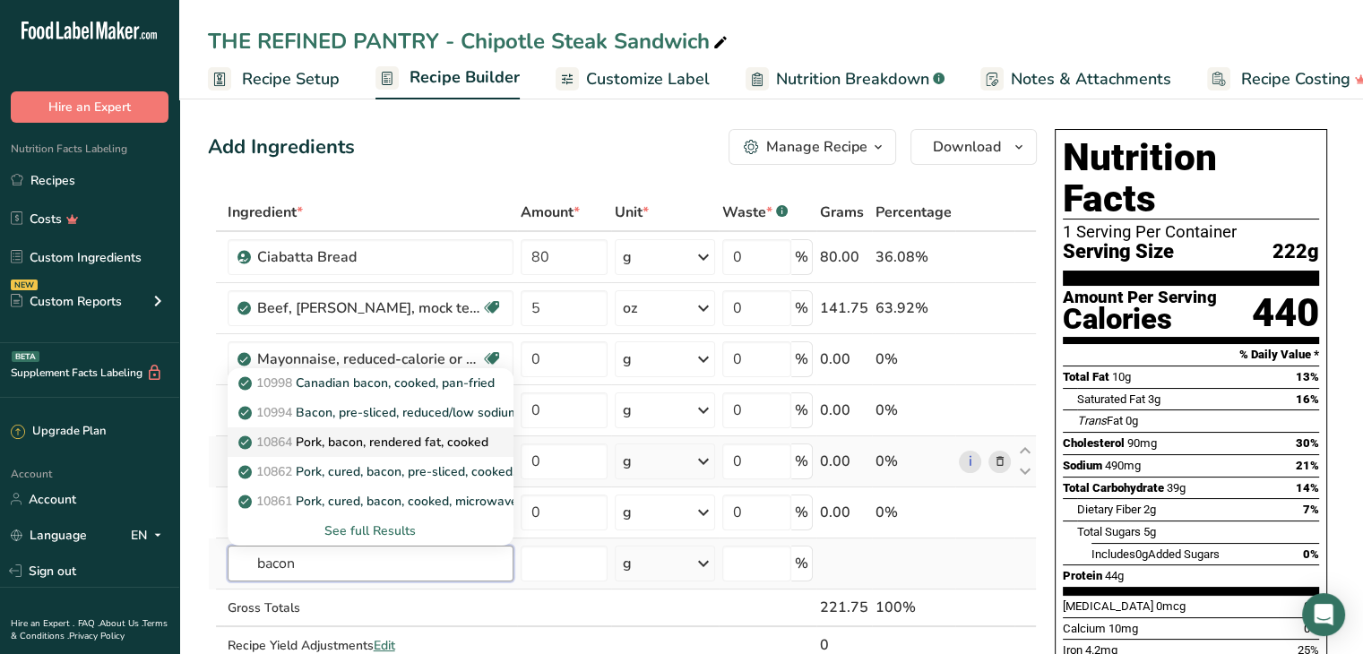
type input "bacon"
click at [367, 453] on link "10864 Pork, bacon, rendered fat, cooked" at bounding box center [371, 443] width 286 height 30
type input "Pork, bacon, rendered fat, cooked"
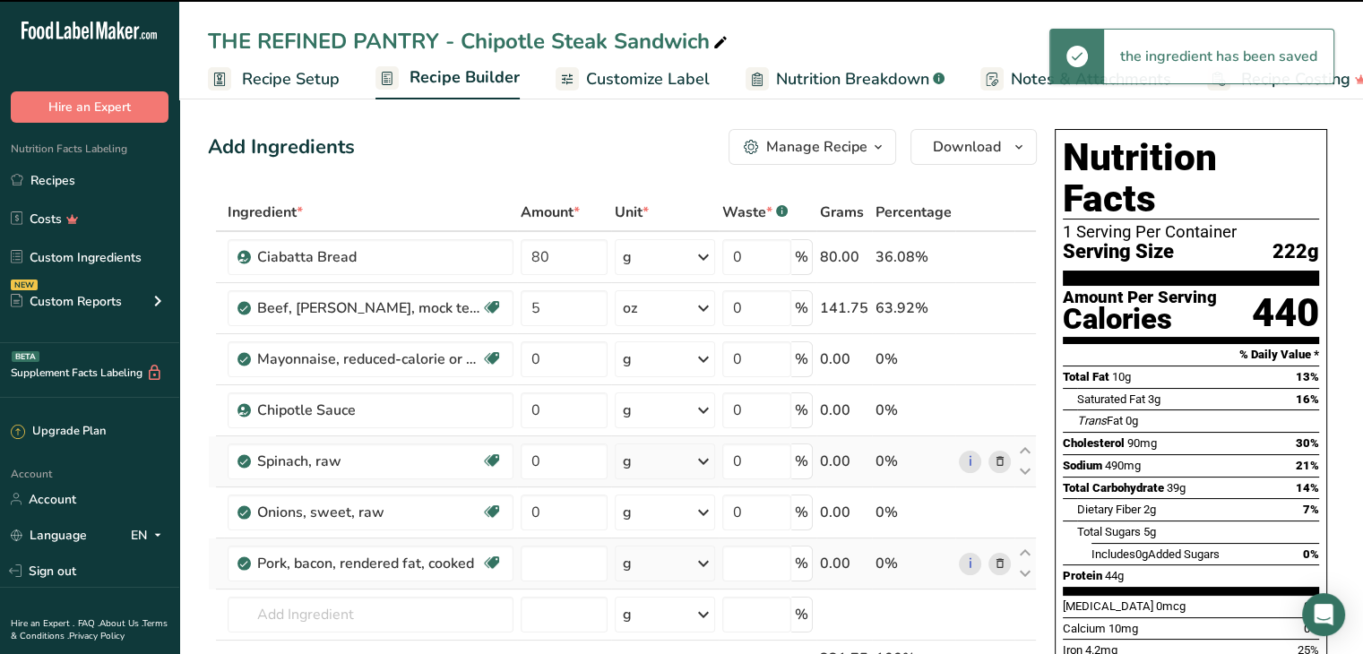
type input "0"
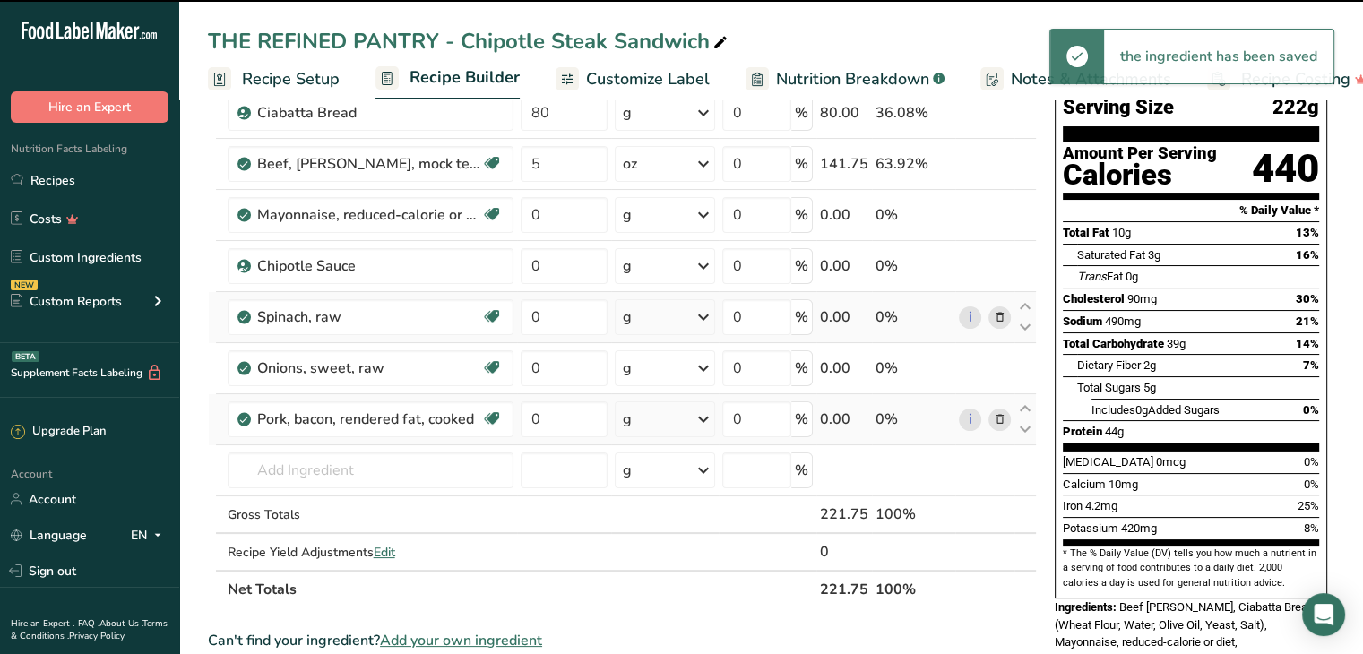
scroll to position [158, 0]
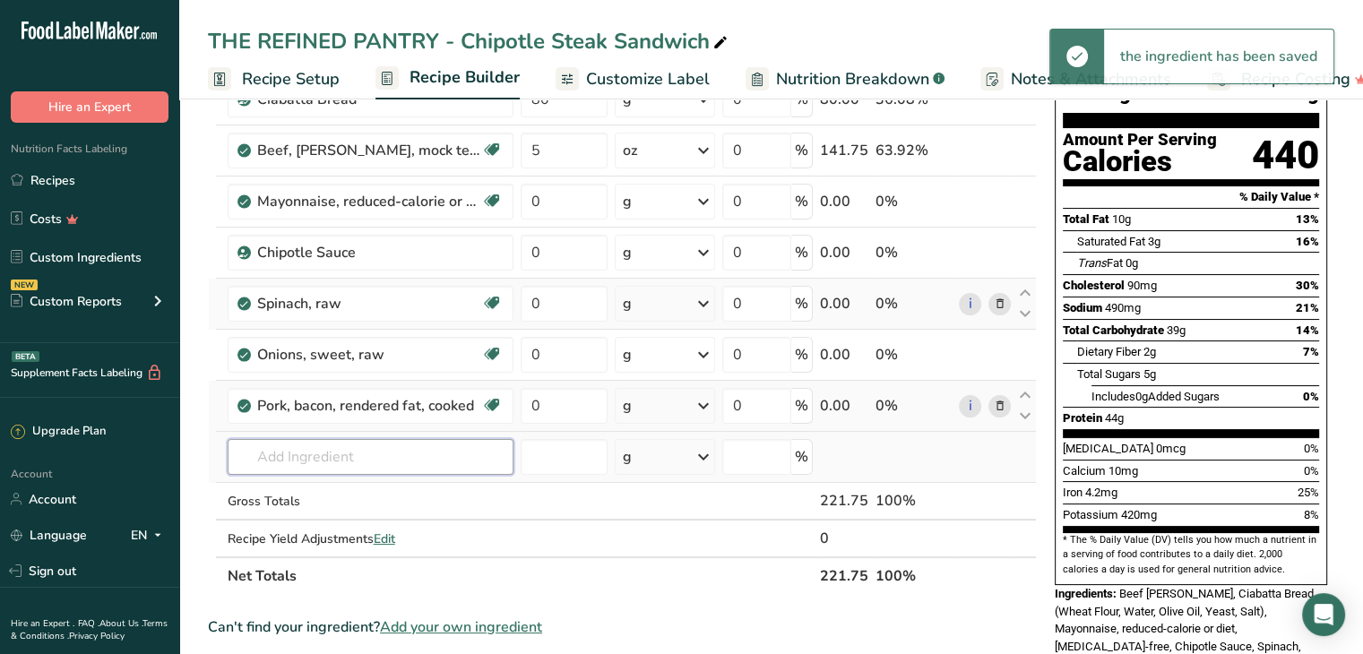
click at [328, 460] on input "text" at bounding box center [371, 457] width 286 height 36
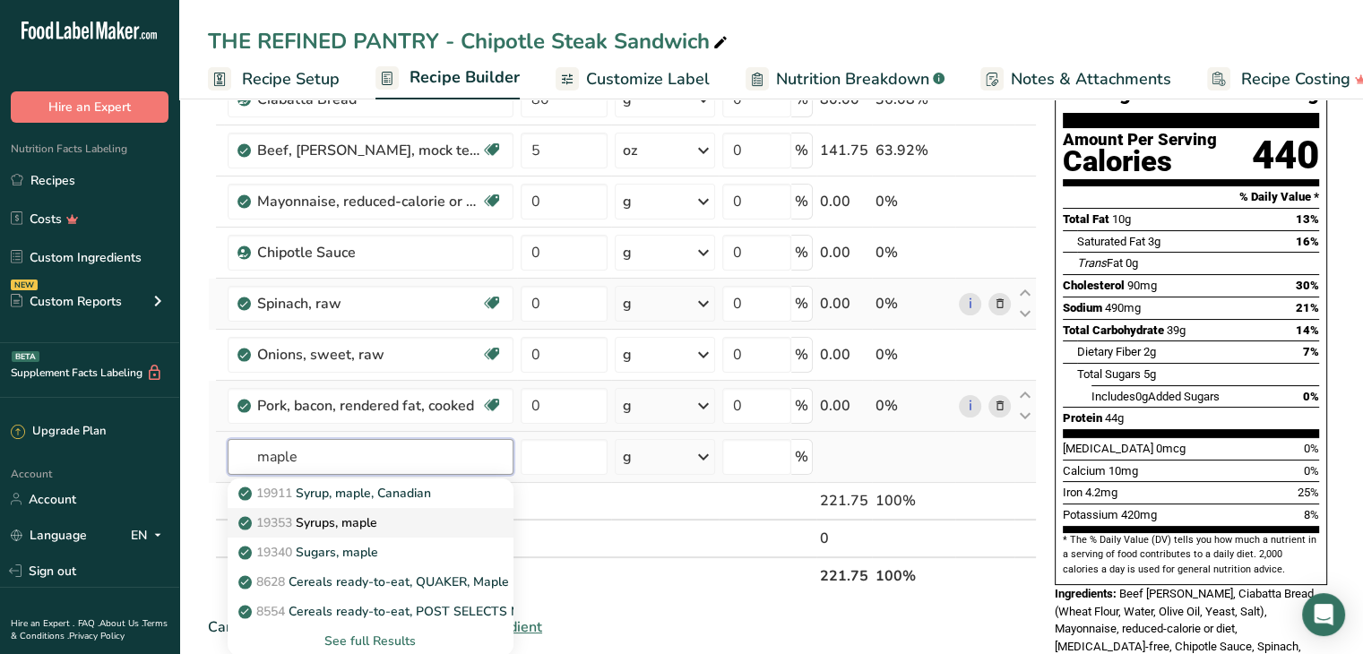
type input "maple"
click at [352, 514] on p "19353 Syrups, maple" at bounding box center [309, 523] width 135 height 19
type input "Syrups, maple"
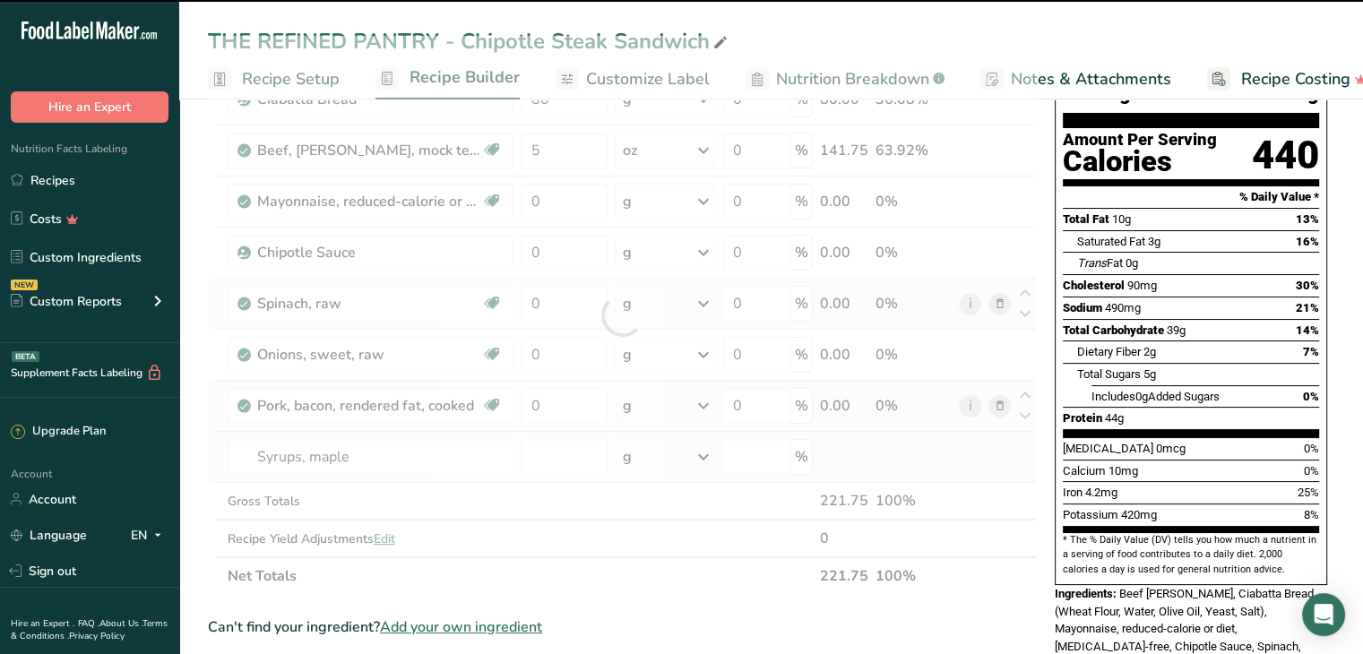
type input "0"
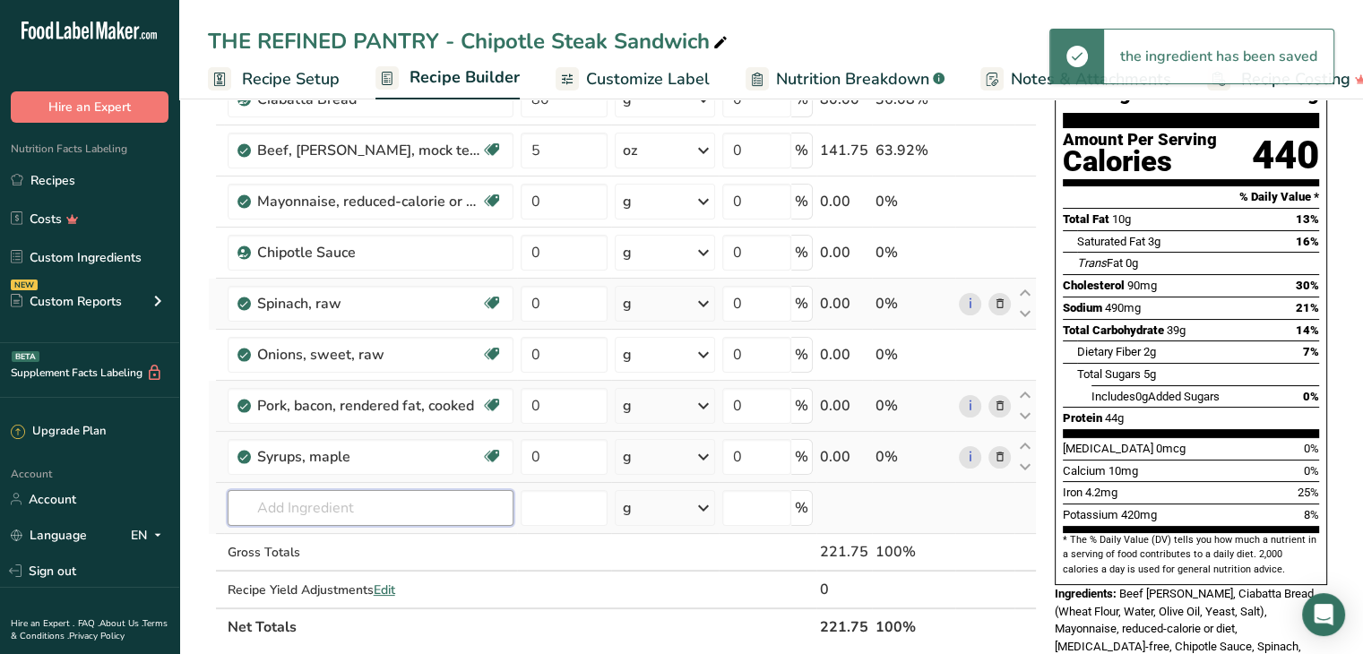
click at [309, 496] on input "text" at bounding box center [371, 508] width 286 height 36
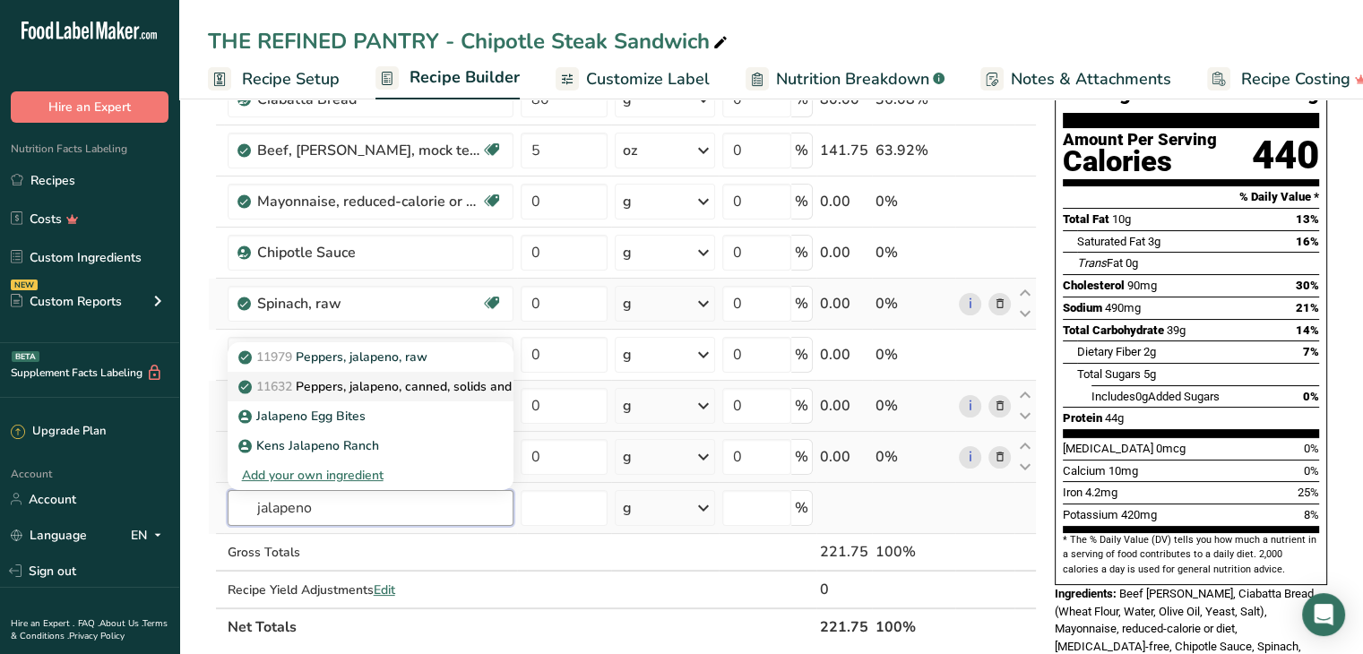
type input "jalapeno"
click at [384, 384] on p "11632 Peppers, jalapeno, canned, solids and liquids" at bounding box center [397, 386] width 310 height 19
type input "Peppers, jalapeno, canned, solids and liquids"
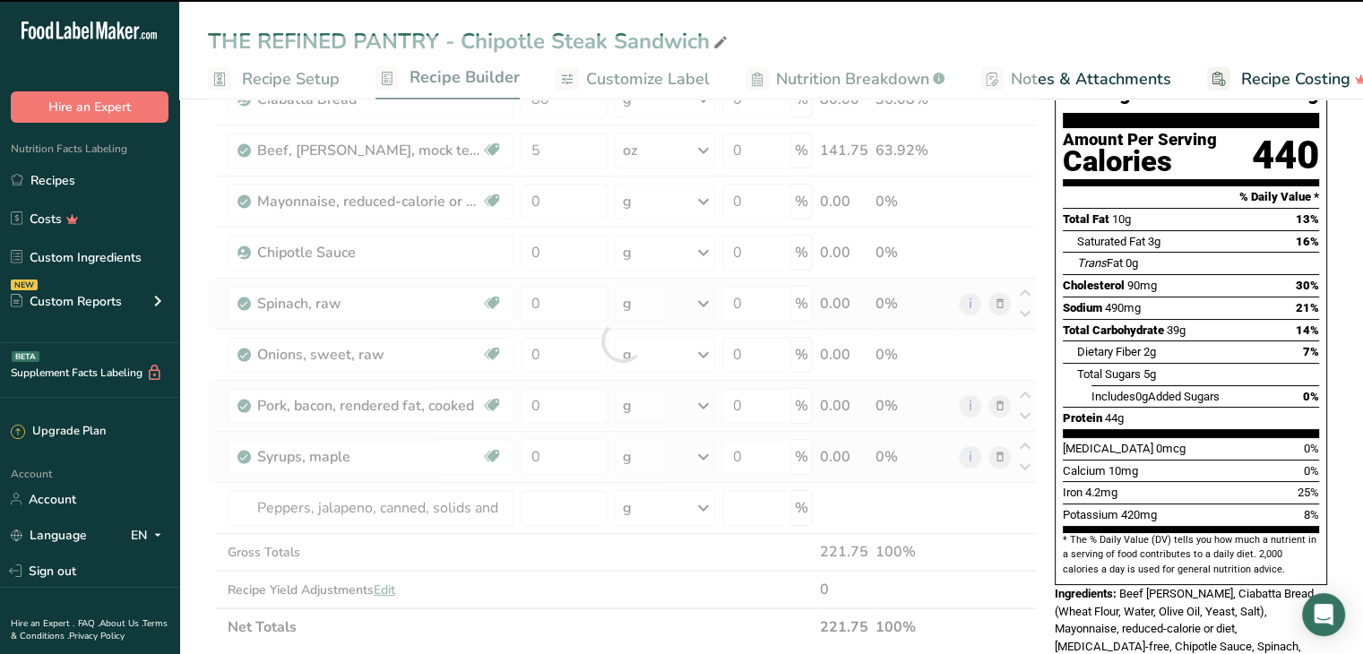
type input "0"
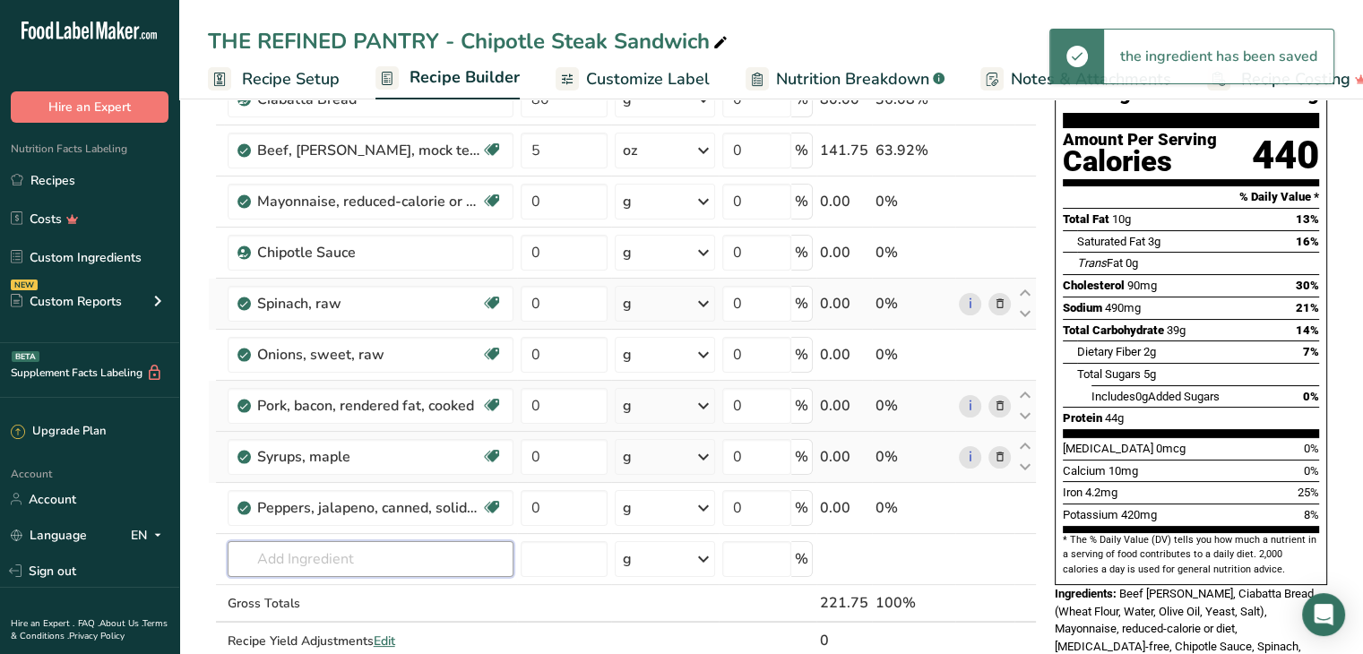
click at [333, 556] on input "text" at bounding box center [371, 559] width 286 height 36
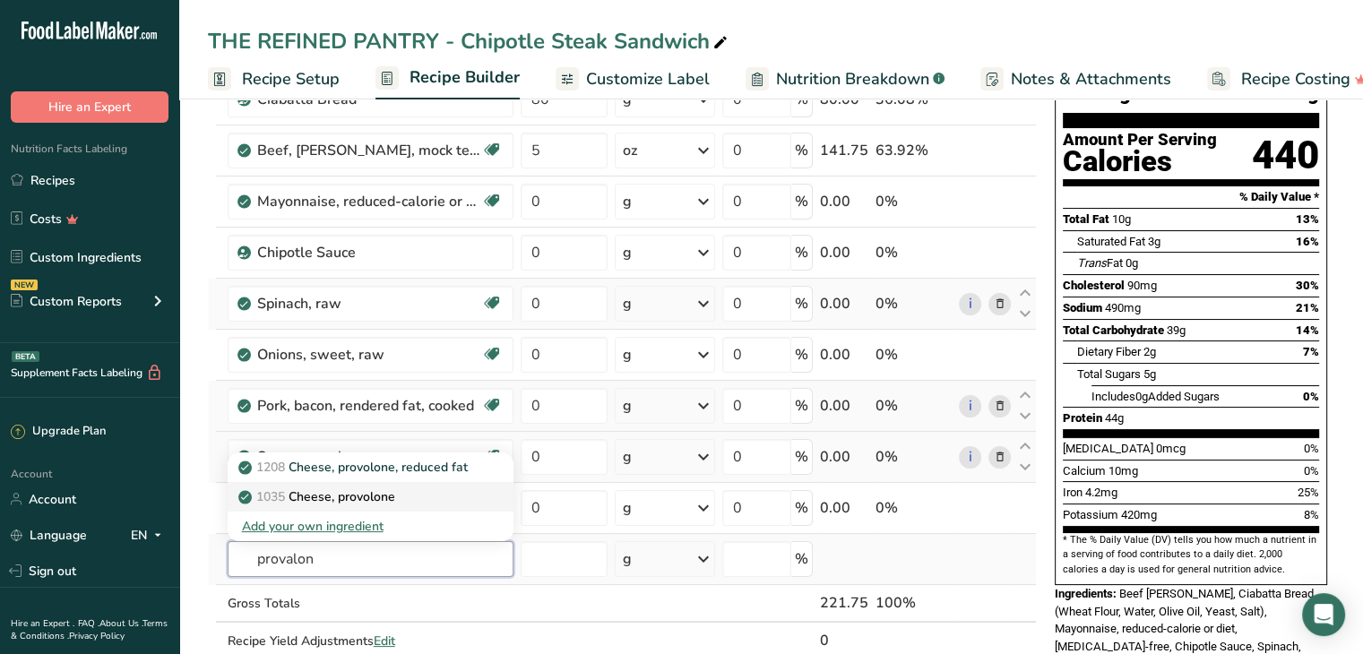
type input "provalon"
click at [359, 483] on link "1035 Cheese, provolone" at bounding box center [371, 497] width 286 height 30
type input "Cheese, provolone"
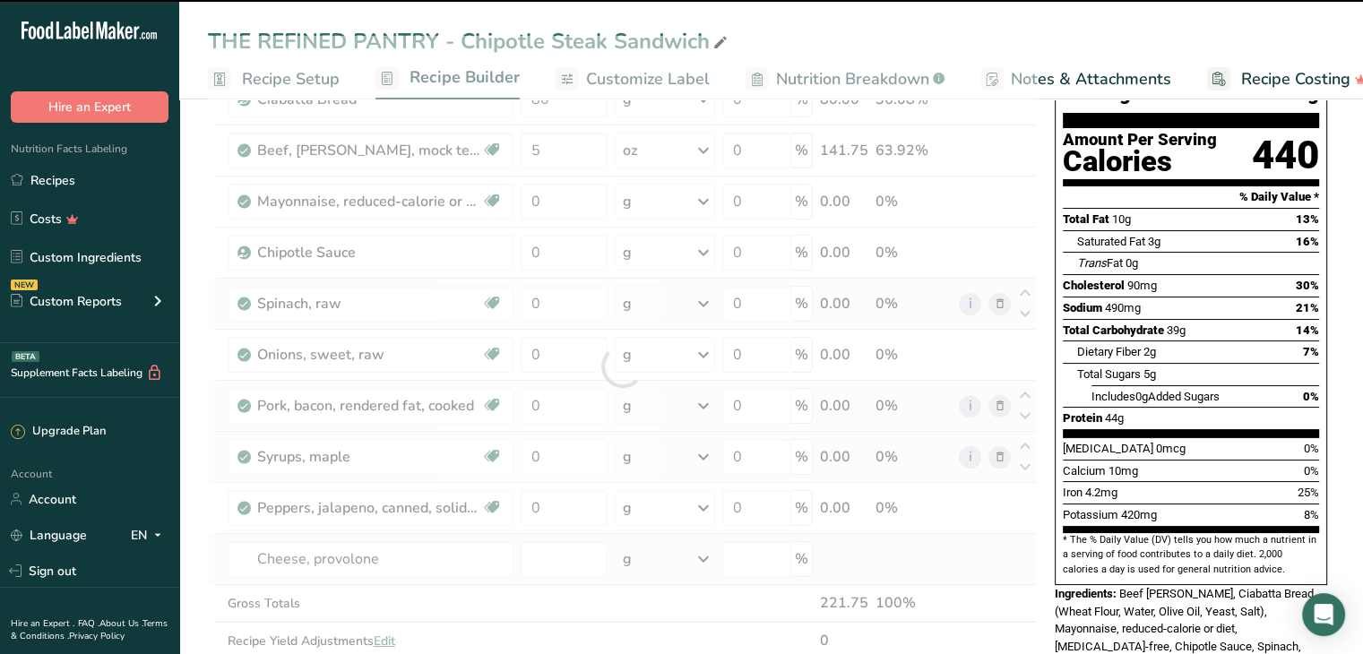
type input "0"
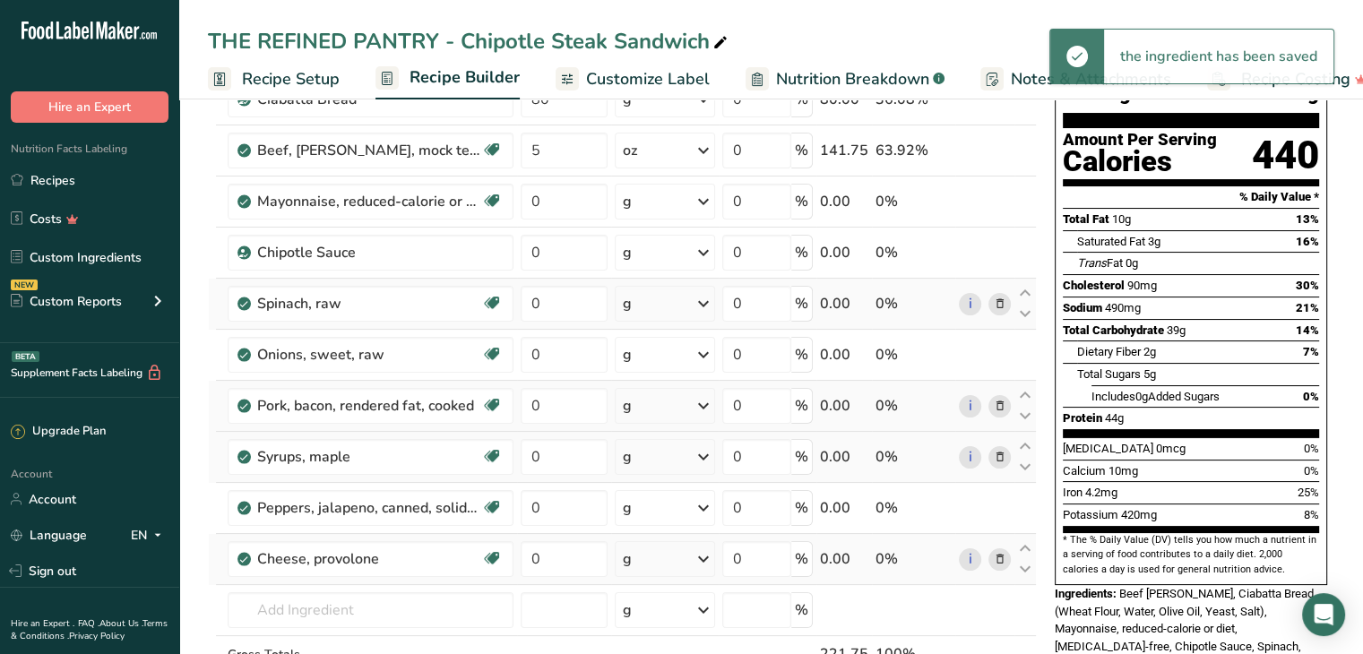
click at [658, 564] on div "g" at bounding box center [665, 559] width 100 height 36
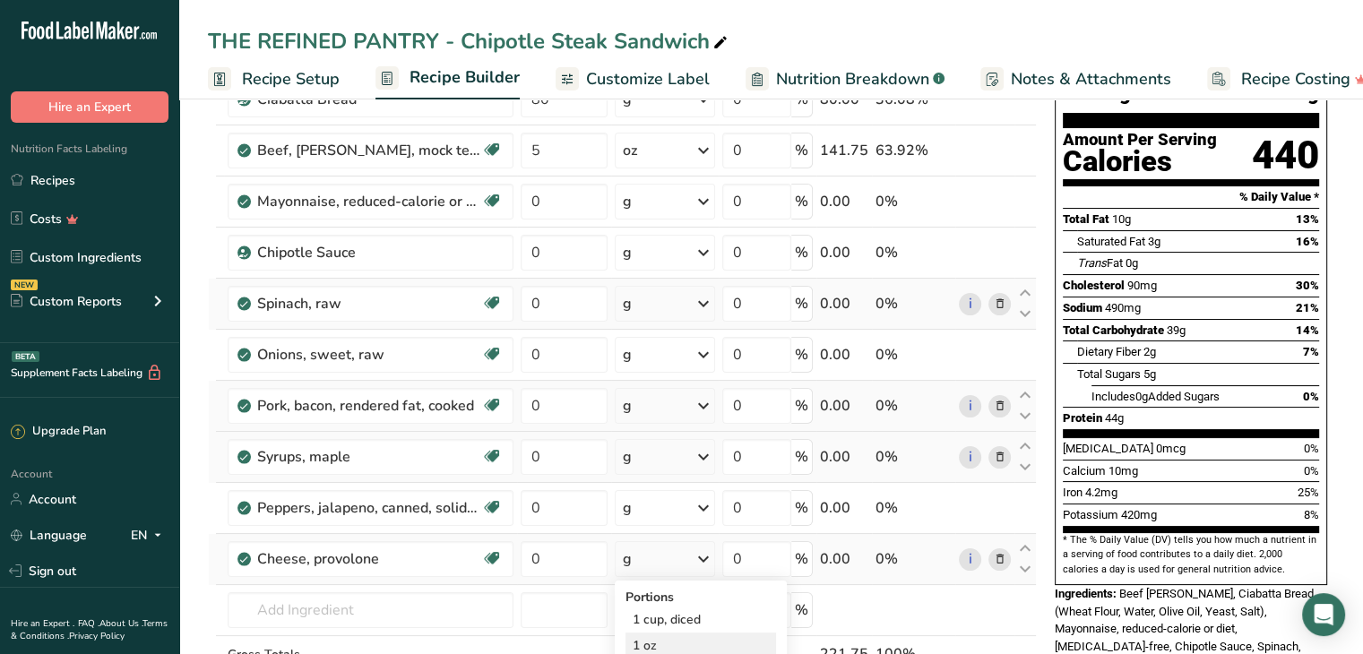
click at [664, 637] on div "1 oz" at bounding box center [701, 646] width 151 height 26
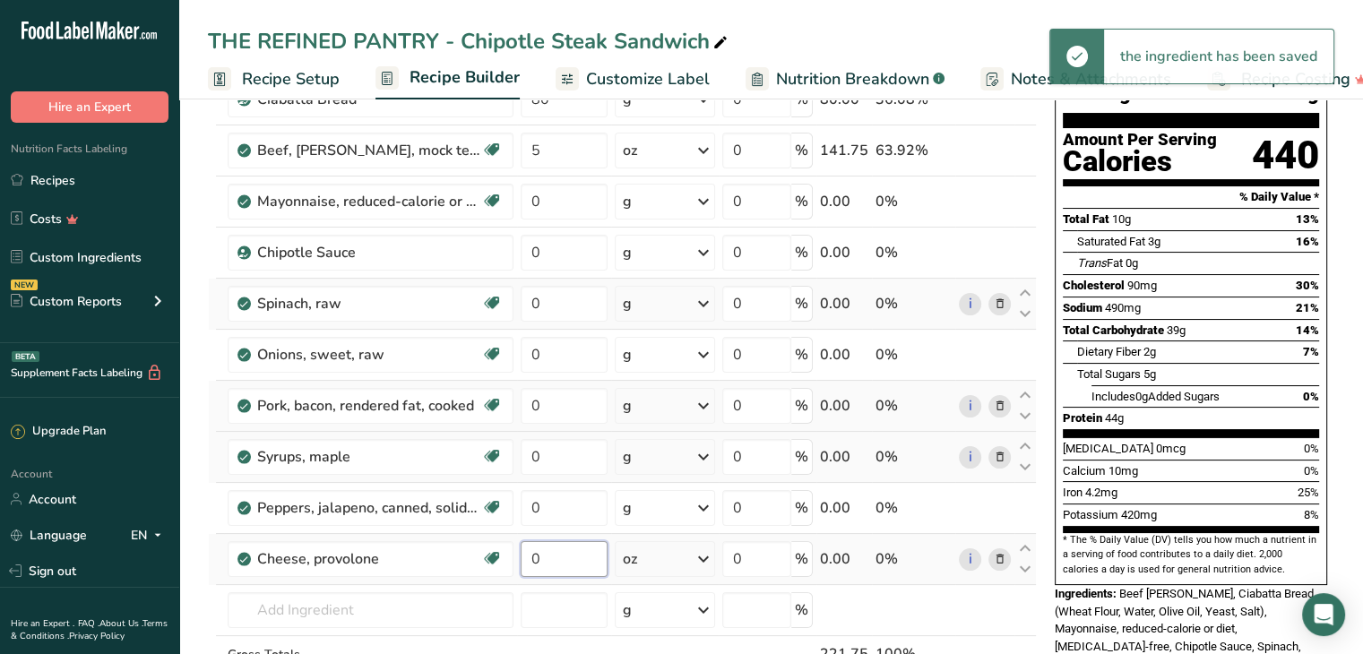
click at [545, 560] on input "0" at bounding box center [564, 559] width 87 height 36
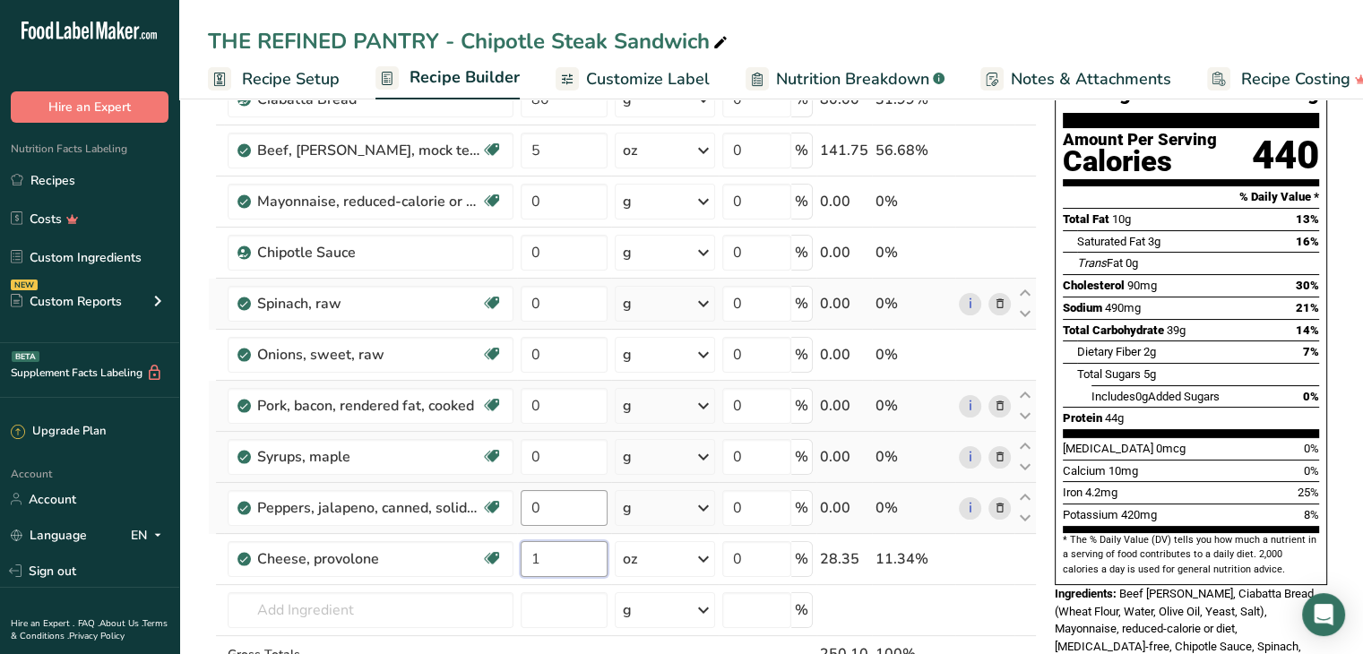
type input "1"
click at [574, 510] on div "Ingredient * Amount * Unit * Waste * .a-a{fill:#347362;}.b-a{fill:#fff;} Grams …" at bounding box center [622, 392] width 829 height 713
type input "5"
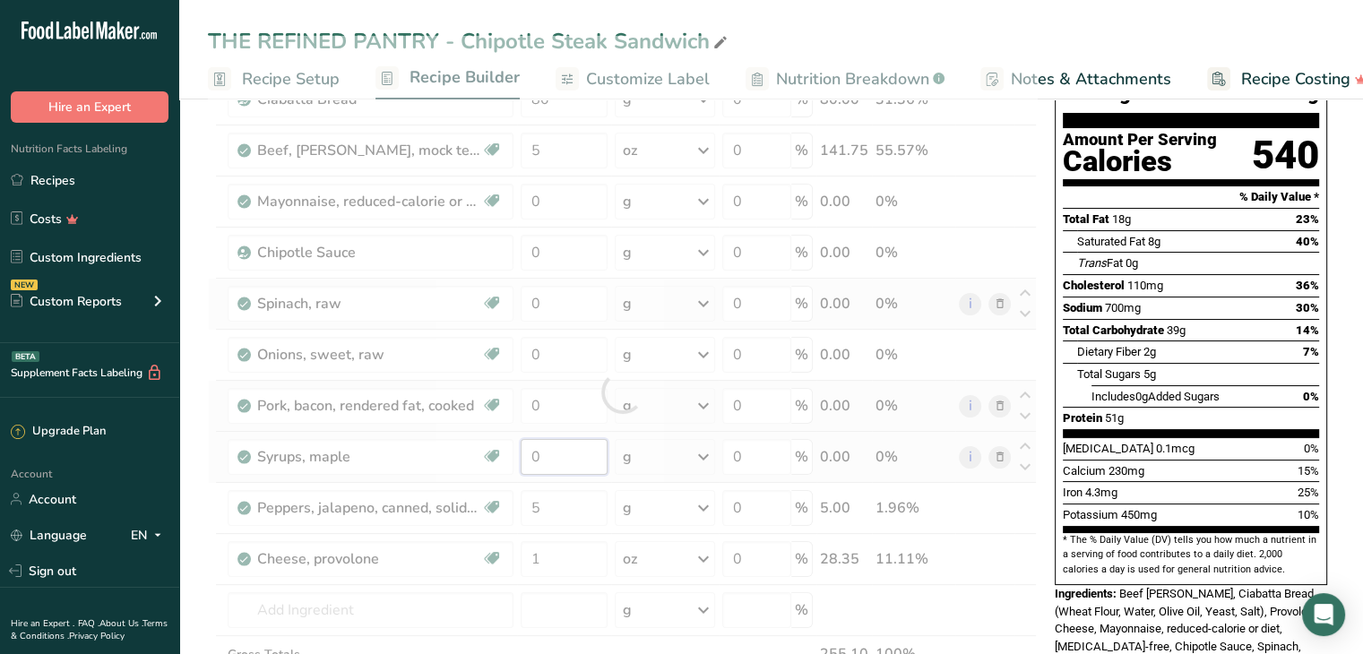
click at [558, 461] on div "Ingredient * Amount * Unit * Waste * .a-a{fill:#347362;}.b-a{fill:#fff;} Grams …" at bounding box center [622, 392] width 829 height 713
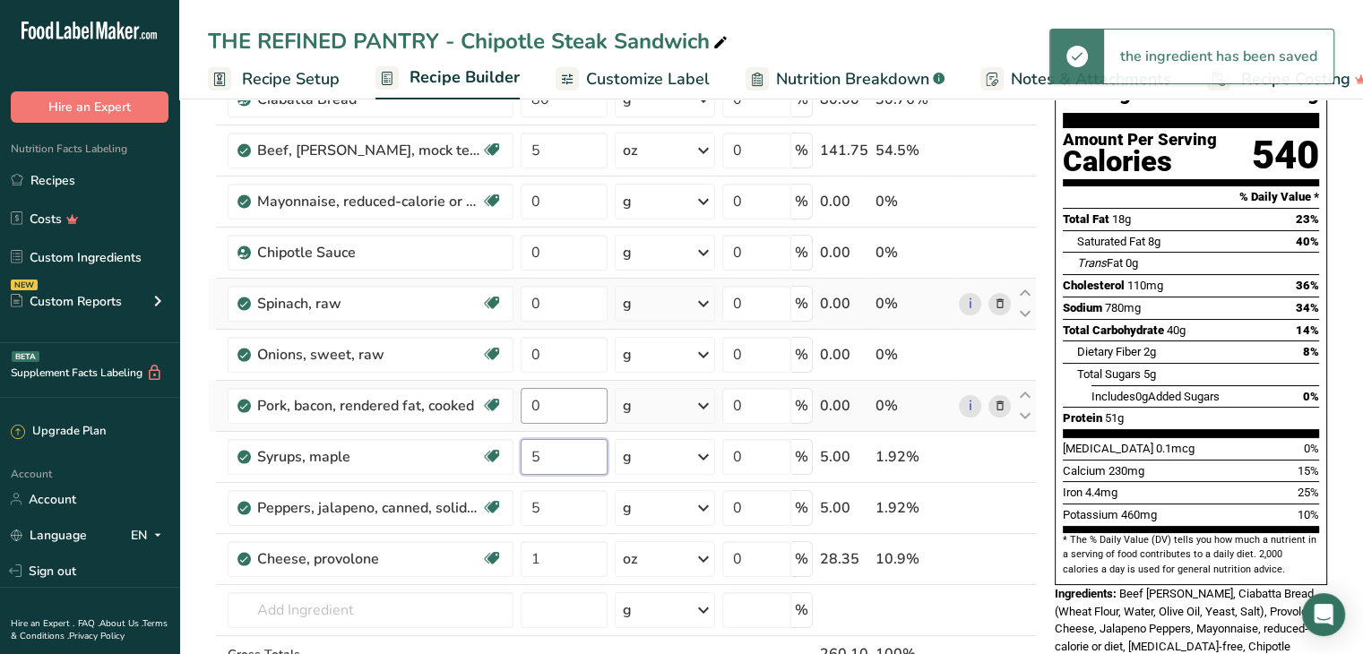
type input "5"
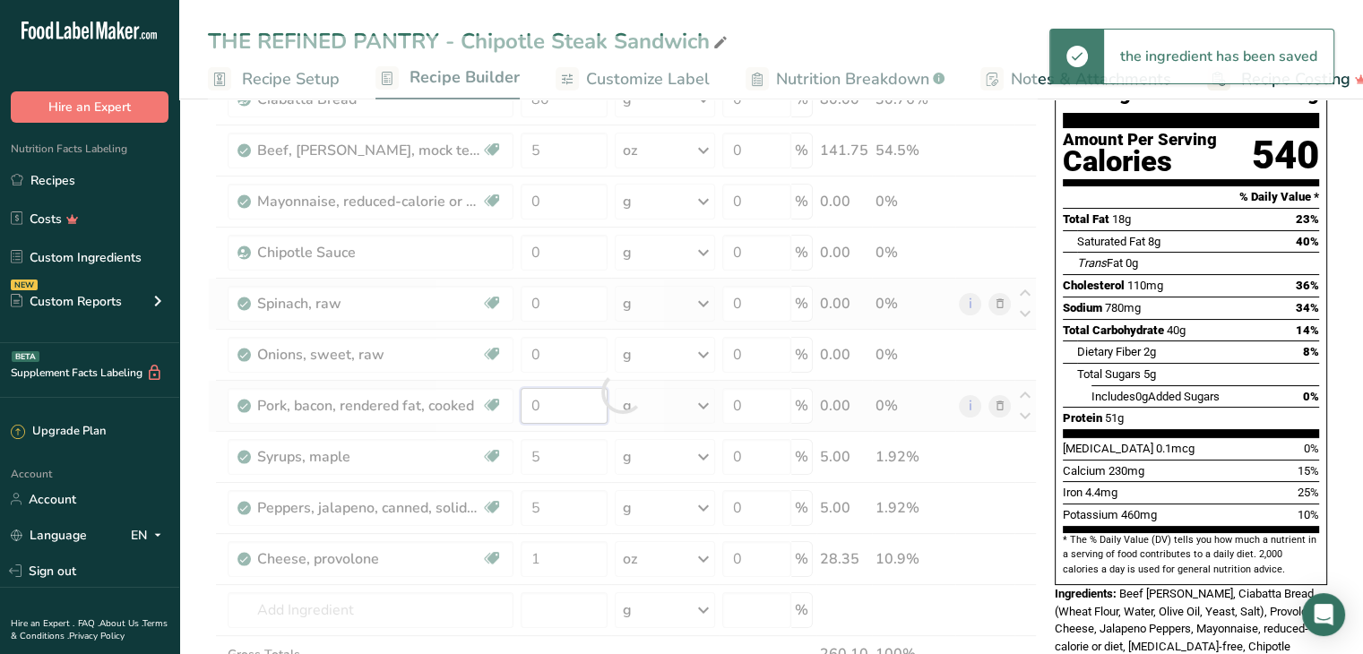
click at [559, 408] on div "Ingredient * Amount * Unit * Waste * .a-a{fill:#347362;}.b-a{fill:#fff;} Grams …" at bounding box center [622, 392] width 829 height 713
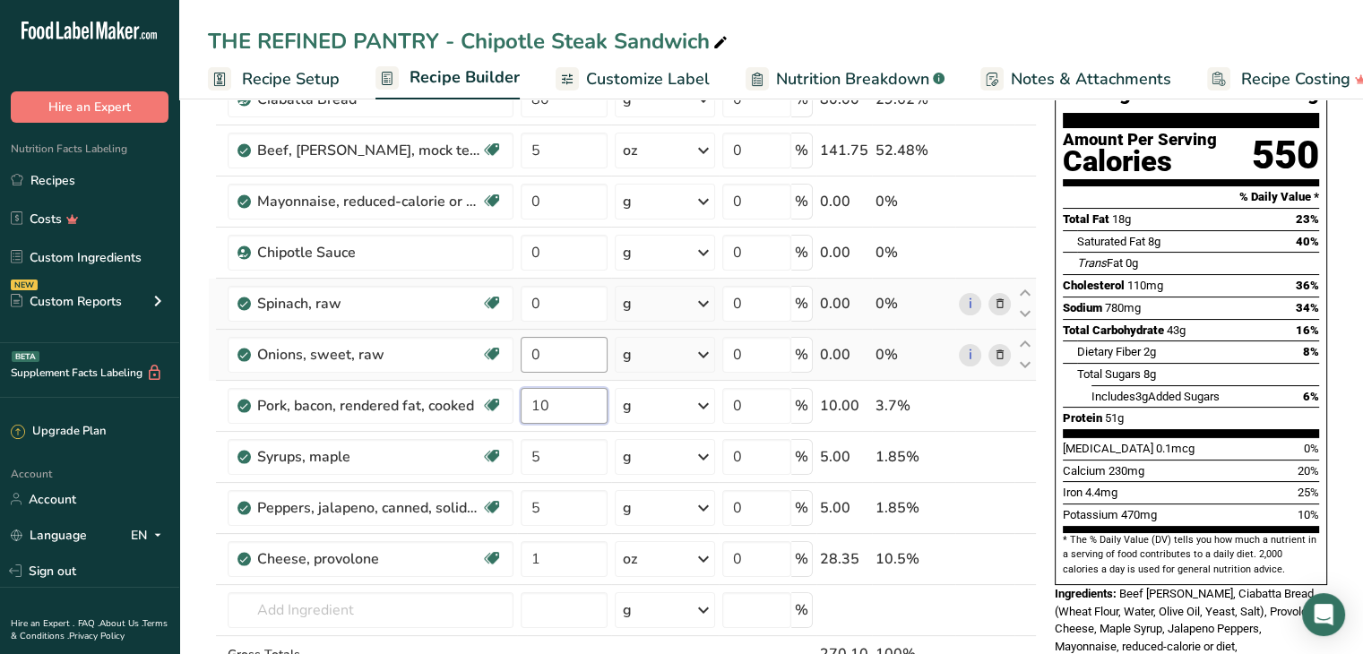
type input "10"
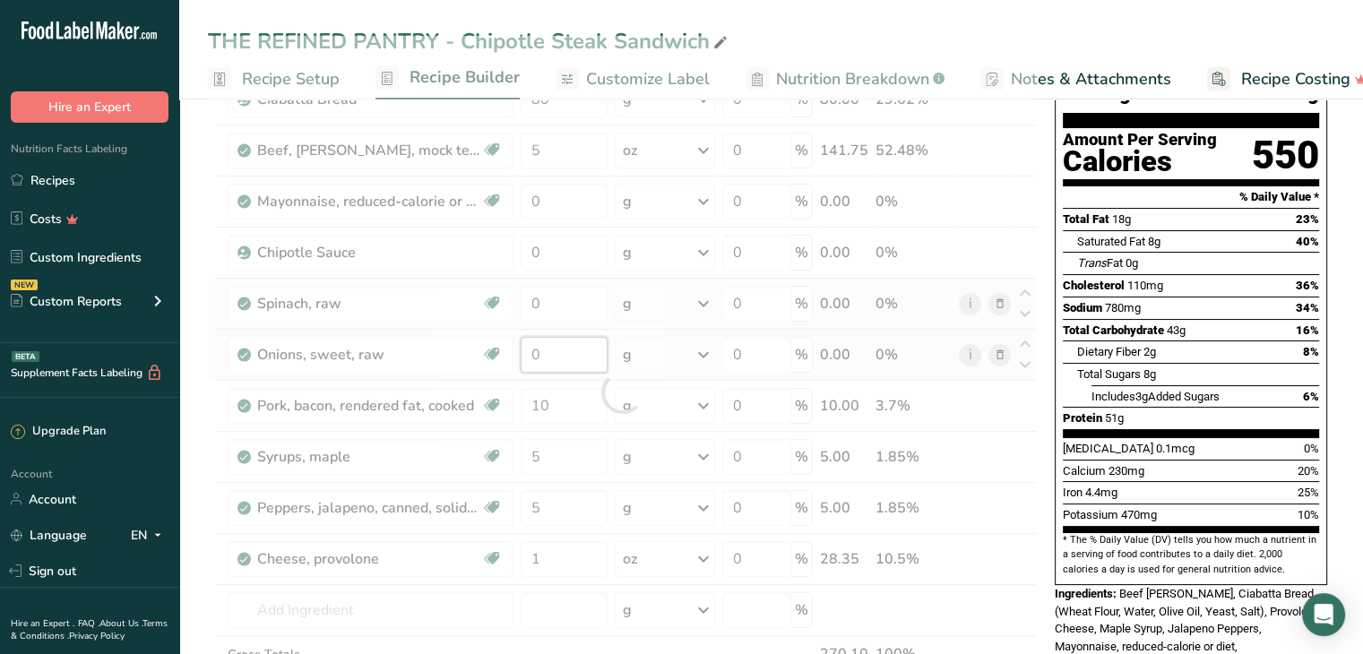
click at [560, 357] on div "Ingredient * Amount * Unit * Waste * .a-a{fill:#347362;}.b-a{fill:#fff;} Grams …" at bounding box center [622, 392] width 829 height 713
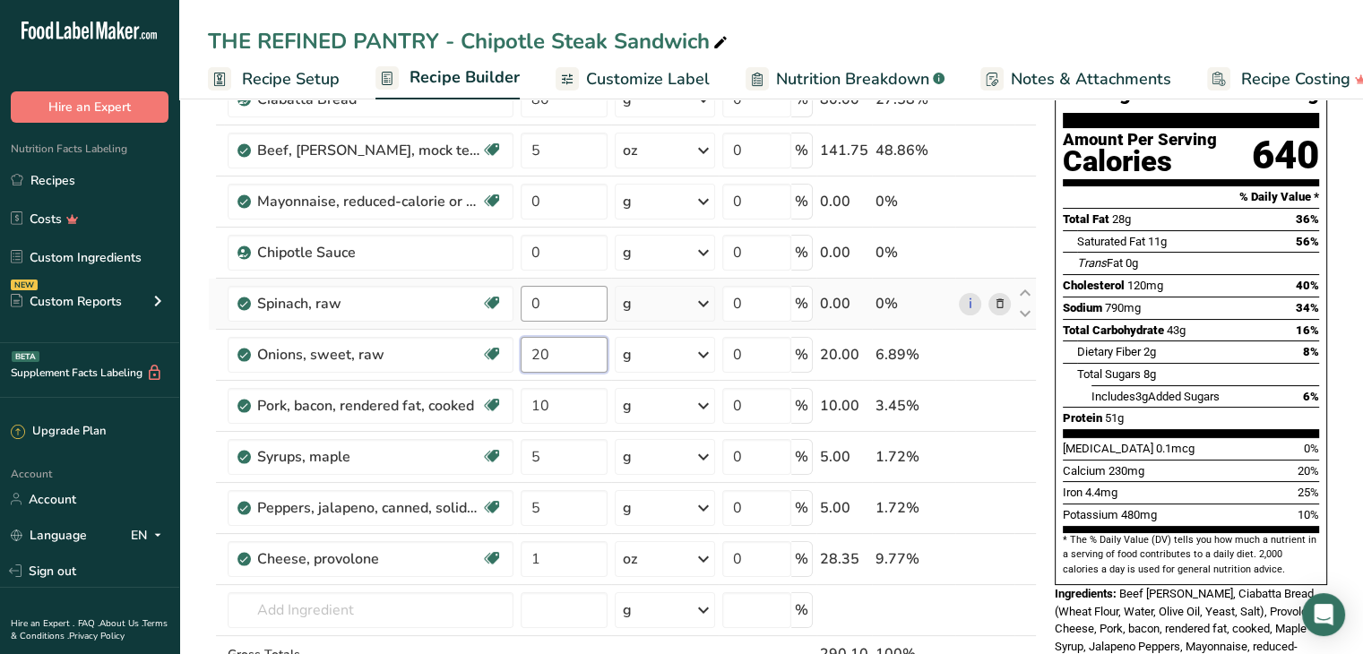
type input "20"
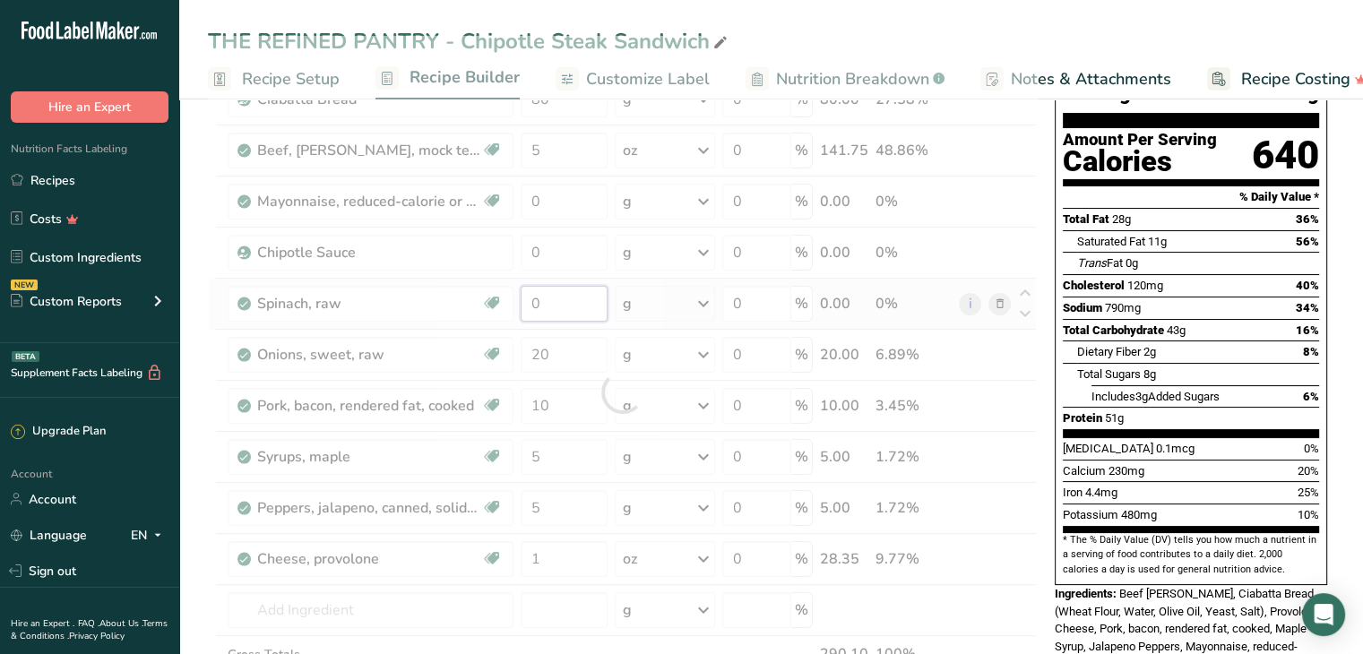
click at [552, 296] on div "Ingredient * Amount * Unit * Waste * .a-a{fill:#347362;}.b-a{fill:#fff;} Grams …" at bounding box center [622, 392] width 829 height 713
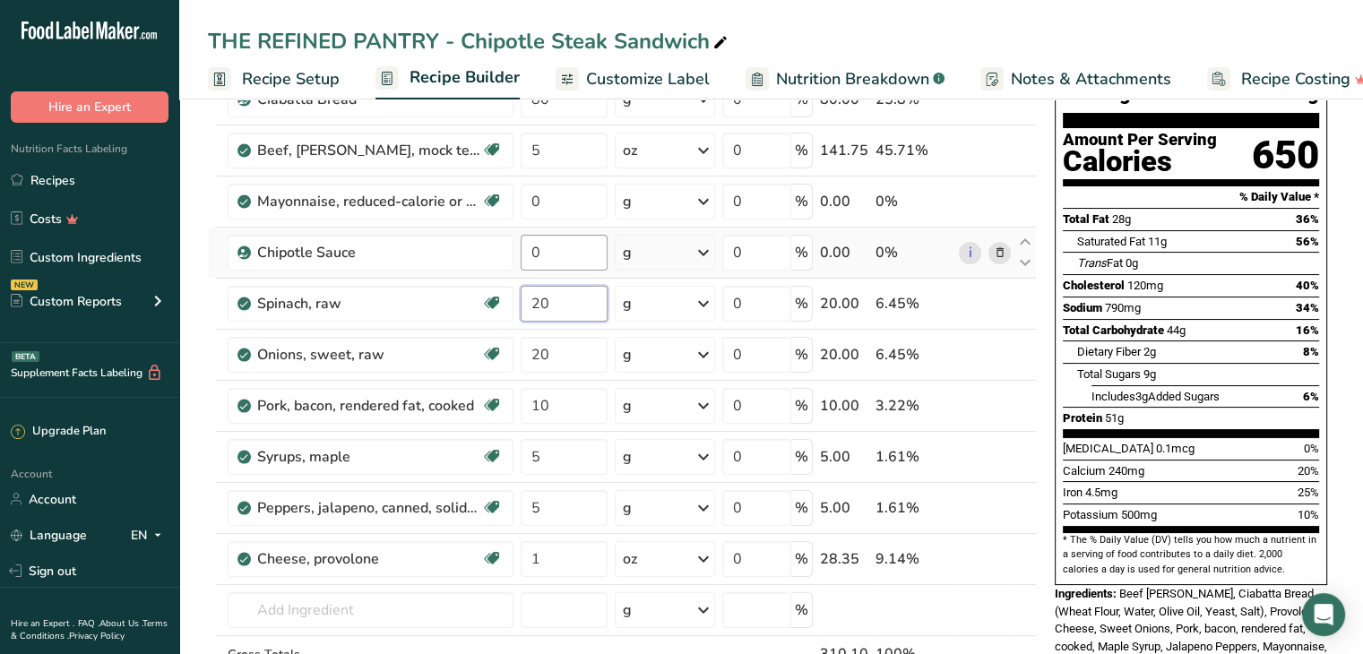
type input "20"
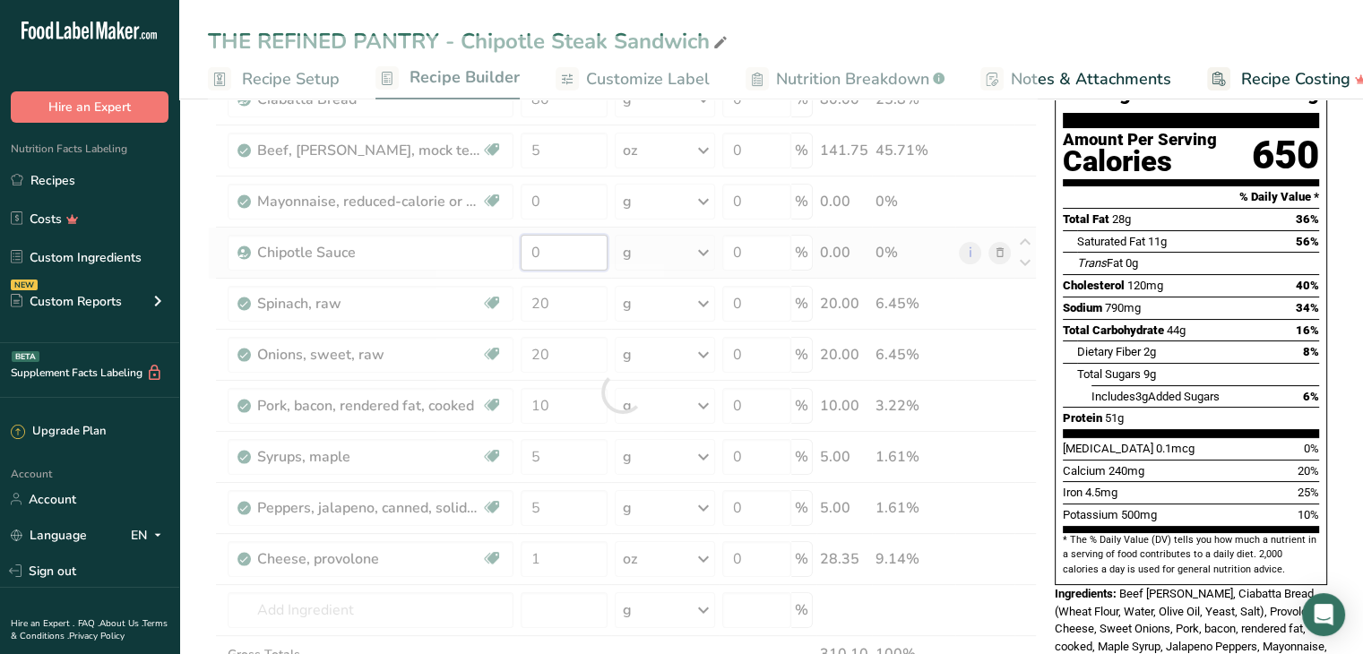
click at [553, 259] on div "Ingredient * Amount * Unit * Waste * .a-a{fill:#347362;}.b-a{fill:#fff;} Grams …" at bounding box center [622, 392] width 829 height 713
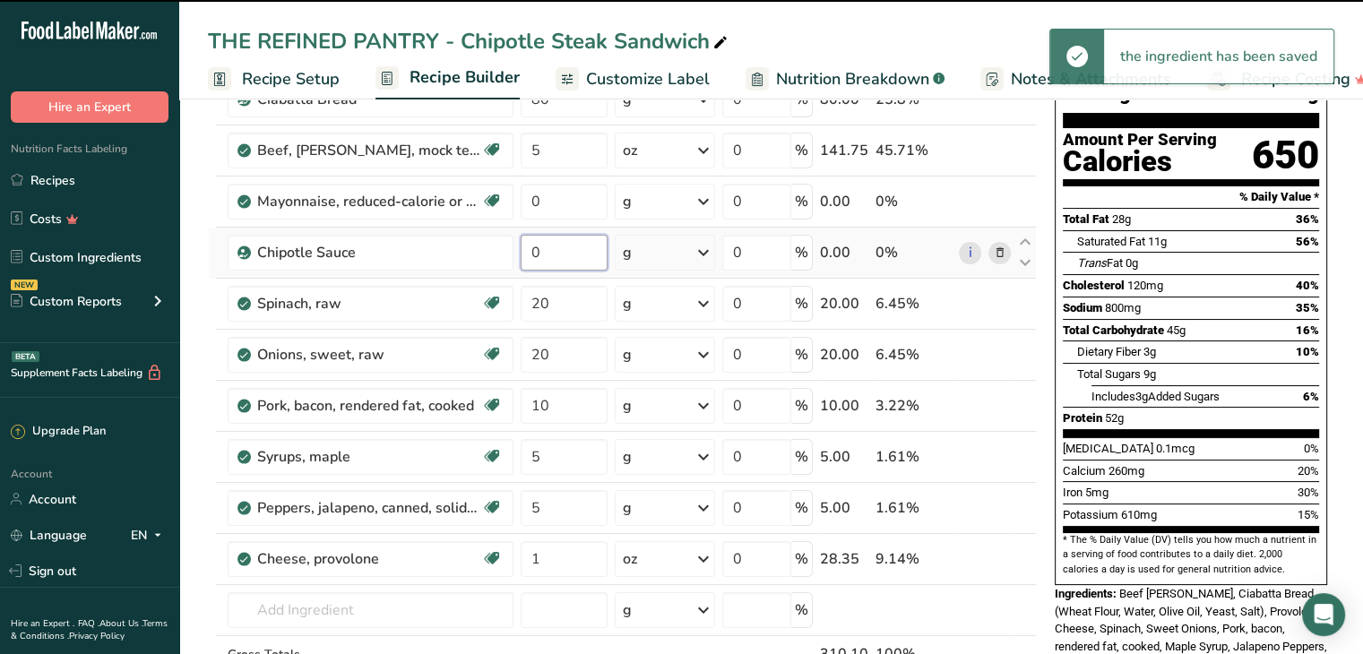
scroll to position [0, 0]
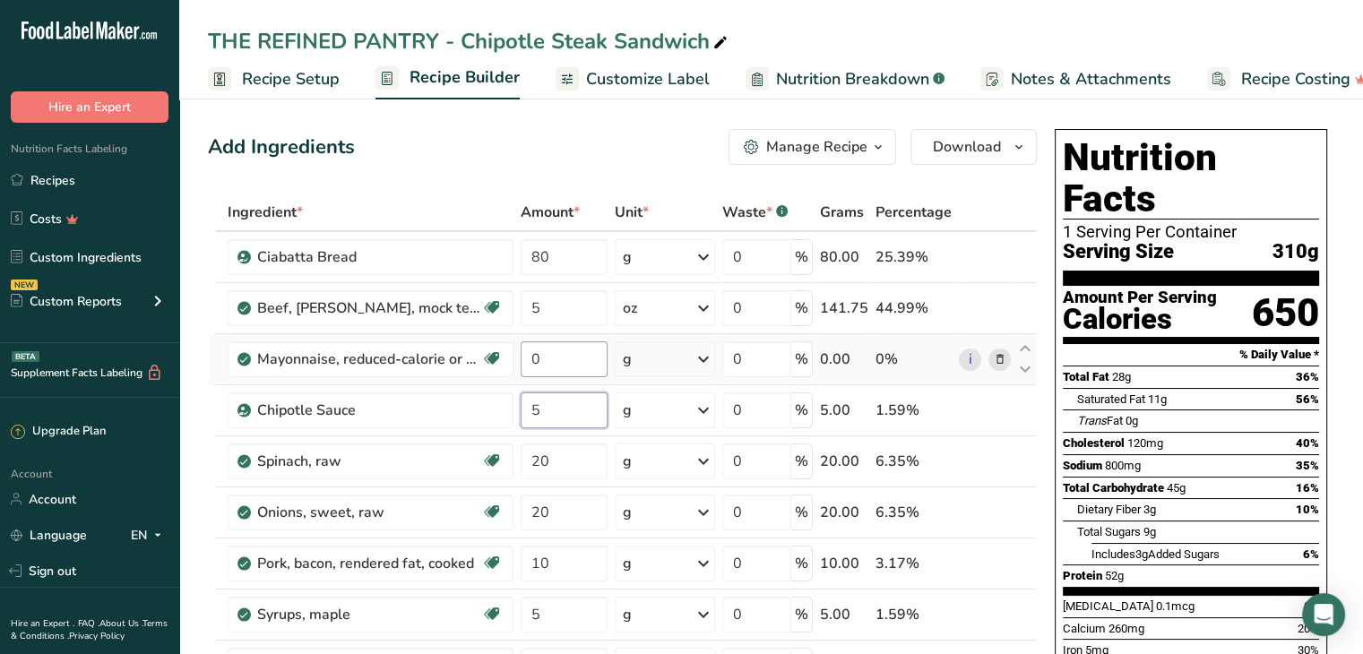
type input "5"
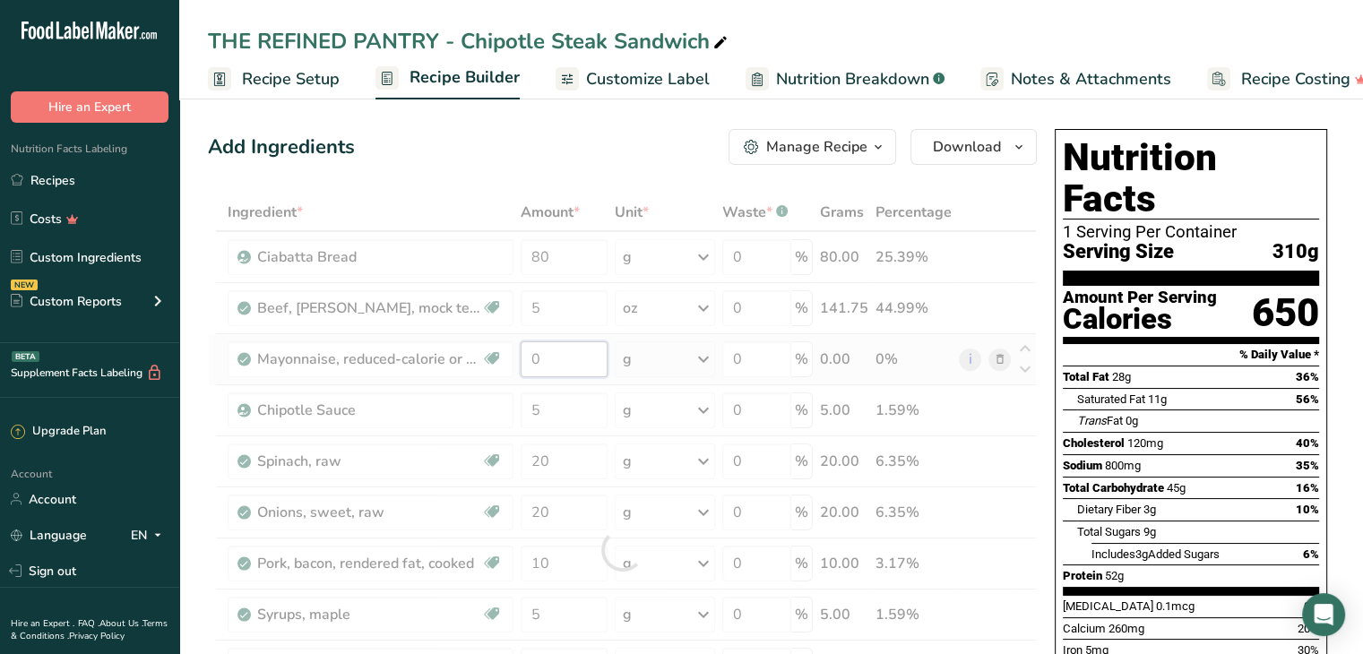
click at [550, 367] on div "Ingredient * Amount * Unit * Waste * .a-a{fill:#347362;}.b-a{fill:#fff;} Grams …" at bounding box center [622, 550] width 829 height 713
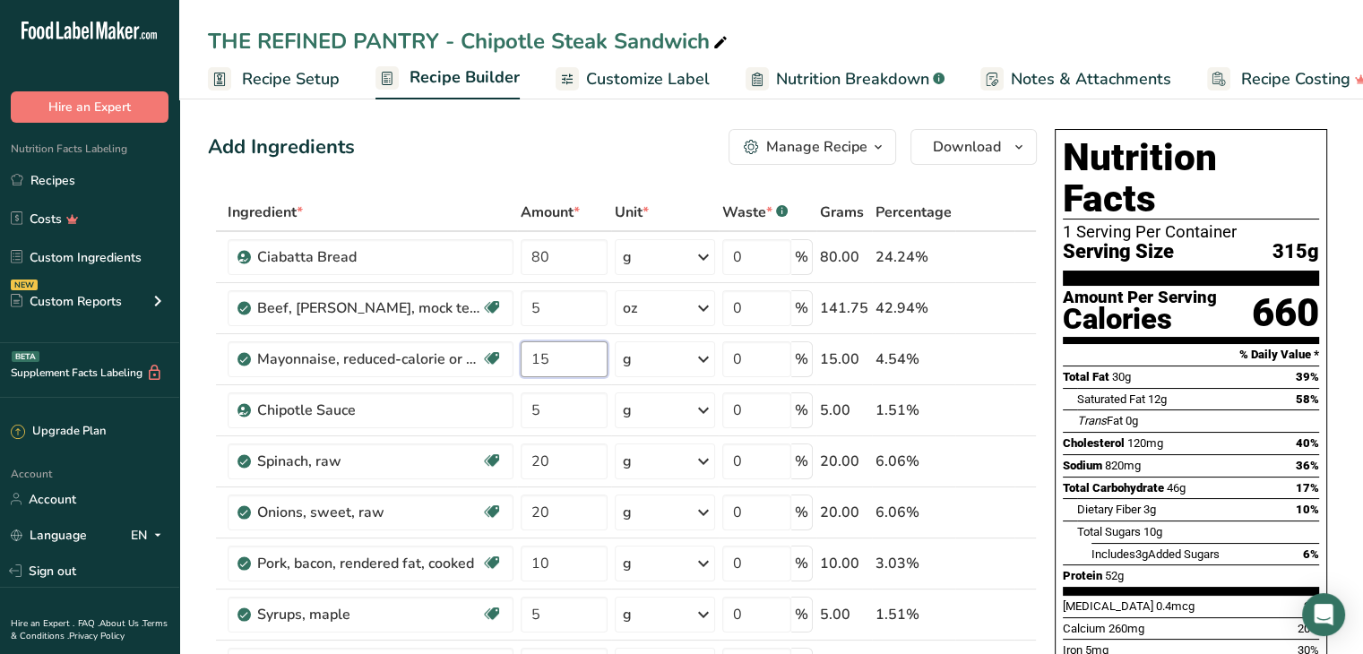
type input "15"
click at [533, 152] on div "Add Ingredients Manage Recipe Delete Recipe Duplicate Recipe Scale Recipe Save …" at bounding box center [622, 147] width 829 height 36
click at [636, 83] on span "Customize Label" at bounding box center [648, 79] width 124 height 24
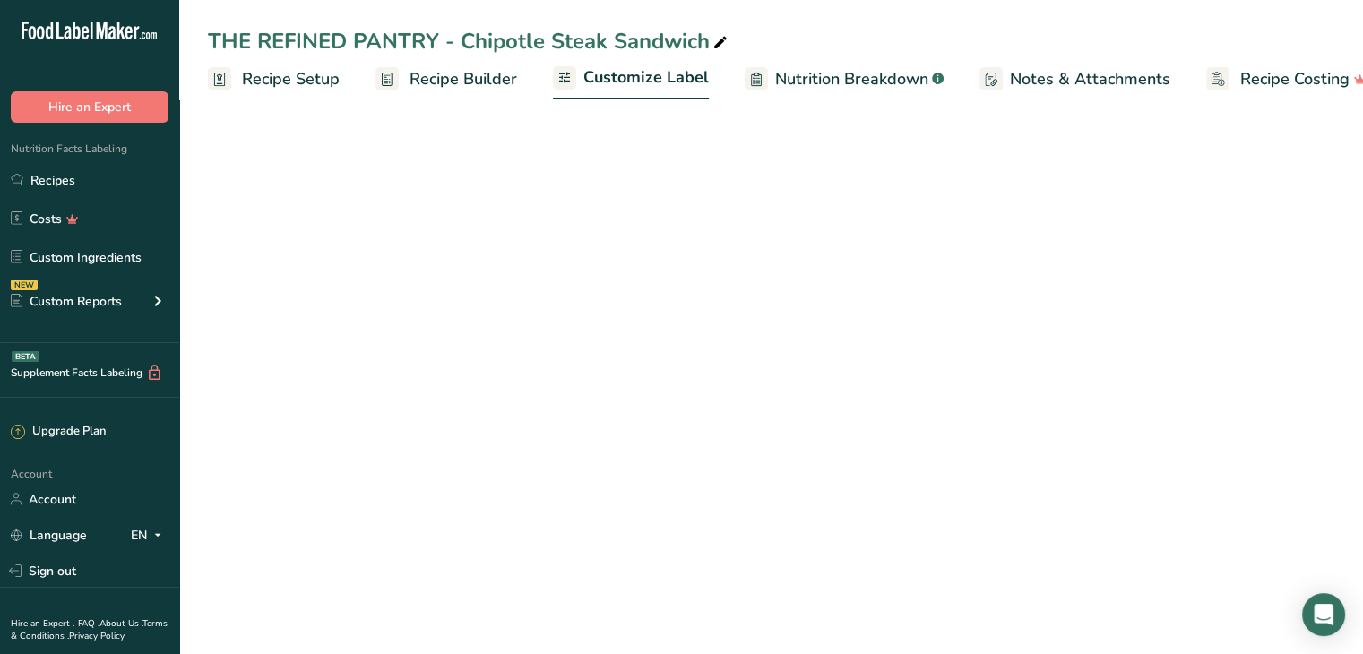
scroll to position [0, 32]
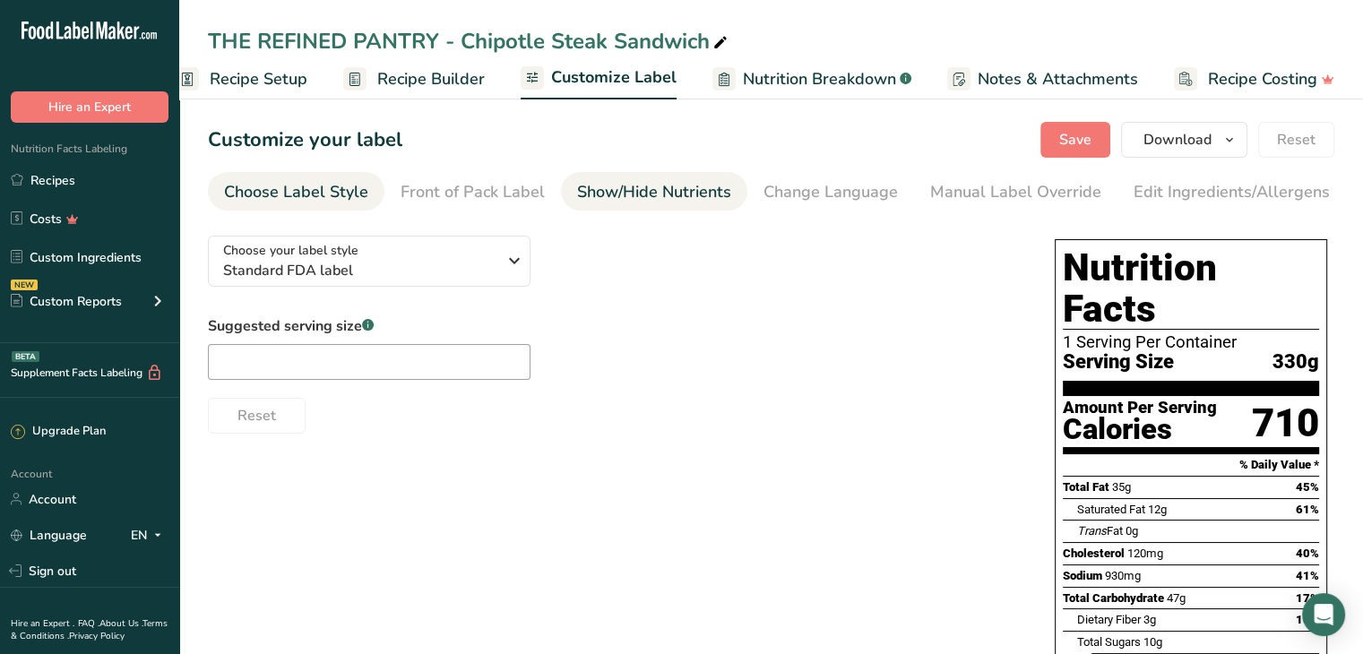
click at [661, 198] on div "Show/Hide Nutrients" at bounding box center [654, 192] width 154 height 24
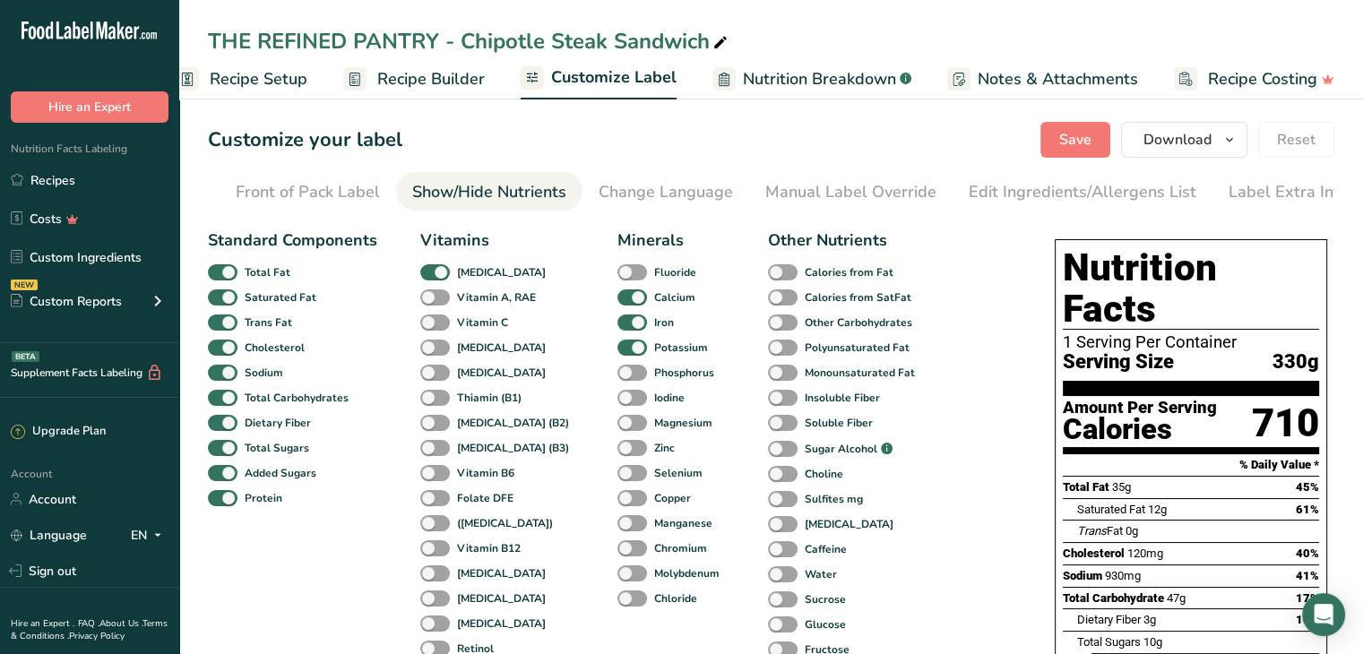
scroll to position [0, 176]
click at [218, 299] on span at bounding box center [223, 298] width 30 height 17
click at [218, 299] on input "Saturated Fat" at bounding box center [214, 297] width 12 height 12
checkbox input "false"
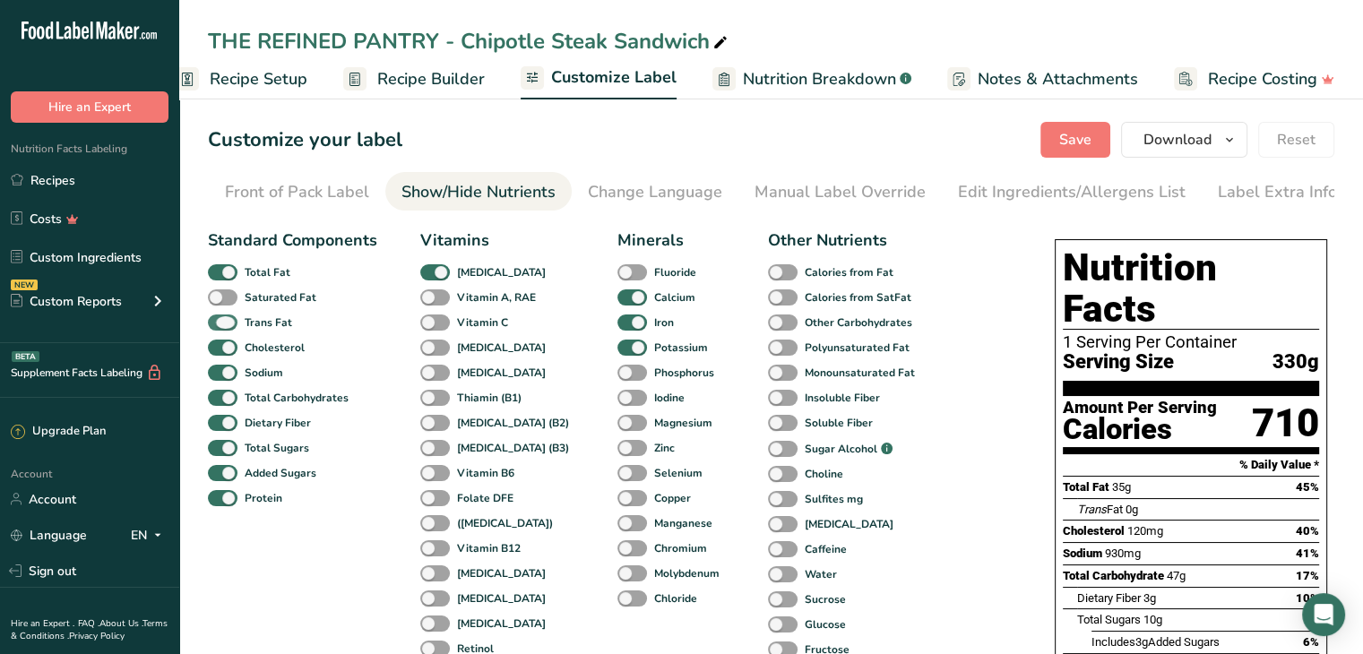
click at [220, 324] on span at bounding box center [223, 323] width 30 height 17
click at [220, 324] on input "Trans Fat" at bounding box center [214, 322] width 12 height 12
checkbox input "false"
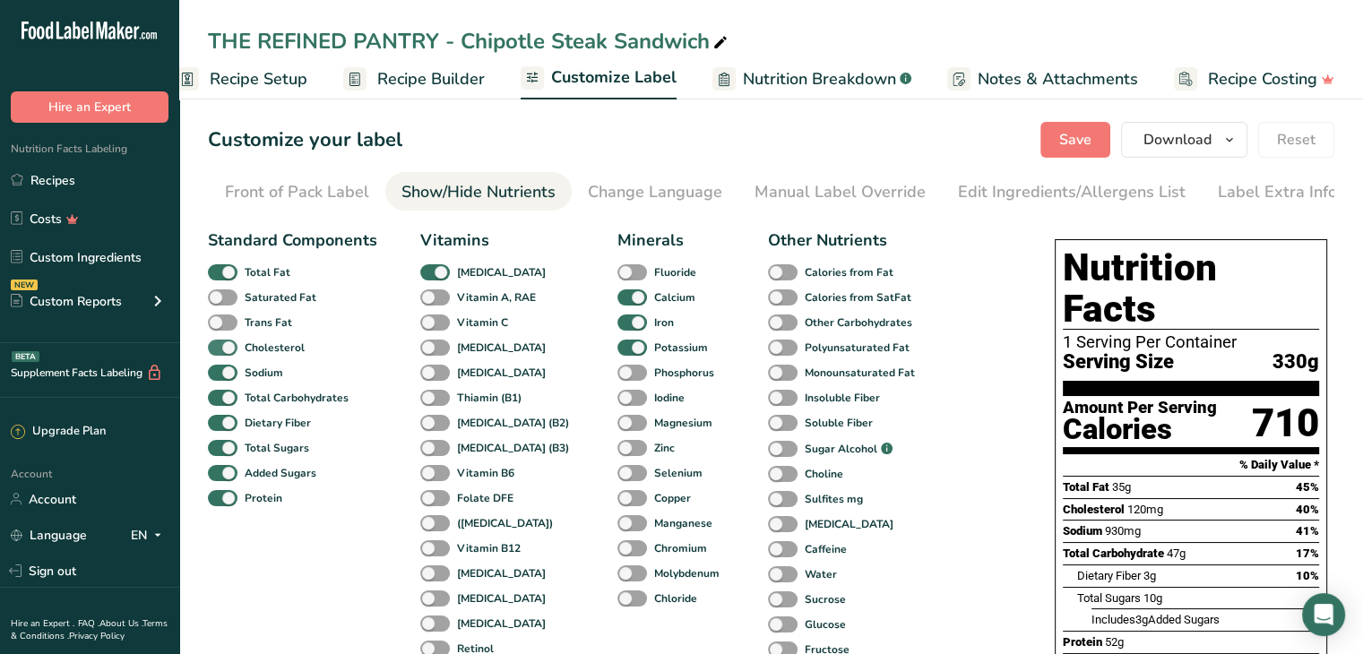
click at [222, 353] on span at bounding box center [223, 348] width 30 height 17
click at [220, 353] on input "Cholesterol" at bounding box center [214, 348] width 12 height 12
checkbox input "false"
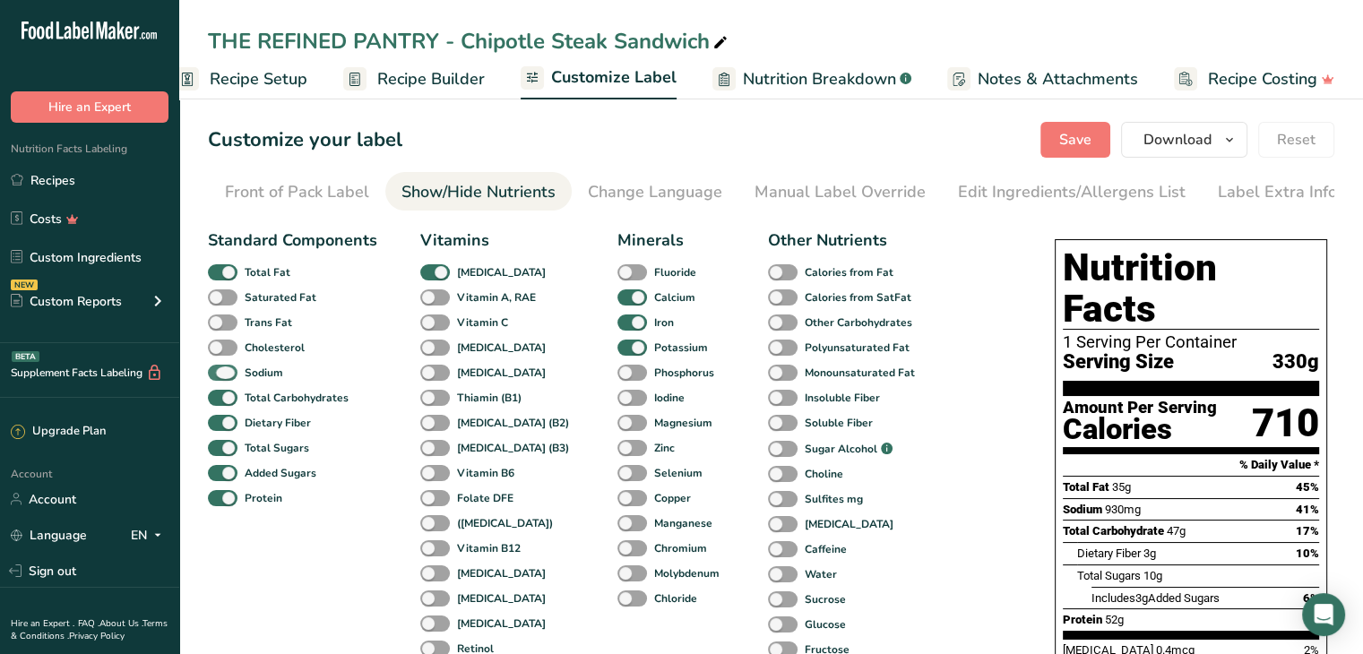
click at [225, 374] on span at bounding box center [223, 373] width 30 height 17
click at [220, 374] on input "Sodium" at bounding box center [214, 373] width 12 height 12
checkbox input "false"
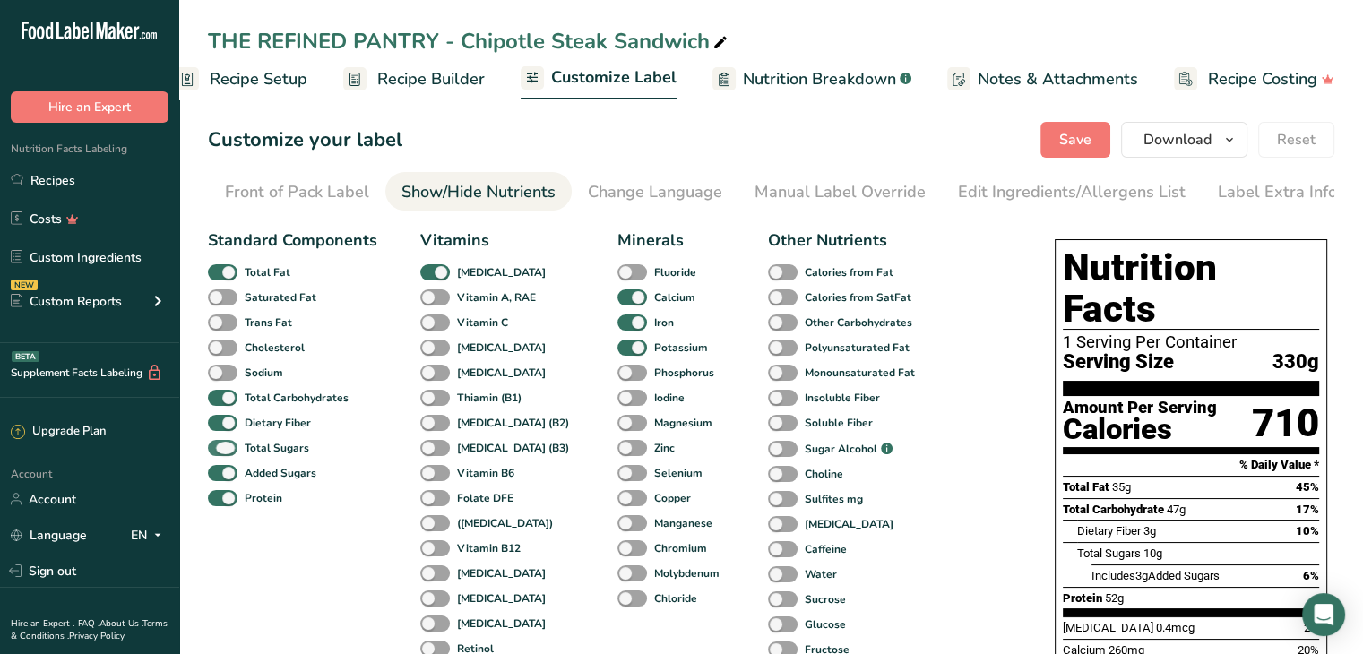
click at [228, 453] on span at bounding box center [223, 448] width 30 height 17
click at [220, 453] on input "Total Sugars" at bounding box center [214, 448] width 12 height 12
checkbox input "false"
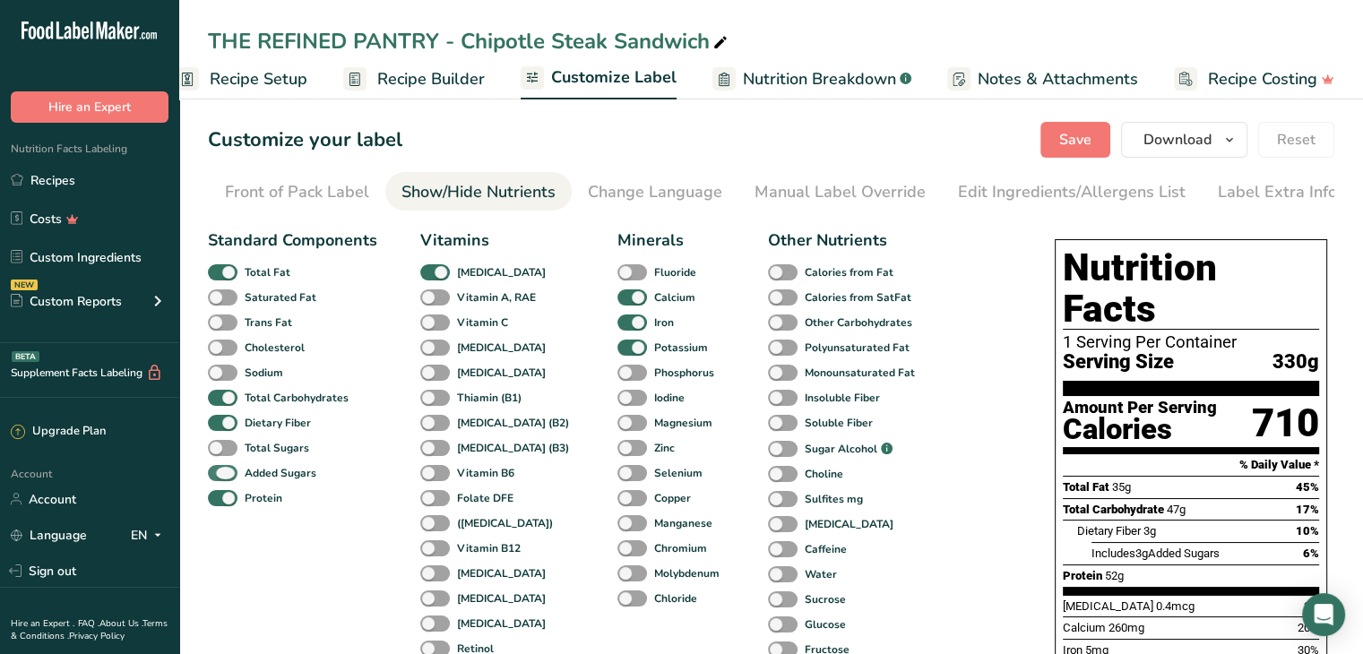
click at [226, 471] on span at bounding box center [223, 473] width 30 height 17
click at [220, 471] on input "Added Sugars" at bounding box center [214, 473] width 12 height 12
checkbox input "false"
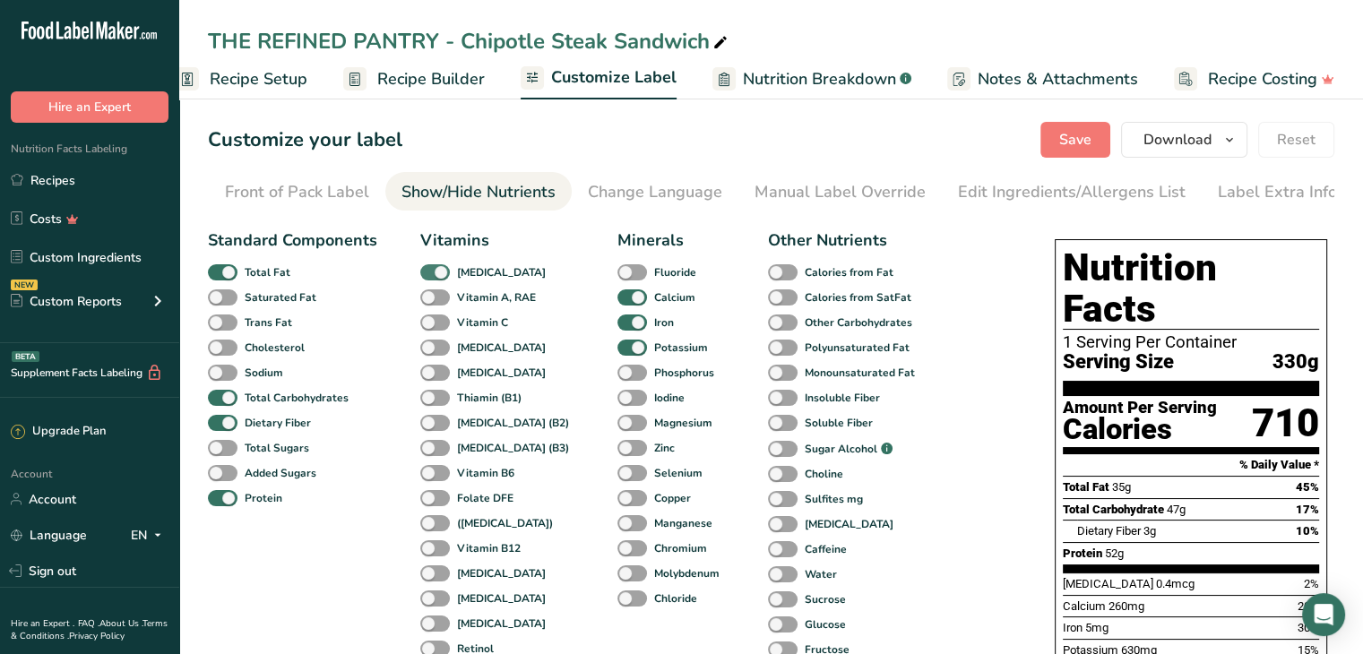
click at [432, 273] on span at bounding box center [435, 272] width 30 height 17
click at [432, 273] on input "[MEDICAL_DATA]" at bounding box center [426, 272] width 12 height 12
checkbox input "false"
click at [618, 301] on span at bounding box center [633, 298] width 30 height 17
click at [618, 301] on input "Calcium" at bounding box center [624, 297] width 12 height 12
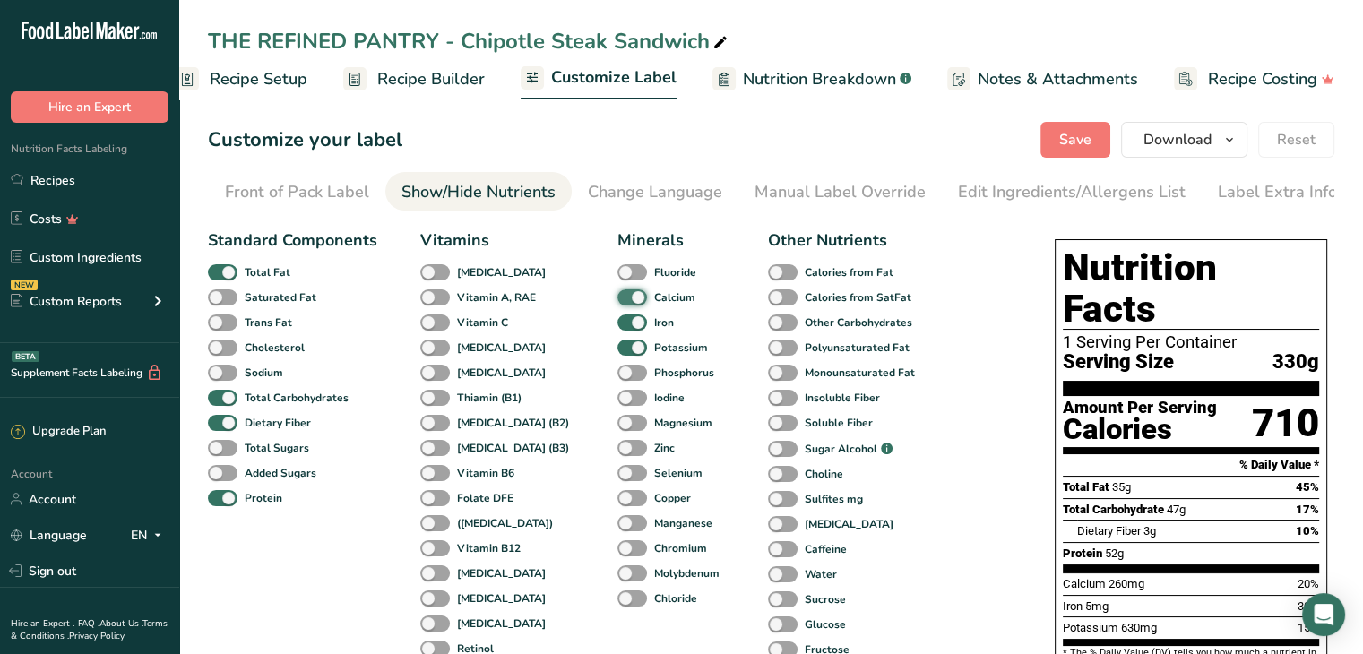
checkbox input "false"
click at [618, 324] on span at bounding box center [633, 323] width 30 height 17
click at [618, 324] on input "Iron" at bounding box center [624, 322] width 12 height 12
checkbox input "false"
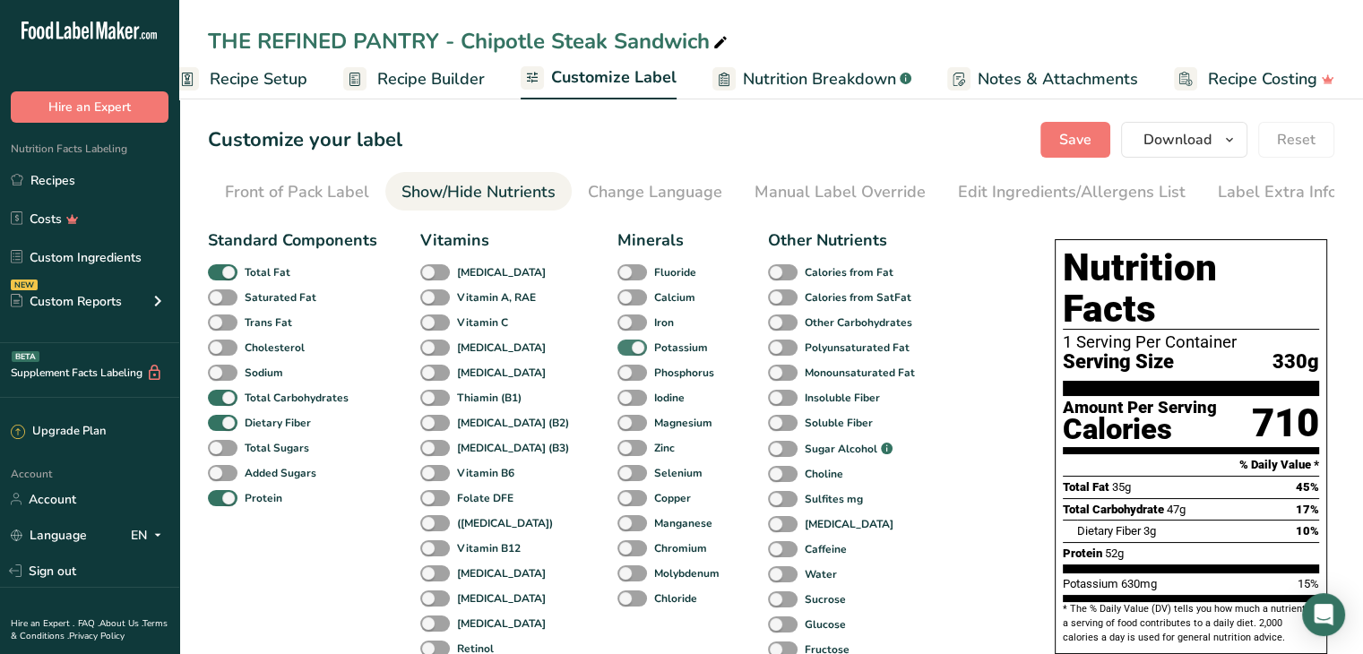
click at [618, 349] on span at bounding box center [633, 348] width 30 height 17
click at [618, 349] on input "Potassium" at bounding box center [624, 348] width 12 height 12
checkbox input "false"
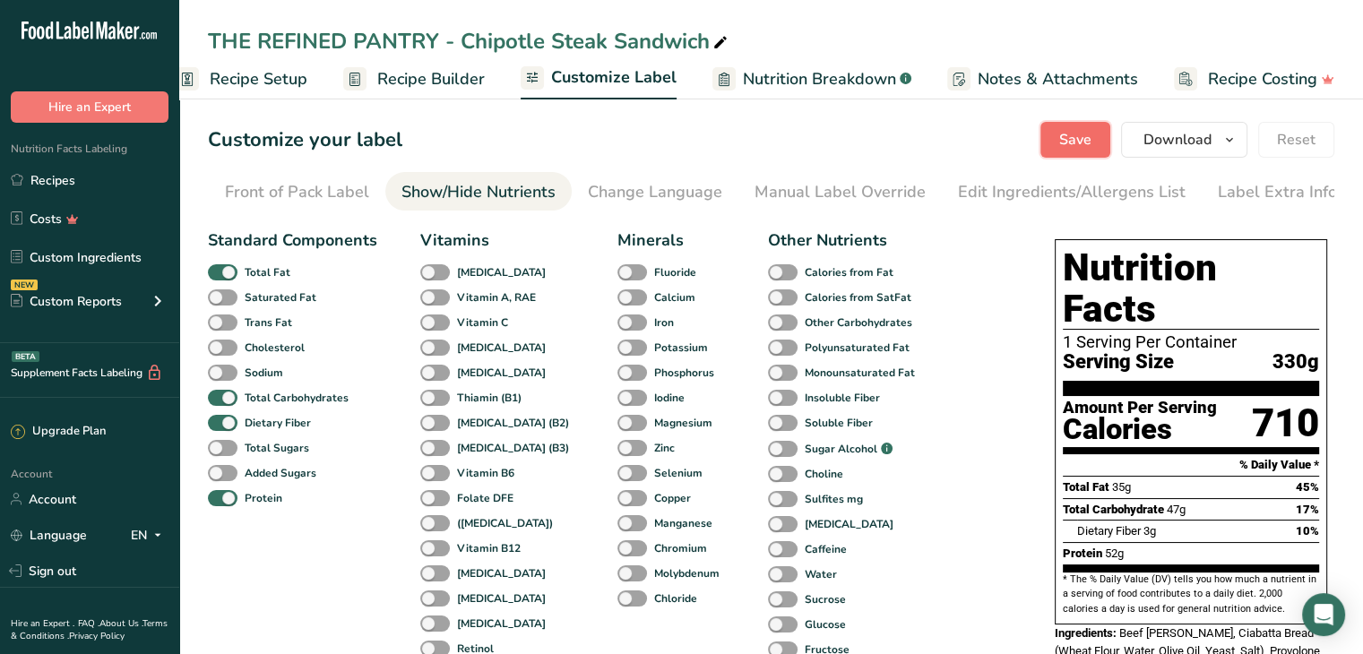
click at [1068, 150] on span "Save" at bounding box center [1075, 140] width 32 height 22
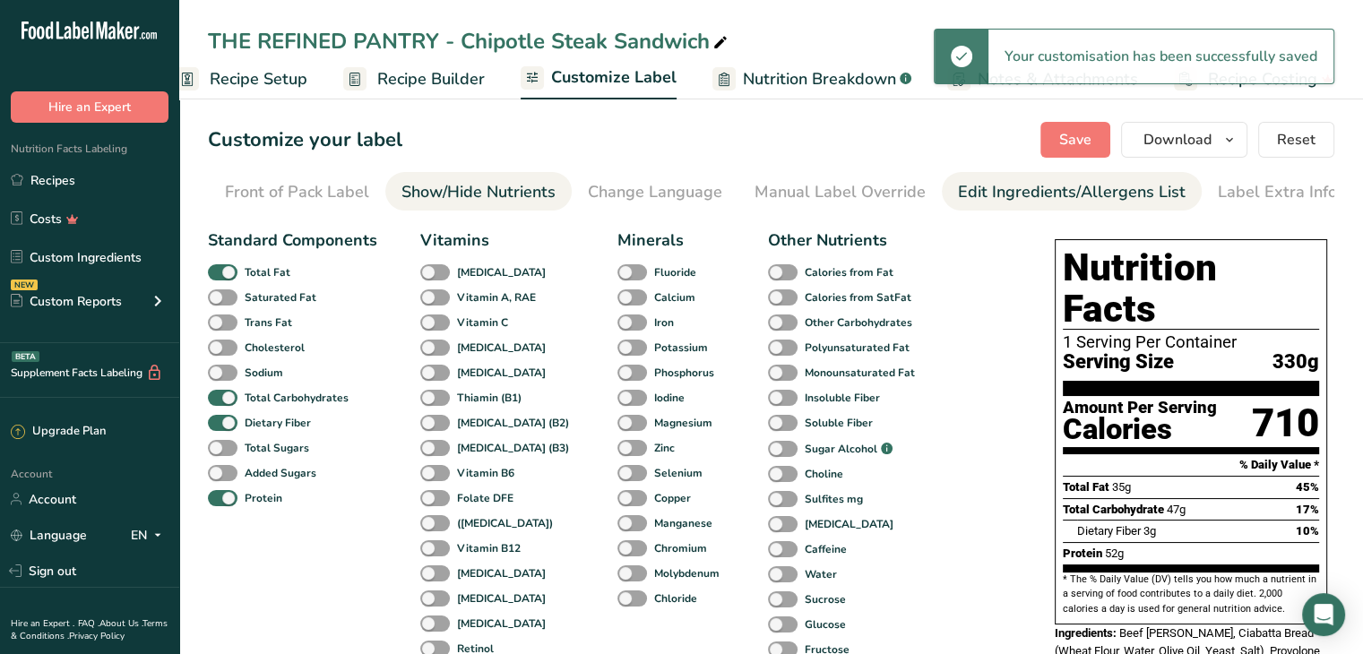
click at [1023, 202] on div "Edit Ingredients/Allergens List" at bounding box center [1072, 192] width 228 height 24
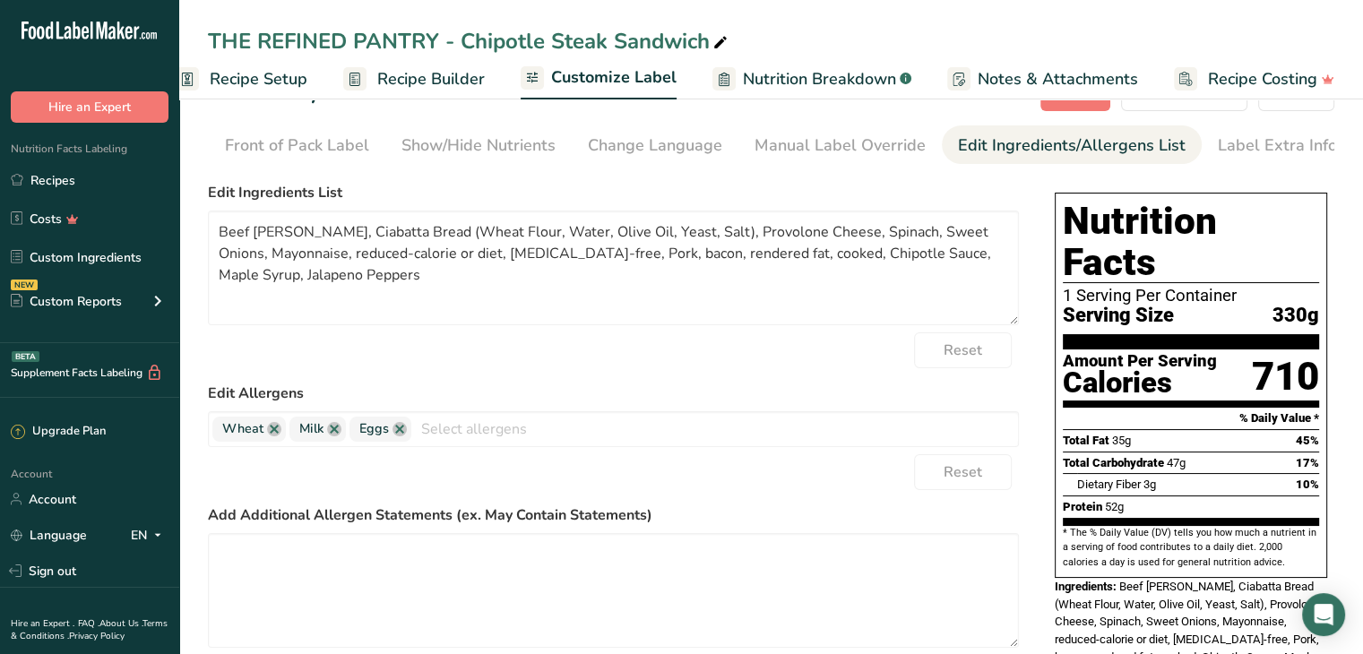
scroll to position [48, 0]
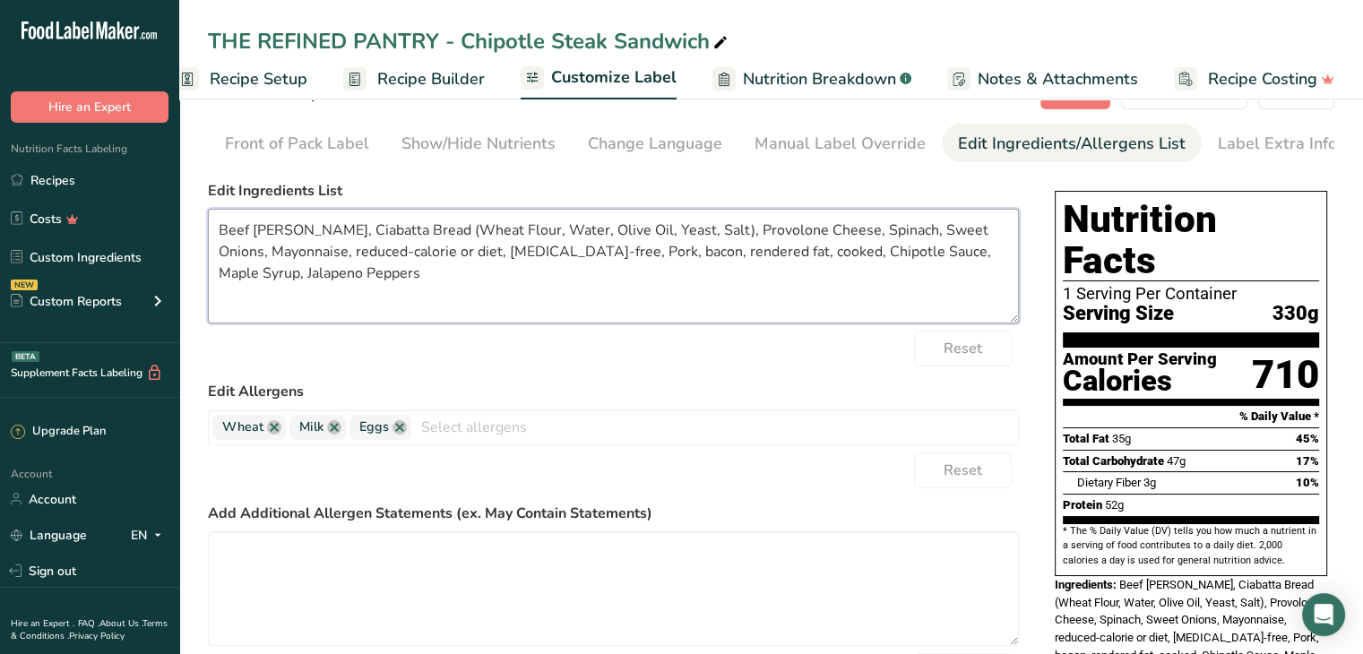
drag, startPoint x: 556, startPoint y: 256, endPoint x: 309, endPoint y: 261, distance: 246.5
click at [309, 261] on textarea "Beef Chuck, Ciabatta Bread (Wheat Flour, Water, Olive Oil, Yeast, Salt), Provol…" at bounding box center [613, 266] width 811 height 115
drag, startPoint x: 513, startPoint y: 255, endPoint x: 380, endPoint y: 258, distance: 132.7
click at [380, 258] on textarea "Beef Chuck, Ciabatta Bread (Wheat Flour, Water, Olive Oil, Yeast, Salt), Provol…" at bounding box center [613, 266] width 811 height 115
click at [706, 259] on textarea "Beef Chuck, Ciabatta Bread (Wheat Flour, Water, Olive Oil, Yeast, Salt), Provol…" at bounding box center [613, 266] width 811 height 115
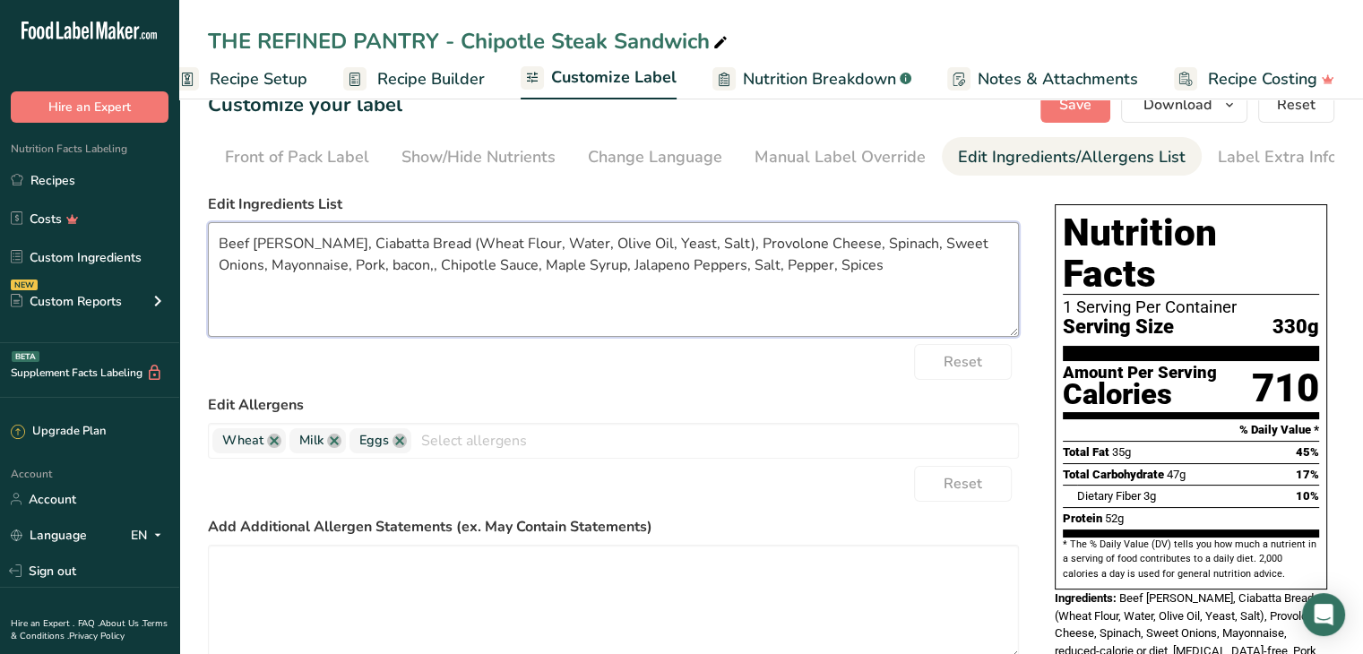
scroll to position [0, 0]
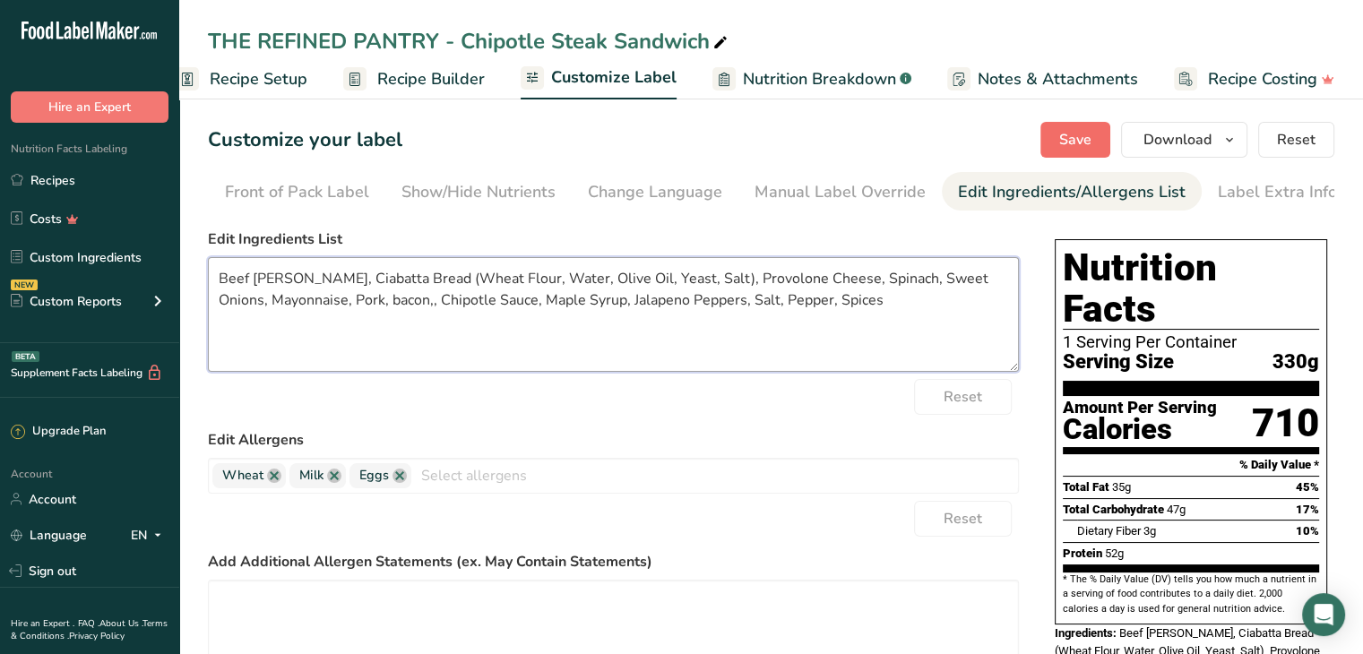
type textarea "Beef Chuck, Ciabatta Bread (Wheat Flour, Water, Olive Oil, Yeast, Salt), Provol…"
click at [1069, 143] on span "Save" at bounding box center [1075, 140] width 32 height 22
click at [1182, 148] on span "Download" at bounding box center [1178, 140] width 68 height 22
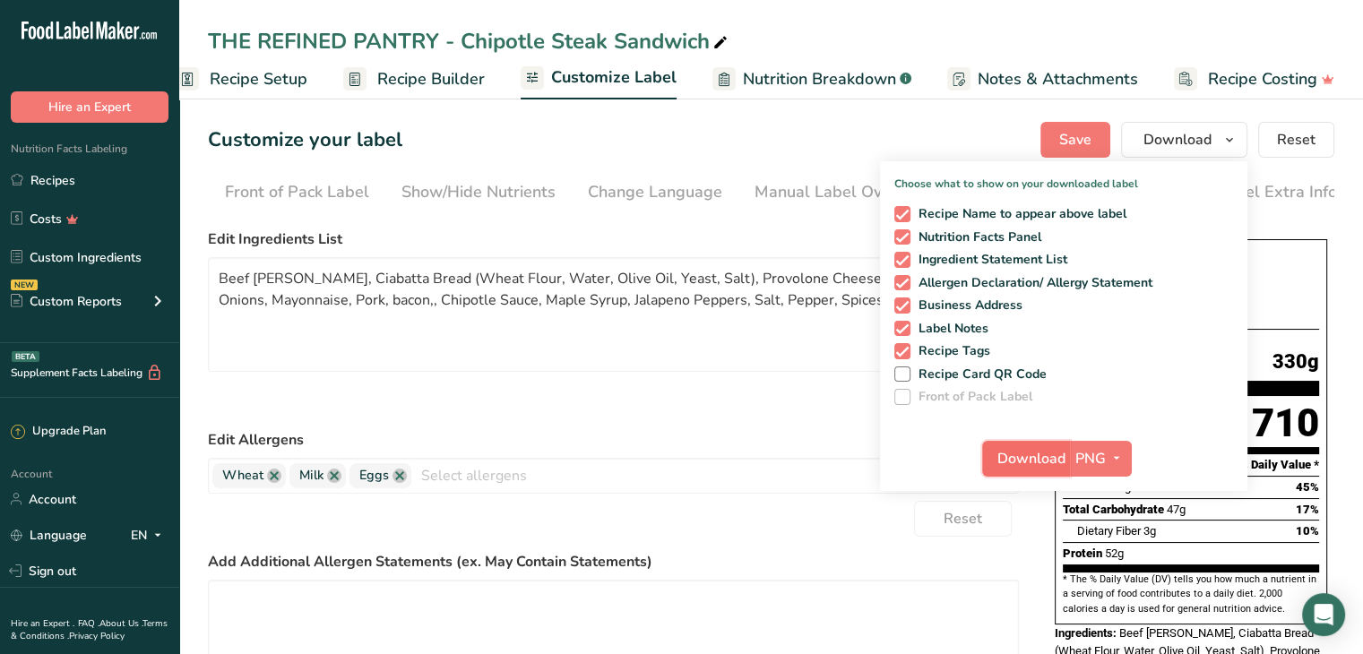
click at [1040, 453] on span "Download" at bounding box center [1032, 459] width 68 height 22
click at [48, 172] on link "Recipes" at bounding box center [89, 180] width 179 height 34
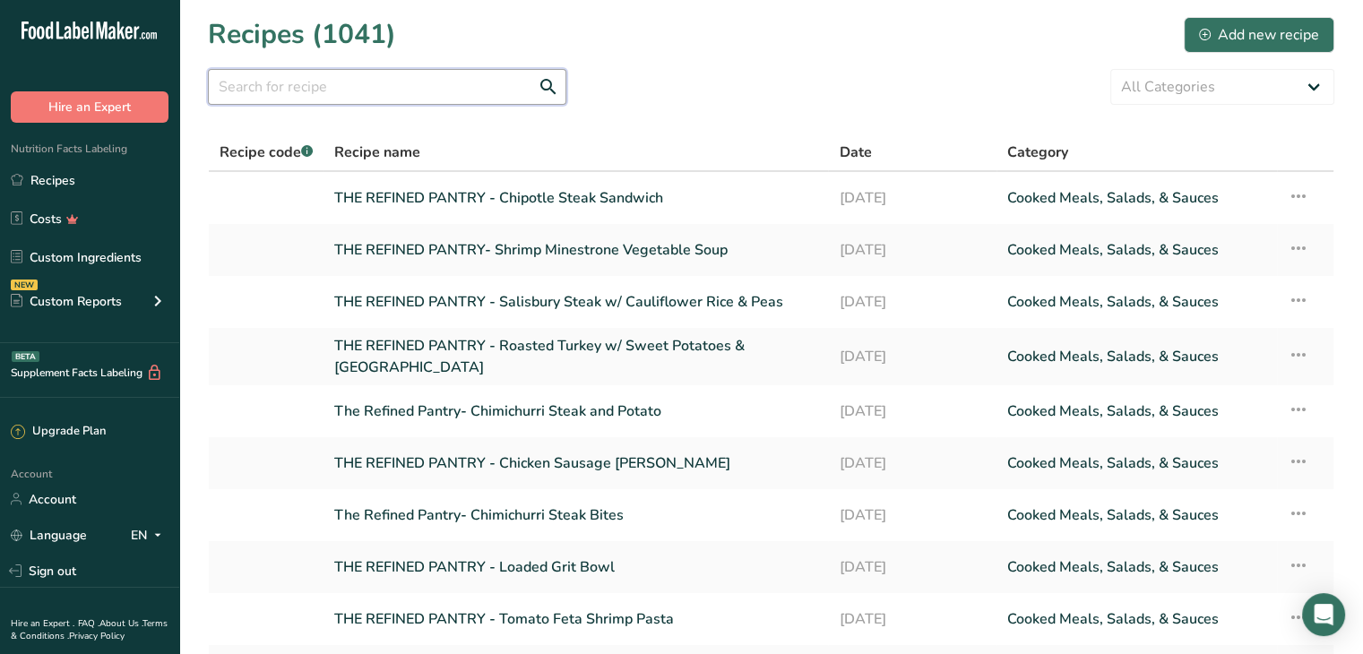
click at [433, 98] on input "text" at bounding box center [387, 87] width 359 height 36
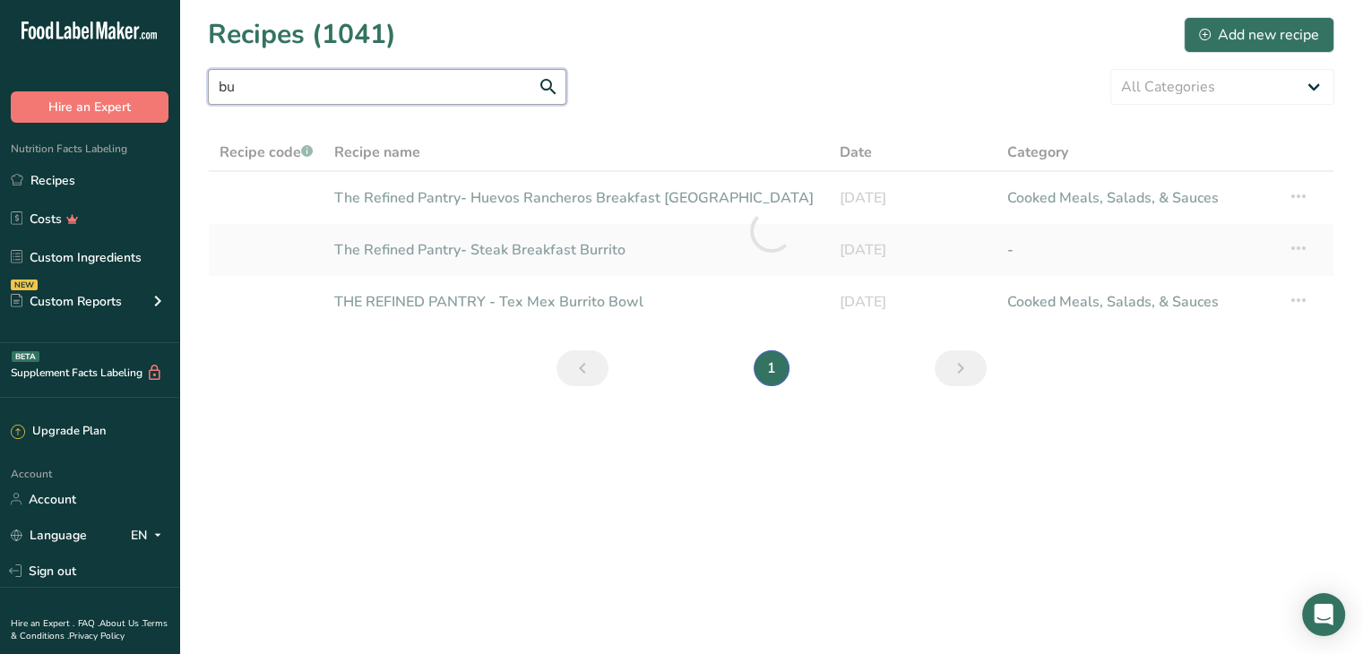
type input "b"
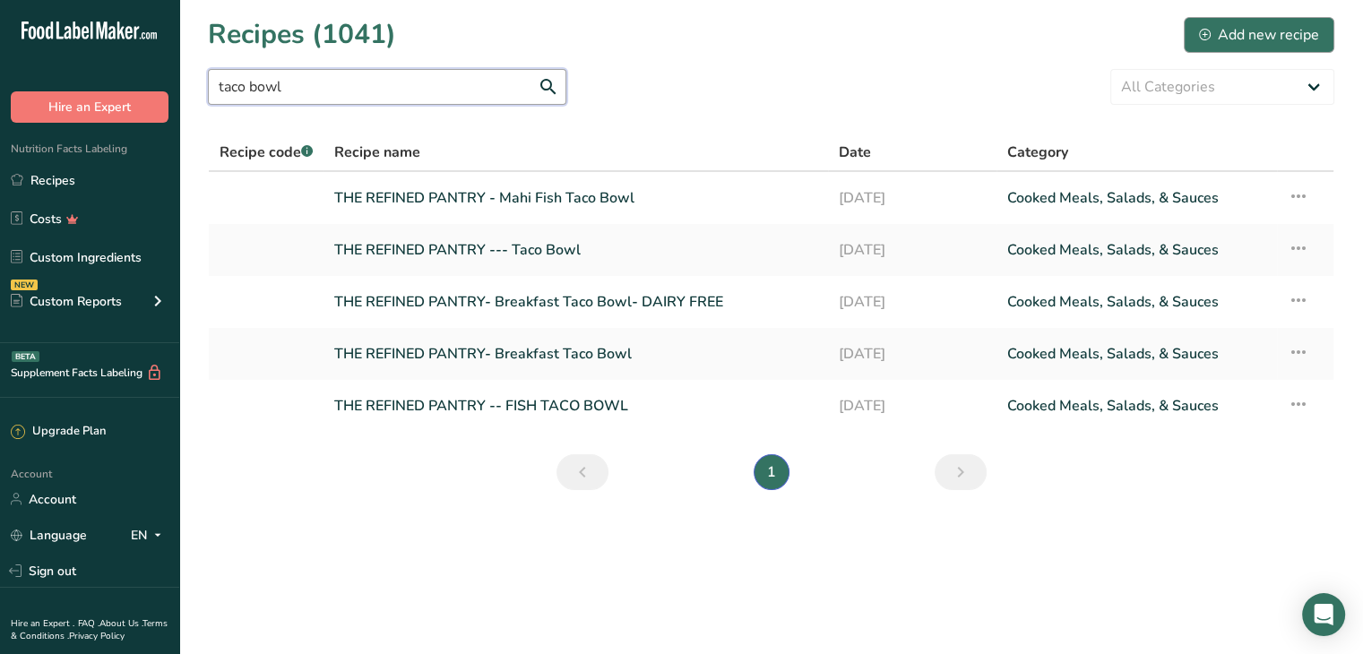
type input "taco bowl"
click at [1231, 30] on div "Add new recipe" at bounding box center [1259, 35] width 120 height 22
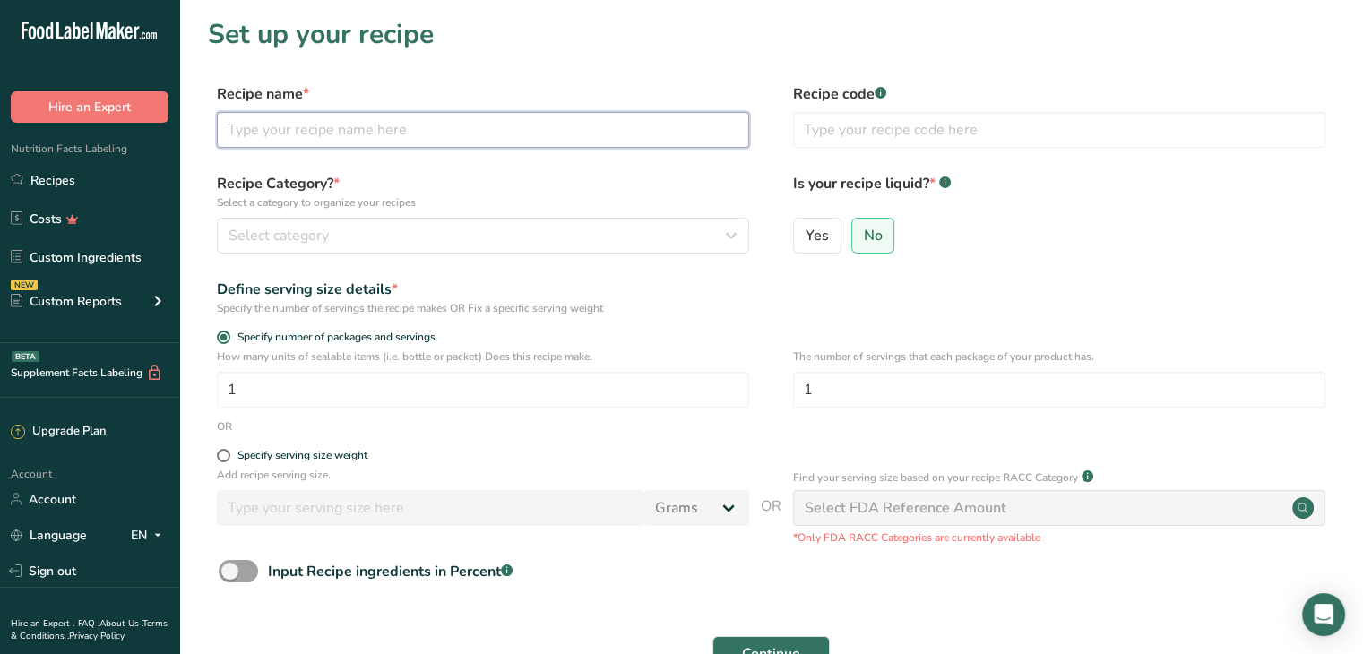
click at [531, 127] on input "text" at bounding box center [483, 130] width 532 height 36
type input "THE REFINED PANTRY - Chicken Burrito Bowl"
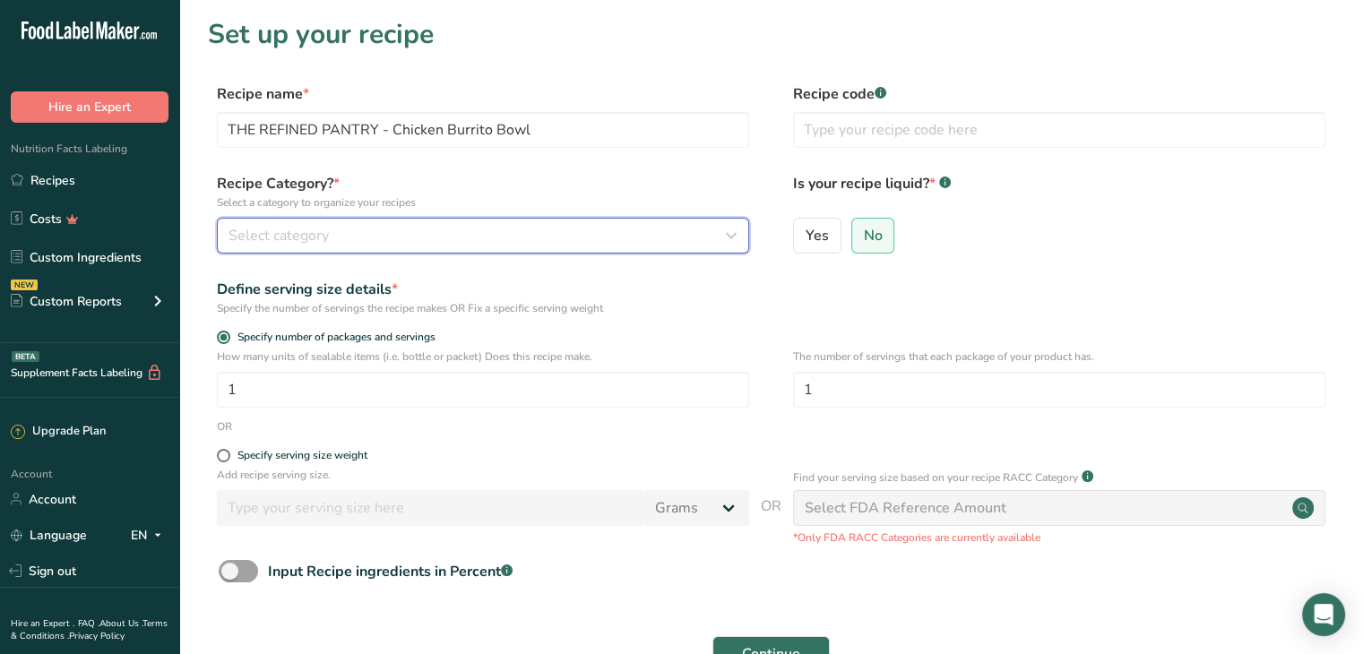
click at [363, 225] on div "Select category" at bounding box center [478, 236] width 498 height 22
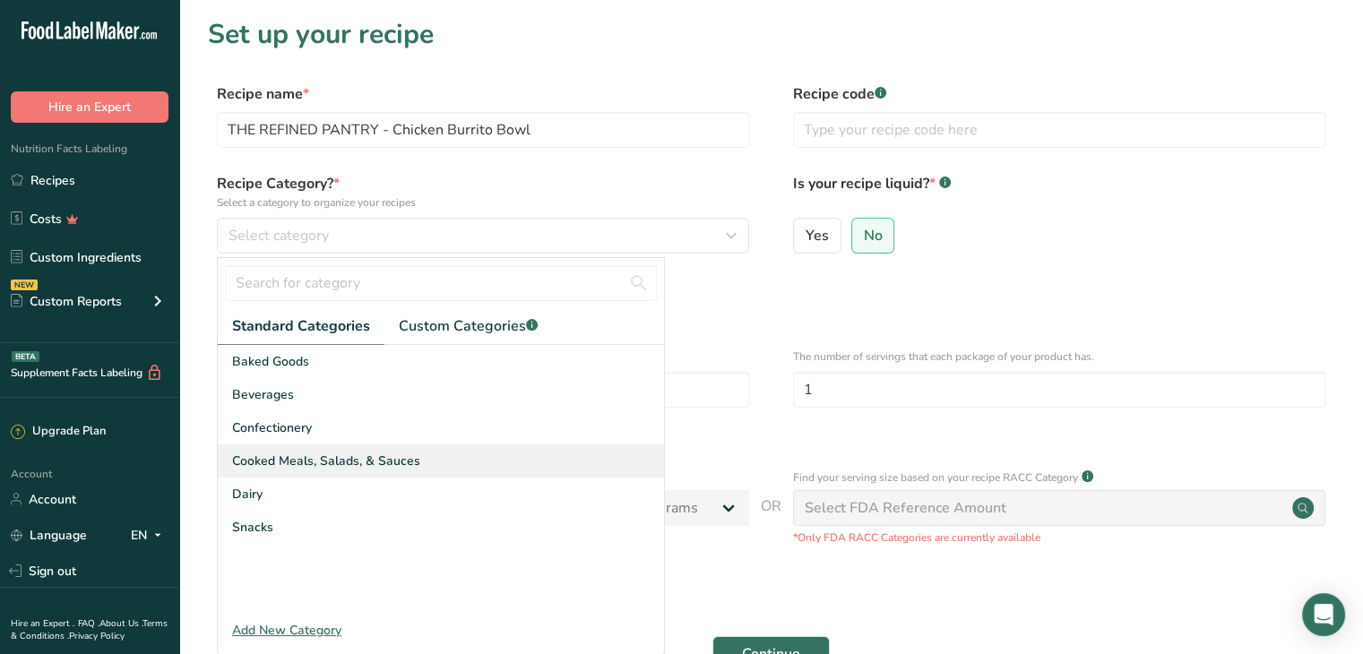
click at [357, 466] on span "Cooked Meals, Salads, & Sauces" at bounding box center [326, 461] width 188 height 19
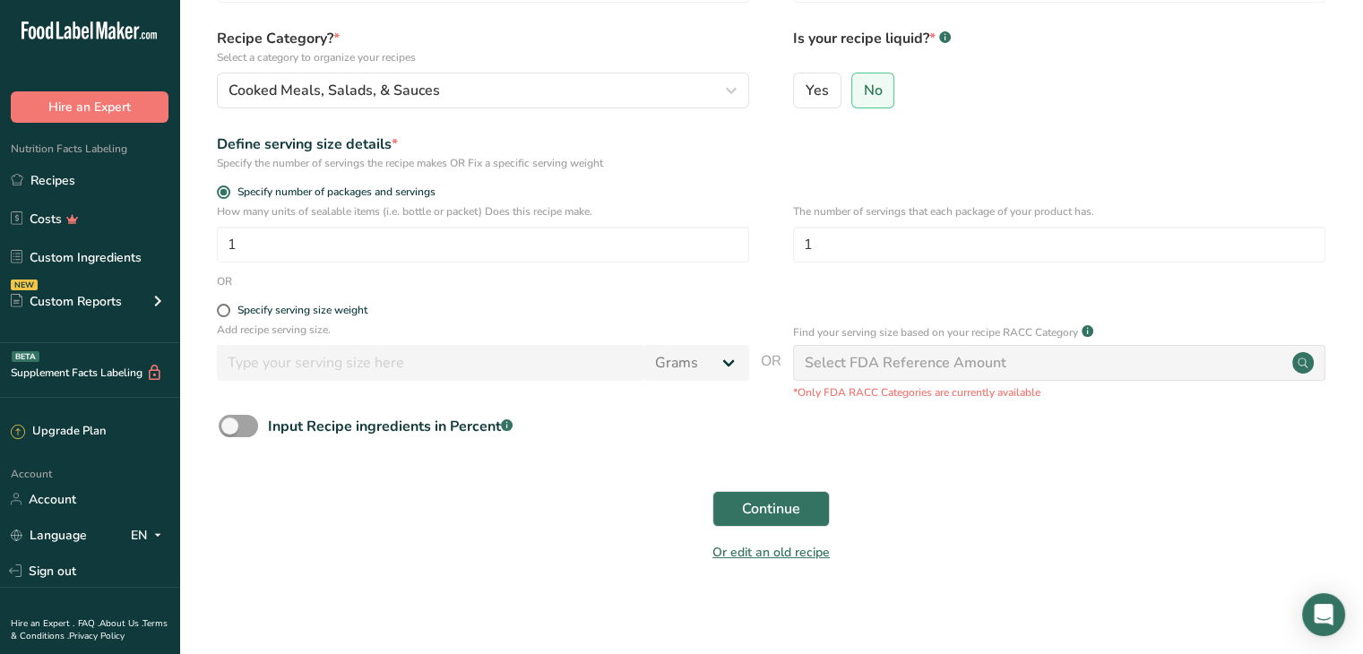
scroll to position [148, 0]
click at [791, 496] on span "Continue" at bounding box center [771, 507] width 58 height 22
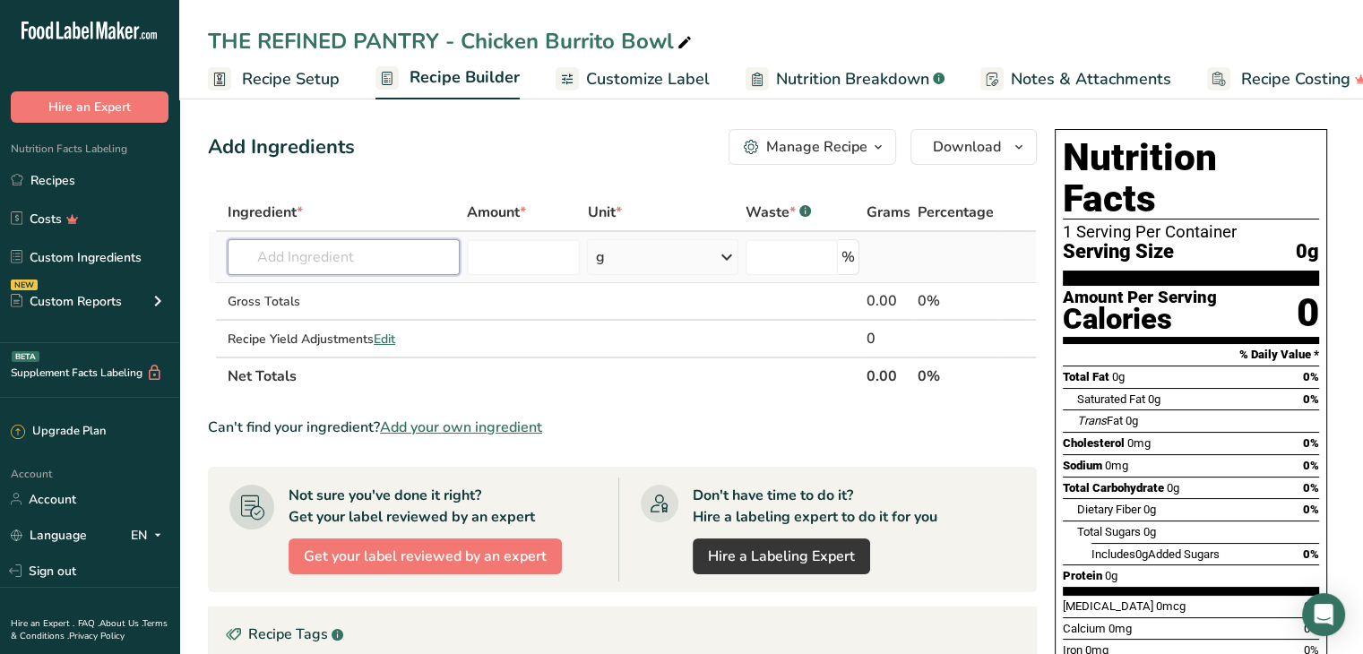
click at [435, 245] on input "text" at bounding box center [344, 257] width 232 height 36
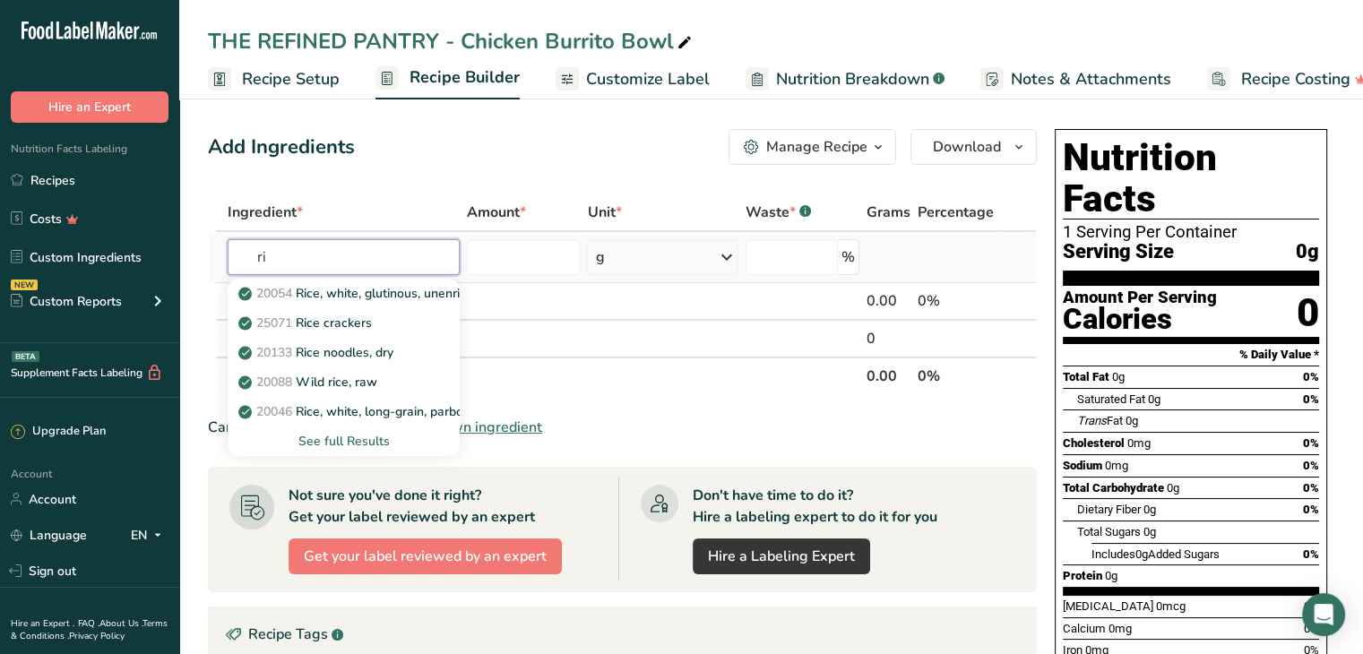
type input "r"
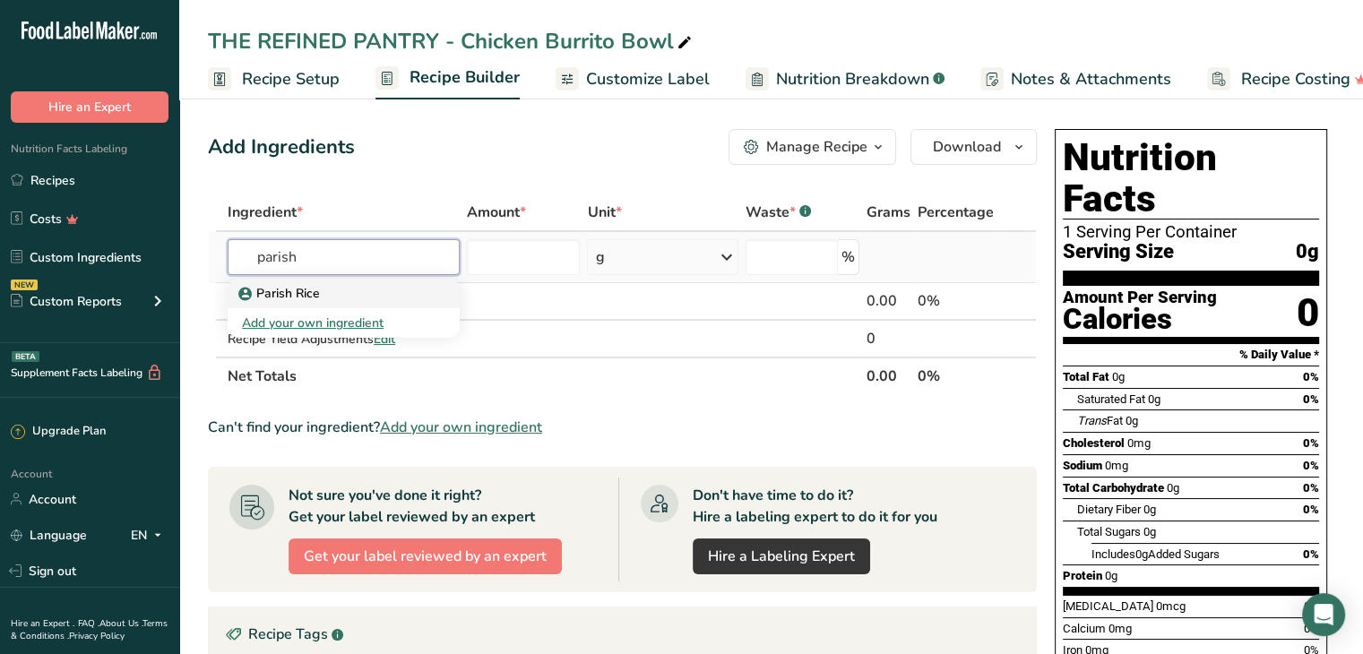
type input "parish"
click at [331, 288] on div "Parish Rice" at bounding box center [329, 293] width 175 height 19
type input "Parish Rice"
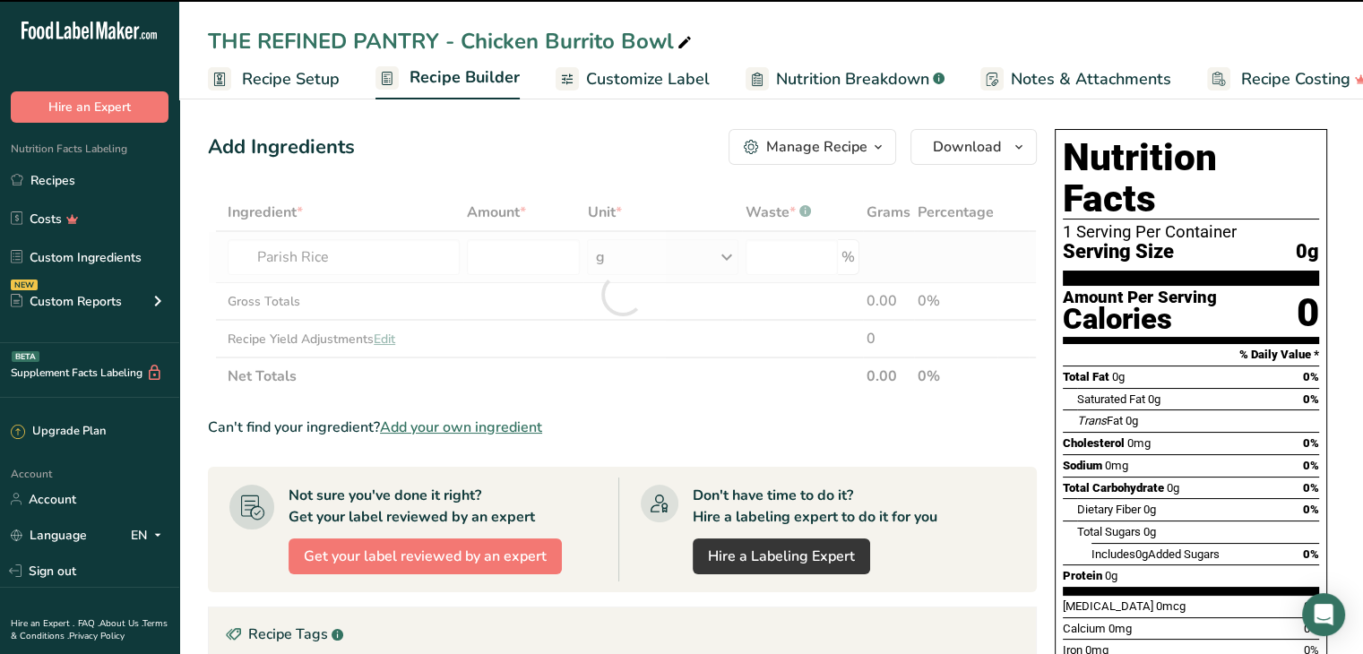
type input "0"
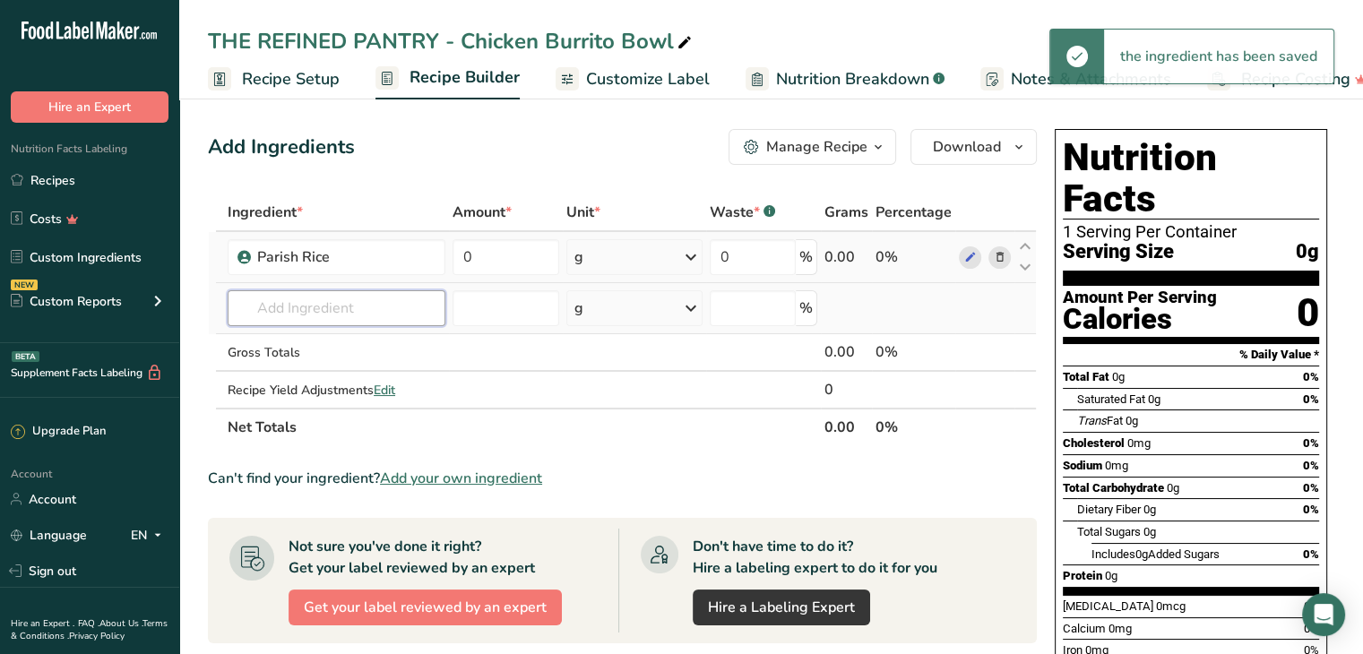
click at [304, 320] on input "text" at bounding box center [337, 308] width 218 height 36
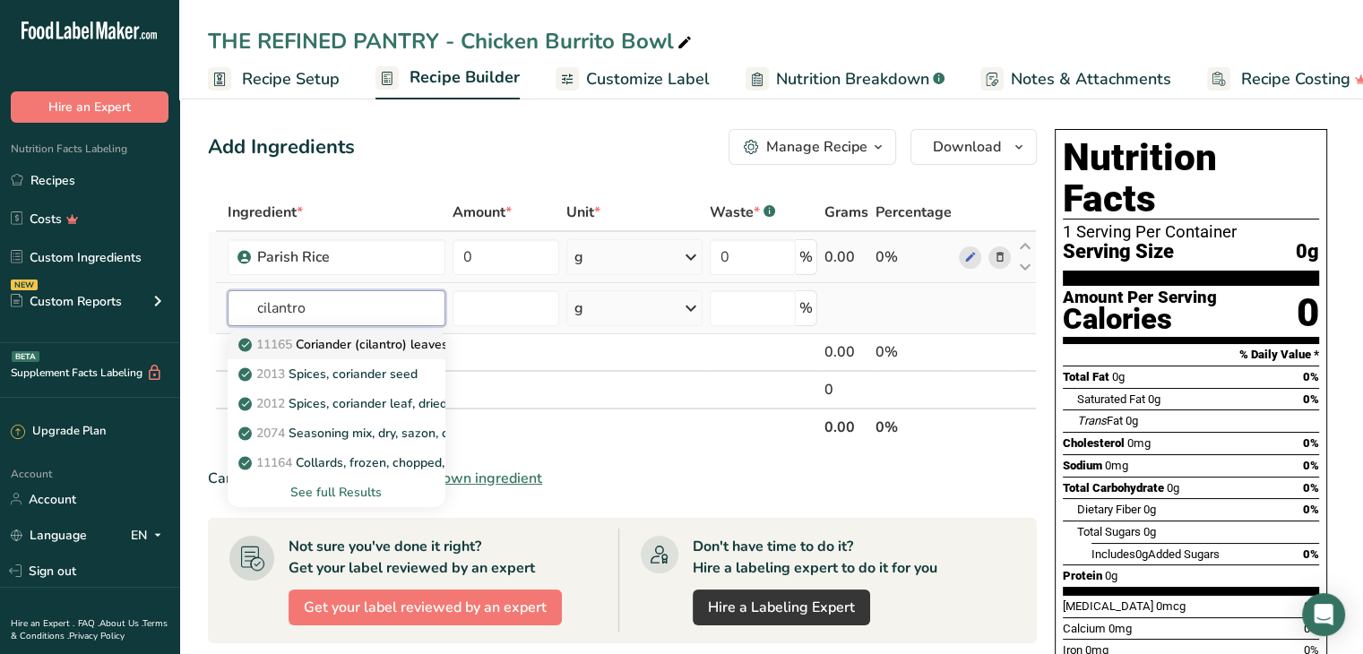
type input "cilantro"
click at [312, 342] on p "11165 Coriander (cilantro) leaves, raw" at bounding box center [359, 344] width 235 height 19
type input "Coriander (cilantro) leaves, raw"
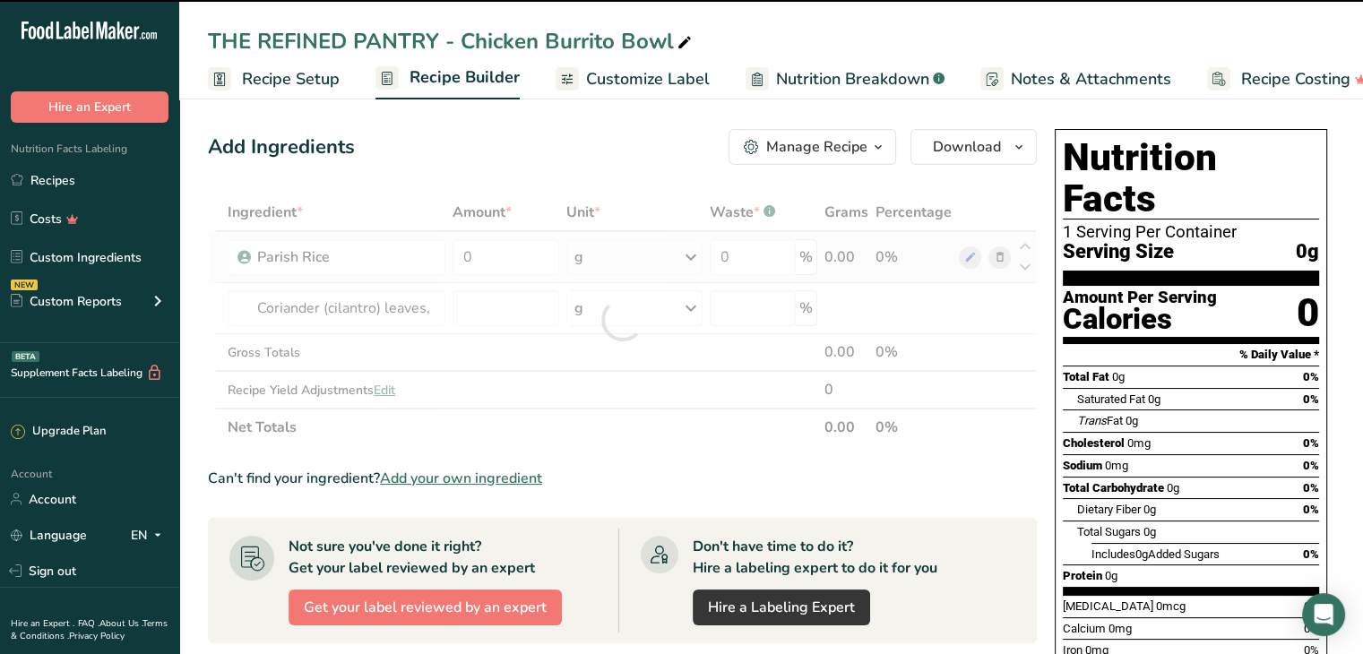
type input "0"
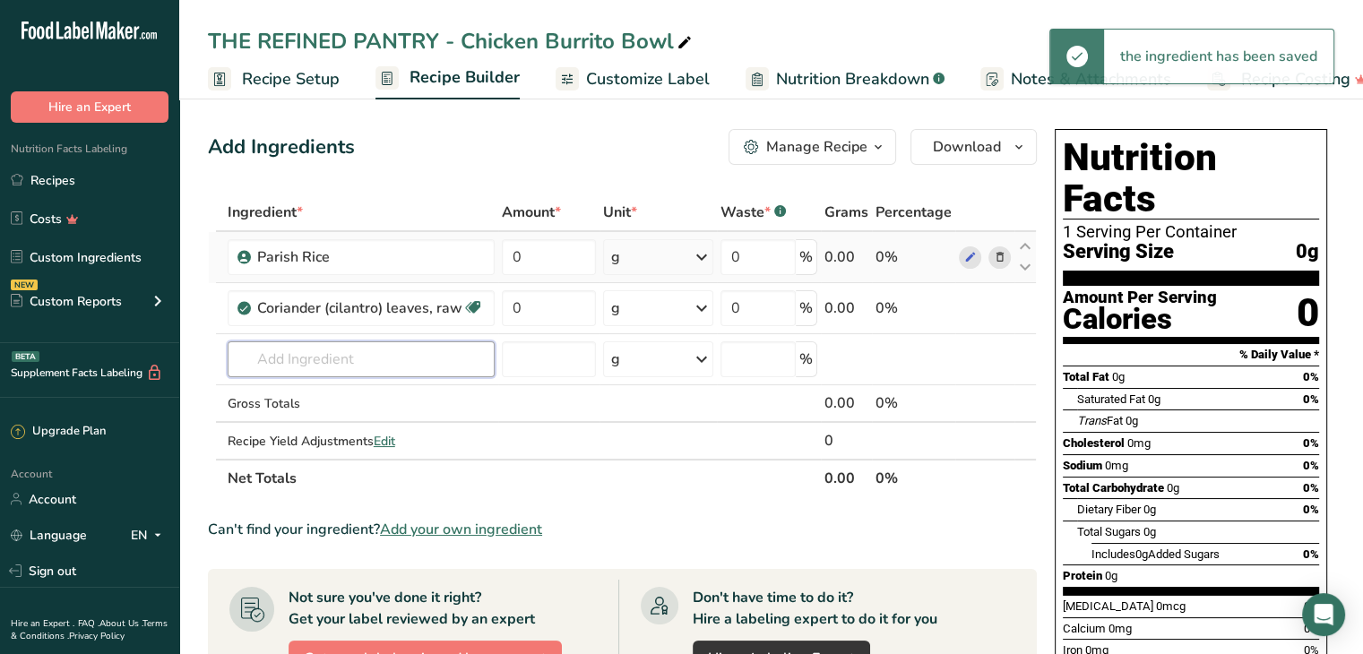
click at [291, 345] on input "text" at bounding box center [361, 360] width 267 height 36
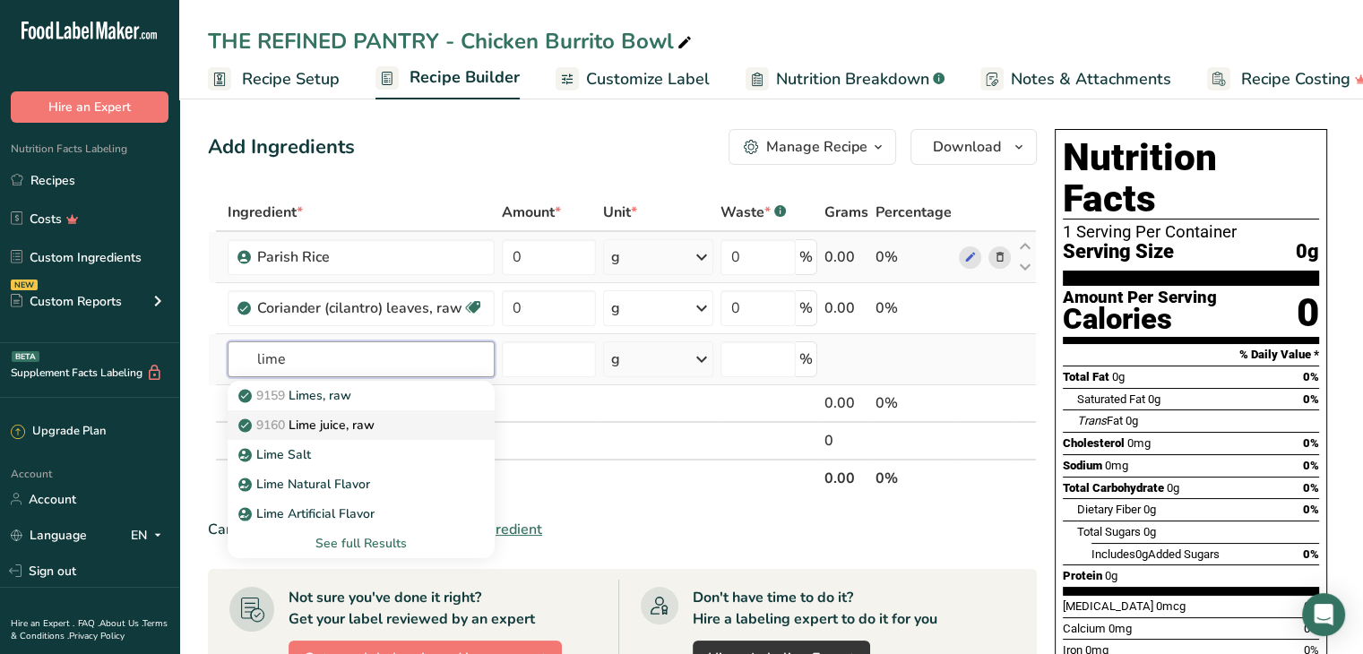
type input "lime"
click at [342, 433] on p "9160 Lime juice, raw" at bounding box center [308, 425] width 133 height 19
type input "Lime juice, raw"
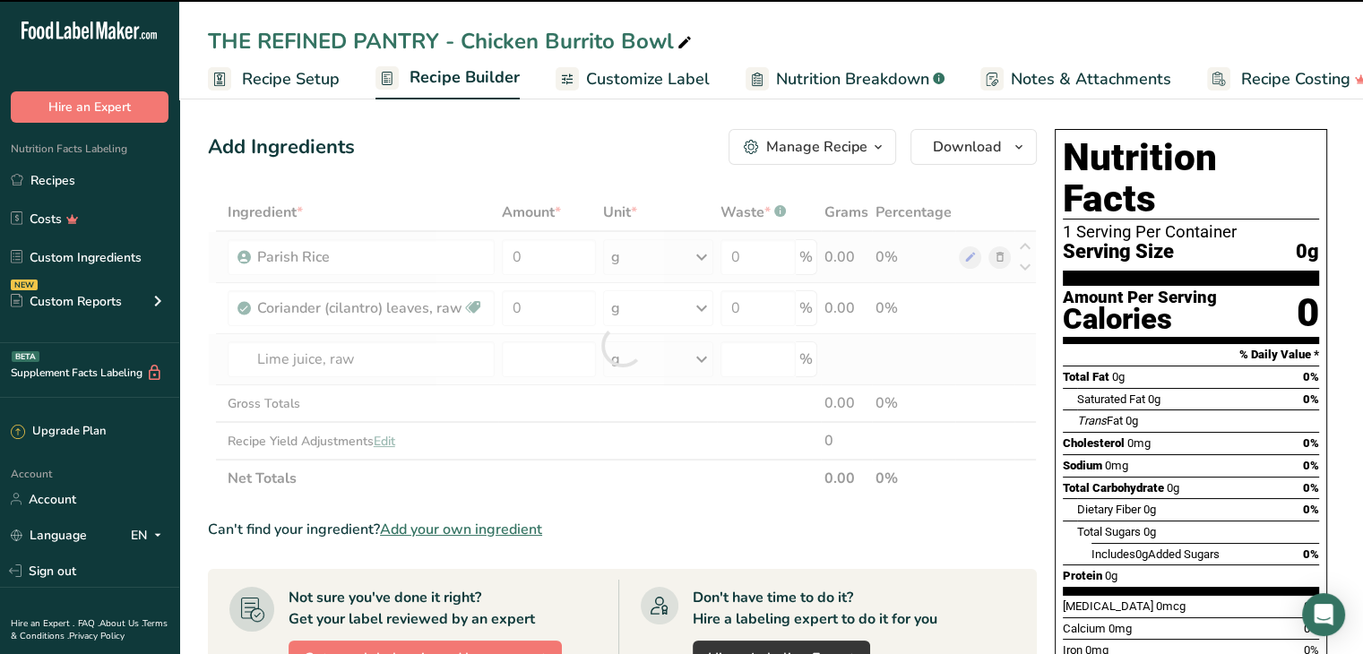
type input "0"
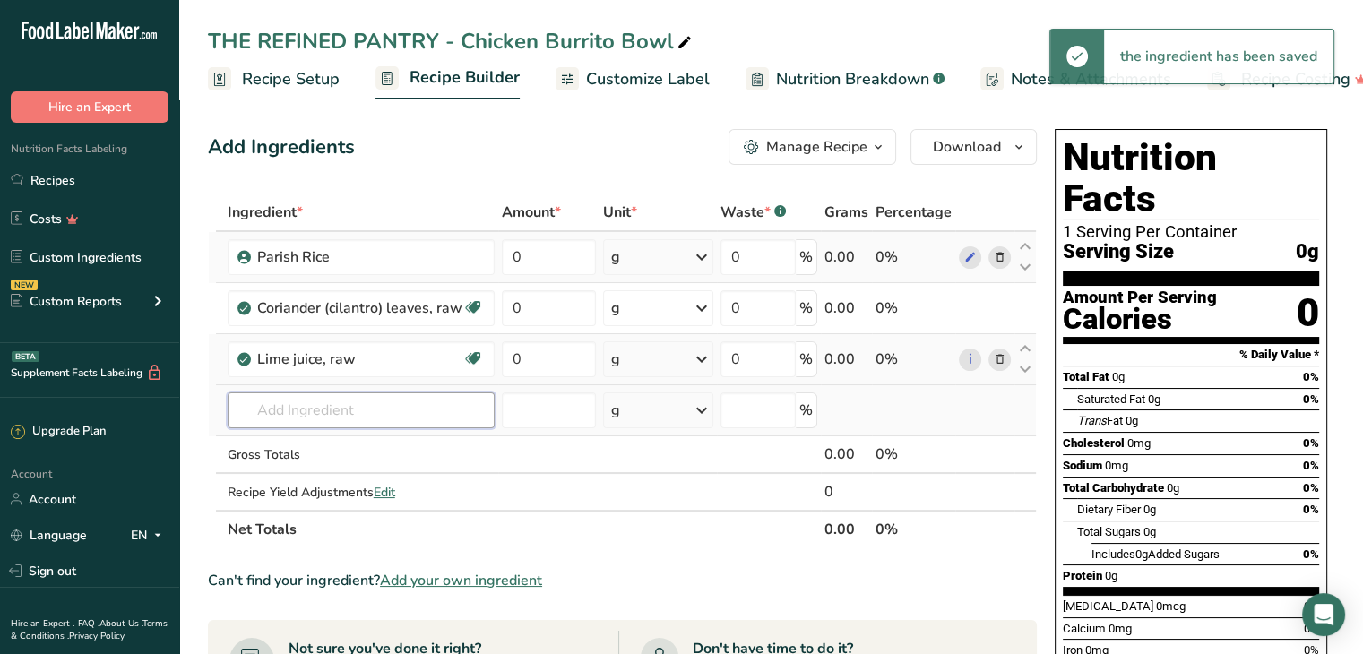
click at [330, 406] on input "text" at bounding box center [361, 411] width 267 height 36
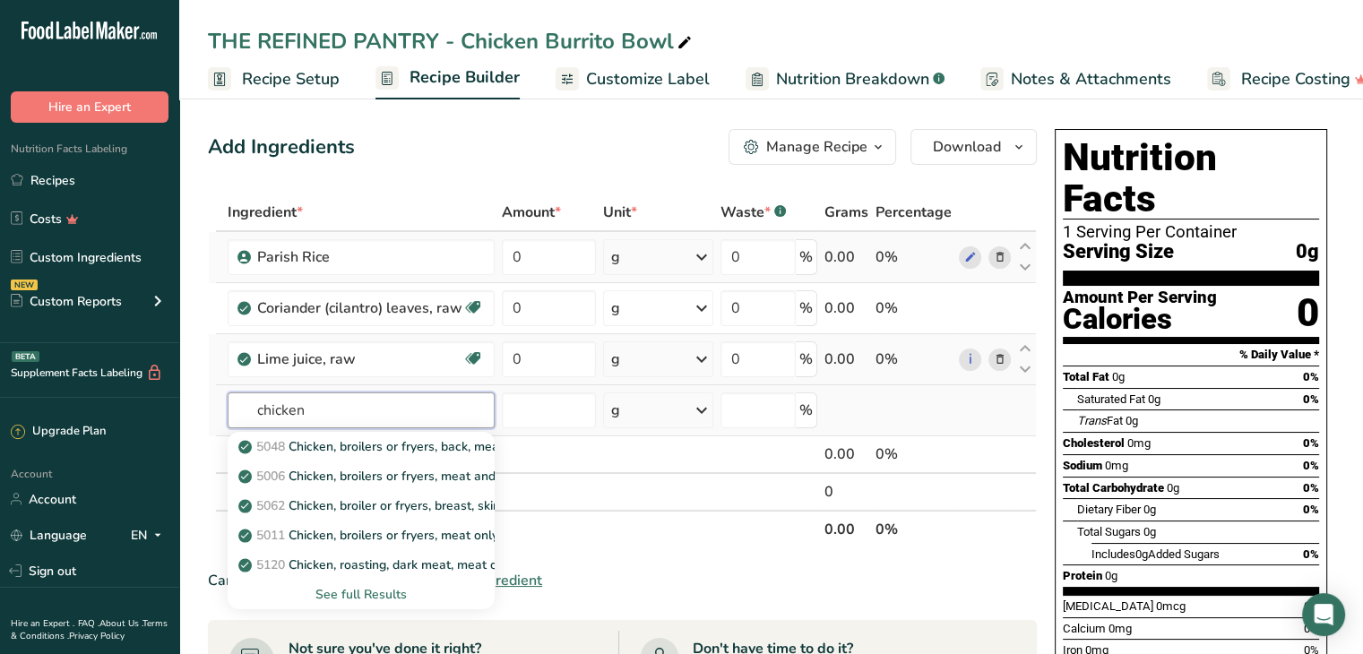
type input "chicken"
click at [367, 591] on div "See full Results" at bounding box center [361, 594] width 238 height 19
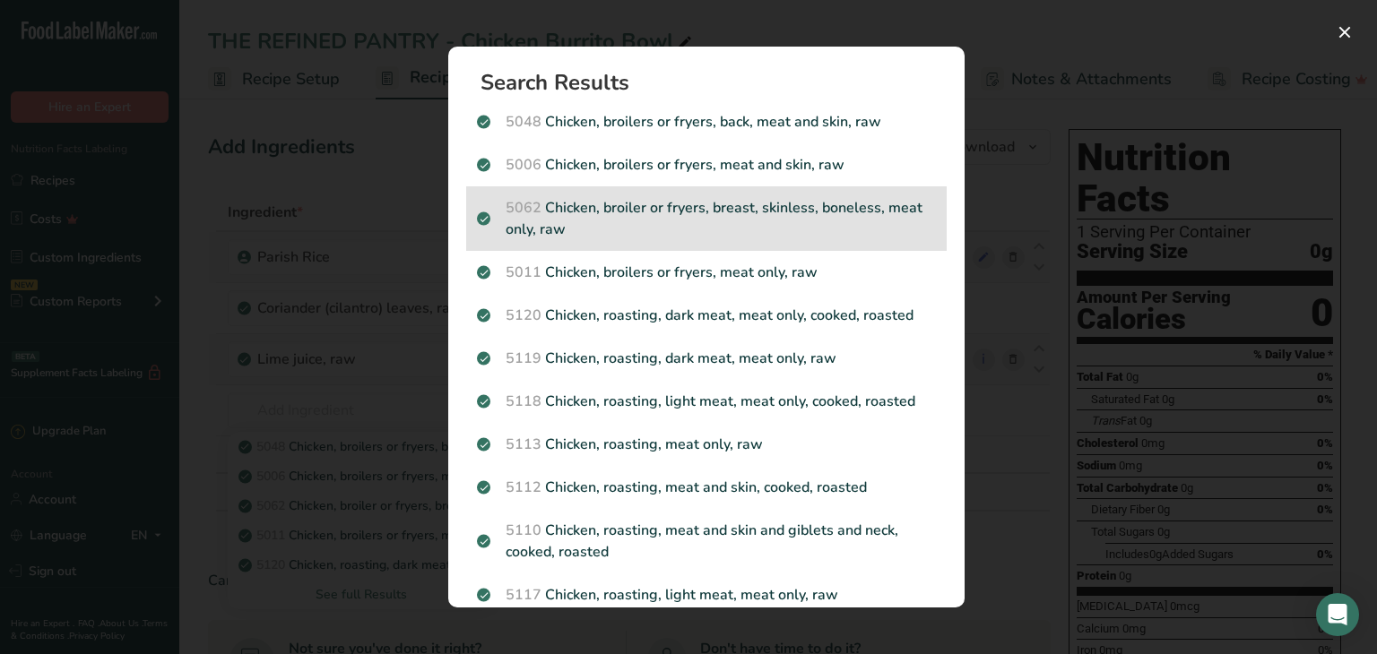
click at [789, 225] on p "5062 Chicken, broiler or fryers, breast, skinless, boneless, meat only, raw" at bounding box center [706, 218] width 459 height 43
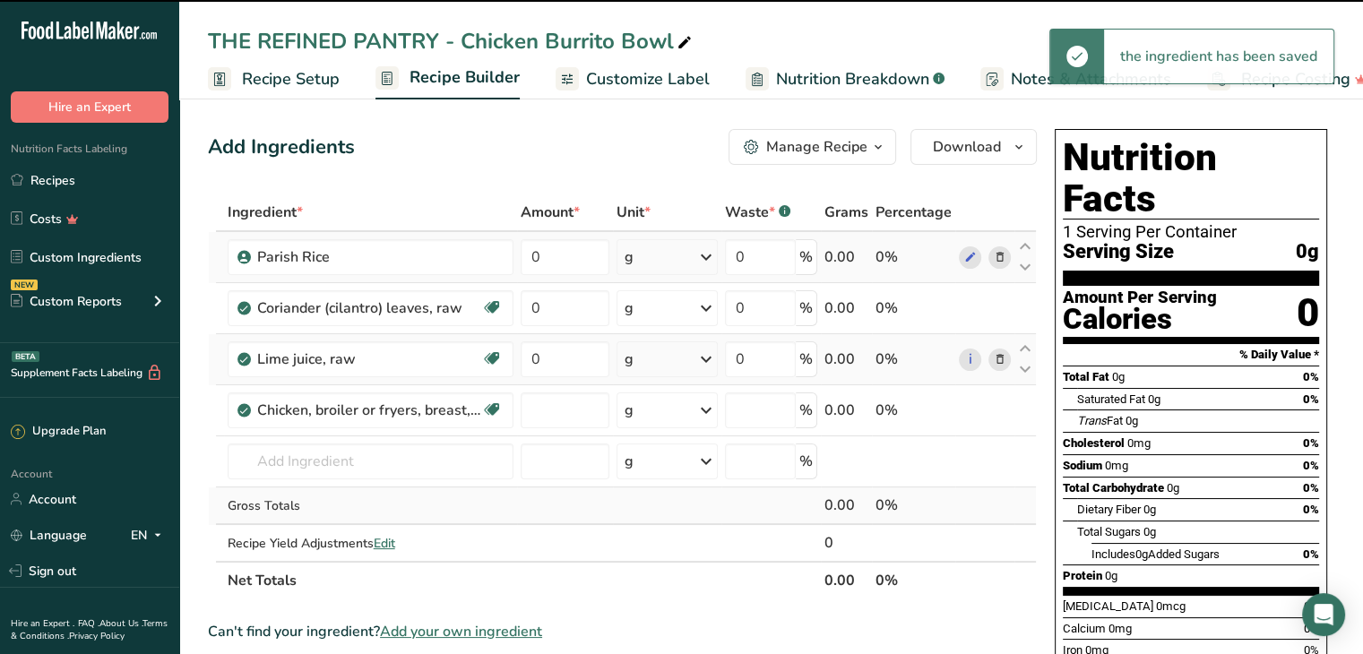
type input "0"
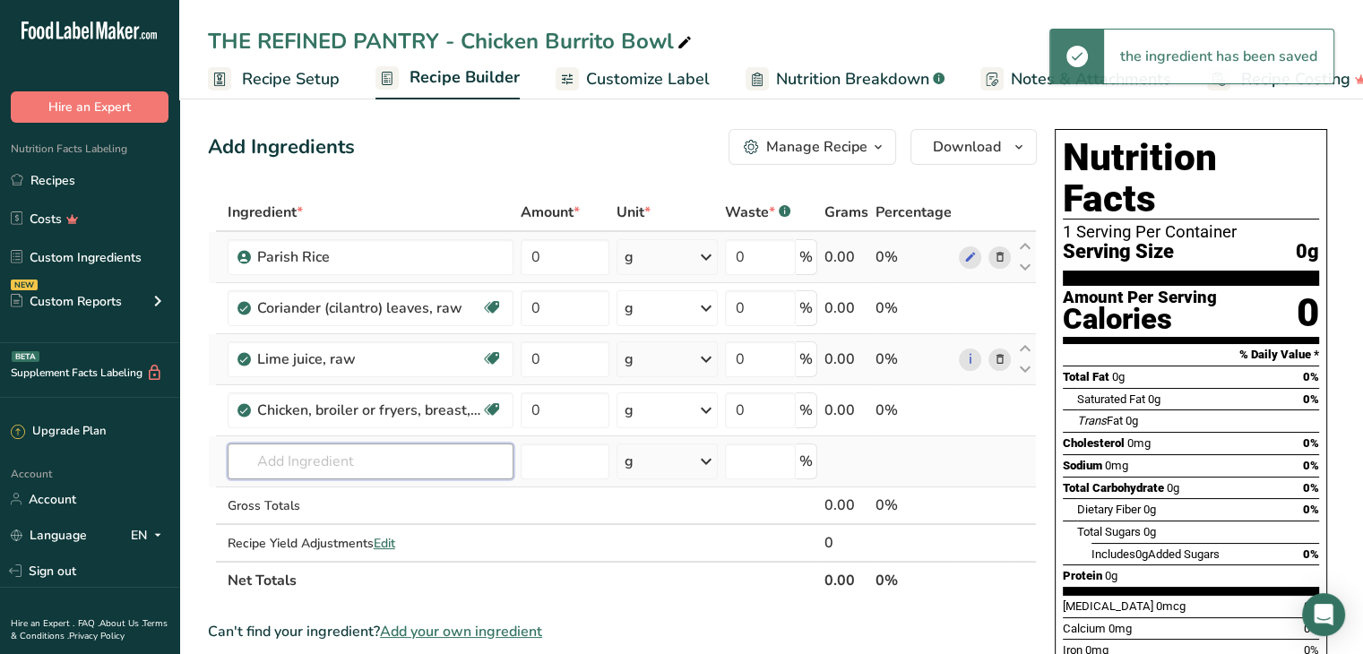
click at [310, 454] on input "text" at bounding box center [371, 462] width 286 height 36
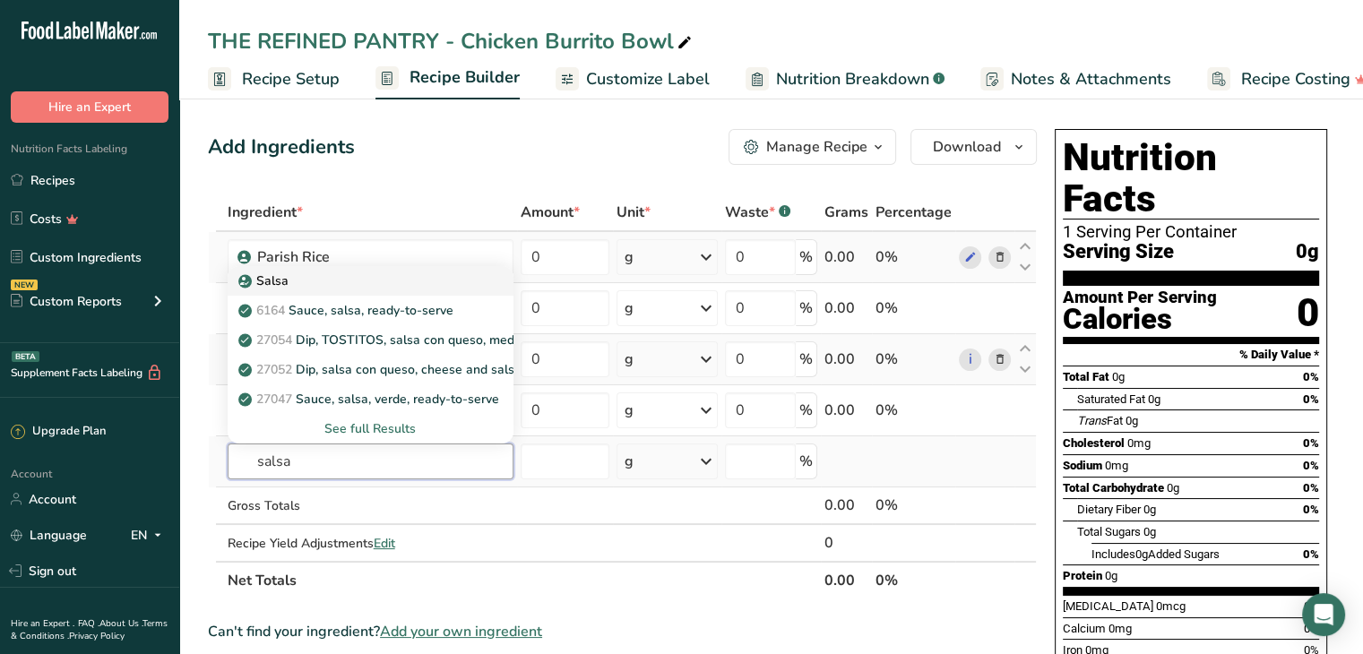
type input "salsa"
click at [288, 291] on link "Salsa" at bounding box center [371, 281] width 286 height 30
type input "Salsa"
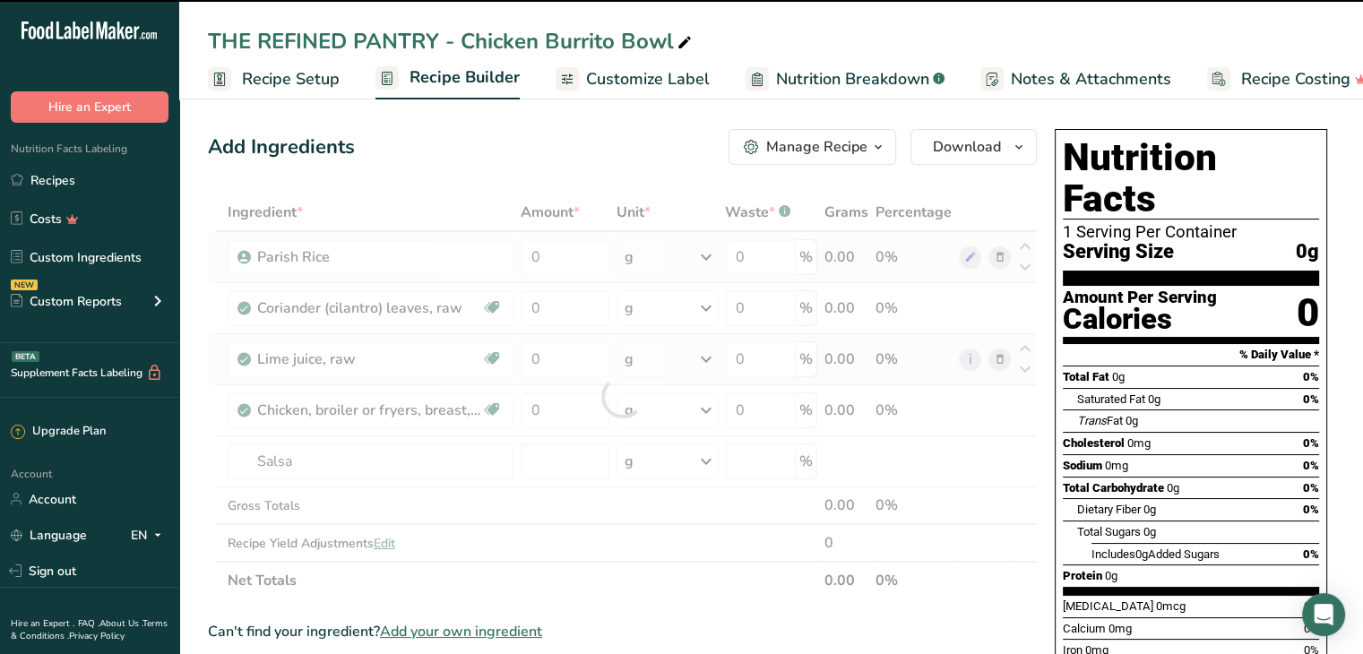
type input "0"
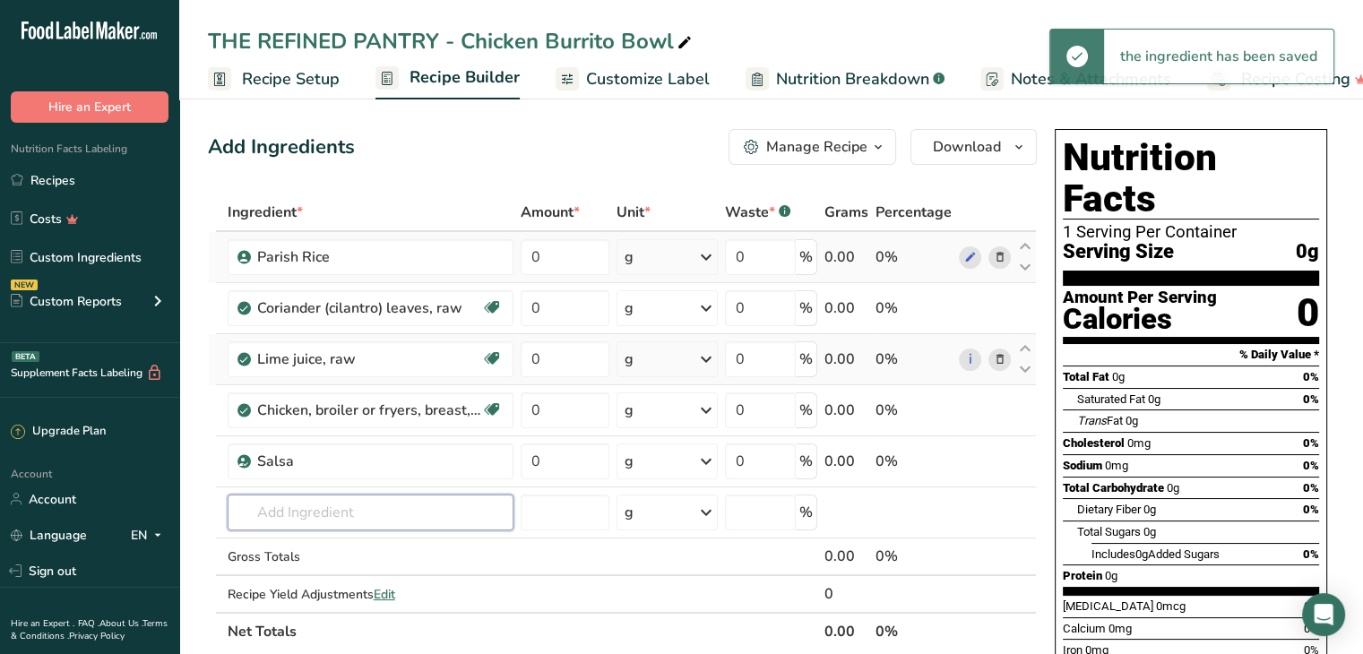
click at [318, 502] on input "text" at bounding box center [371, 513] width 286 height 36
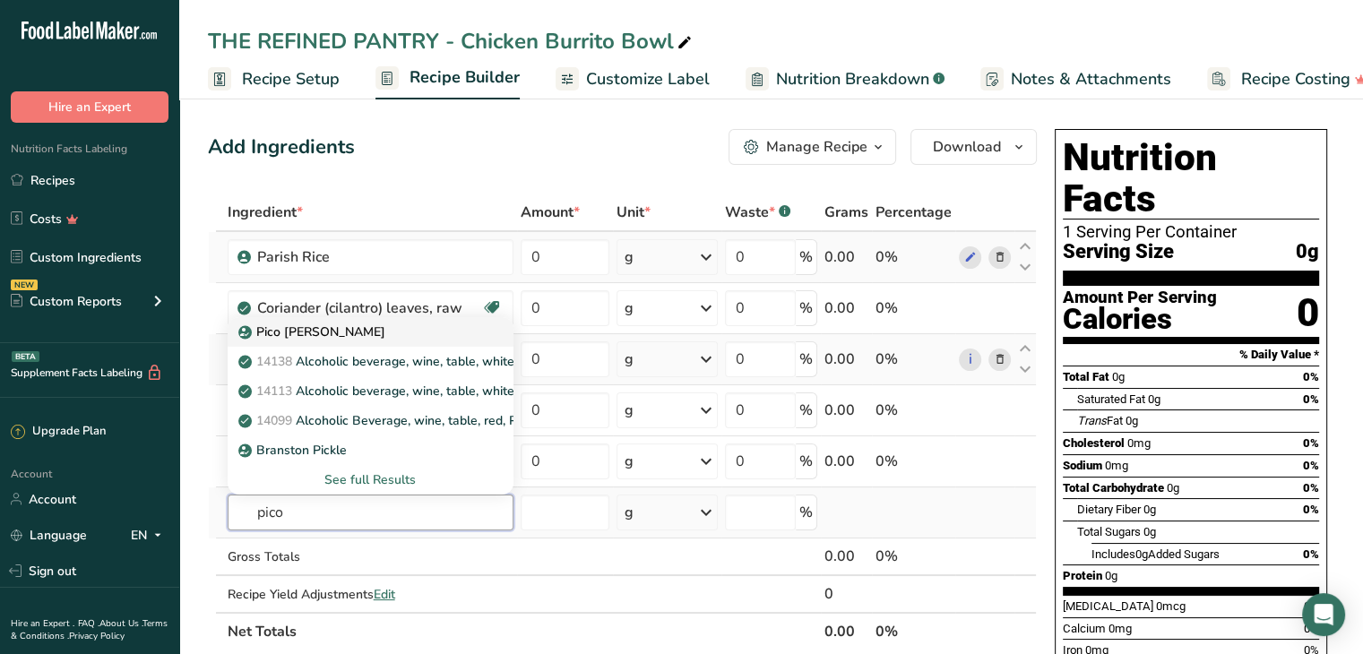
type input "pico"
click at [312, 328] on p "Pico de Gallo" at bounding box center [313, 332] width 143 height 19
type input "Pico de Gallo"
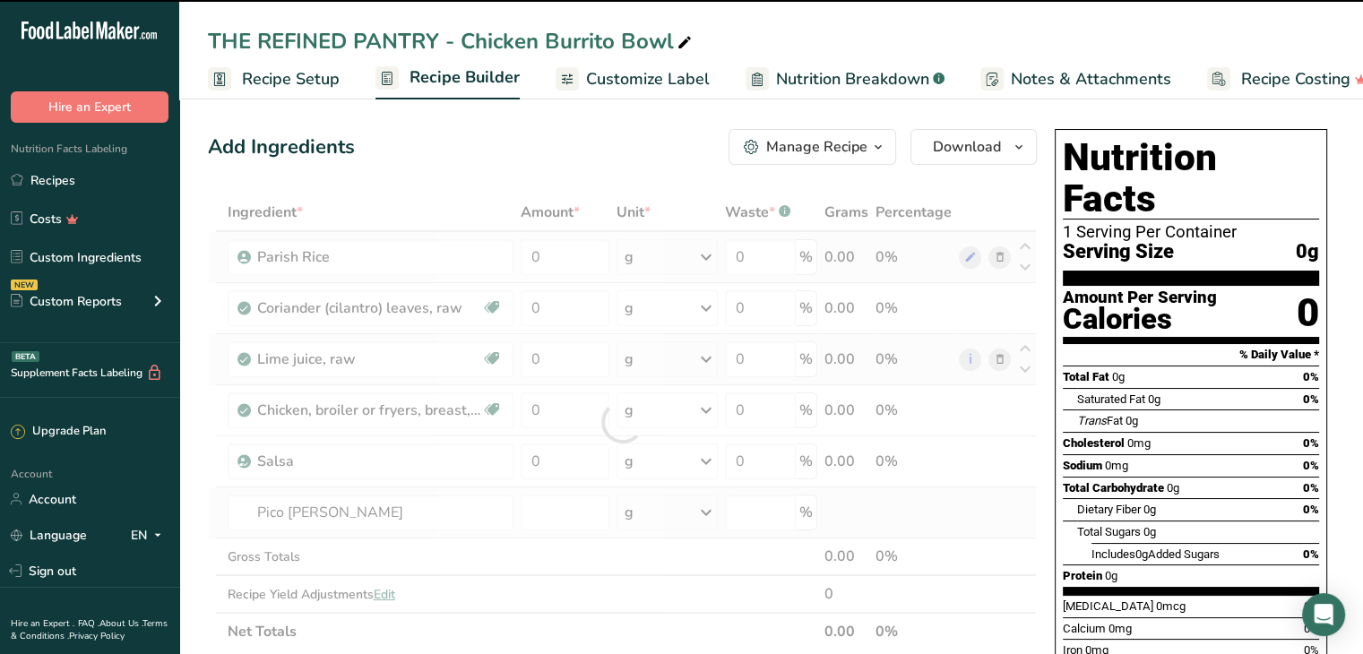
type input "0"
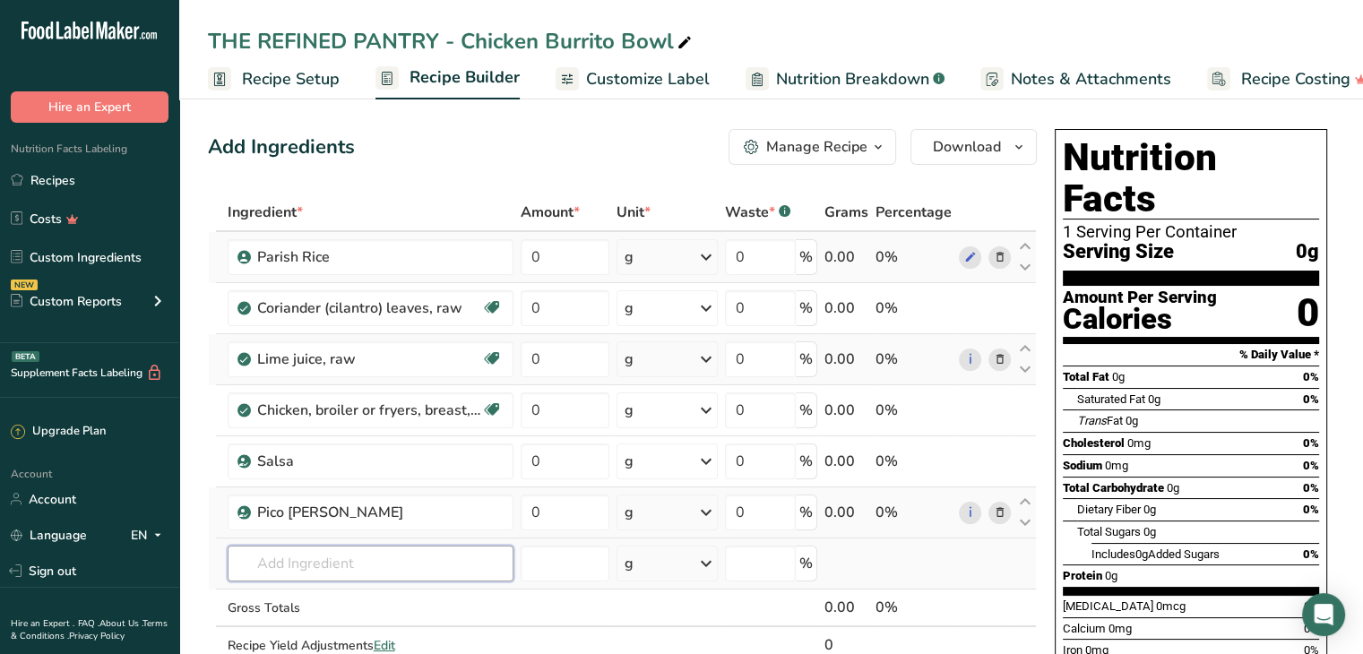
click at [289, 567] on input "text" at bounding box center [371, 564] width 286 height 36
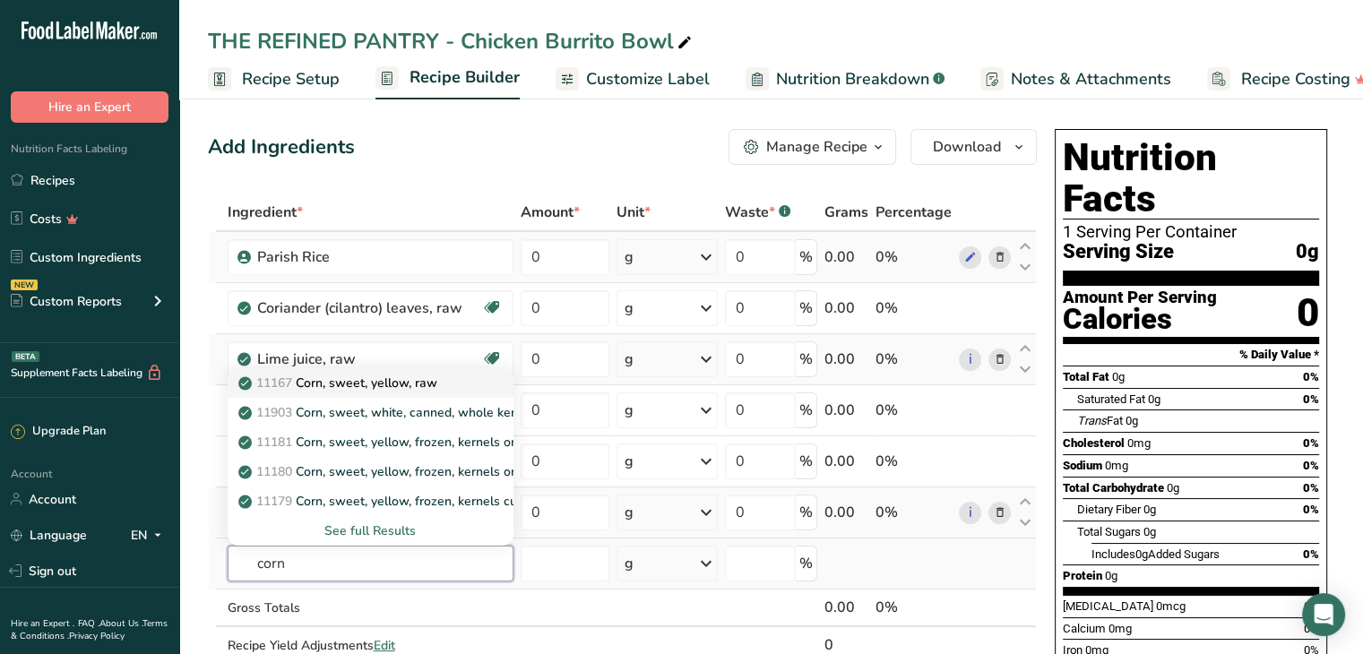
type input "corn"
click at [393, 379] on p "11167 Corn, sweet, yellow, raw" at bounding box center [339, 383] width 195 height 19
type input "Corn, sweet, yellow, raw"
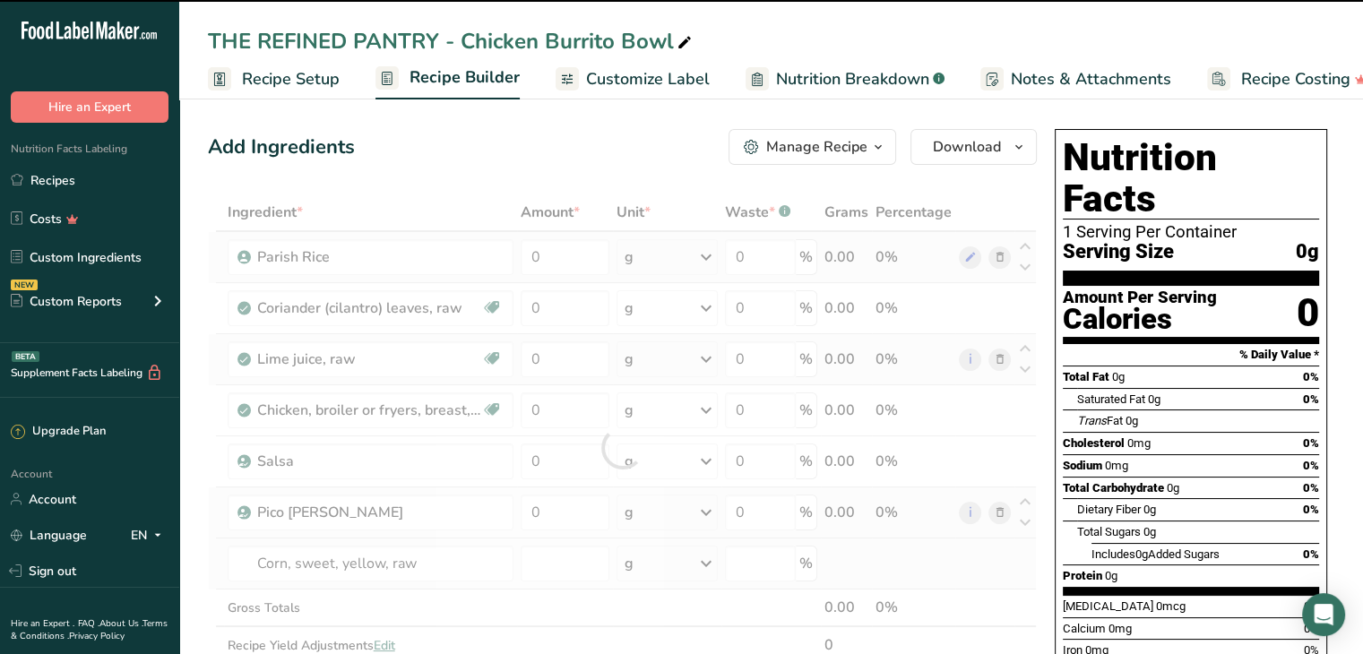
type input "0"
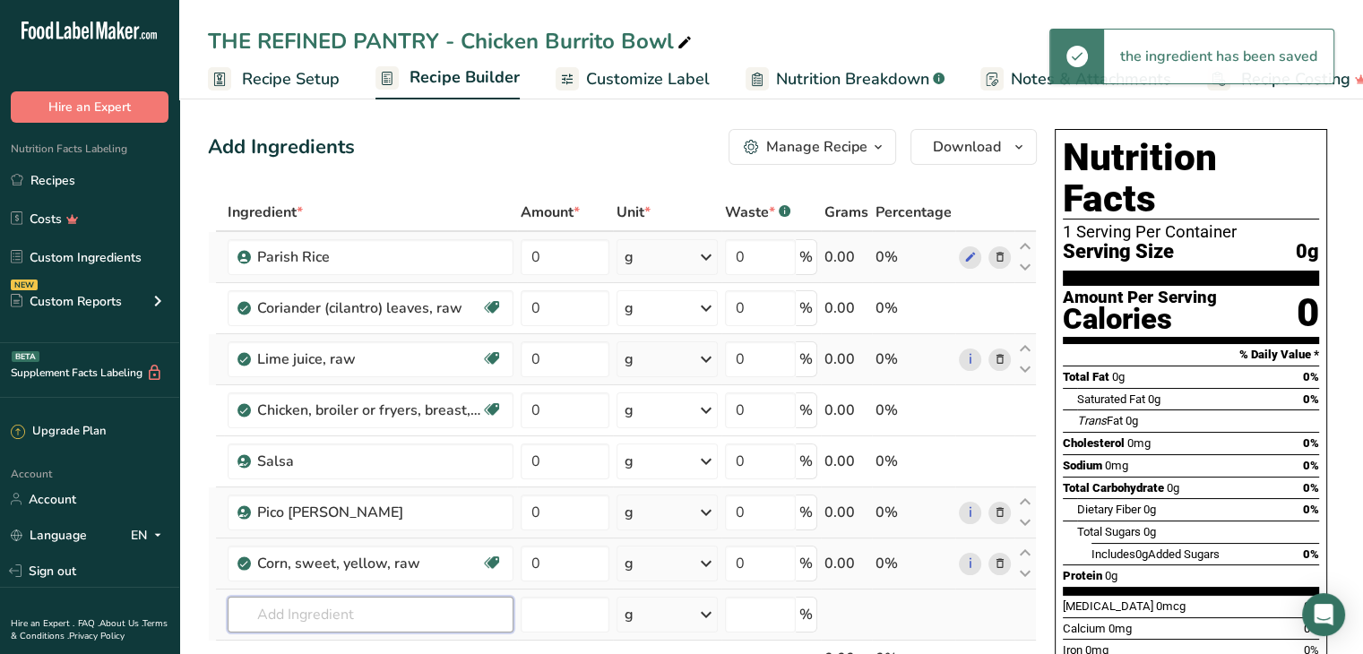
click at [287, 611] on input "text" at bounding box center [371, 615] width 286 height 36
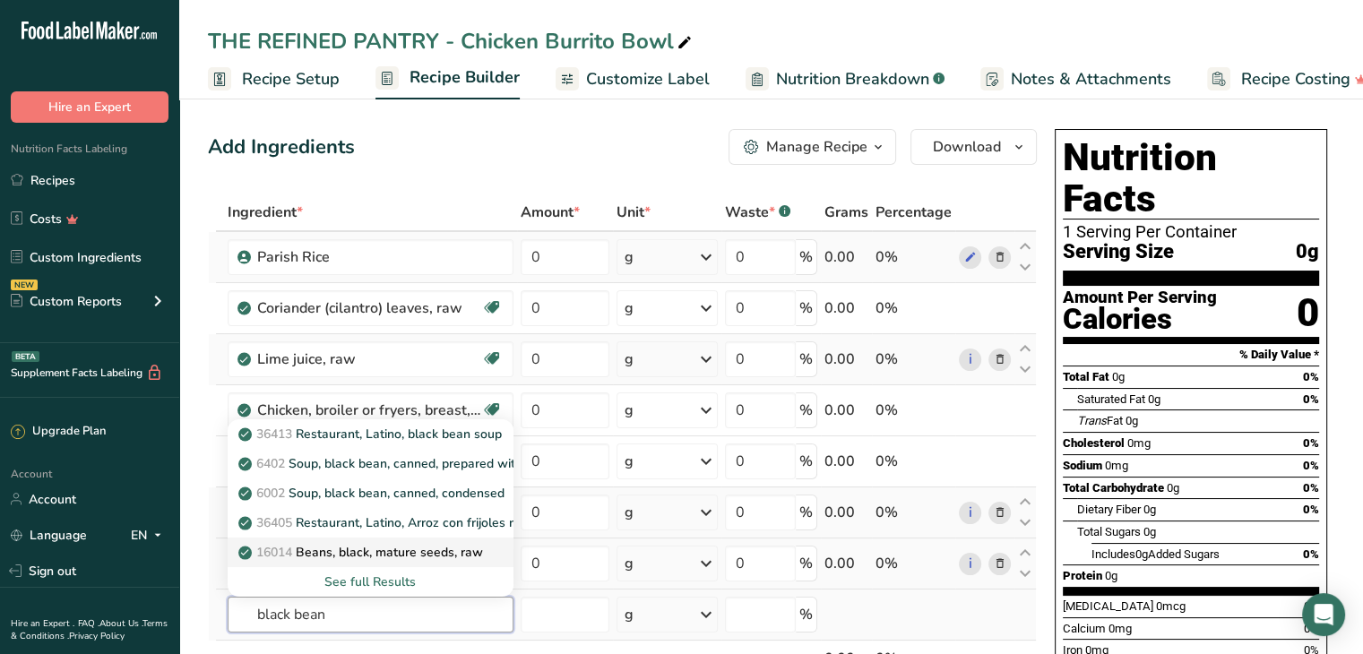
type input "black bean"
click at [415, 549] on p "16014 Beans, black, mature seeds, raw" at bounding box center [362, 552] width 241 height 19
type input "Beans, black, mature seeds, raw"
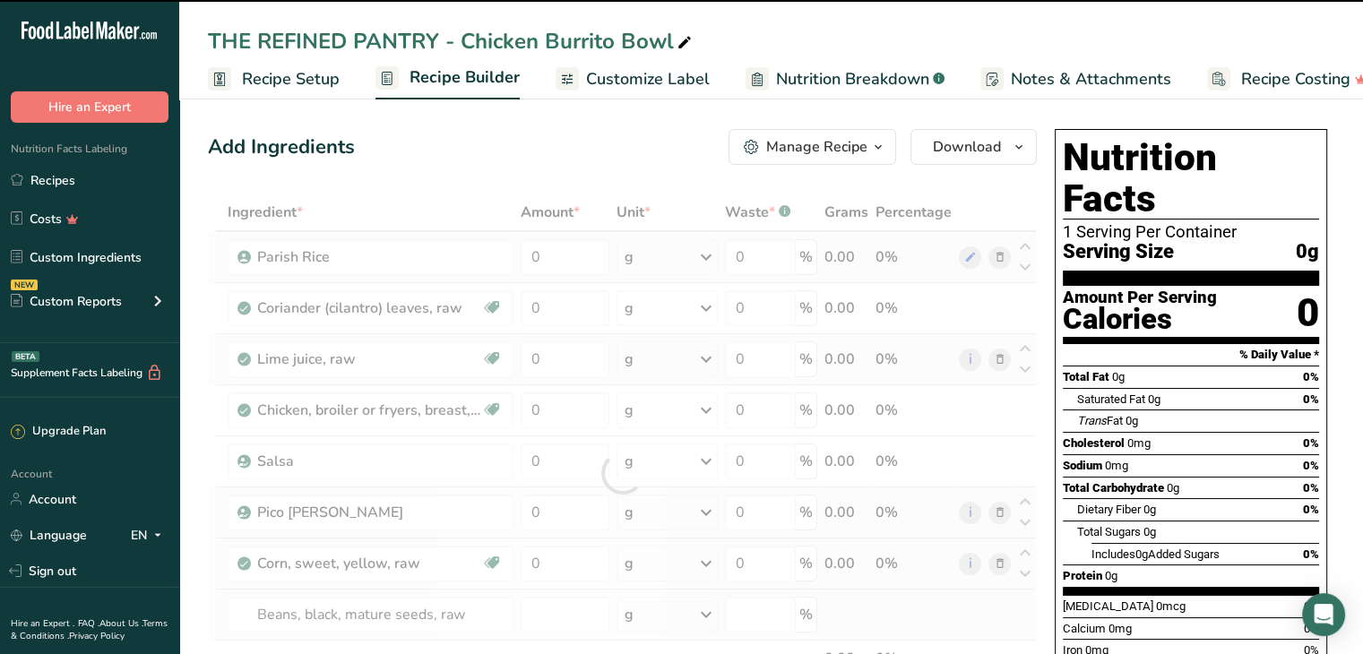
type input "0"
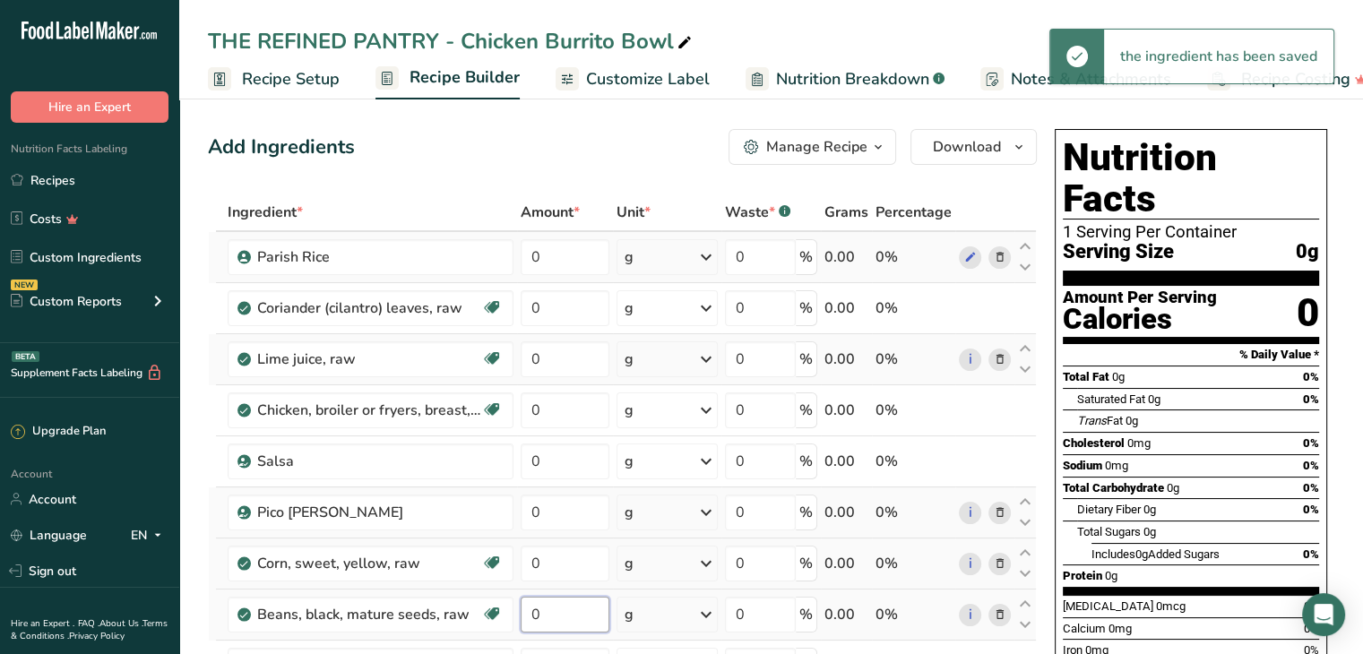
click at [536, 616] on input "0" at bounding box center [566, 615] width 90 height 36
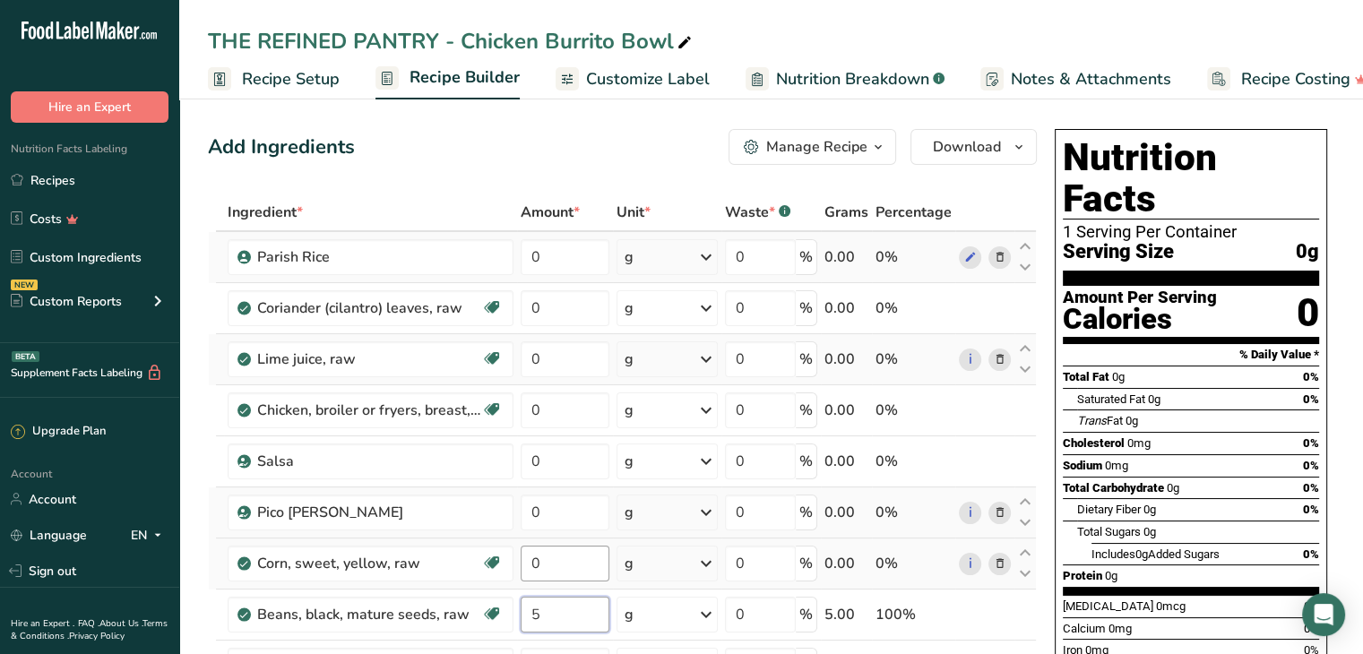
type input "5"
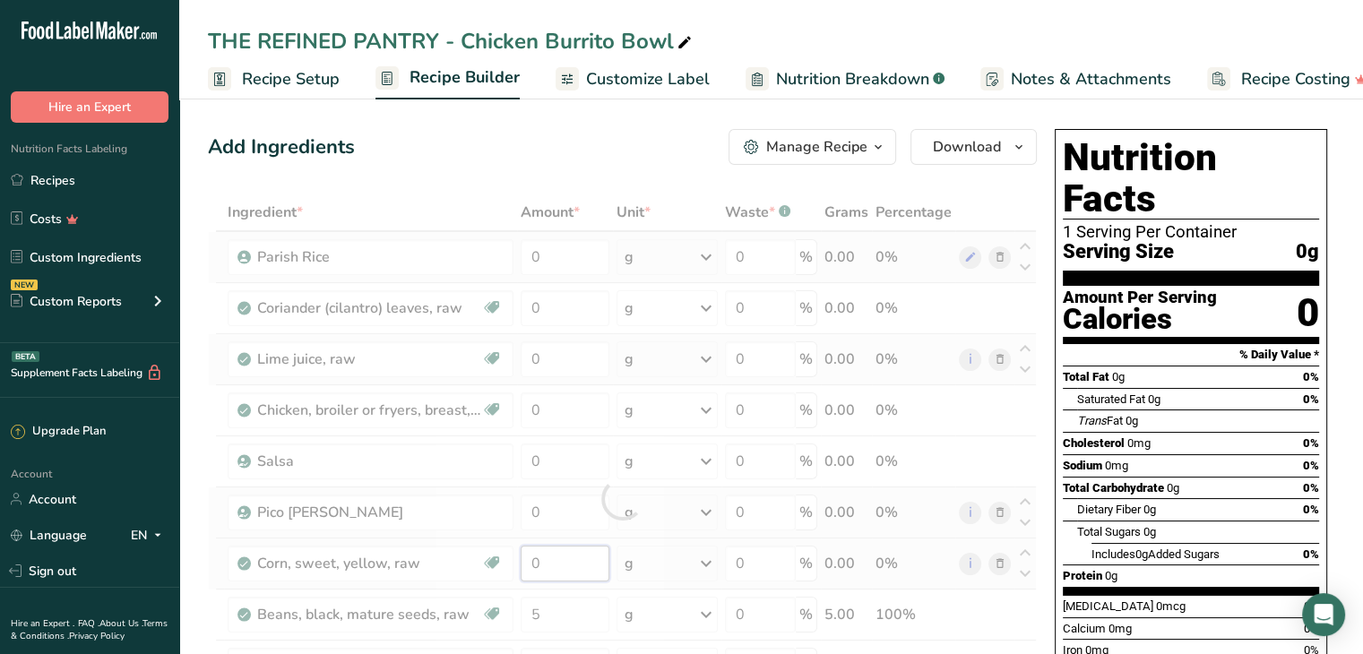
click at [558, 549] on div "Ingredient * Amount * Unit * Waste * .a-a{fill:#347362;}.b-a{fill:#fff;} Grams …" at bounding box center [622, 499] width 829 height 610
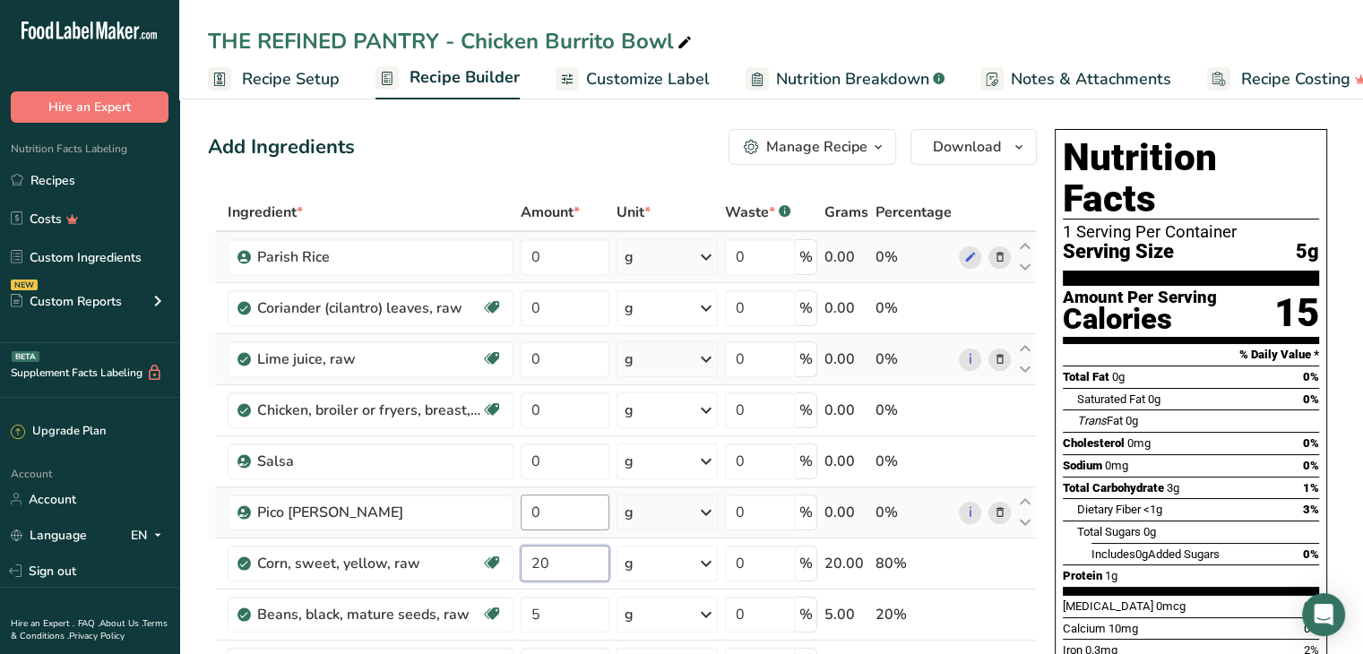
type input "20"
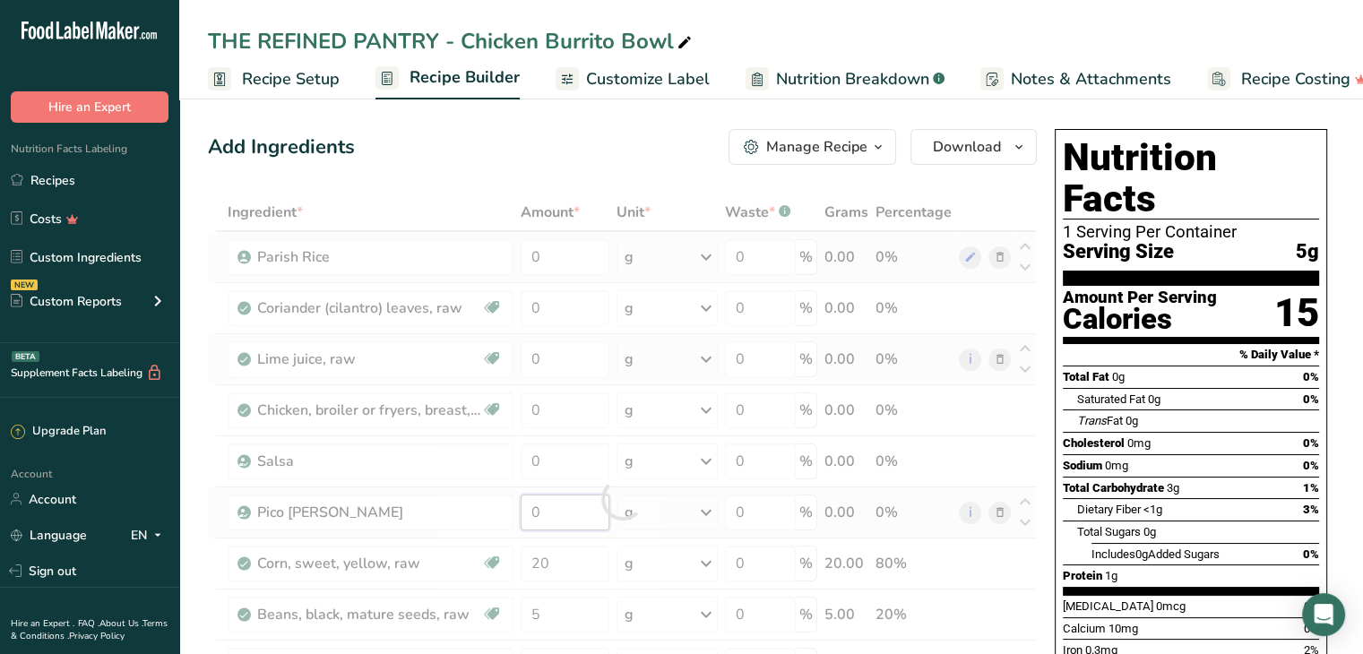
click at [550, 509] on div "Ingredient * Amount * Unit * Waste * .a-a{fill:#347362;}.b-a{fill:#fff;} Grams …" at bounding box center [622, 499] width 829 height 610
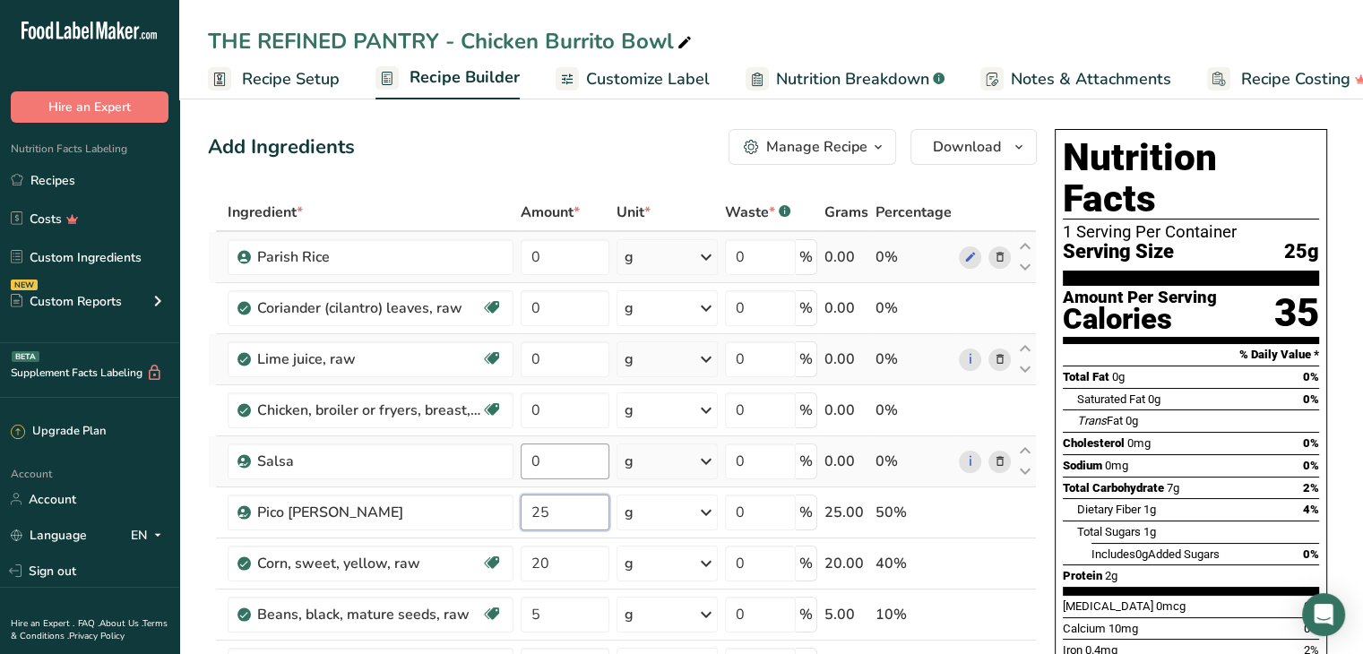
type input "25"
click at [569, 459] on div "Ingredient * Amount * Unit * Waste * .a-a{fill:#347362;}.b-a{fill:#fff;} Grams …" at bounding box center [622, 499] width 829 height 610
type input "10"
click at [553, 408] on div "Ingredient * Amount * Unit * Waste * .a-a{fill:#347362;}.b-a{fill:#fff;} Grams …" at bounding box center [622, 499] width 829 height 610
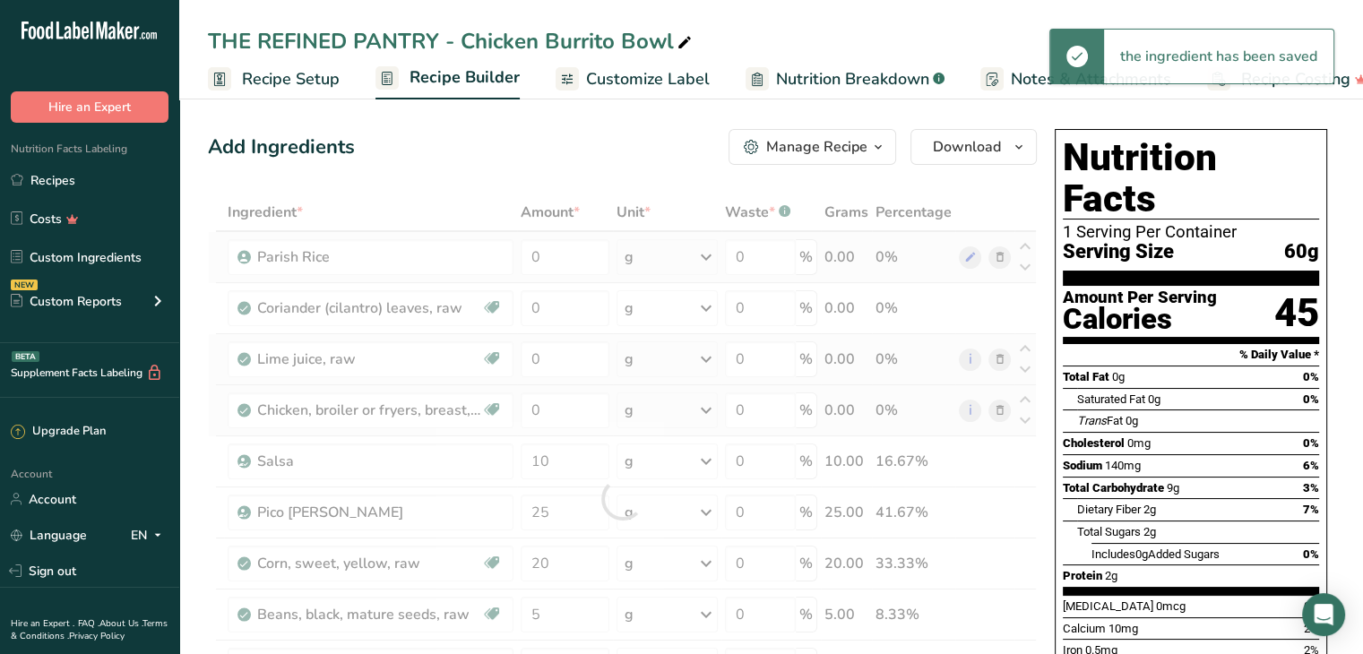
click at [675, 402] on div "Ingredient * Amount * Unit * Waste * .a-a{fill:#347362;}.b-a{fill:#fff;} Grams …" at bounding box center [622, 499] width 829 height 610
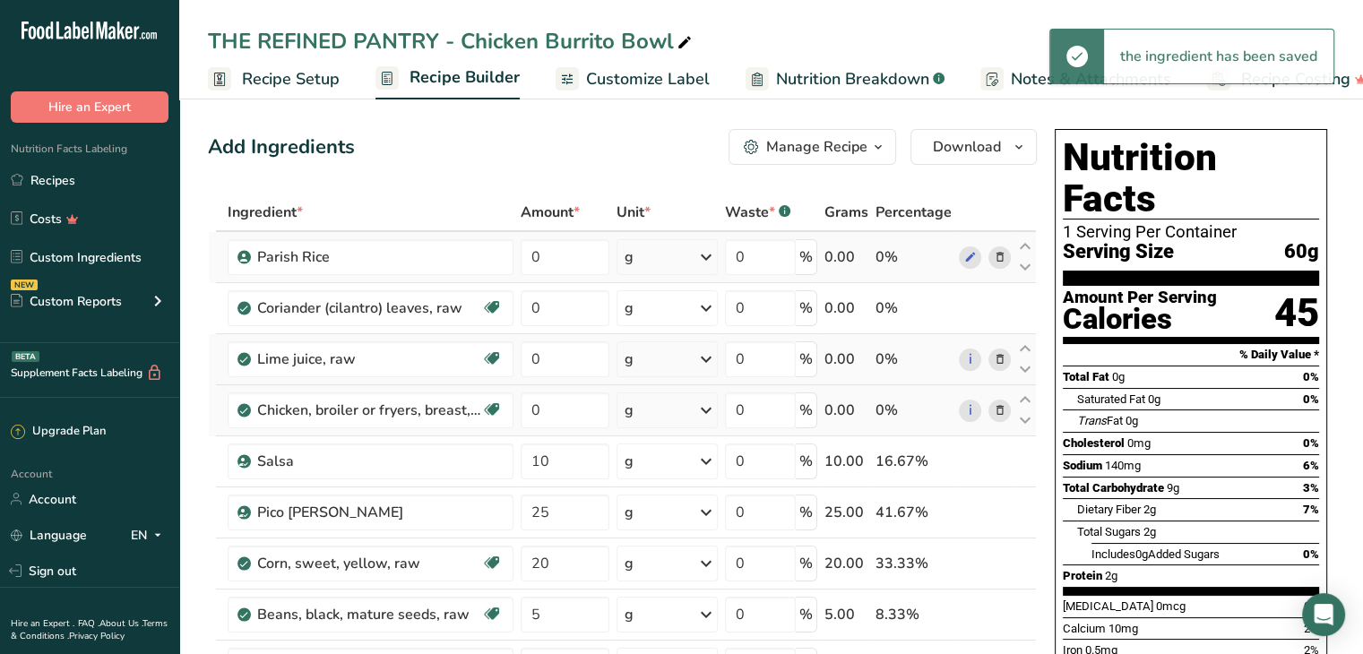
click at [675, 402] on div "g" at bounding box center [667, 411] width 101 height 36
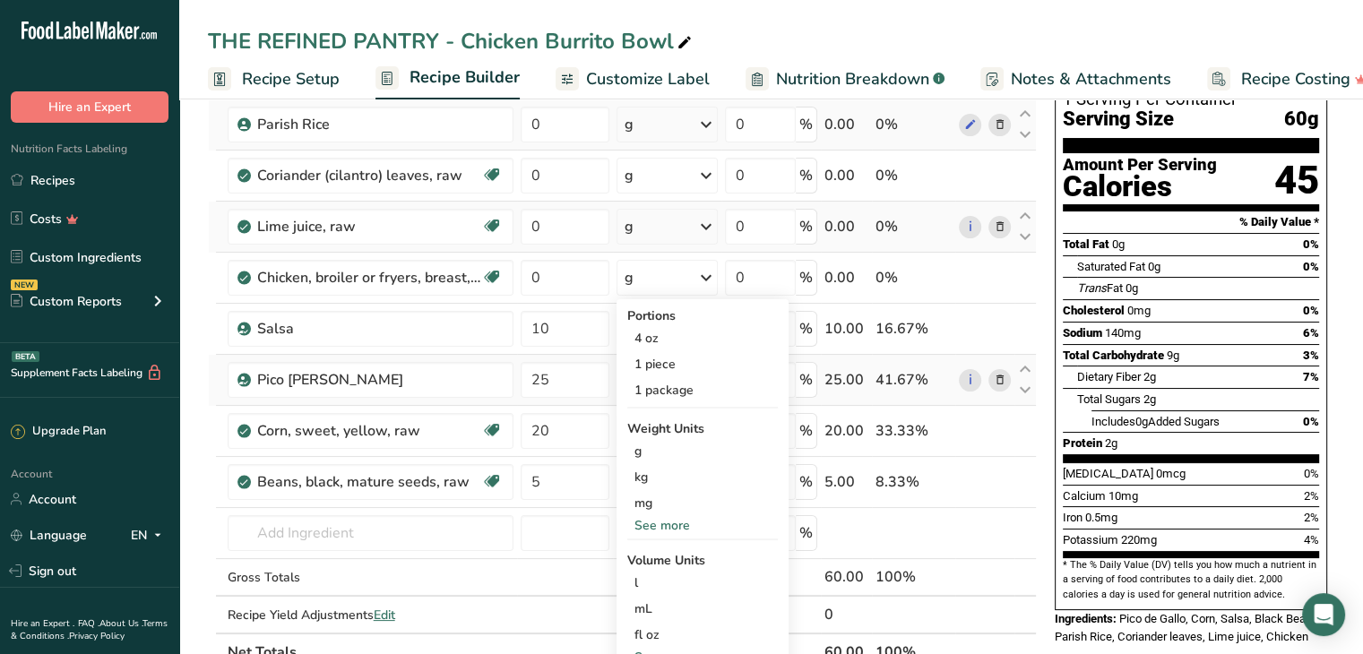
scroll to position [166, 0]
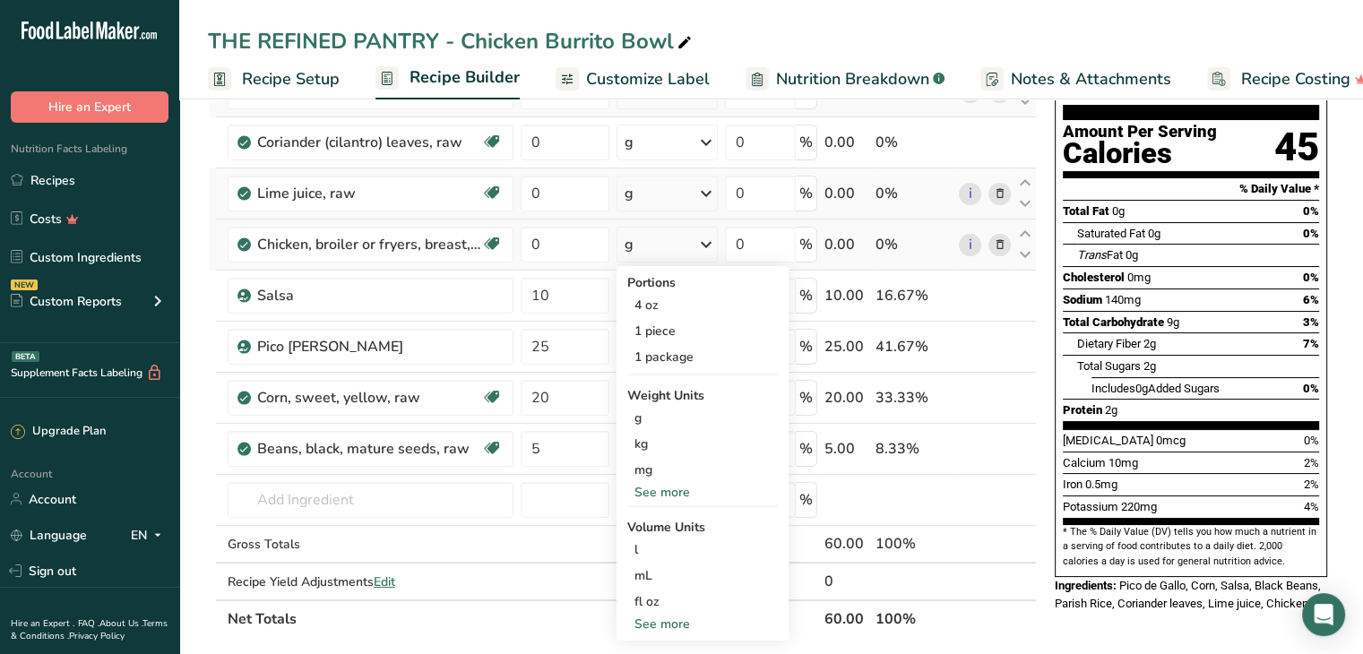
click at [685, 491] on div "See more" at bounding box center [702, 492] width 151 height 19
click at [650, 552] on div "oz" at bounding box center [702, 548] width 151 height 26
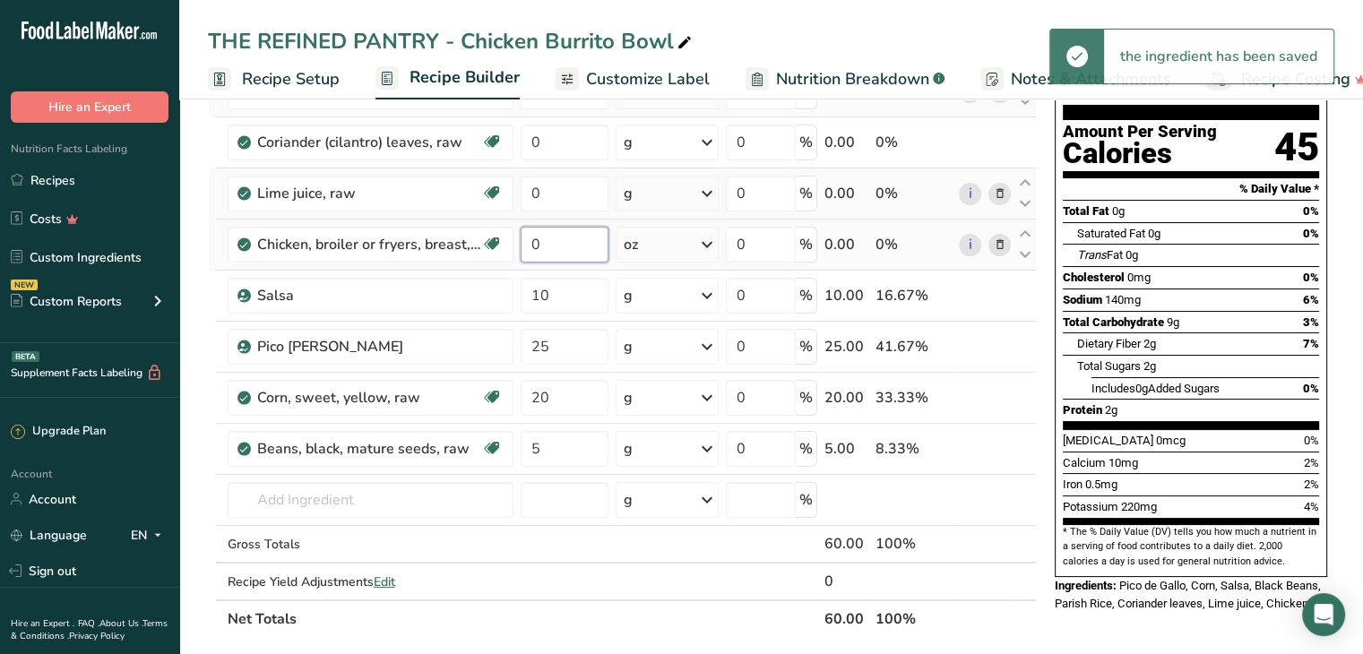
click at [569, 243] on input "0" at bounding box center [565, 245] width 89 height 36
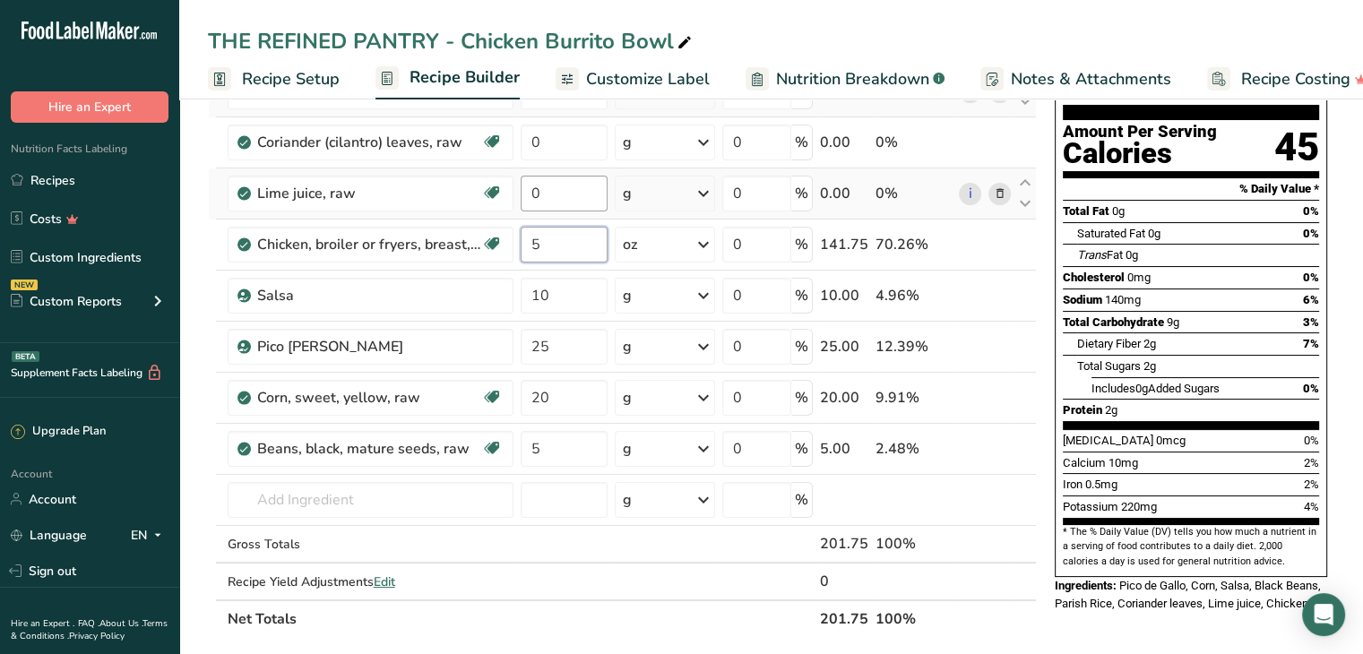
type input "5"
click at [566, 194] on div "Ingredient * Amount * Unit * Waste * .a-a{fill:#347362;}.b-a{fill:#fff;} Grams …" at bounding box center [622, 333] width 829 height 610
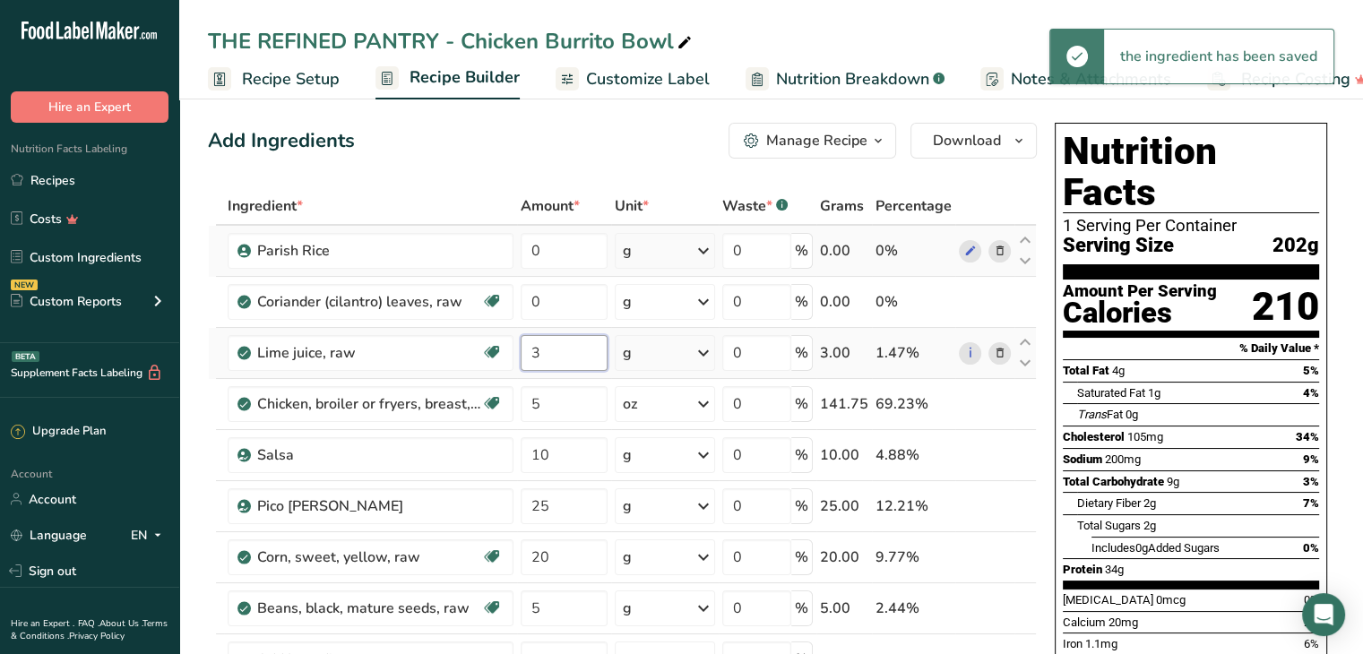
scroll to position [0, 0]
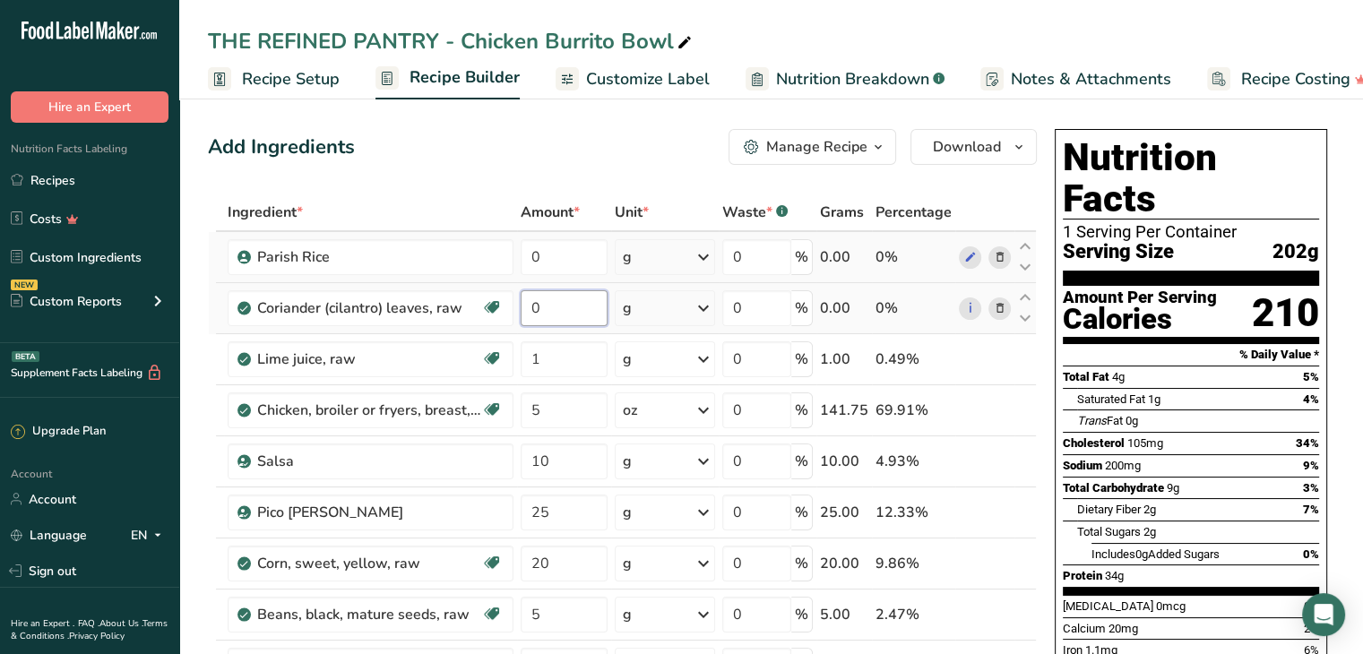
click at [562, 312] on div "Ingredient * Amount * Unit * Waste * .a-a{fill:#347362;}.b-a{fill:#fff;} Grams …" at bounding box center [622, 499] width 829 height 610
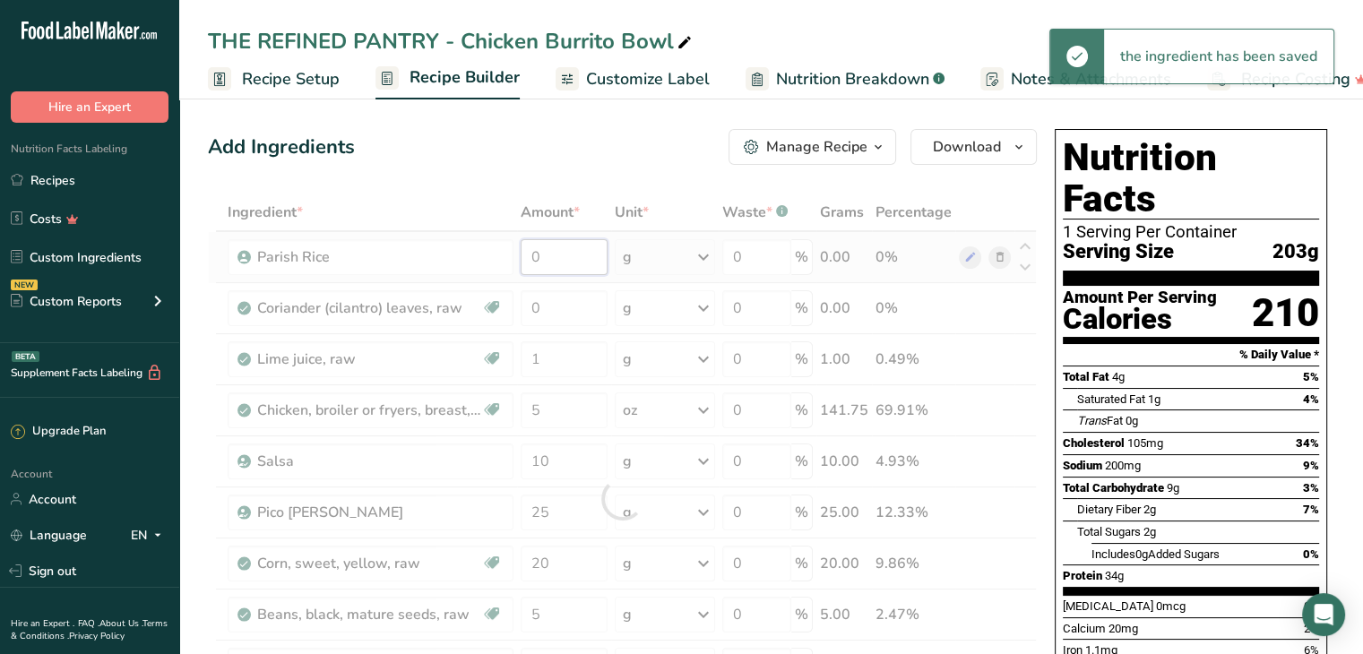
click at [552, 249] on div "Ingredient * Amount * Unit * Waste * .a-a{fill:#347362;}.b-a{fill:#fff;} Grams …" at bounding box center [622, 499] width 829 height 610
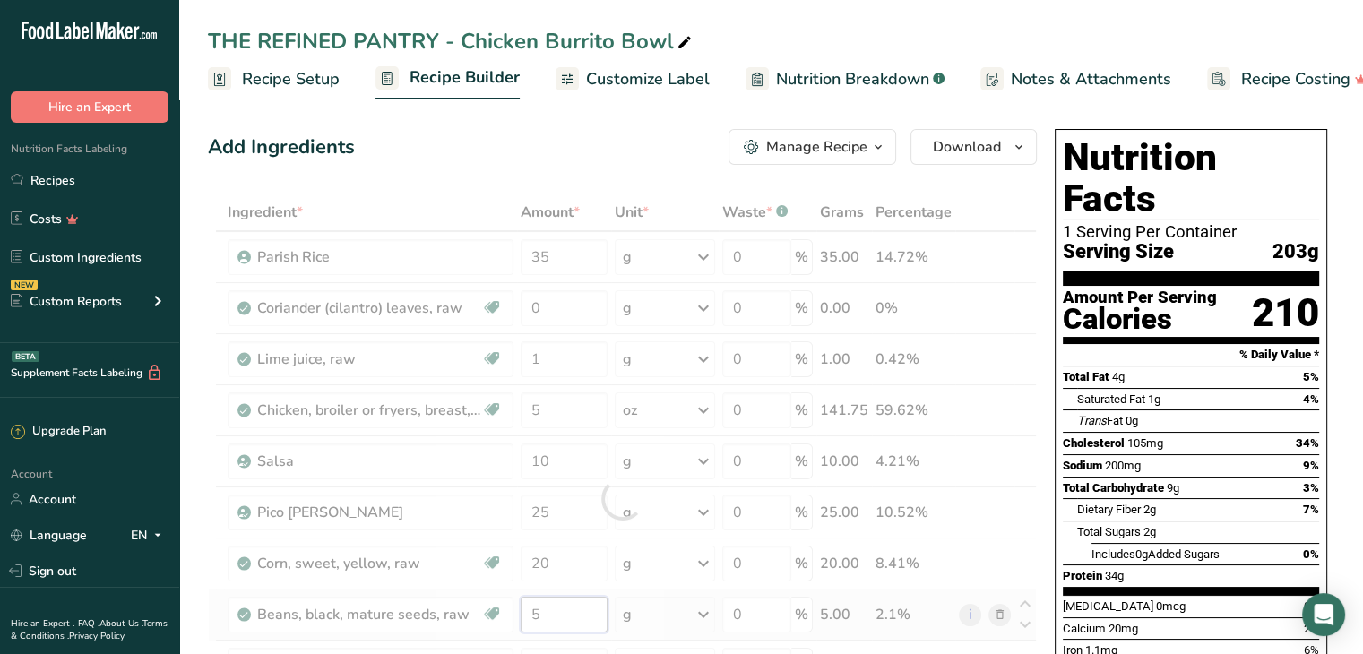
click at [575, 613] on div "Ingredient * Amount * Unit * Waste * .a-a{fill:#347362;}.b-a{fill:#fff;} Grams …" at bounding box center [622, 499] width 829 height 610
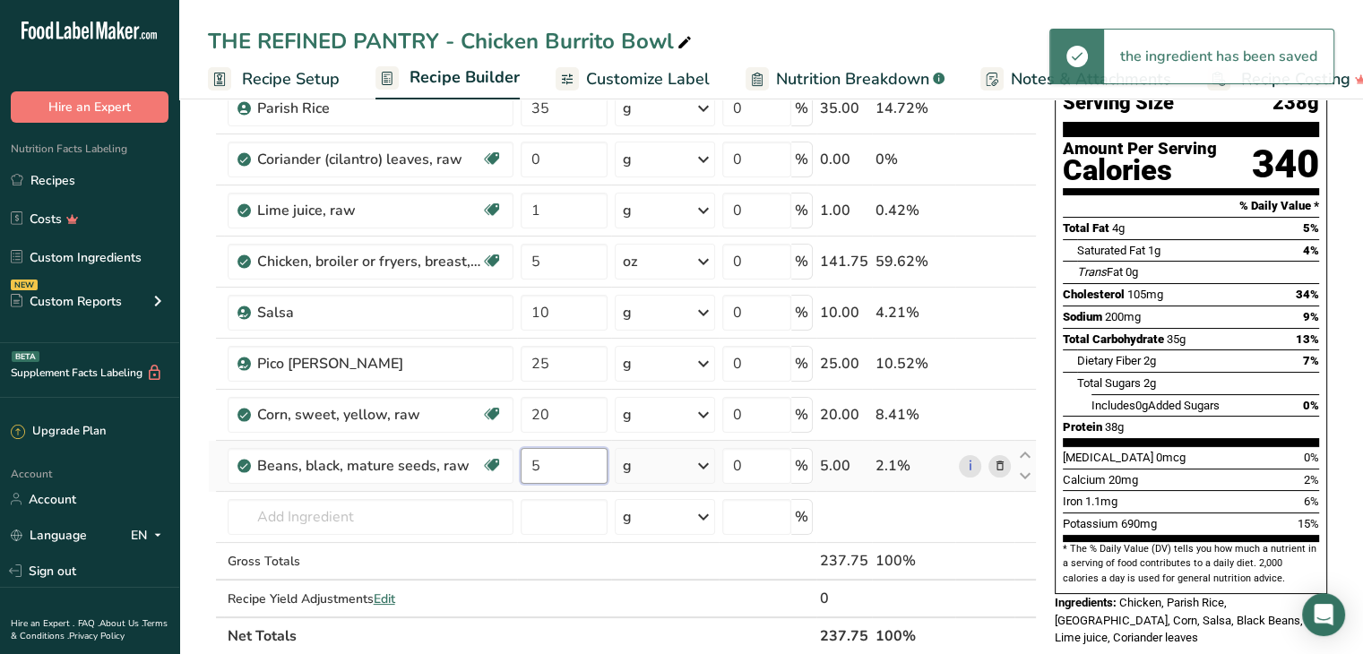
scroll to position [158, 0]
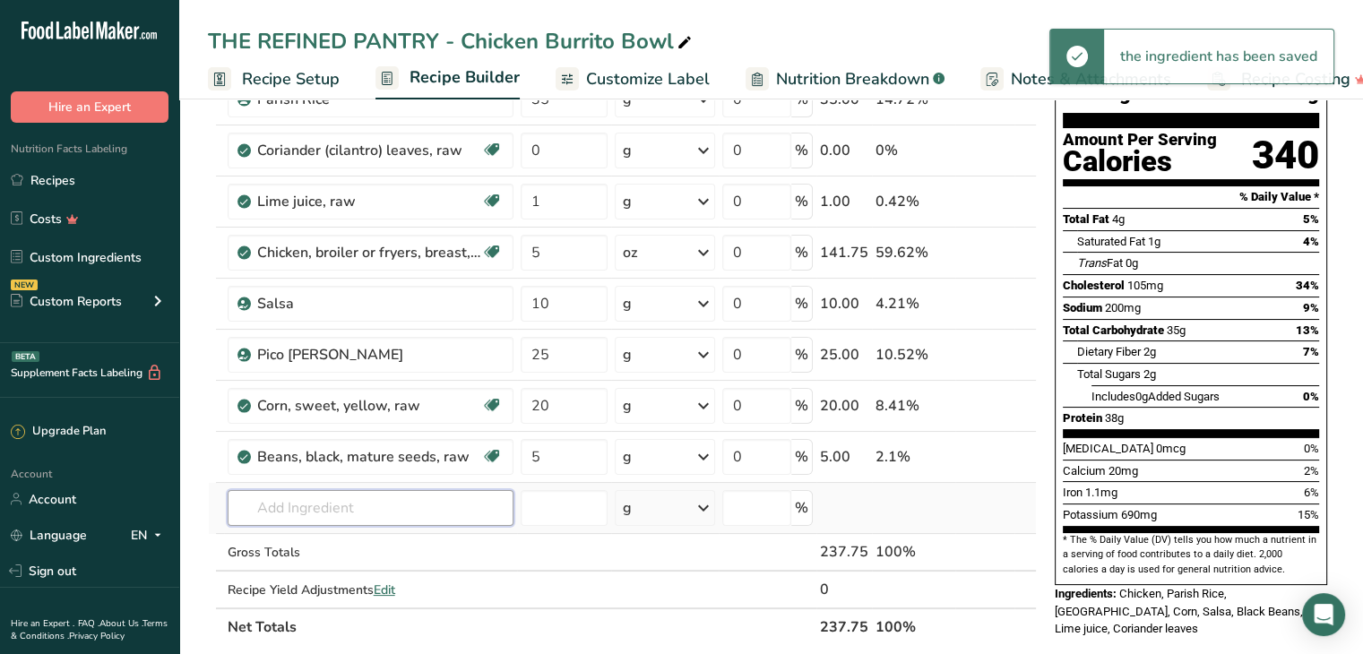
click at [437, 514] on div "Ingredient * Amount * Unit * Waste * .a-a{fill:#347362;}.b-a{fill:#fff;} Grams …" at bounding box center [622, 341] width 829 height 610
click at [1002, 454] on icon at bounding box center [999, 457] width 13 height 19
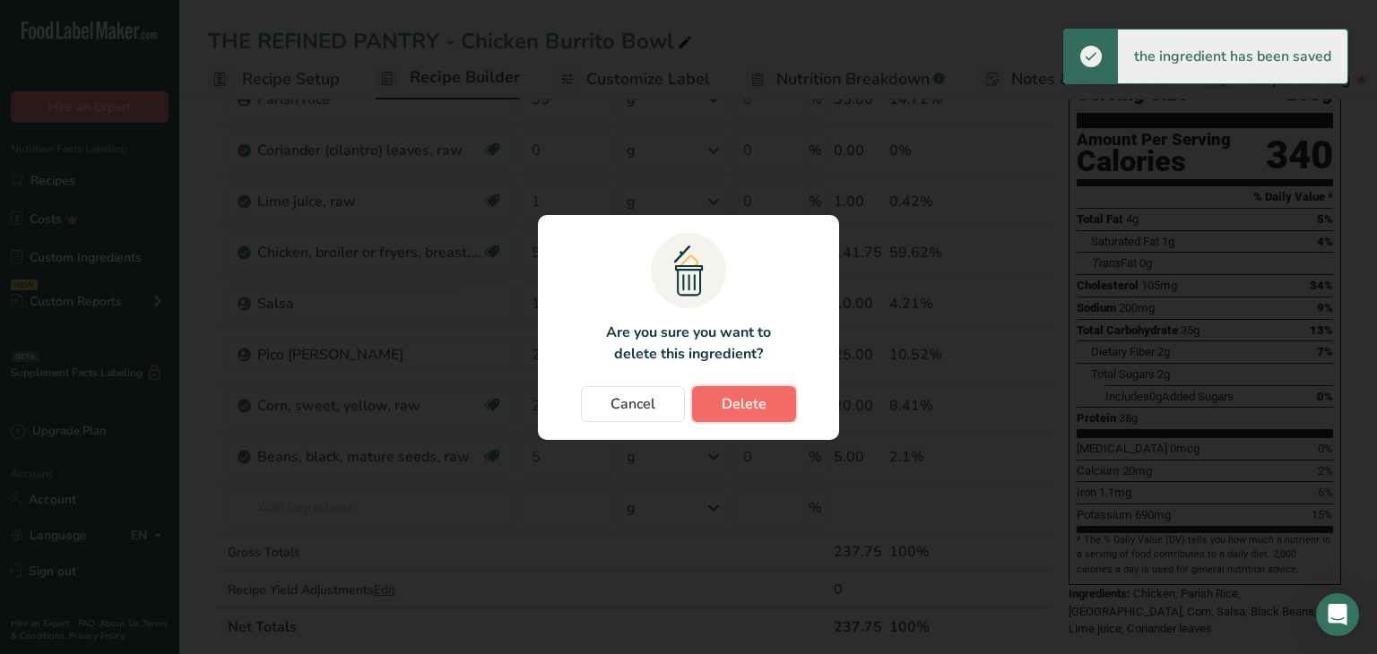
click at [731, 396] on span "Delete" at bounding box center [744, 404] width 45 height 22
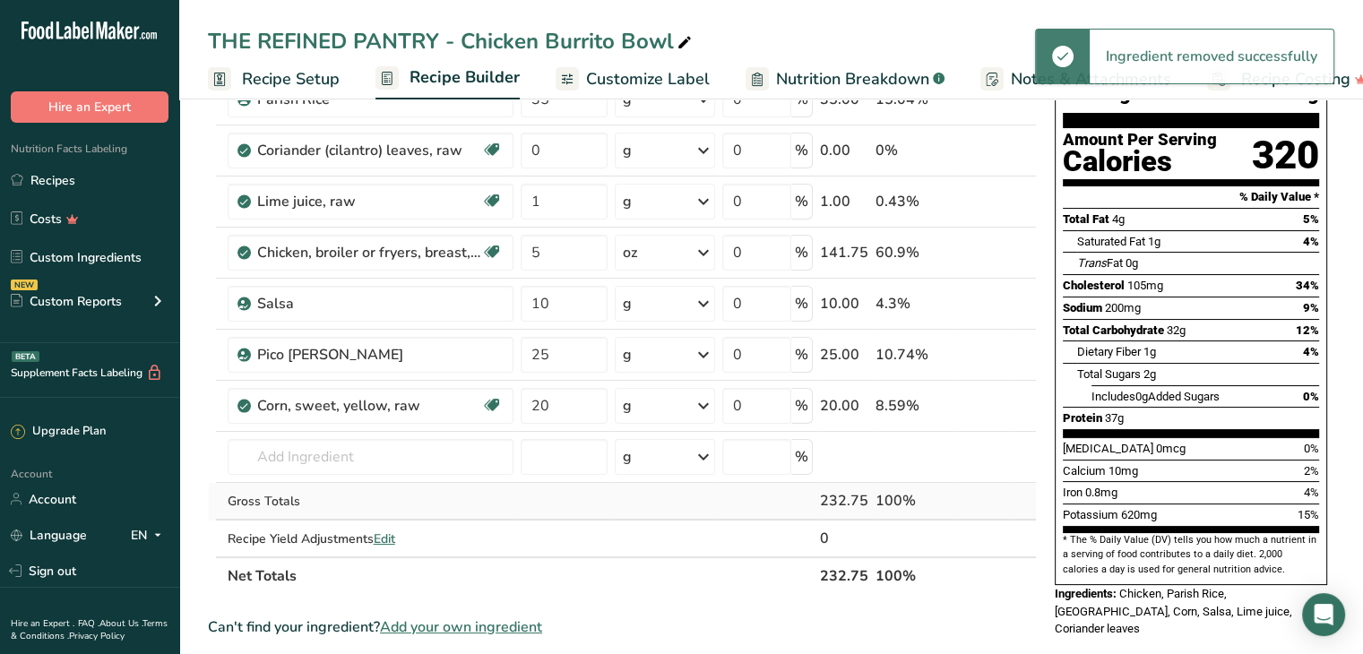
click at [341, 498] on div "Gross Totals" at bounding box center [371, 501] width 286 height 19
click at [326, 447] on input "text" at bounding box center [371, 457] width 286 height 36
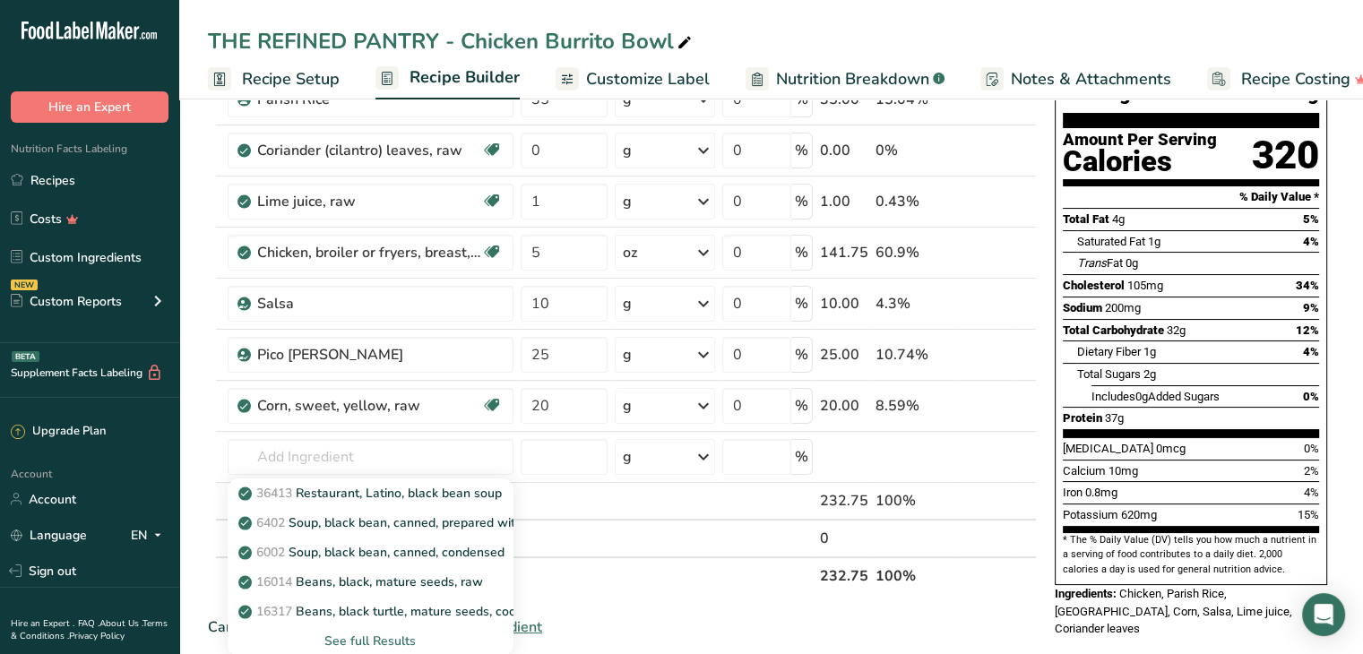
click at [365, 637] on div "See full Results" at bounding box center [370, 641] width 257 height 19
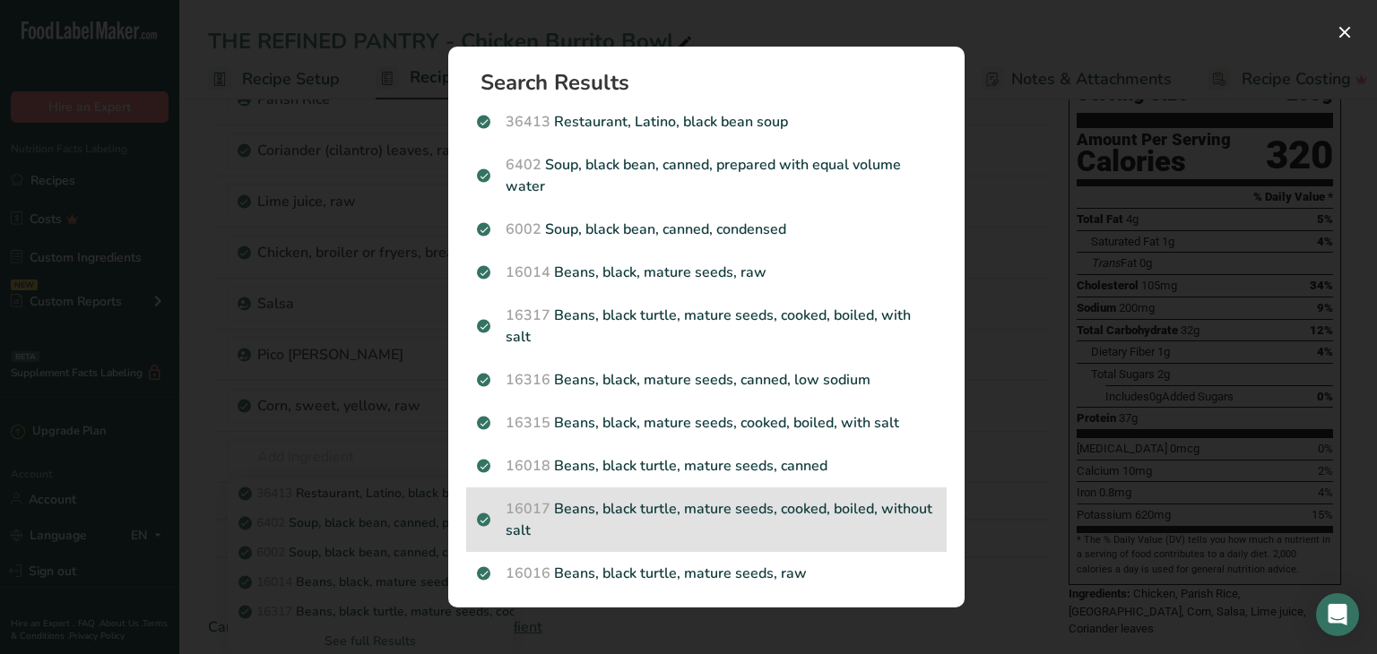
click at [606, 532] on p "16017 Beans, black turtle, mature seeds, cooked, boiled, without salt" at bounding box center [706, 519] width 459 height 43
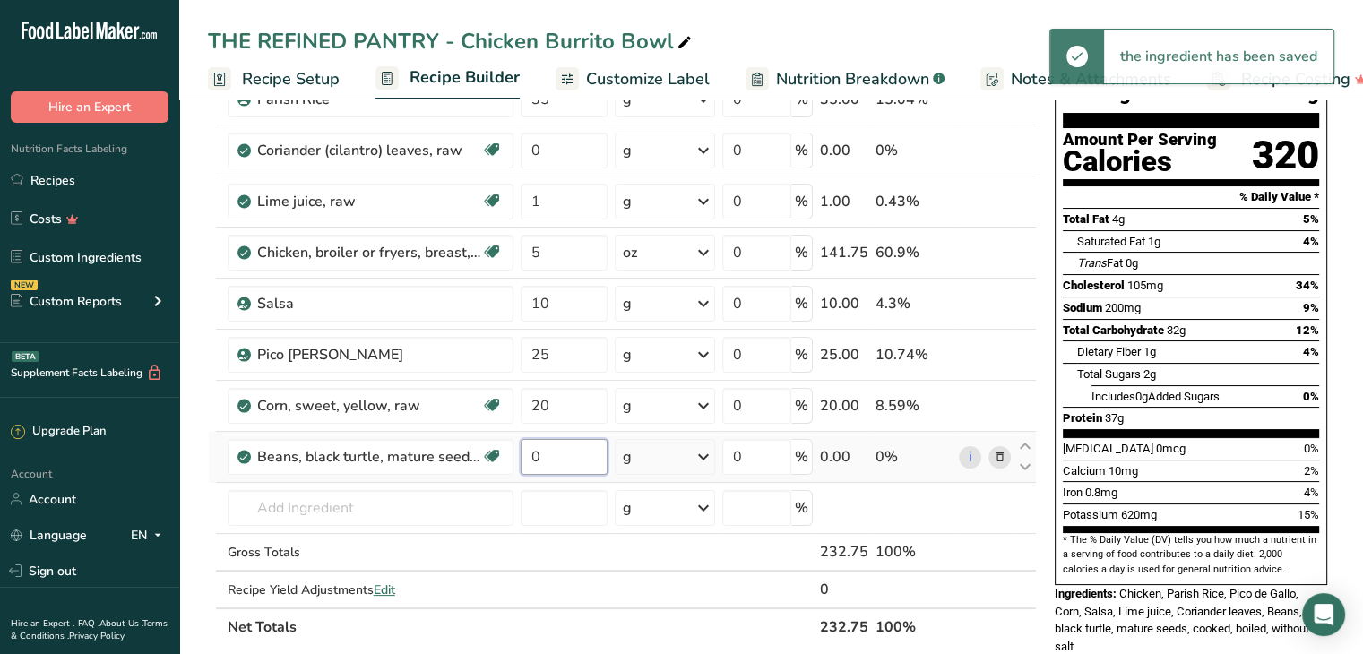
click at [566, 445] on input "0" at bounding box center [564, 457] width 87 height 36
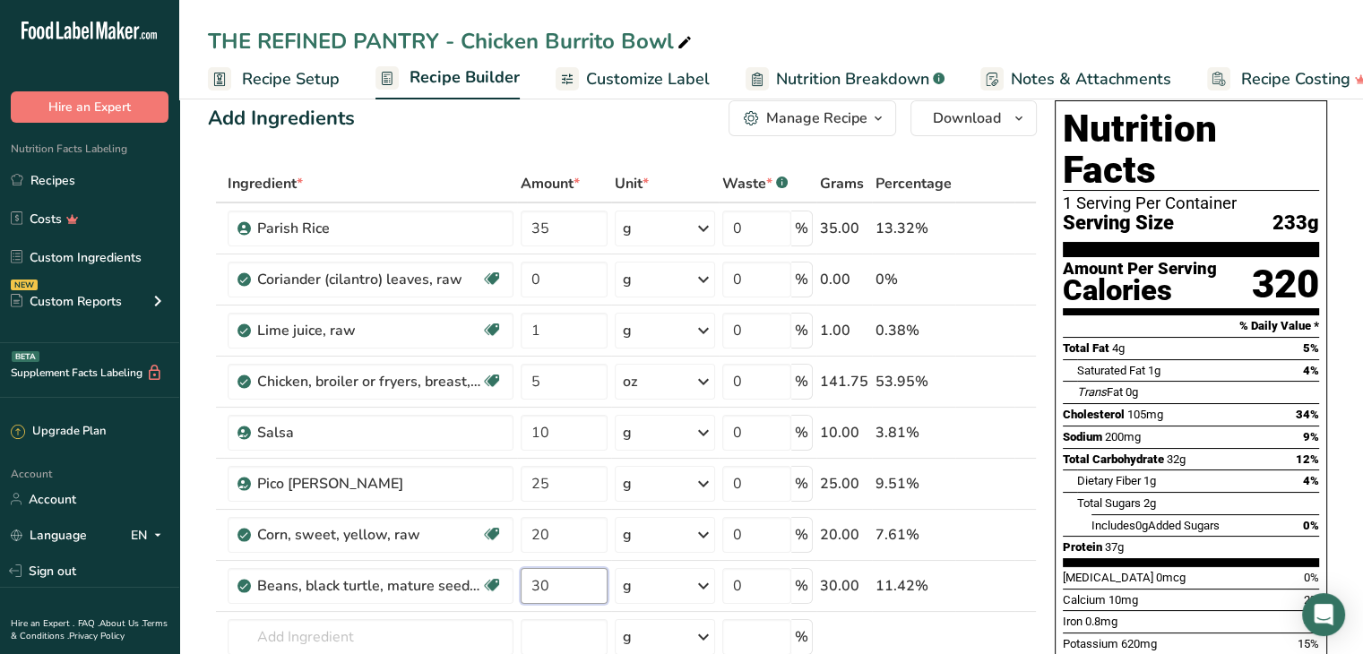
scroll to position [27, 0]
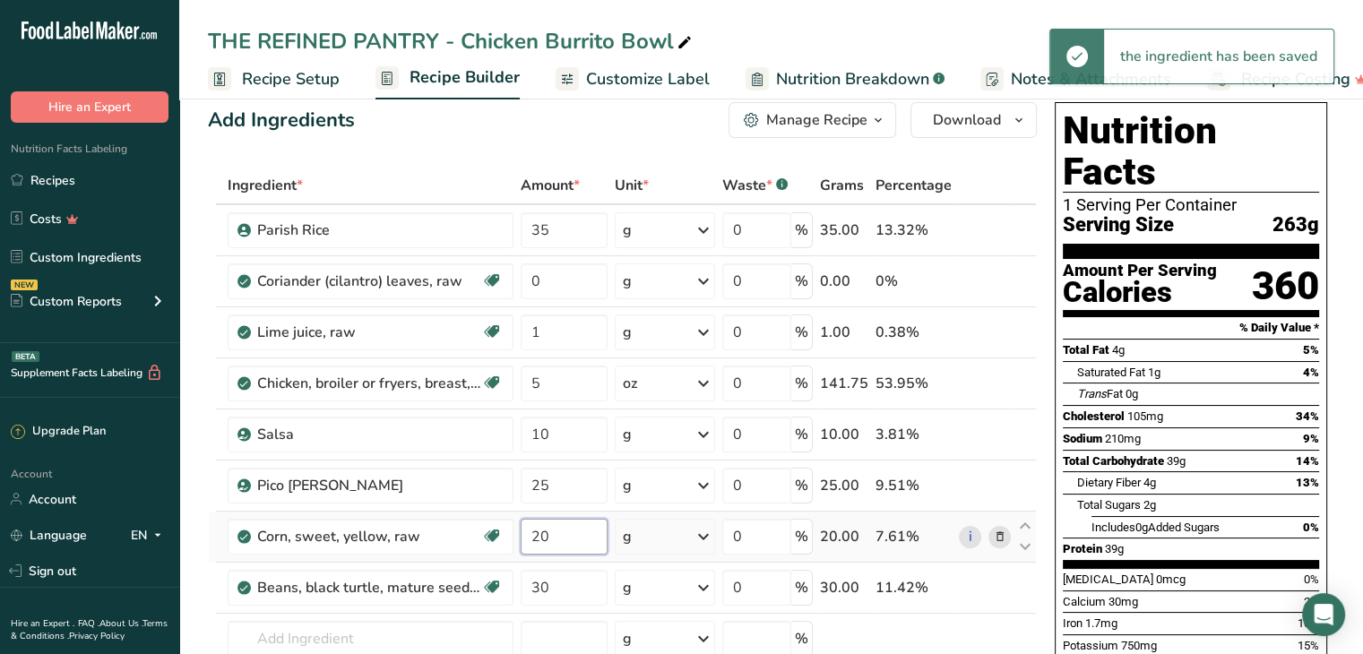
click at [561, 542] on input "20" at bounding box center [564, 537] width 87 height 36
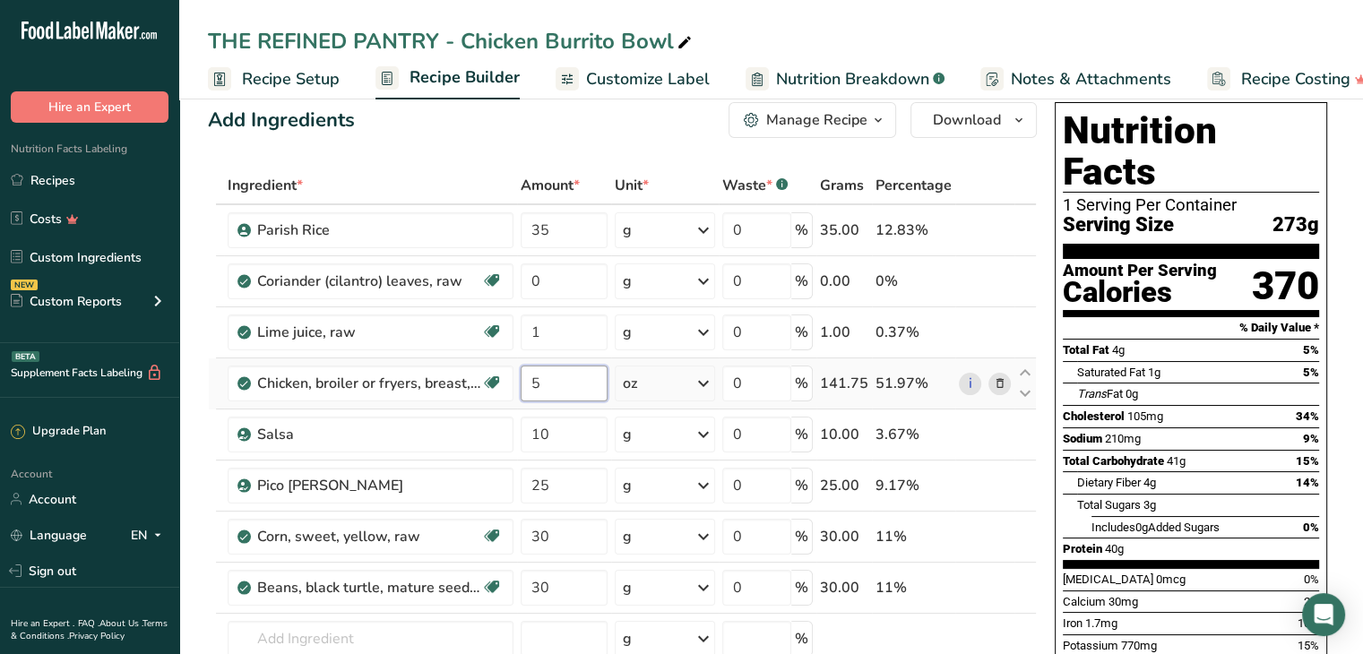
click at [556, 388] on input "5" at bounding box center [564, 384] width 87 height 36
click at [417, 631] on input "text" at bounding box center [371, 639] width 286 height 36
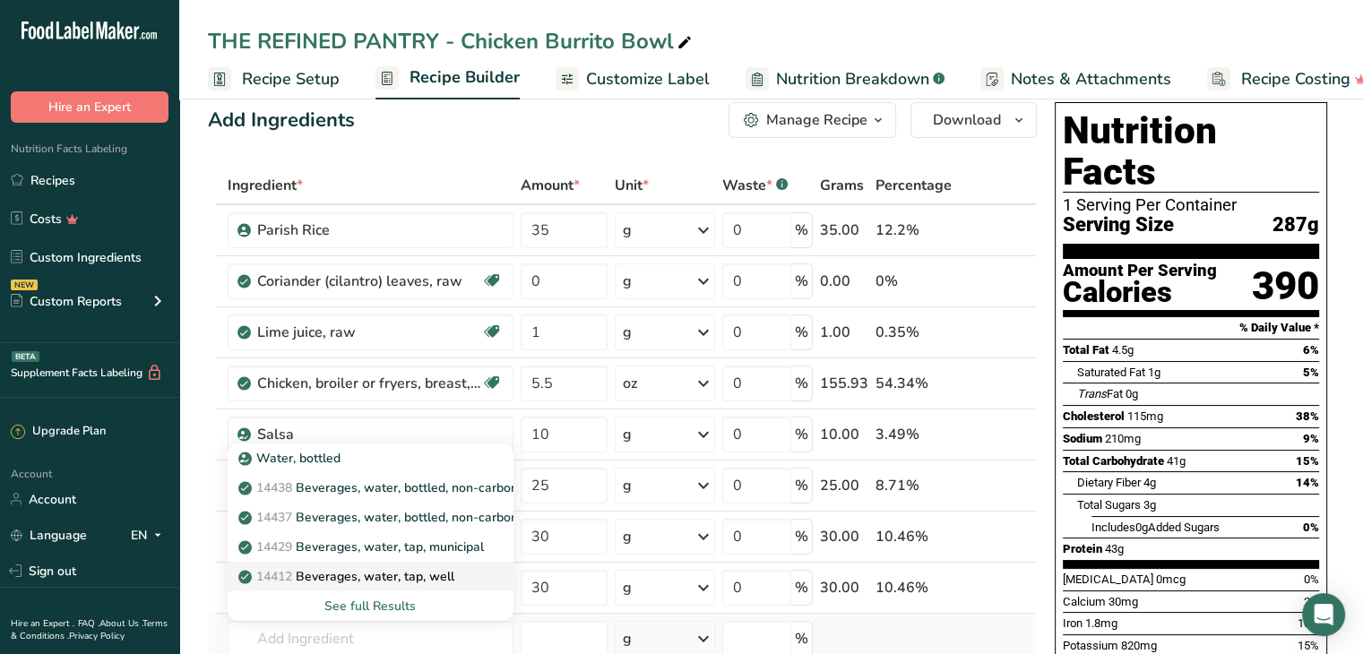
click at [435, 575] on p "14412 Beverages, water, tap, well" at bounding box center [348, 576] width 212 height 19
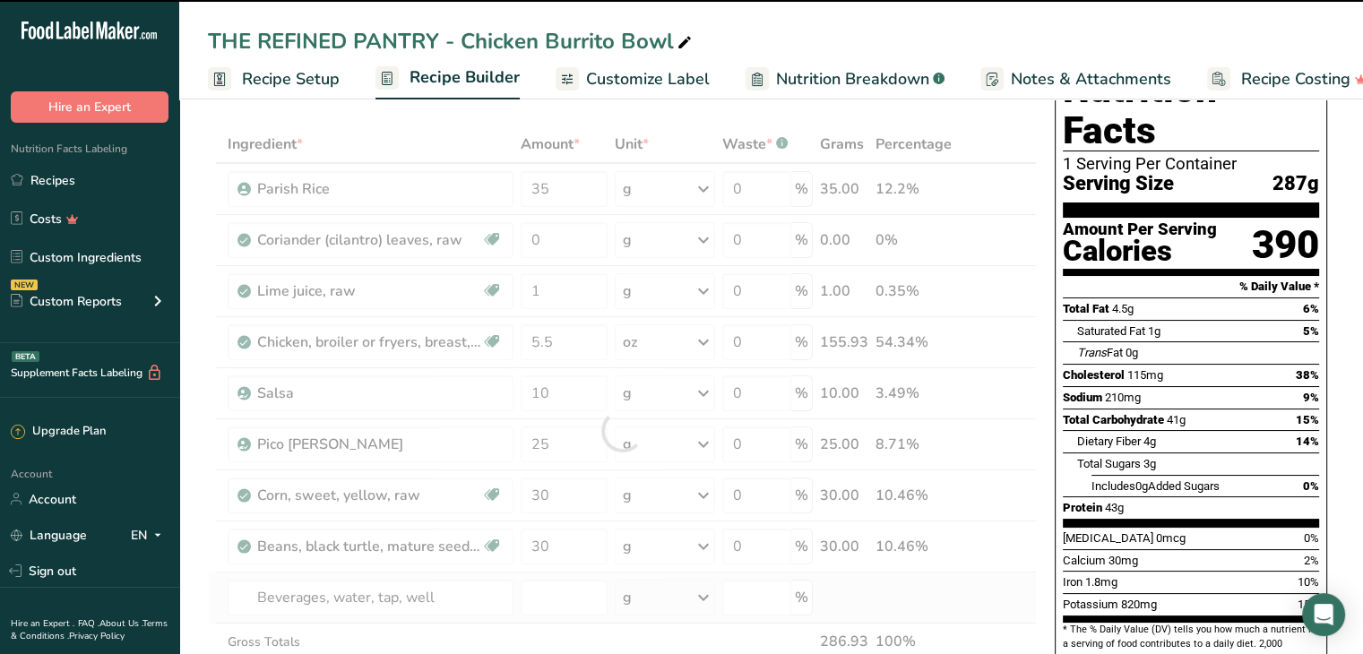
scroll to position [160, 0]
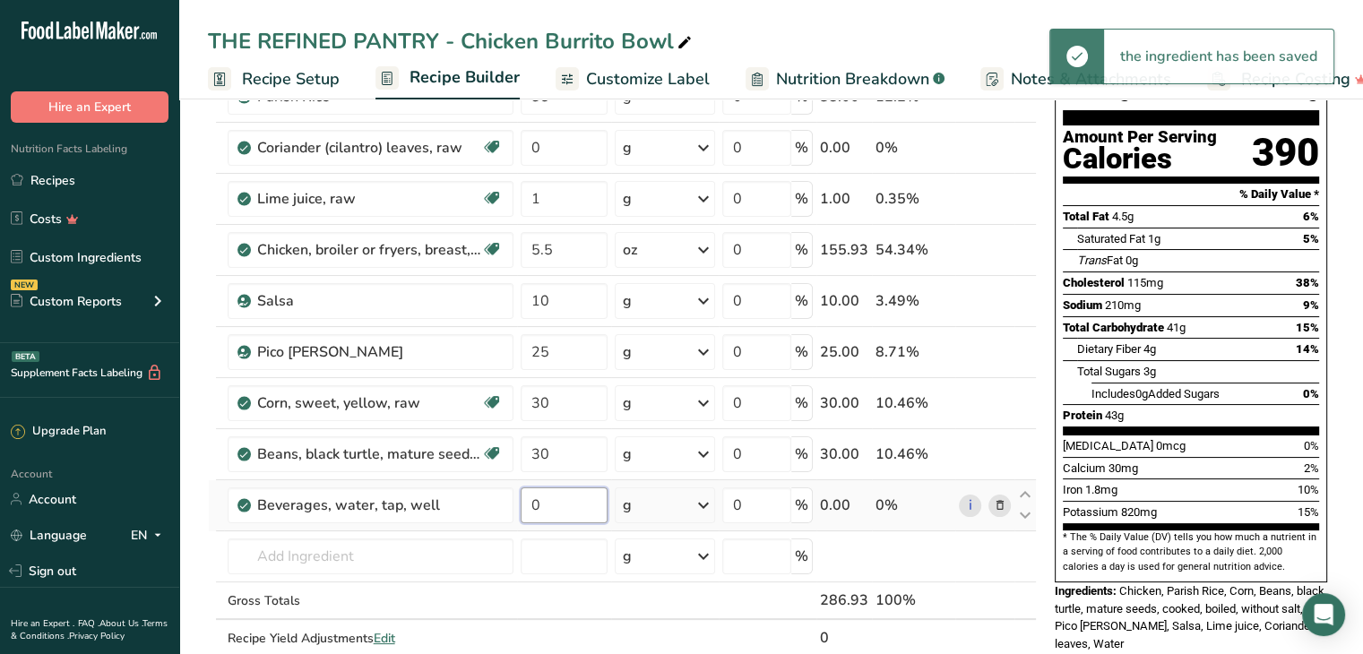
click at [558, 511] on input "0" at bounding box center [564, 506] width 87 height 36
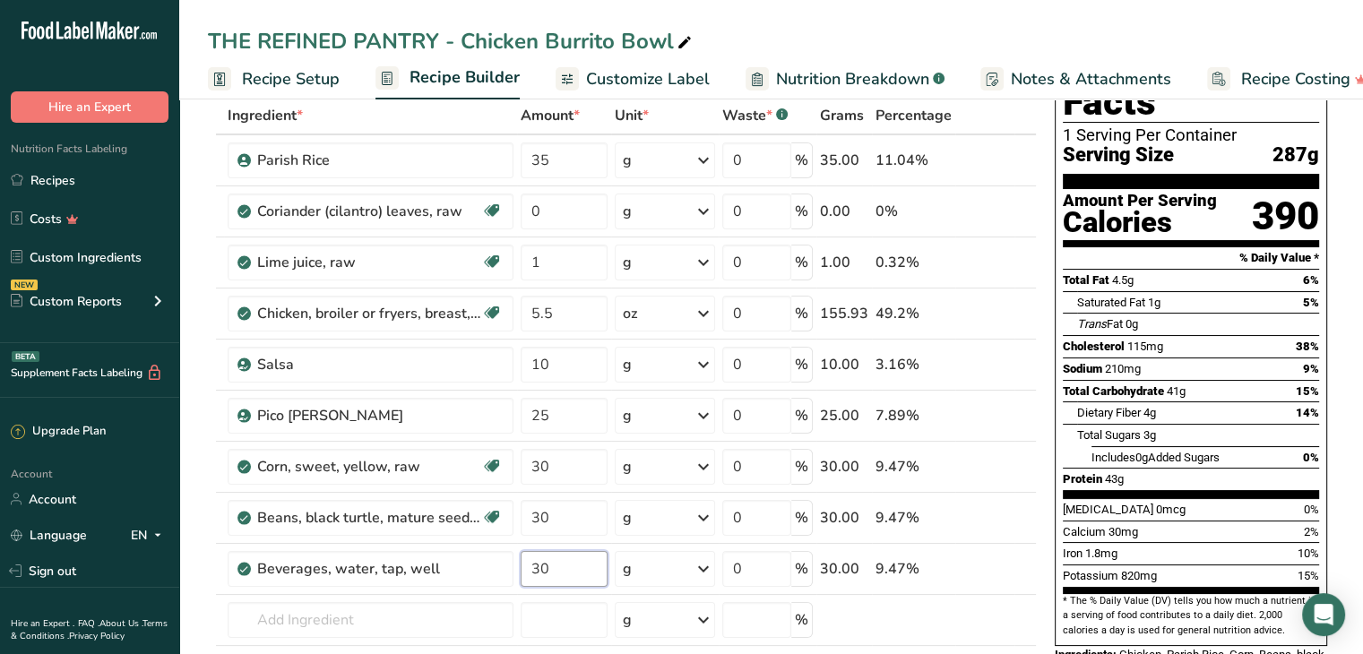
scroll to position [70, 0]
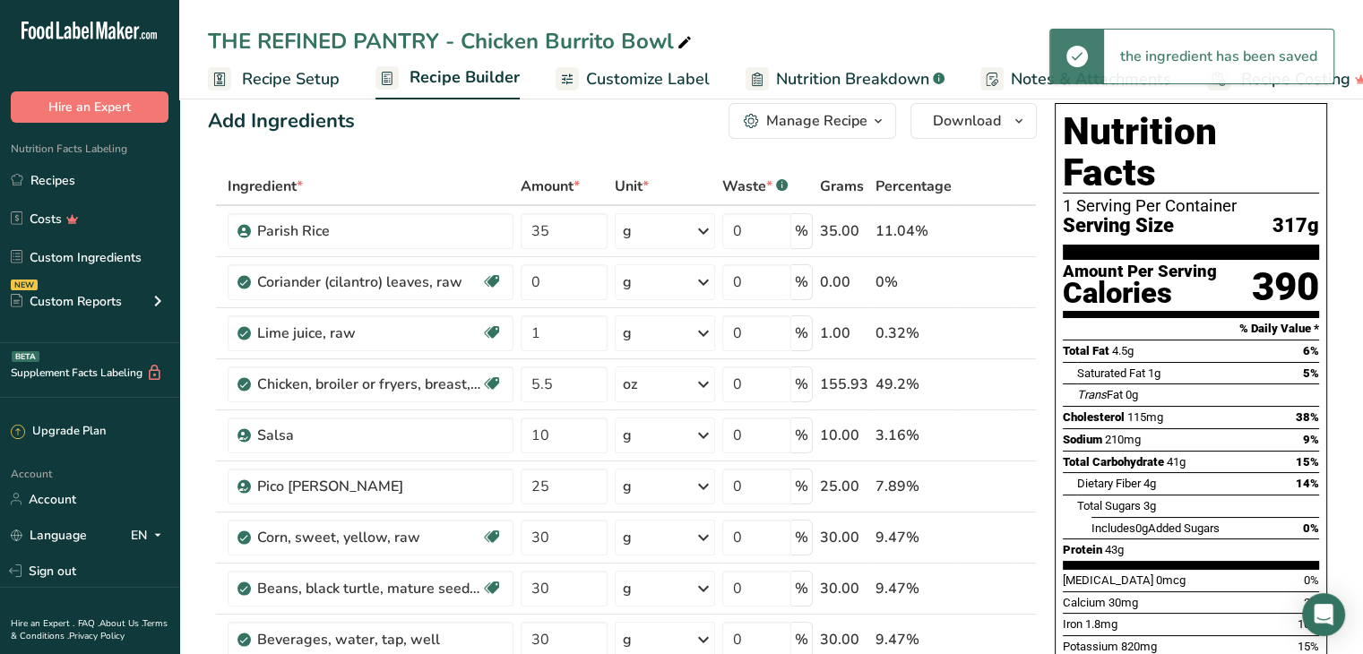
scroll to position [0, 0]
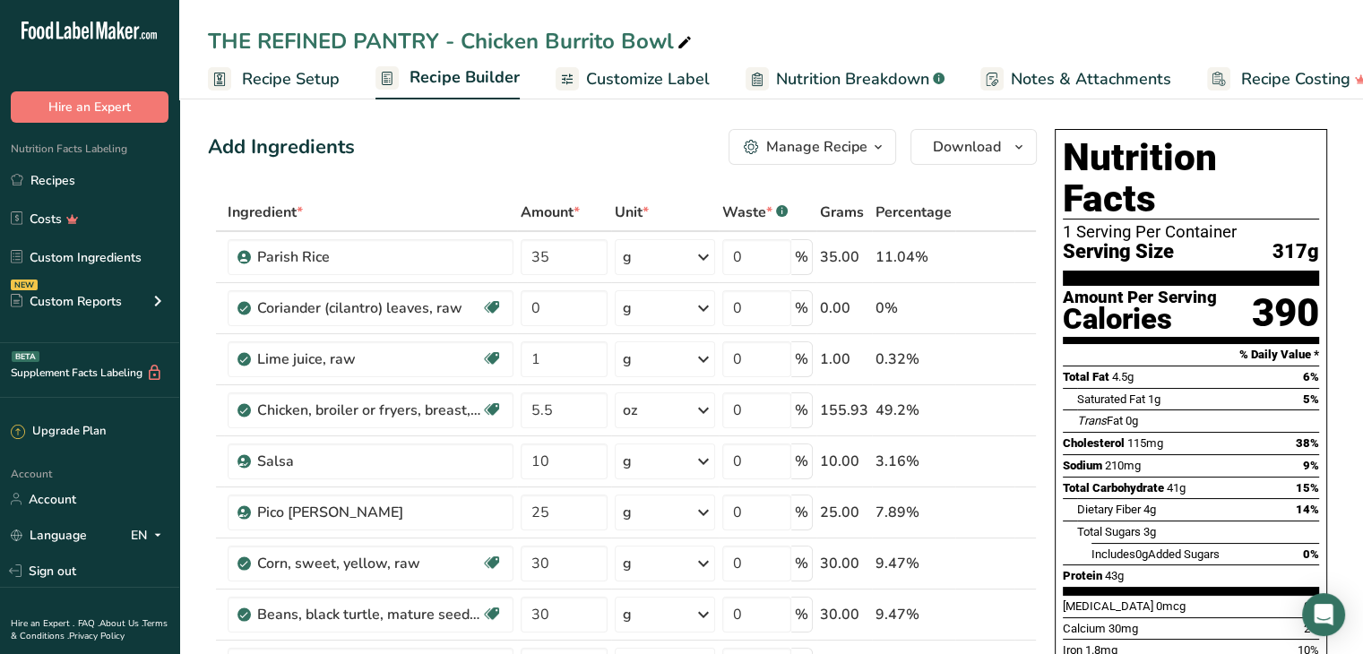
click at [641, 83] on span "Customize Label" at bounding box center [648, 79] width 124 height 24
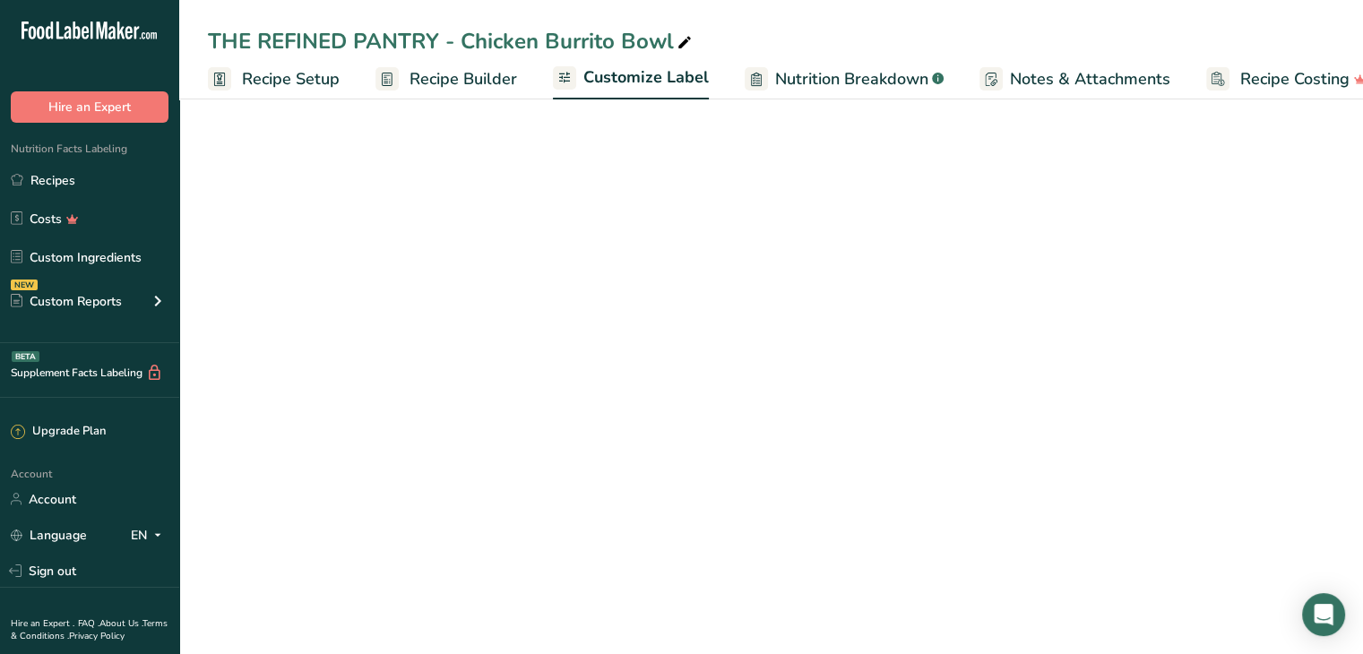
scroll to position [0, 32]
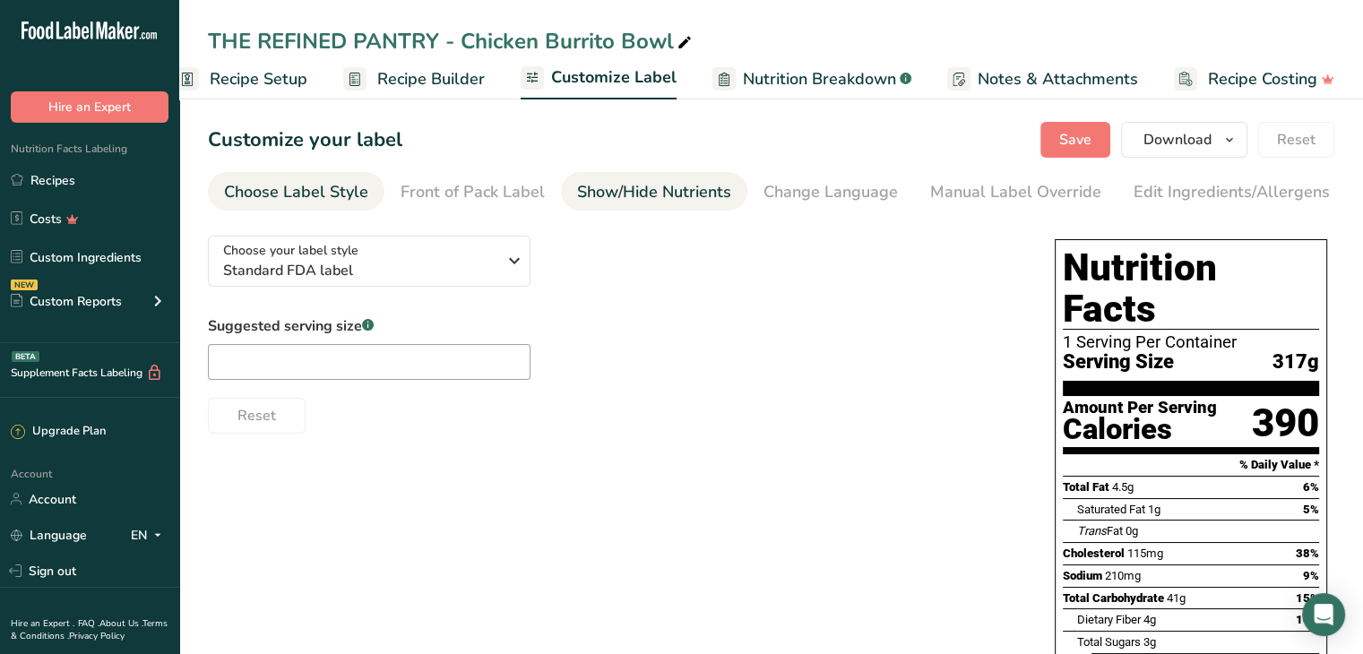
click at [681, 190] on div "Show/Hide Nutrients" at bounding box center [654, 192] width 154 height 24
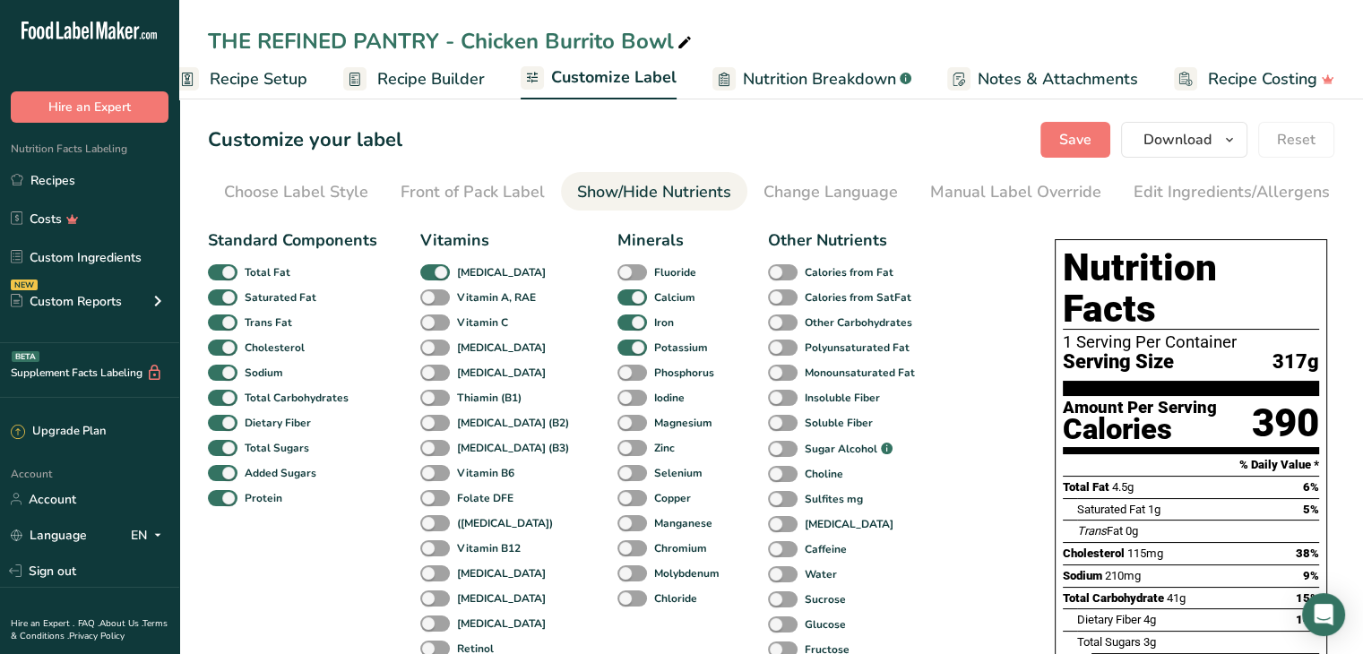
scroll to position [0, 176]
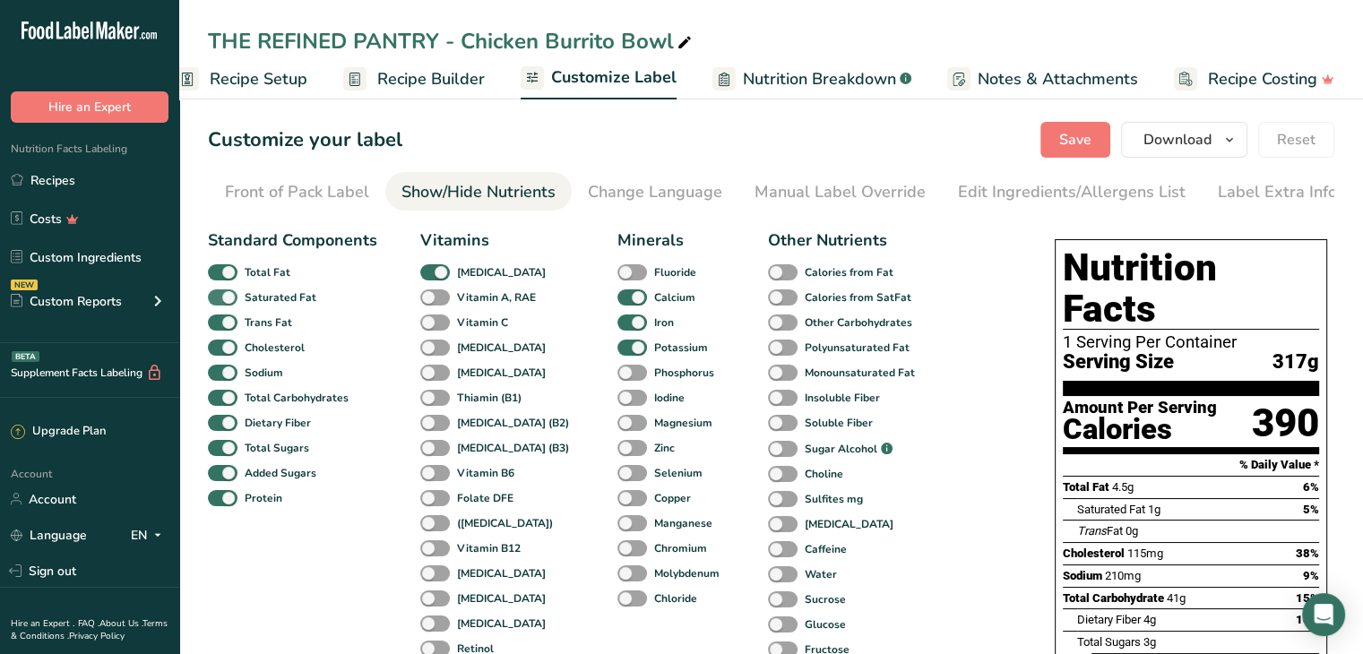
click at [217, 304] on span at bounding box center [223, 298] width 30 height 17
click at [217, 303] on input "Saturated Fat" at bounding box center [214, 297] width 12 height 12
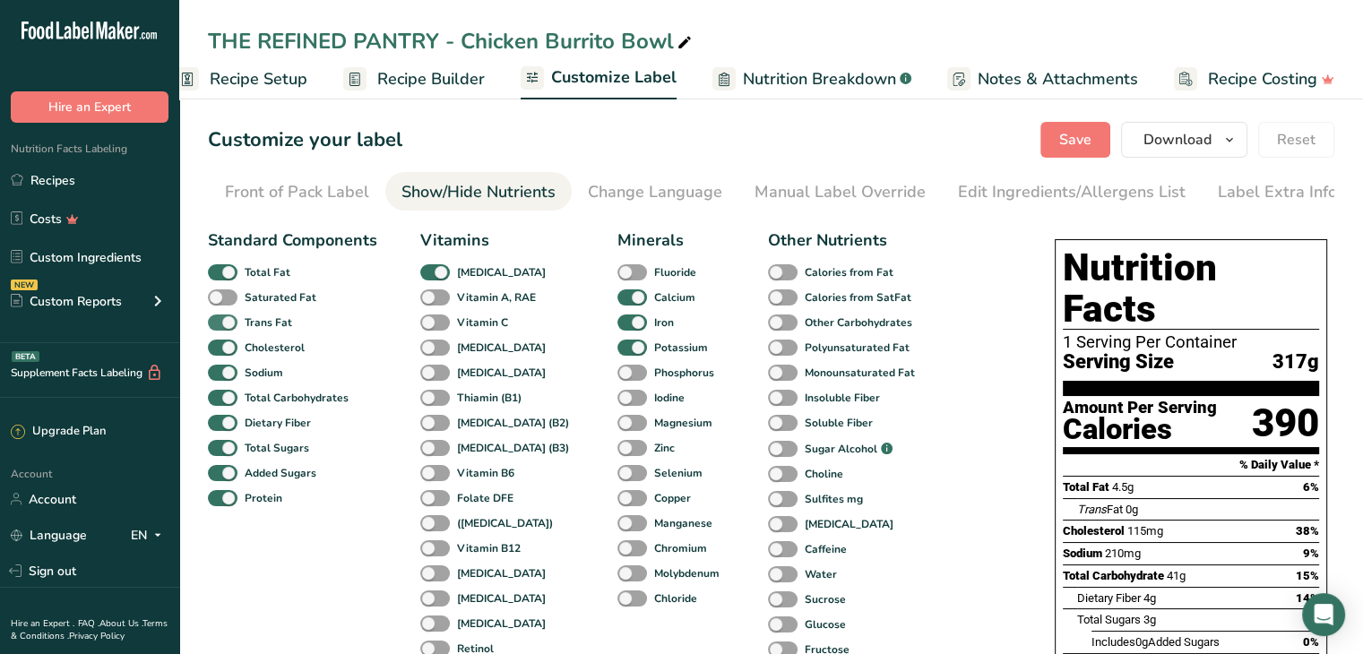
click at [220, 331] on span at bounding box center [223, 323] width 30 height 17
click at [220, 328] on input "Trans Fat" at bounding box center [214, 322] width 12 height 12
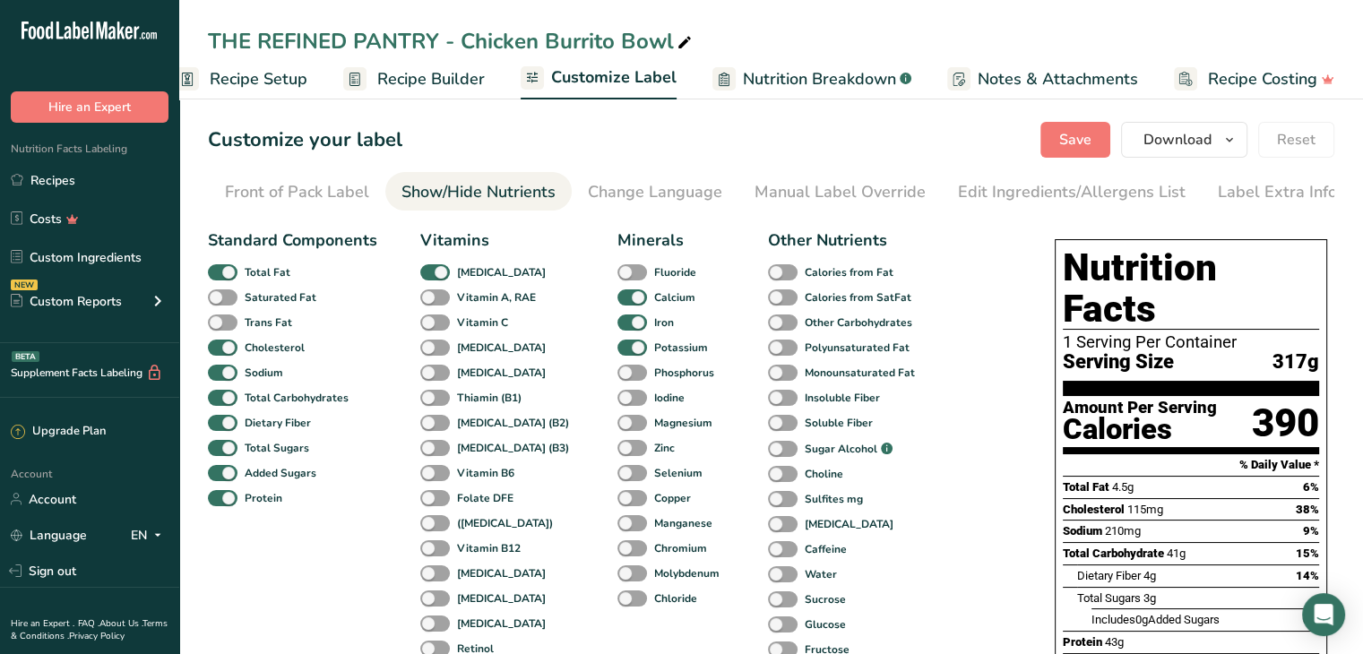
click at [220, 342] on div "Cholesterol" at bounding box center [229, 347] width 42 height 25
click at [221, 348] on span at bounding box center [223, 348] width 30 height 17
click at [220, 348] on input "Cholesterol" at bounding box center [214, 348] width 12 height 12
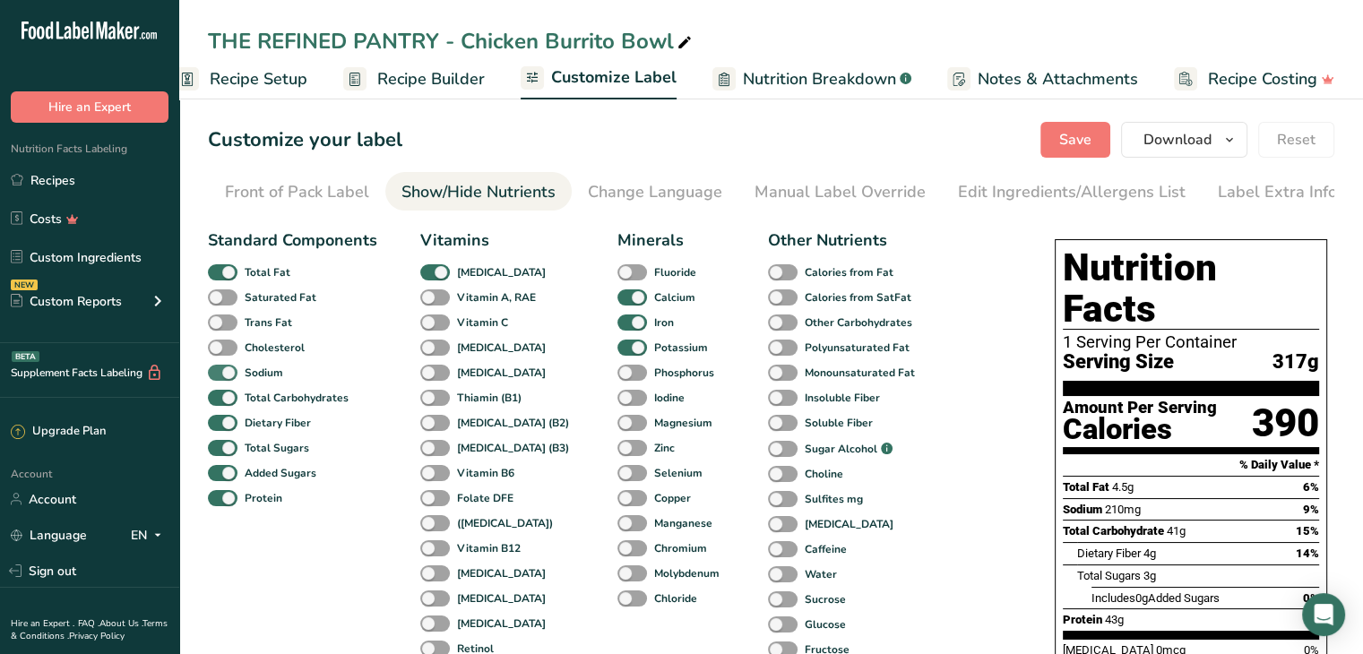
click at [221, 367] on span at bounding box center [223, 373] width 30 height 17
click at [220, 367] on input "Sodium" at bounding box center [214, 373] width 12 height 12
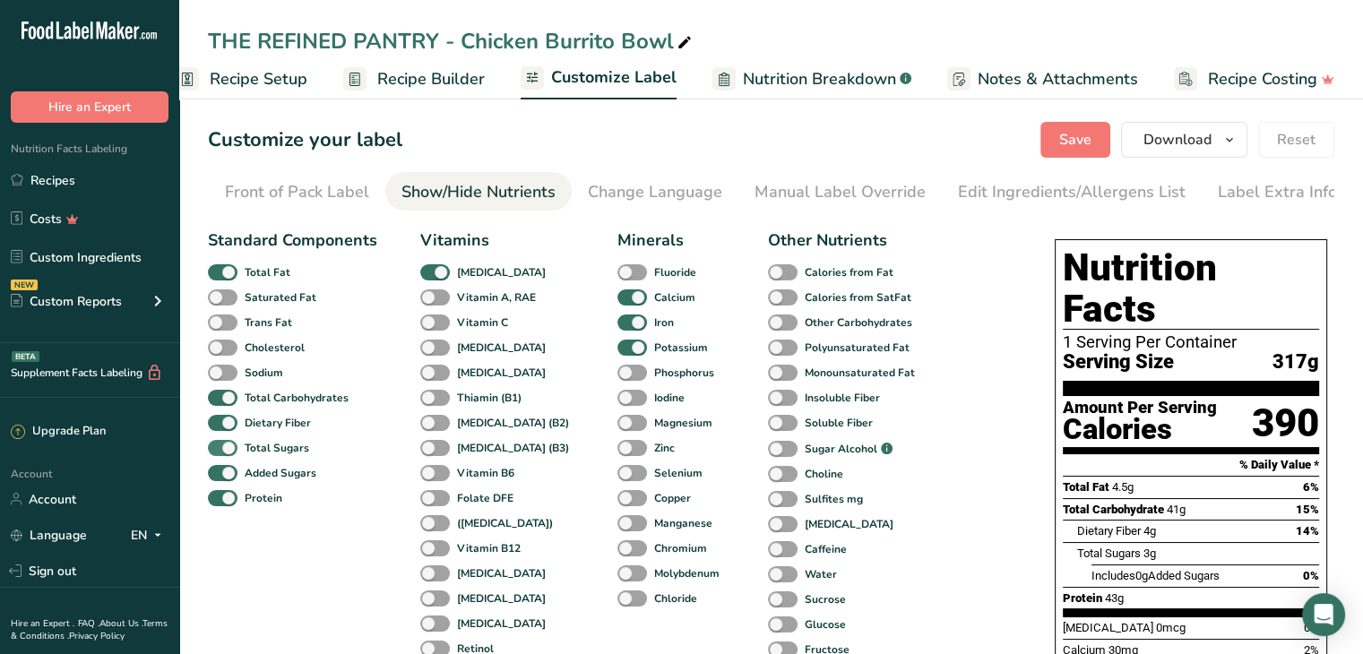
click at [228, 453] on span at bounding box center [223, 448] width 30 height 17
click at [220, 453] on input "Total Sugars" at bounding box center [214, 448] width 12 height 12
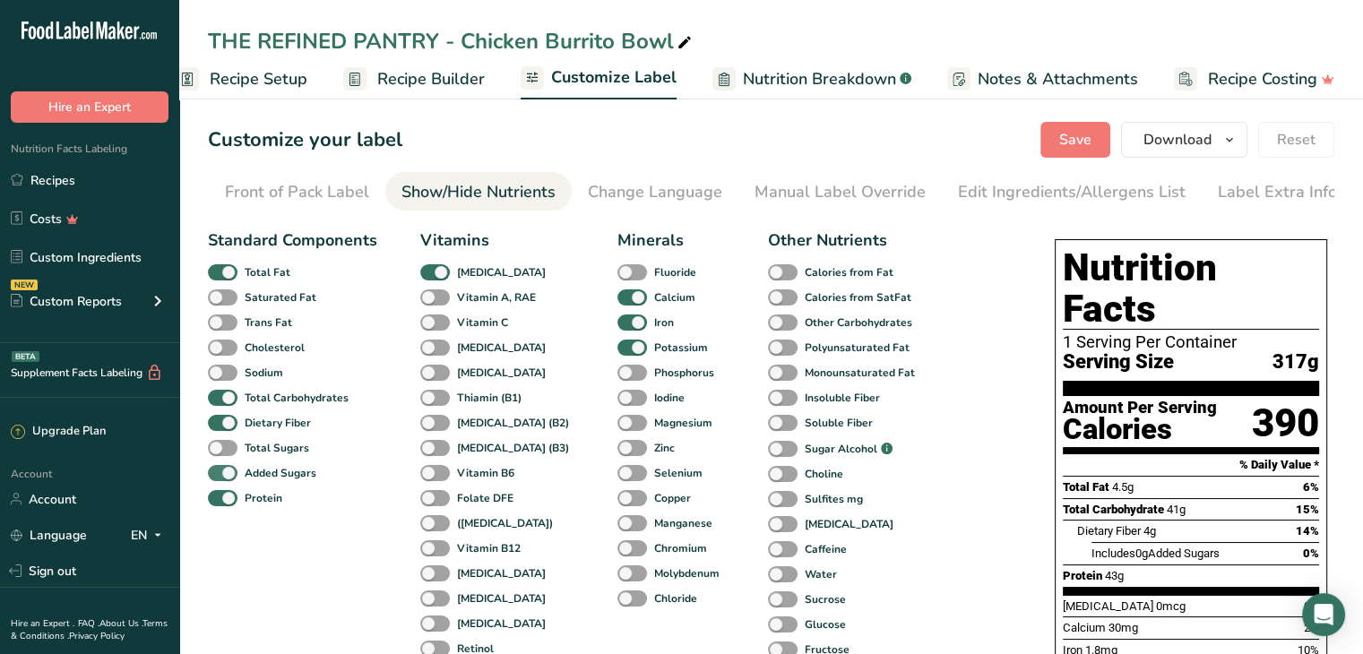
click at [228, 472] on span at bounding box center [223, 473] width 30 height 17
click at [220, 472] on input "Added Sugars" at bounding box center [214, 473] width 12 height 12
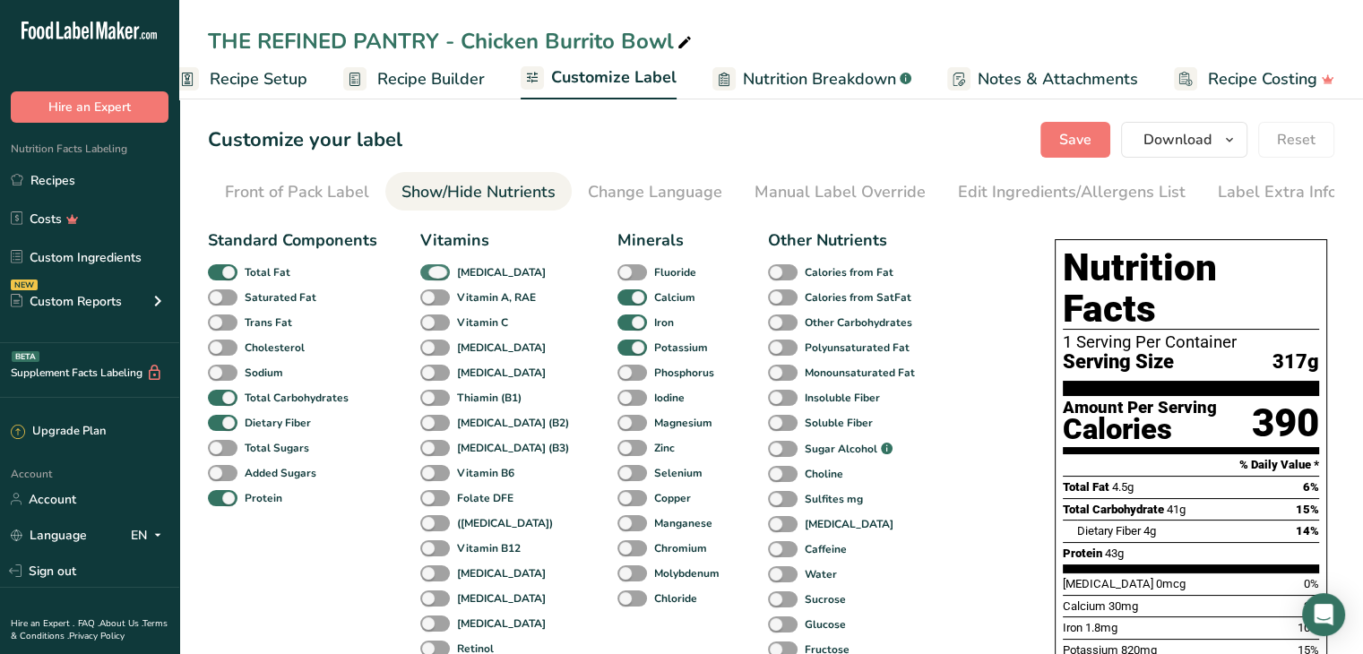
click at [433, 281] on span at bounding box center [435, 272] width 30 height 17
click at [432, 278] on input "[MEDICAL_DATA]" at bounding box center [426, 272] width 12 height 12
click at [618, 301] on span at bounding box center [633, 298] width 30 height 17
click at [618, 301] on input "Calcium" at bounding box center [624, 297] width 12 height 12
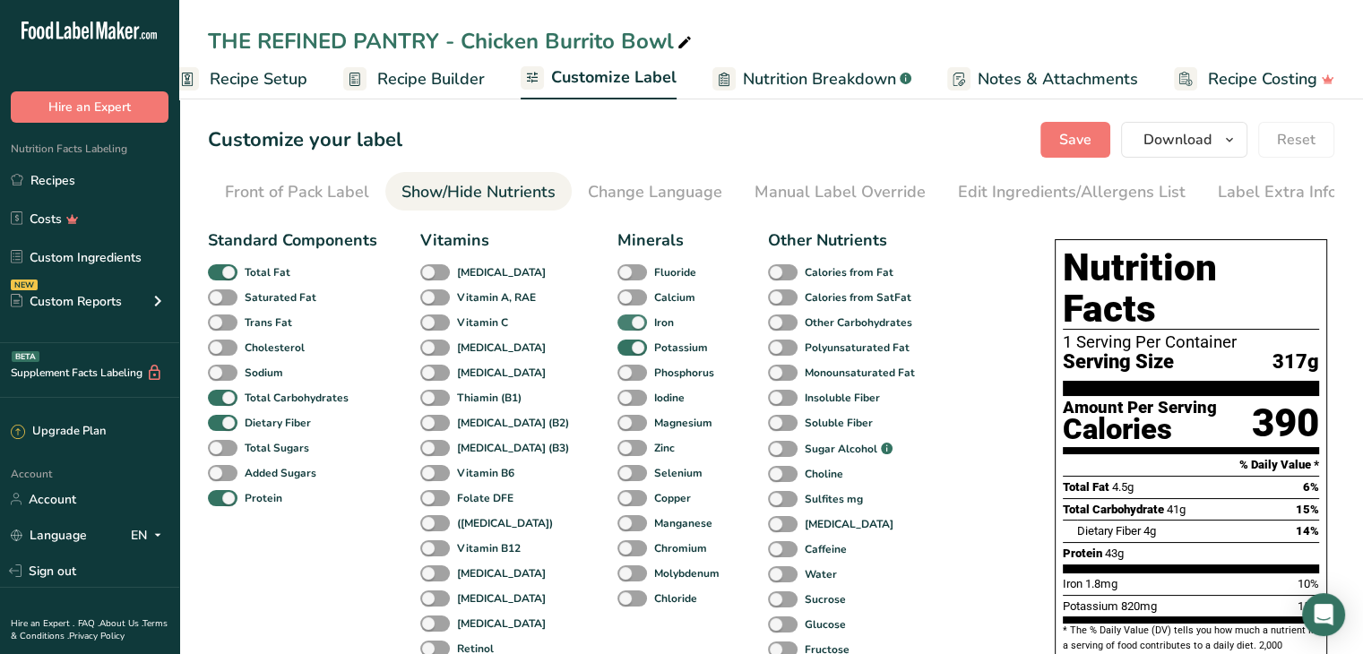
click at [618, 322] on span at bounding box center [633, 323] width 30 height 17
click at [618, 322] on input "Iron" at bounding box center [624, 322] width 12 height 12
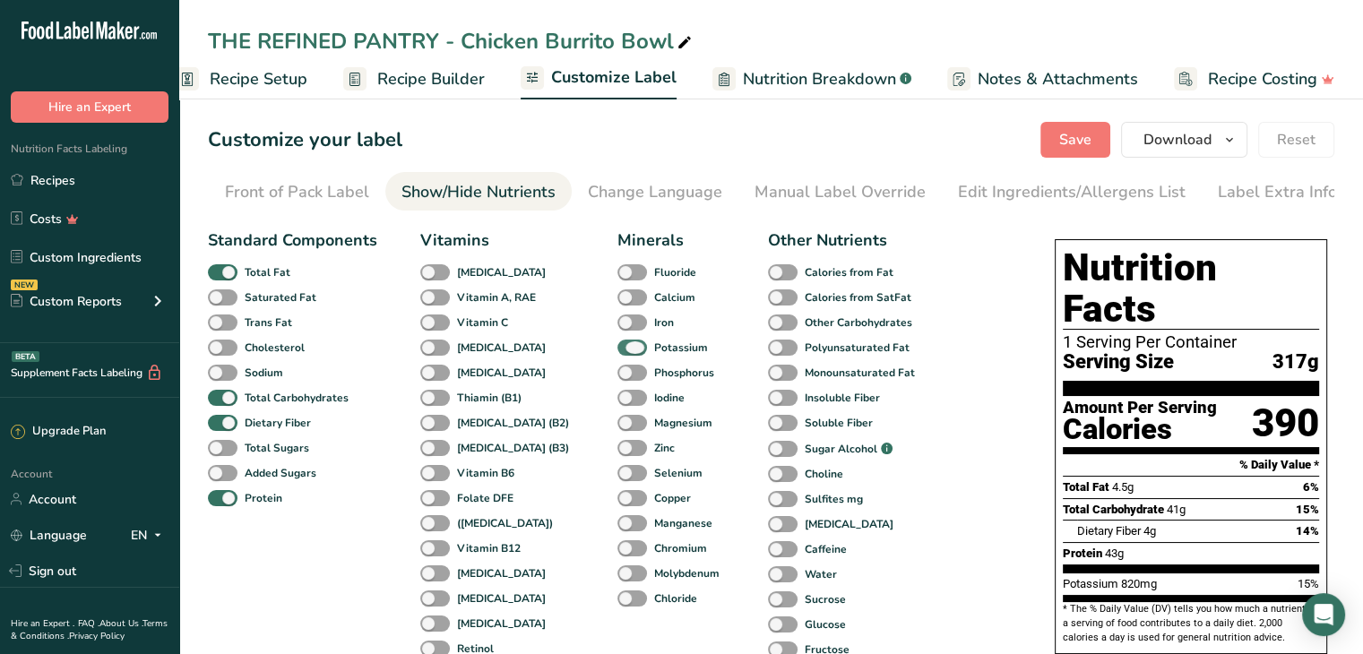
click at [618, 349] on span at bounding box center [633, 348] width 30 height 17
click at [618, 349] on input "Potassium" at bounding box center [624, 348] width 12 height 12
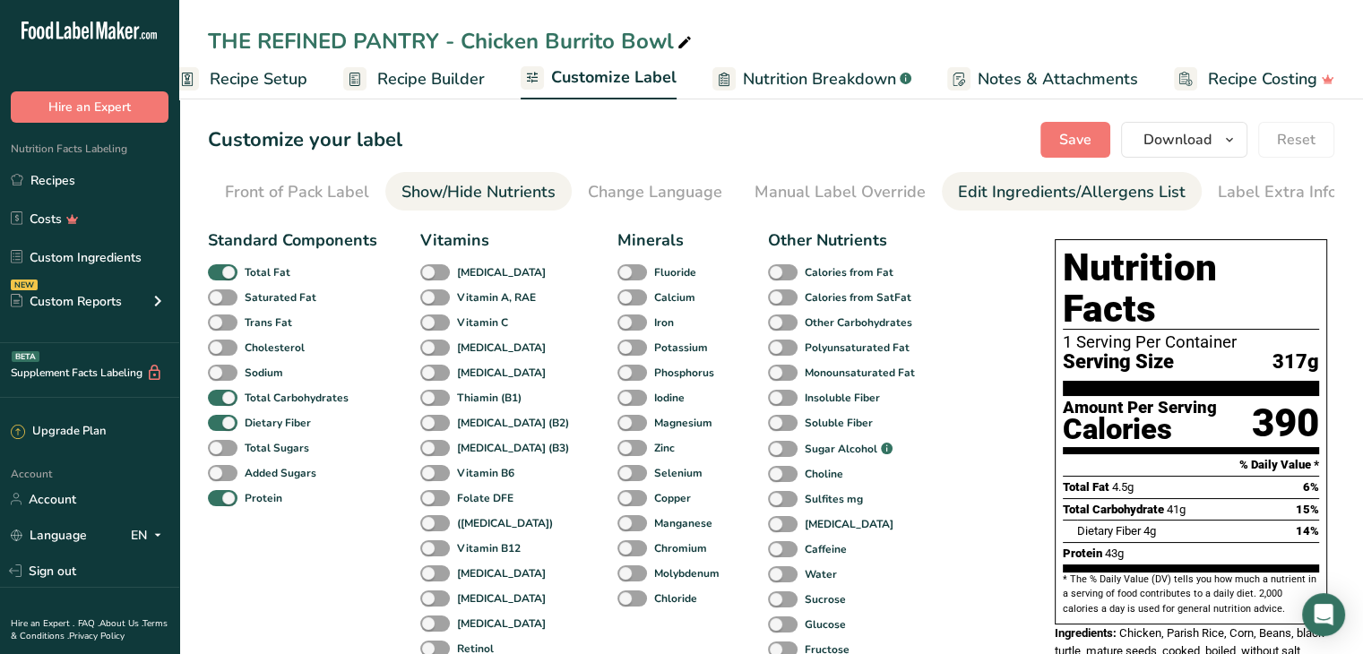
click at [972, 179] on link "Edit Ingredients/Allergens List" at bounding box center [1072, 192] width 228 height 40
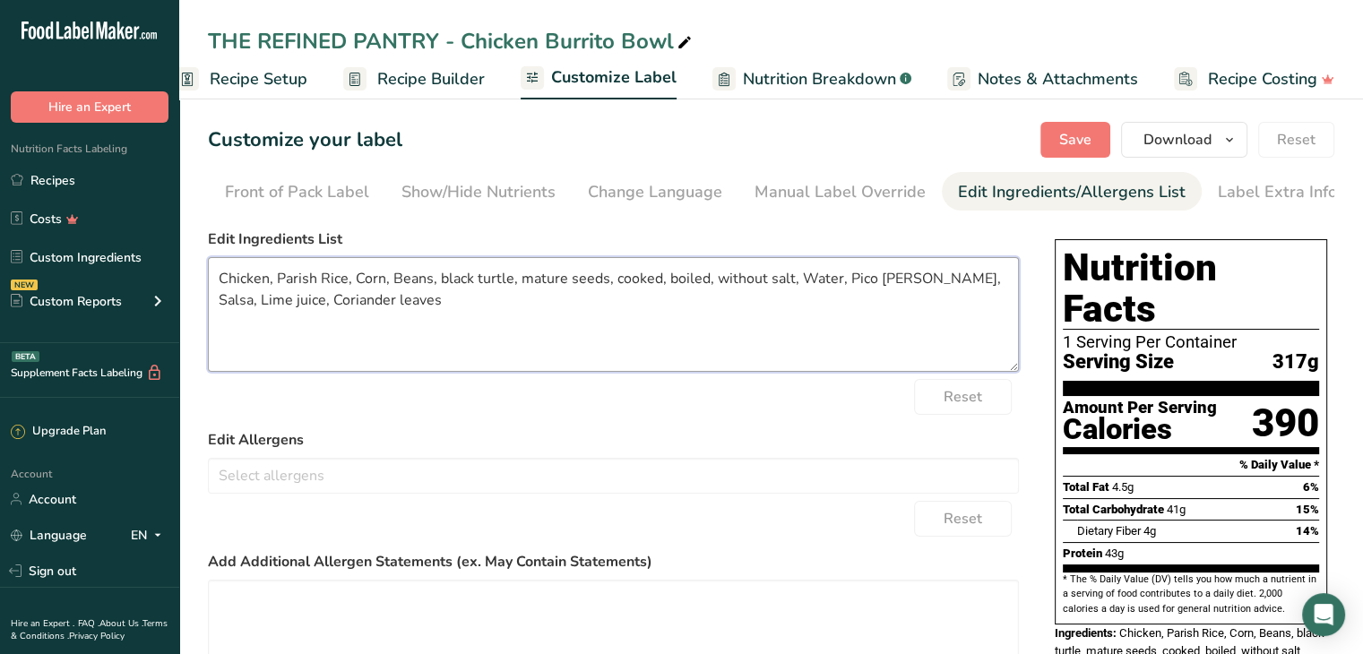
drag, startPoint x: 832, startPoint y: 281, endPoint x: 433, endPoint y: 276, distance: 398.9
click at [433, 276] on textarea "Chicken, Parish Rice, Corn, Beans, black turtle, mature seeds, cooked, boiled, …" at bounding box center [613, 314] width 811 height 115
click at [808, 281] on textarea "Chicken, Parish Rice, Corn, Beans Black, Pico de Gallo, Salsa, Lime juice, Cori…" at bounding box center [613, 314] width 811 height 115
click at [1060, 134] on button "Save" at bounding box center [1076, 140] width 70 height 36
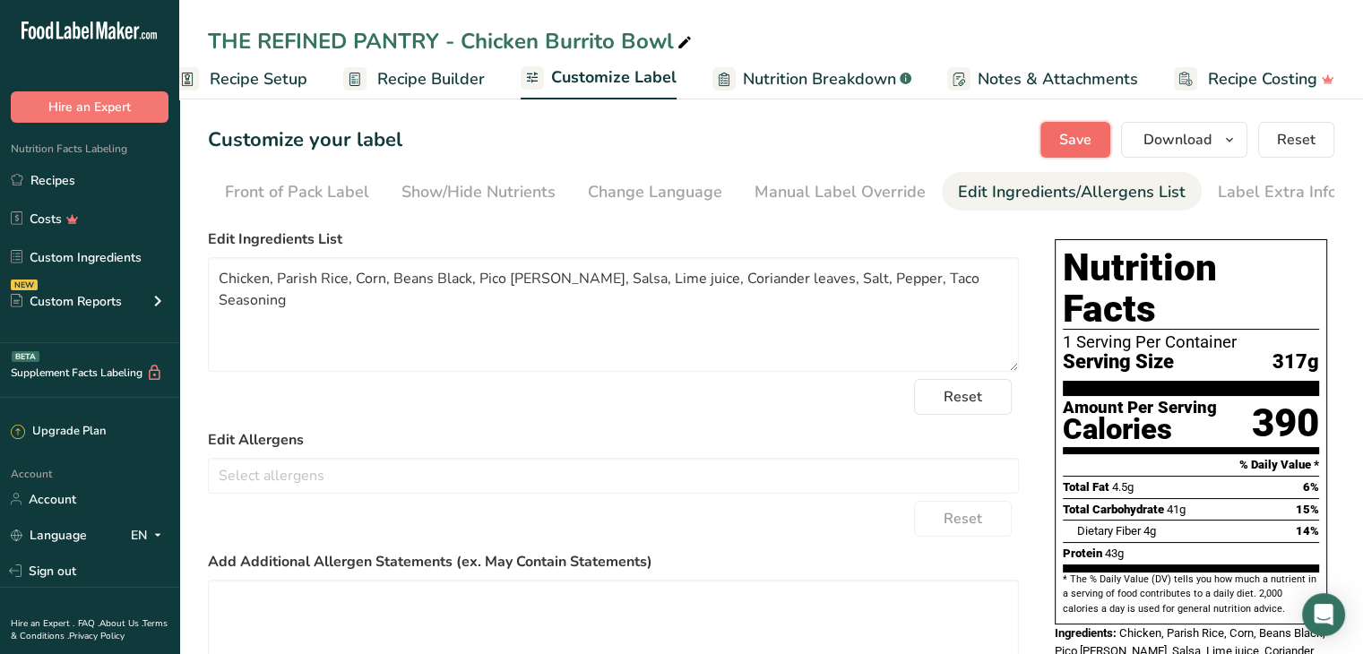
click at [1060, 134] on button "Save" at bounding box center [1076, 140] width 70 height 36
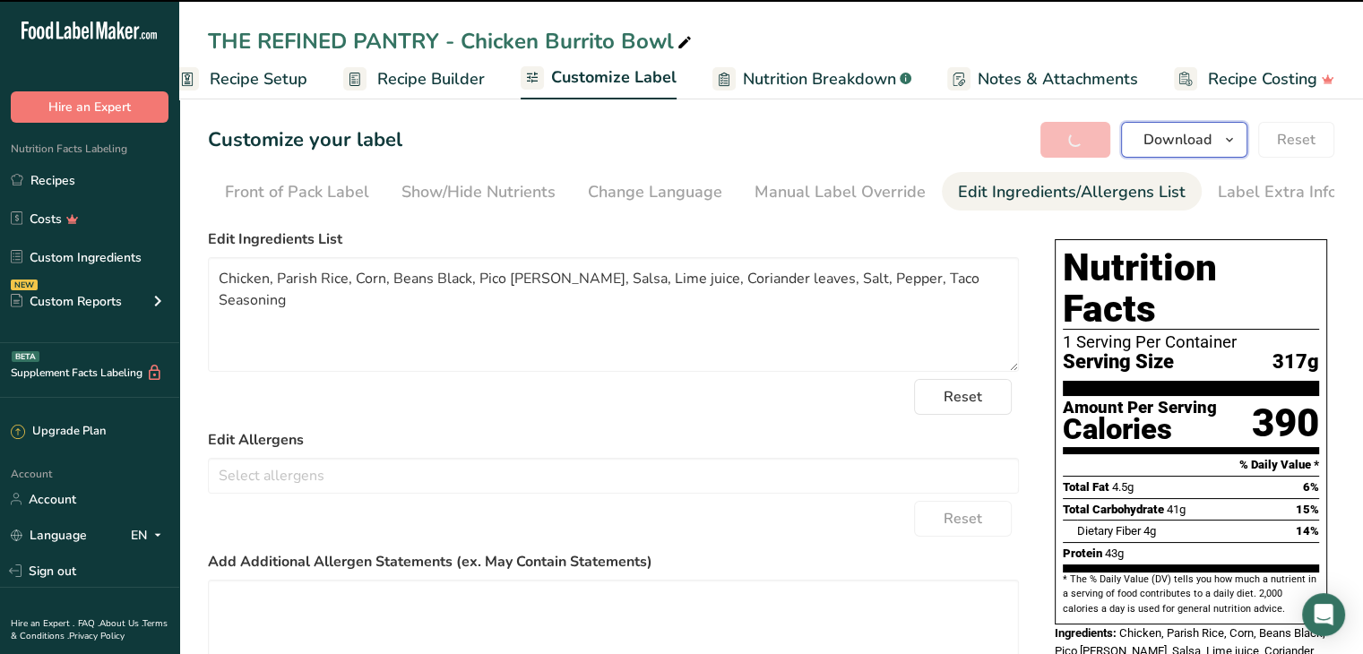
click at [1163, 134] on span "Download" at bounding box center [1178, 140] width 68 height 22
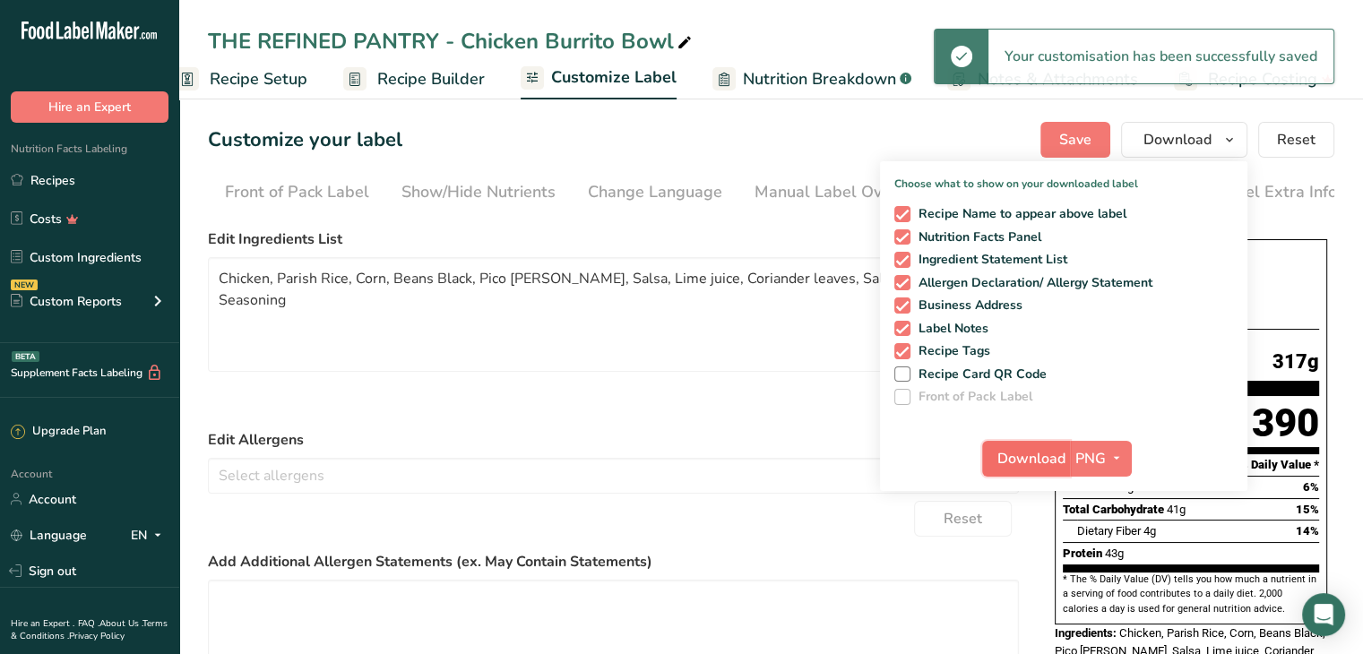
click at [1009, 448] on span "Download" at bounding box center [1032, 459] width 68 height 22
